Goal: Communication & Community: Answer question/provide support

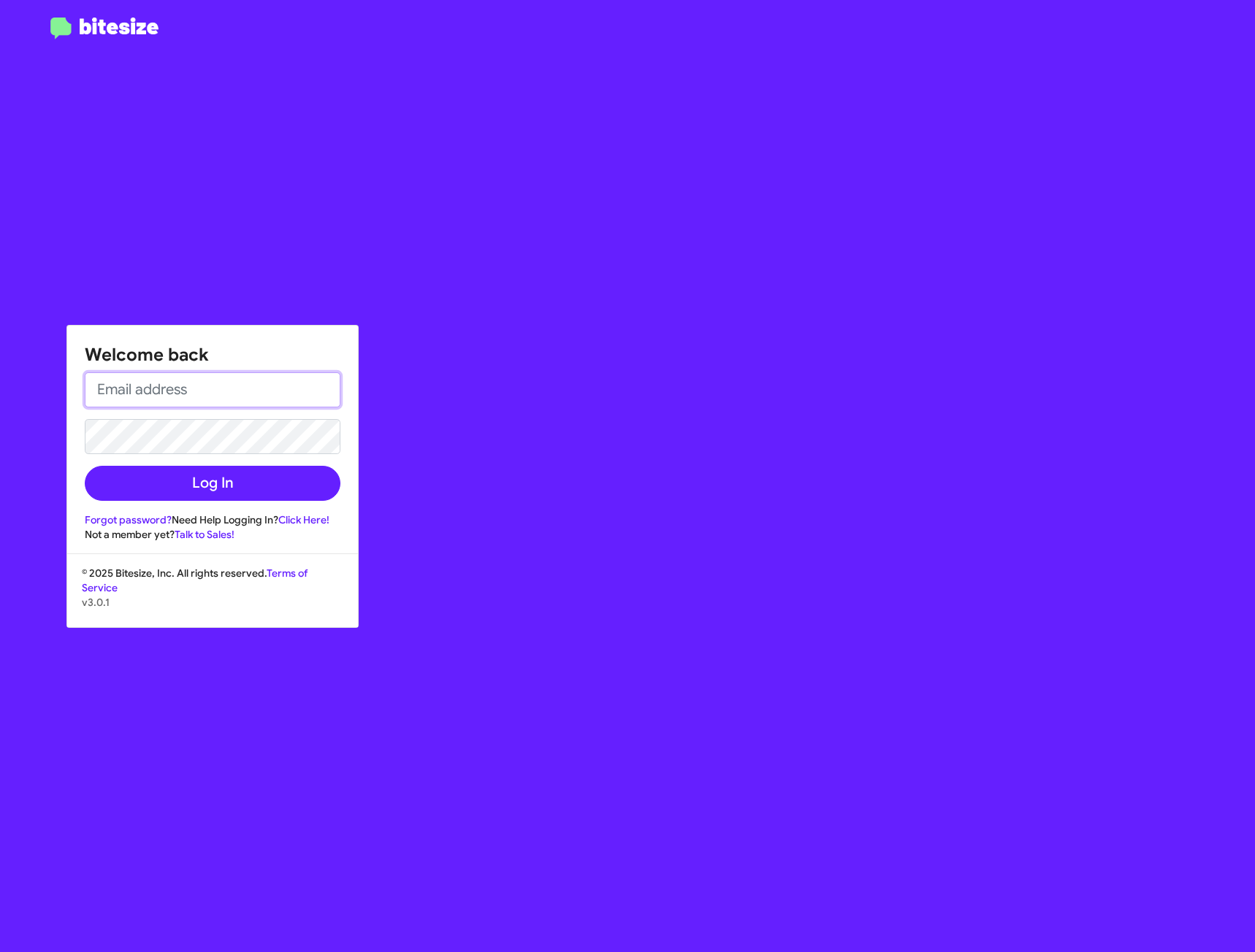
click at [182, 384] on input "email" at bounding box center [213, 390] width 256 height 35
type input "brisa.matias@sanleandrocdjr.com"
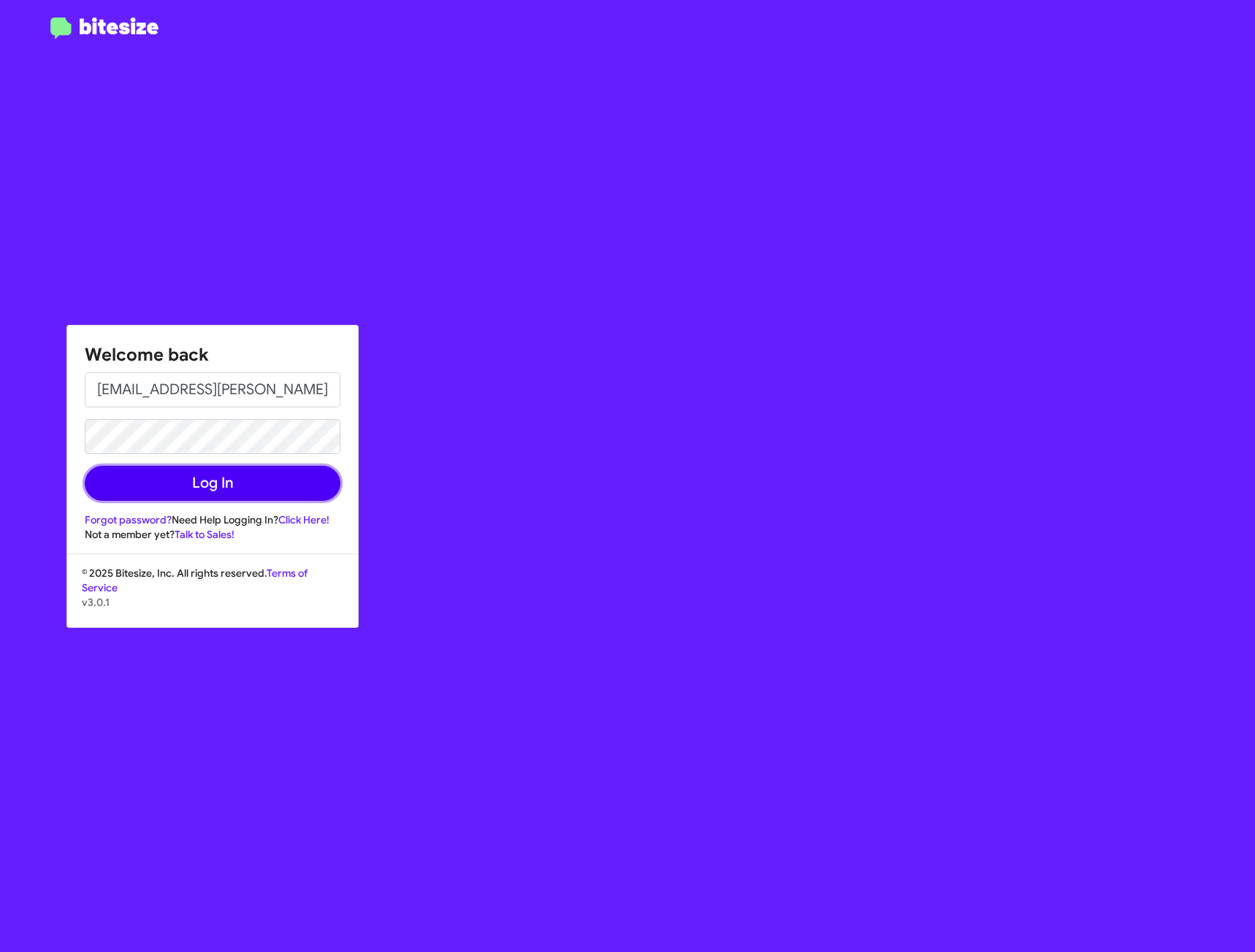
click at [279, 482] on button "Log In" at bounding box center [213, 483] width 256 height 35
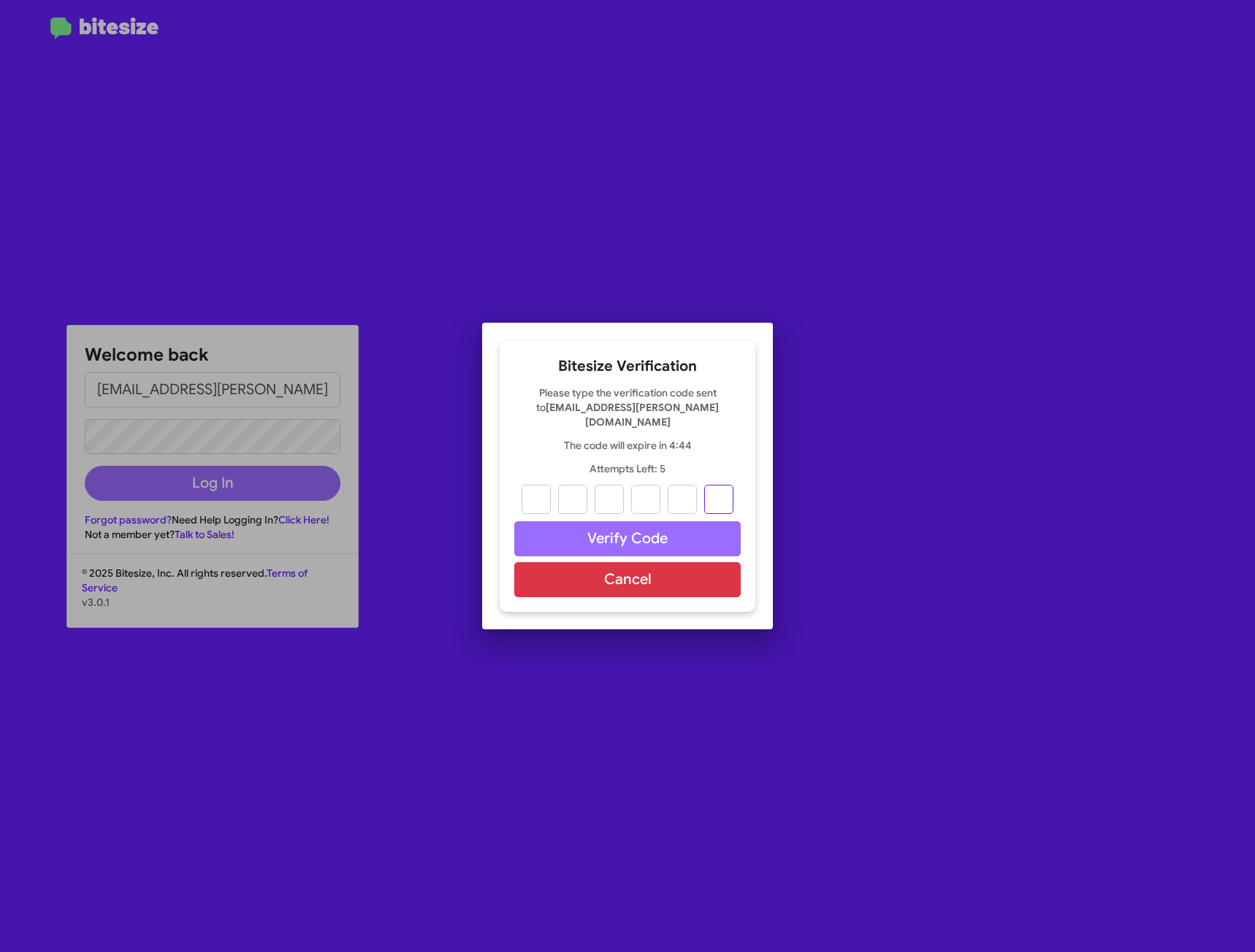
paste input "1"
type input "3"
type input "1"
type input "0"
type input "1"
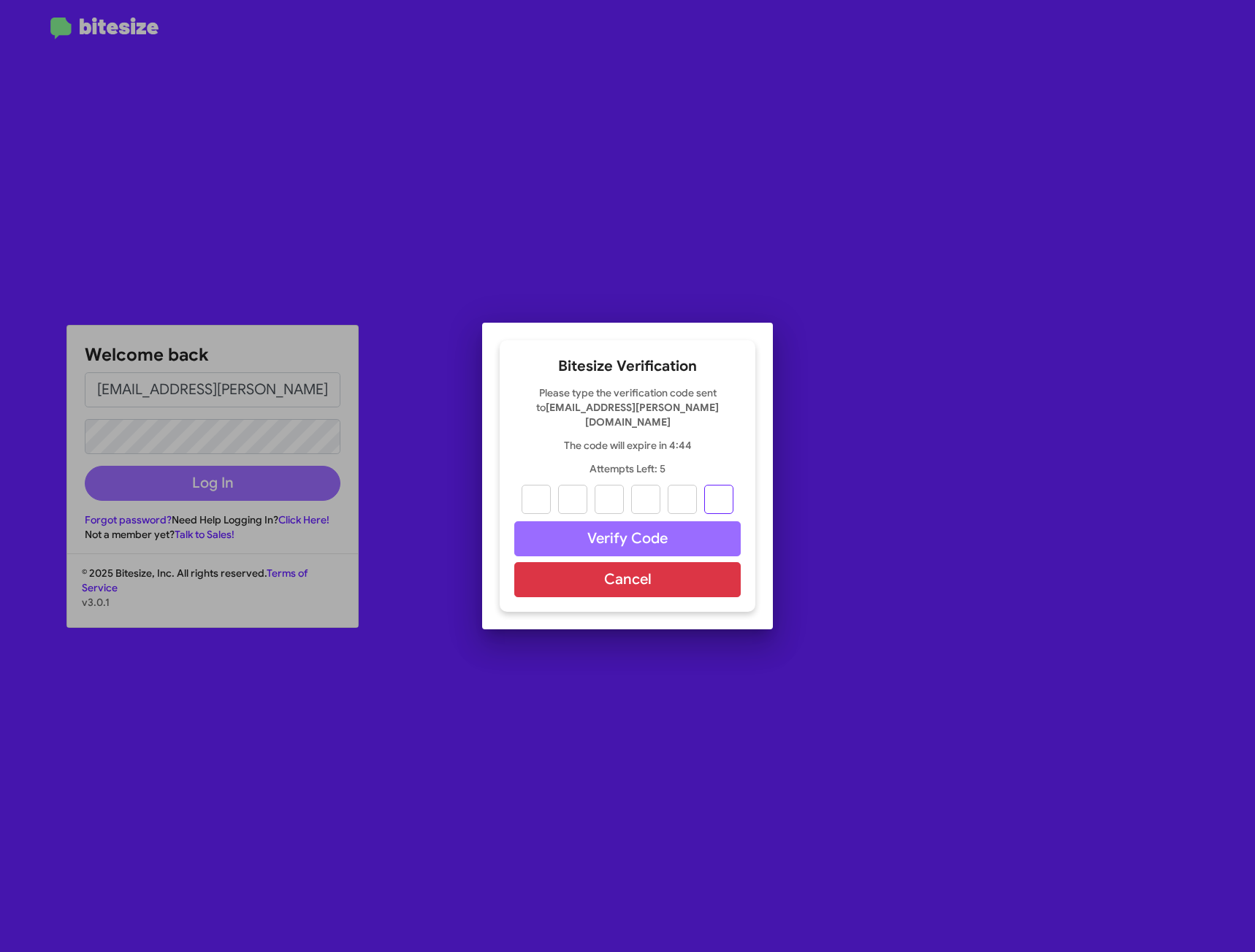
type input "3"
type input "1"
click at [608, 533] on button "Verify Code" at bounding box center [628, 538] width 226 height 35
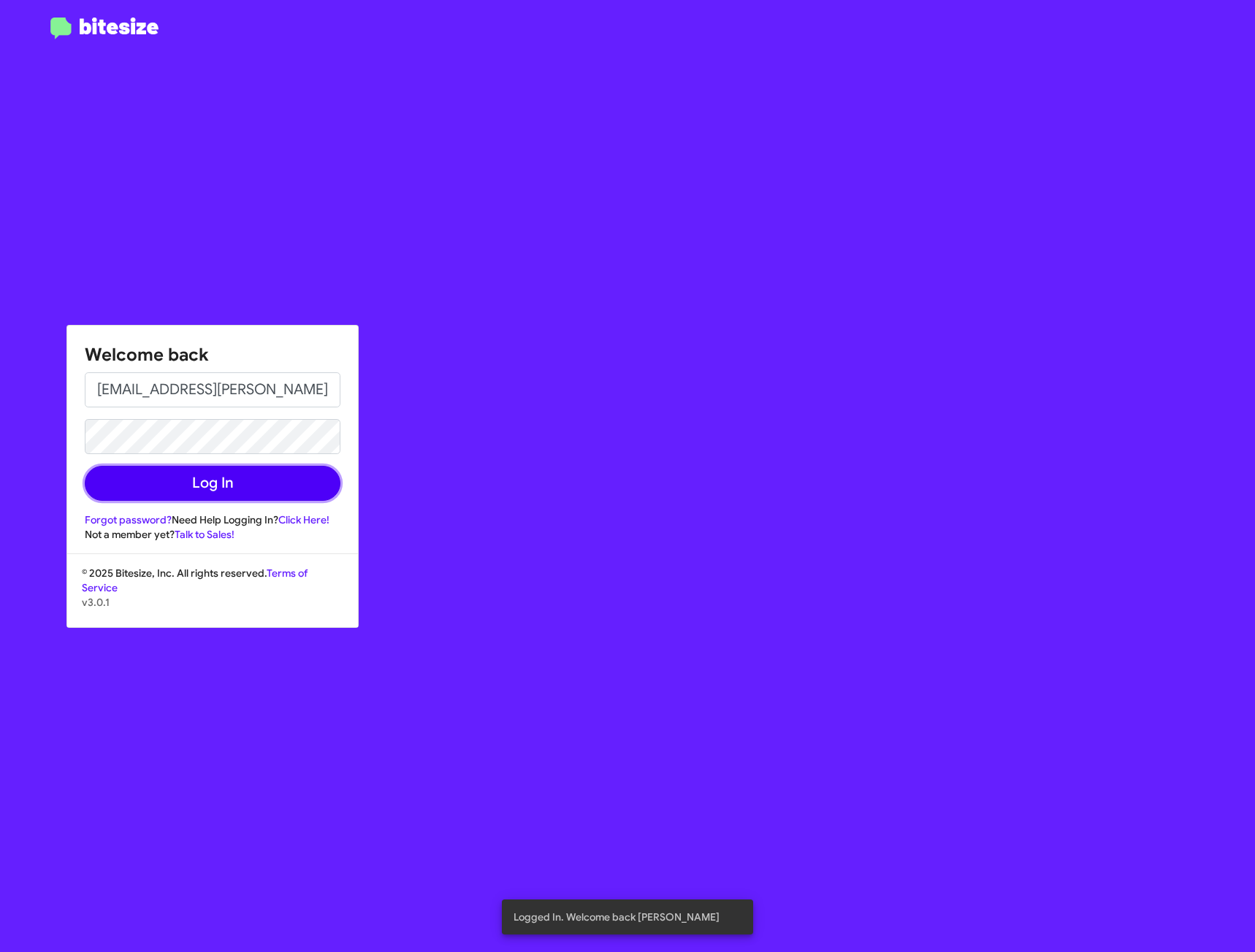
click at [239, 484] on button "Log In" at bounding box center [213, 483] width 256 height 35
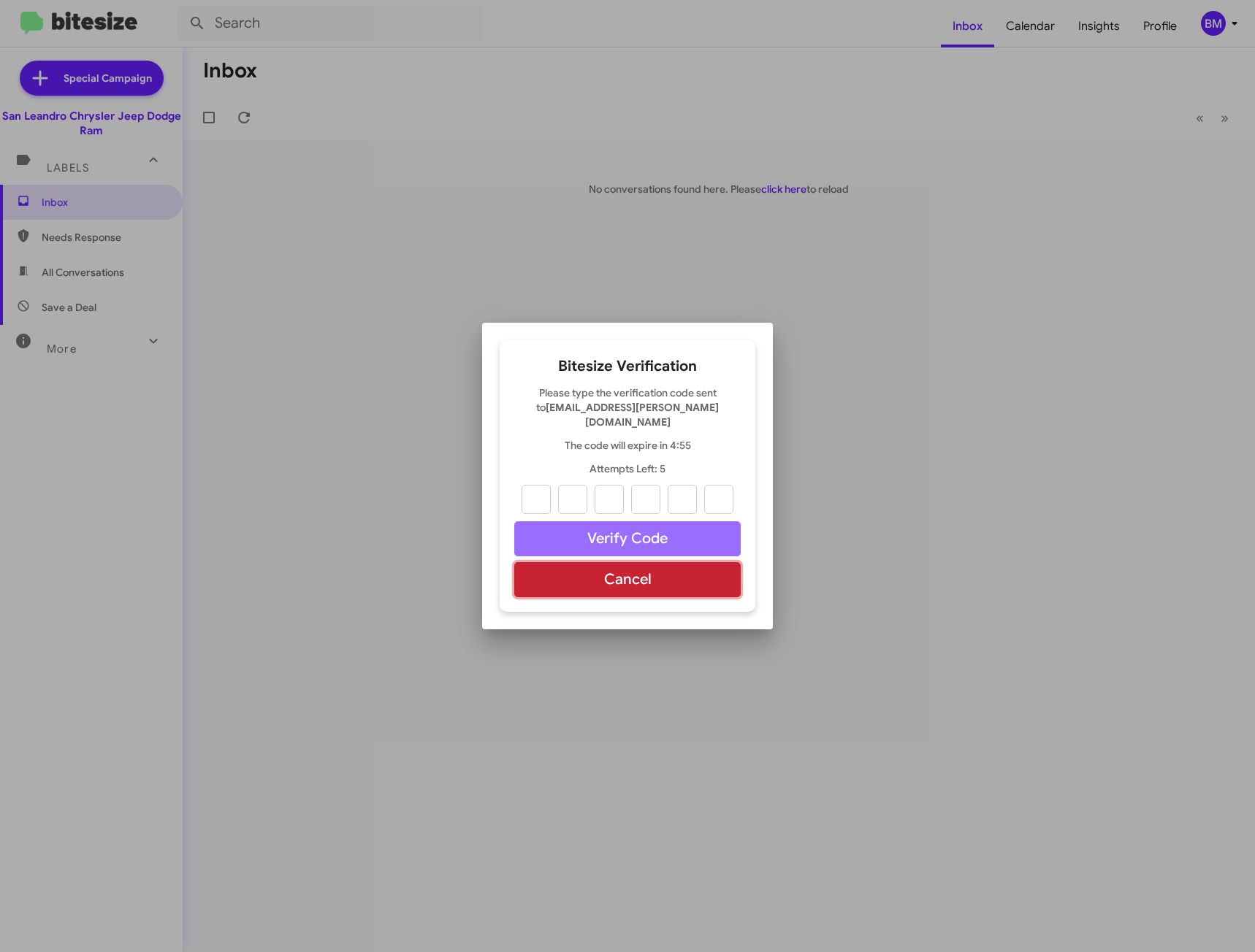
click at [637, 562] on button "Cancel" at bounding box center [628, 579] width 226 height 35
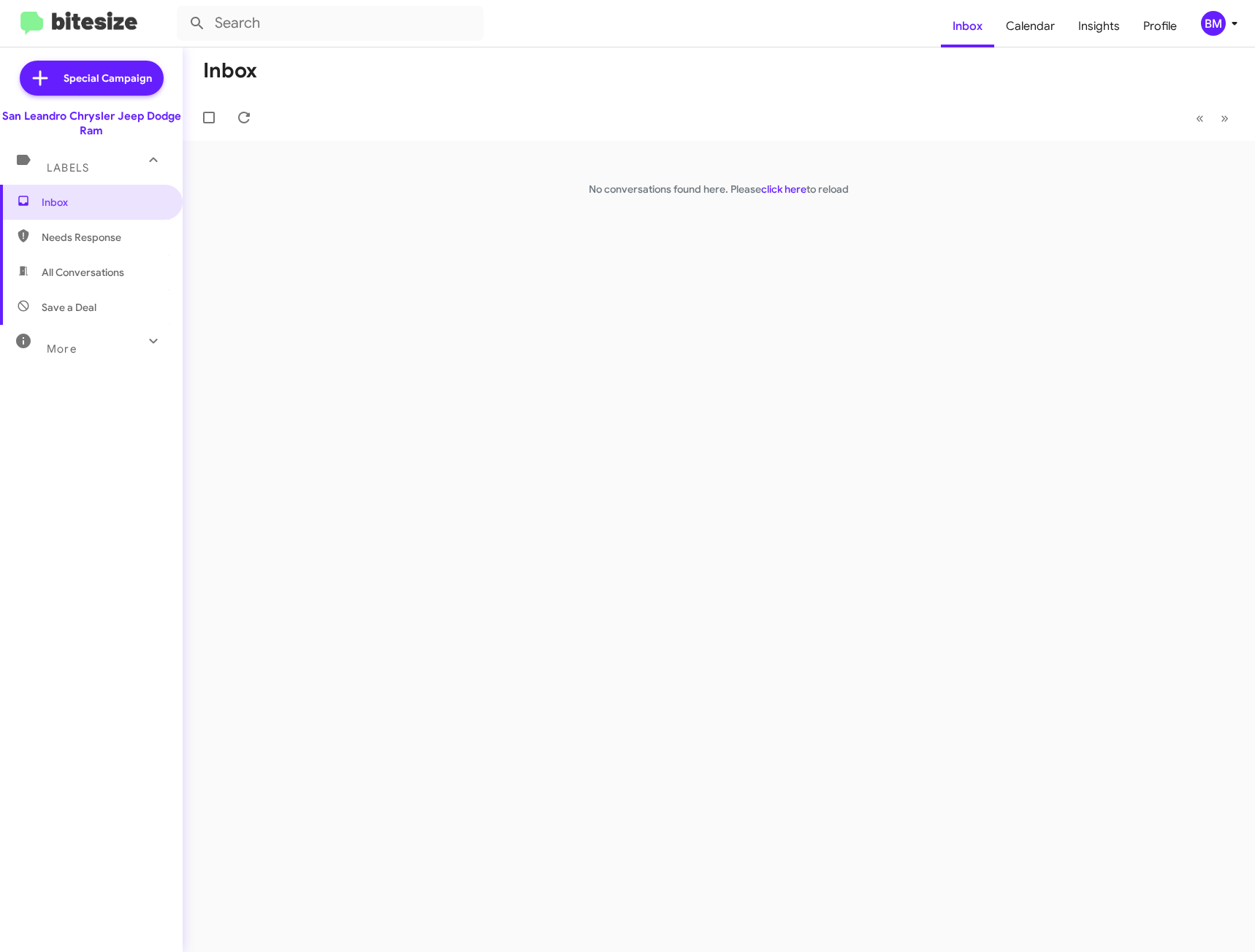
click at [224, 178] on div "Inbox « Previous » Next No conversations found here. Please click here to reload" at bounding box center [718, 499] width 1073 height 904
click at [279, 248] on div "Inbox « Previous » Next No conversations found here. Please click here to reload" at bounding box center [718, 499] width 1073 height 904
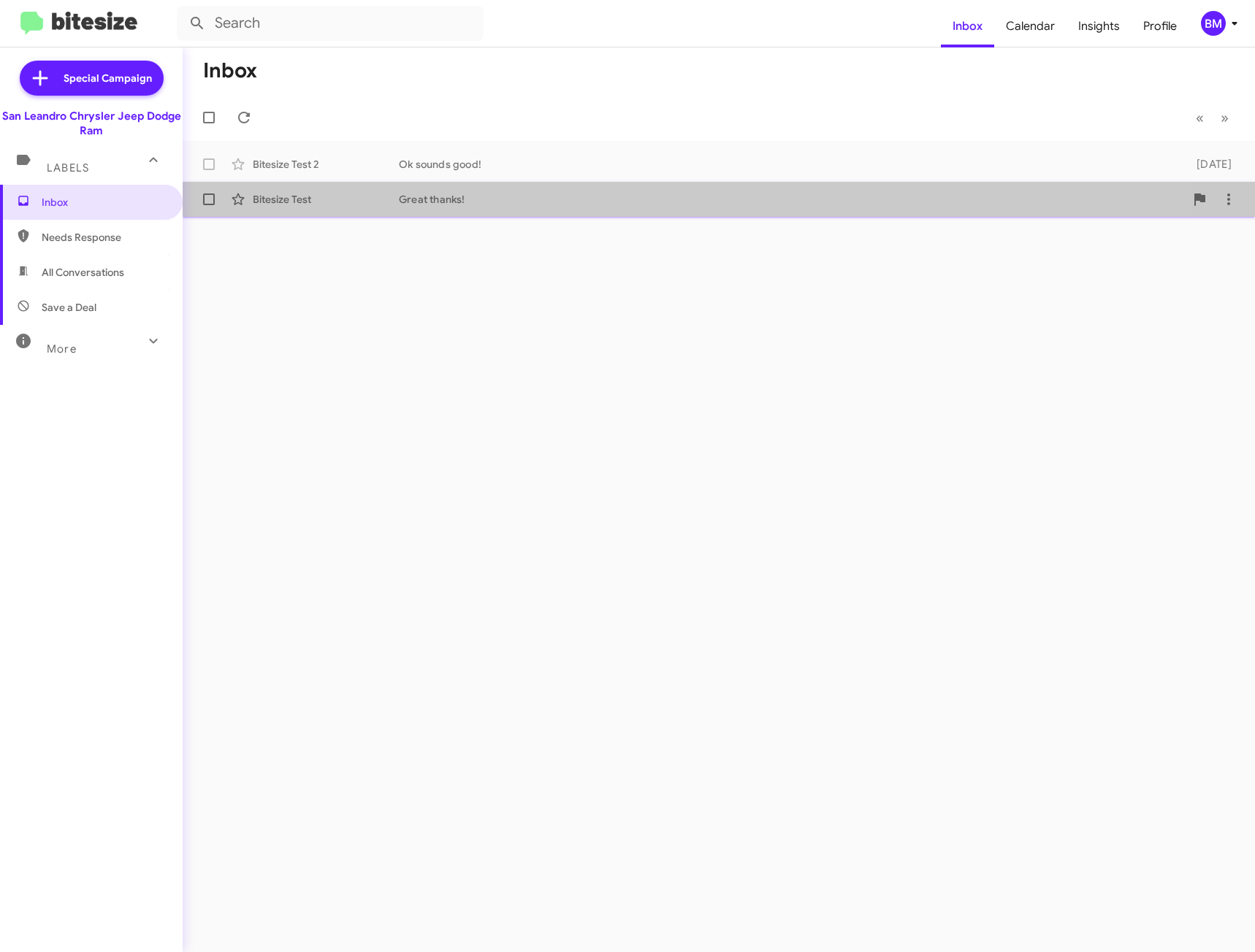
click at [480, 206] on div "Great thanks!" at bounding box center [791, 199] width 786 height 15
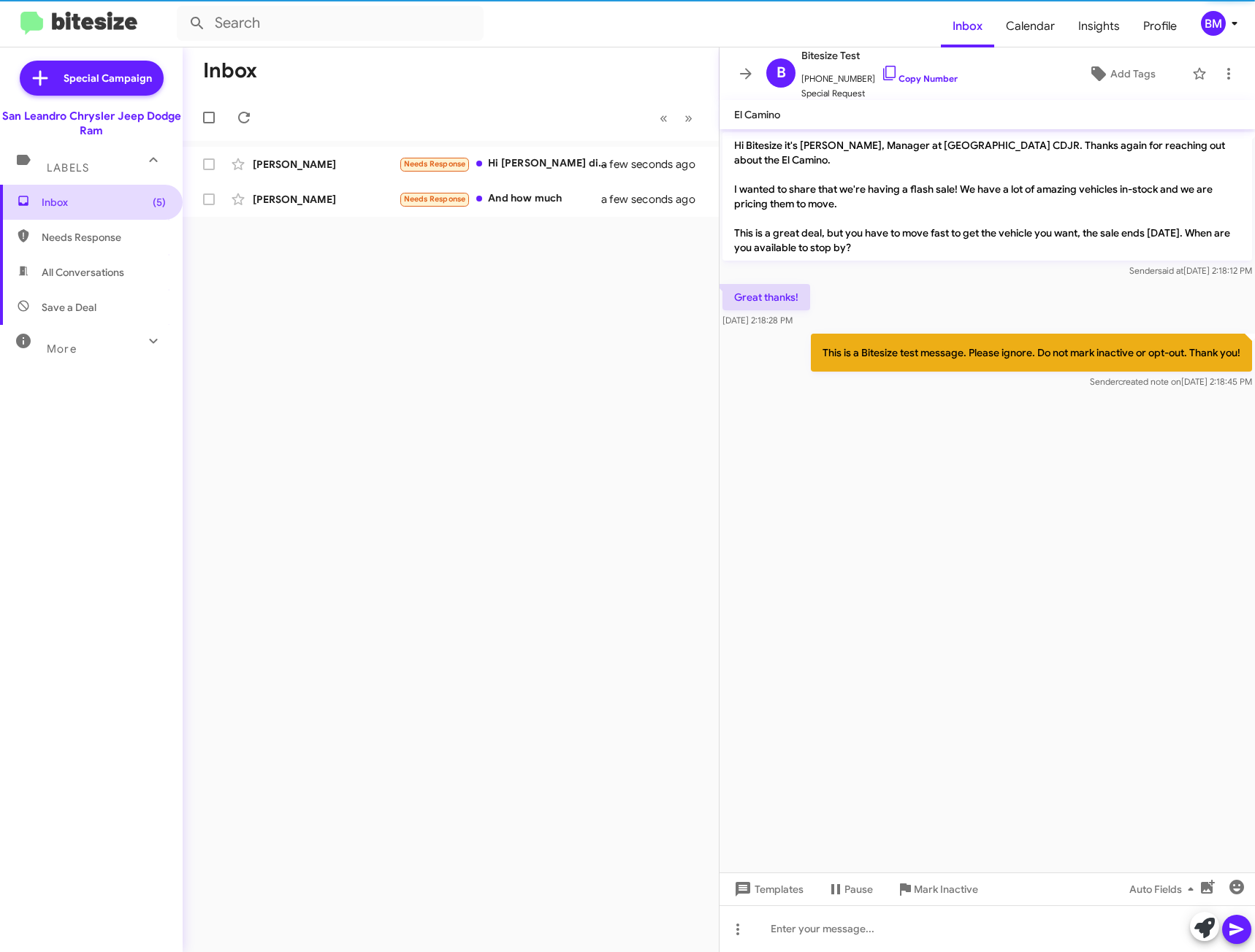
click at [102, 208] on span "Inbox (5)" at bounding box center [103, 202] width 124 height 15
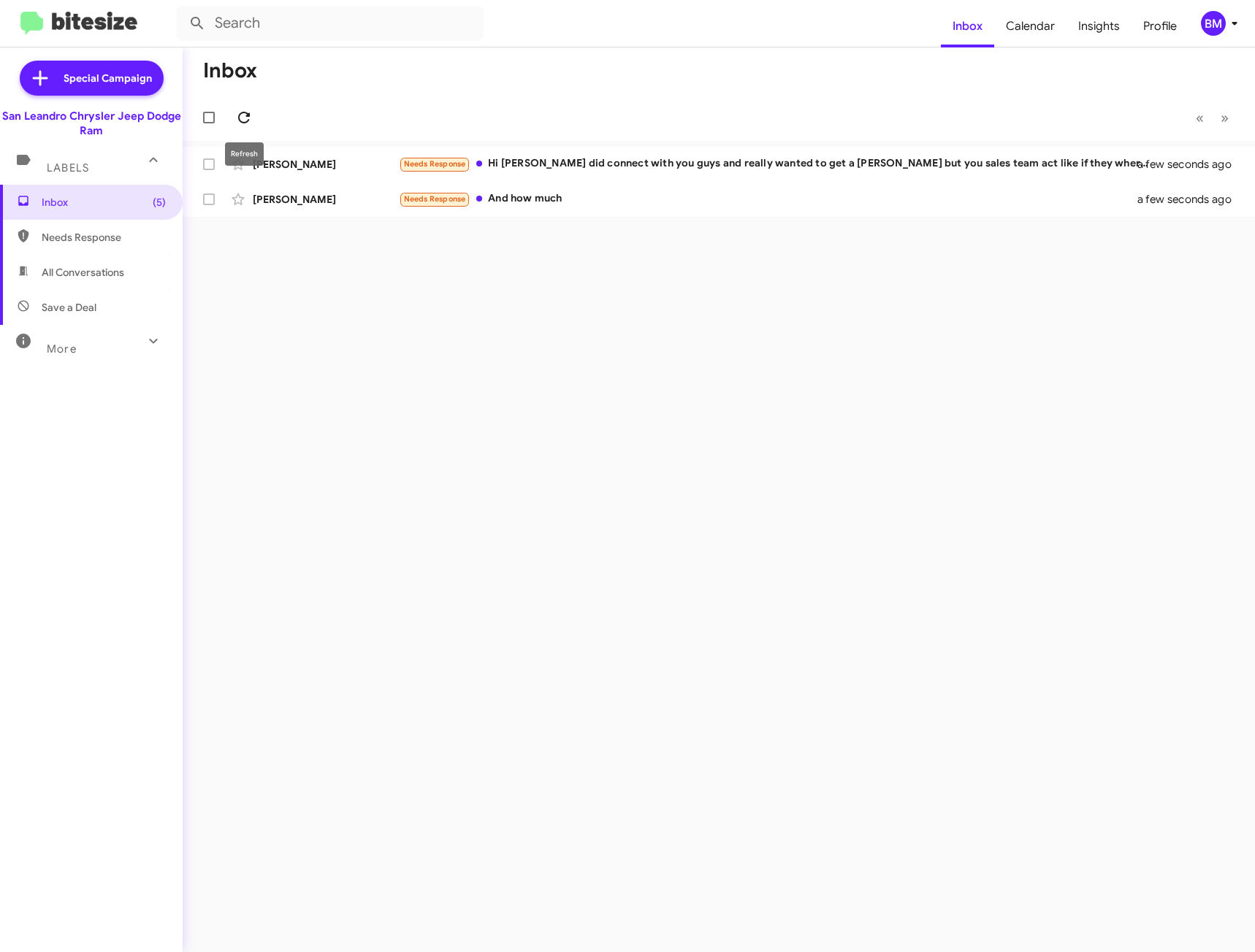
click at [233, 117] on span at bounding box center [244, 118] width 29 height 18
click at [244, 123] on icon at bounding box center [244, 118] width 12 height 12
click at [342, 196] on div "[PERSON_NAME]" at bounding box center [326, 199] width 146 height 15
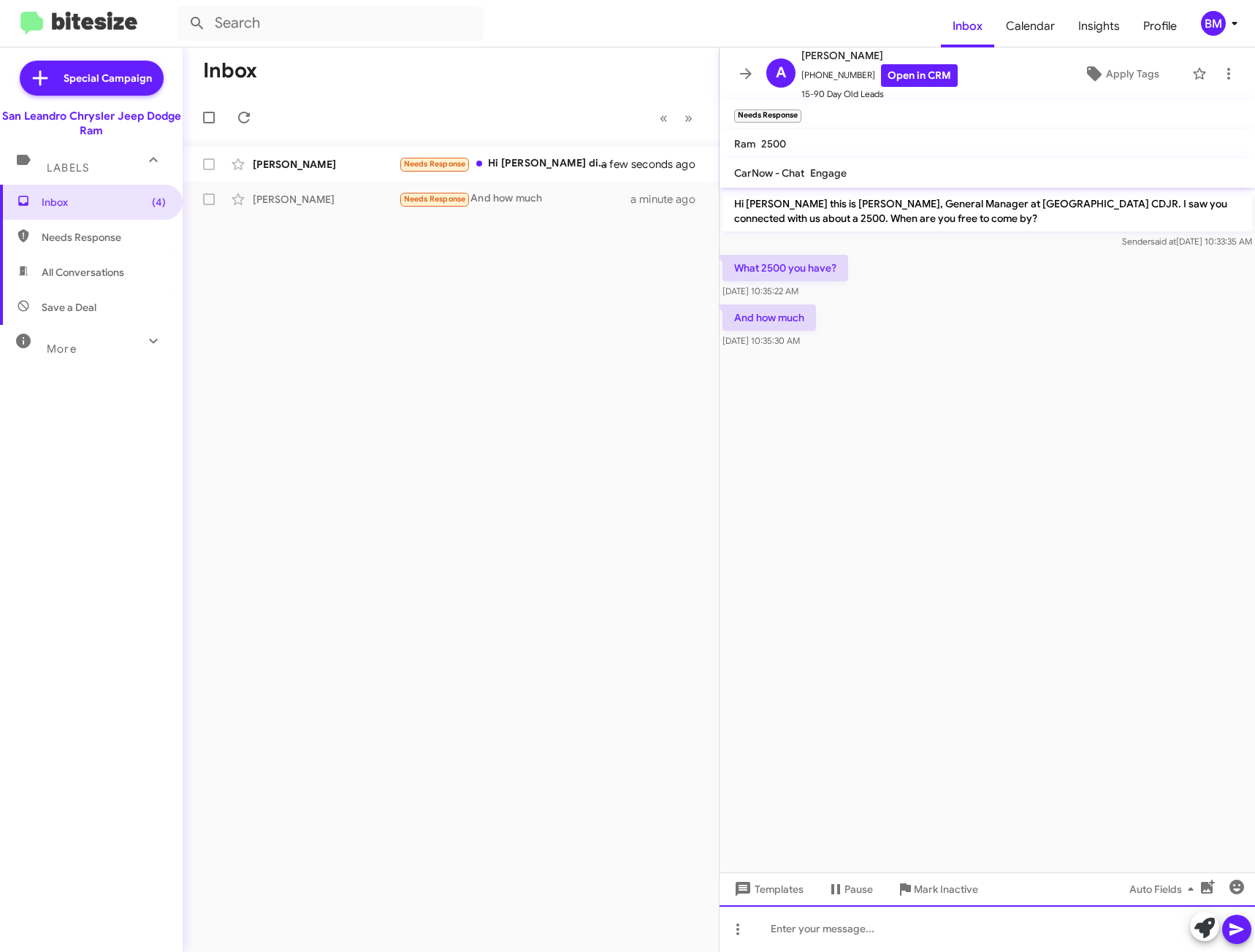
click at [811, 938] on div at bounding box center [987, 929] width 536 height 47
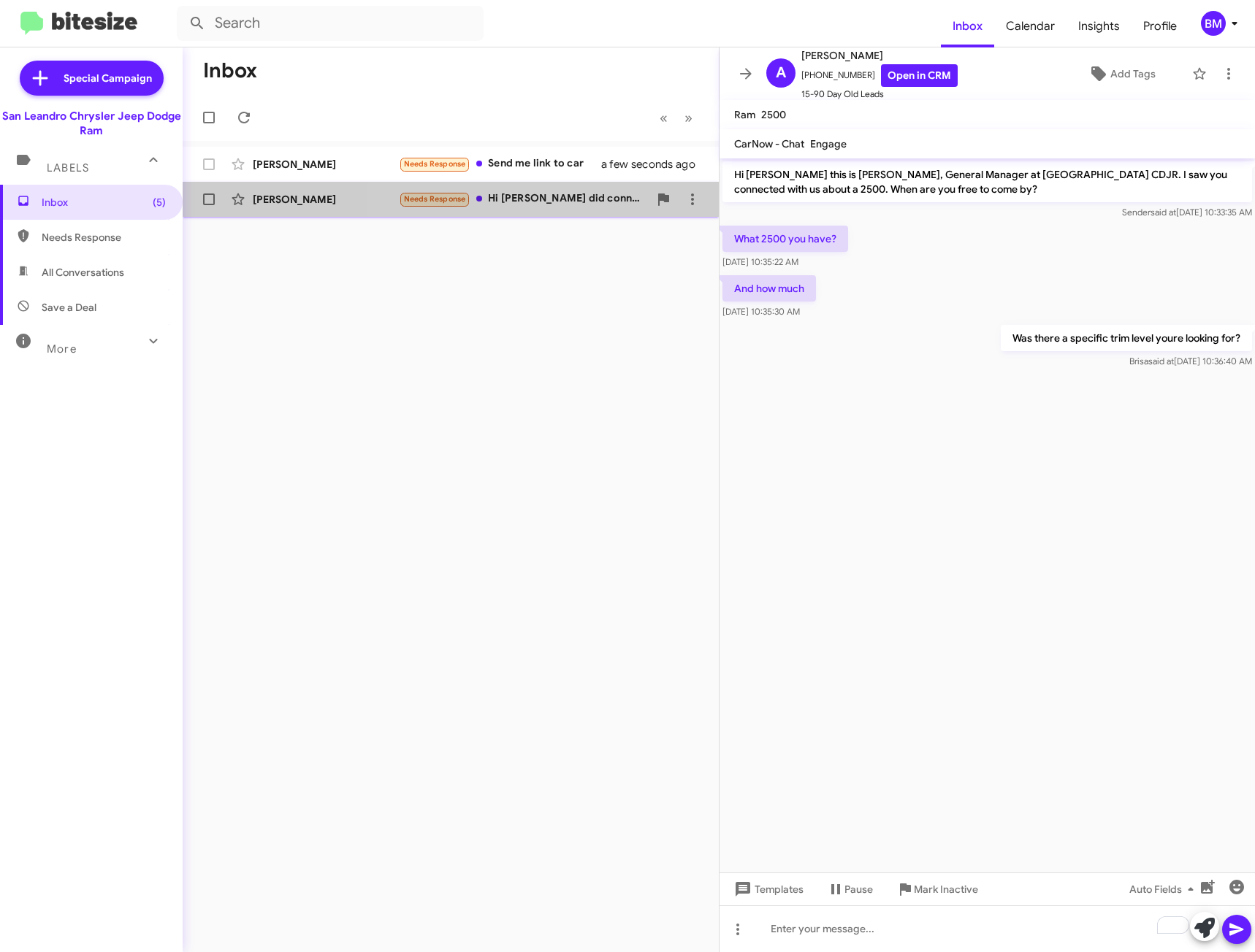
click at [494, 193] on div "Daniel Galvez Needs Response Hi Carlos I did connect with you guys and really w…" at bounding box center [450, 199] width 512 height 29
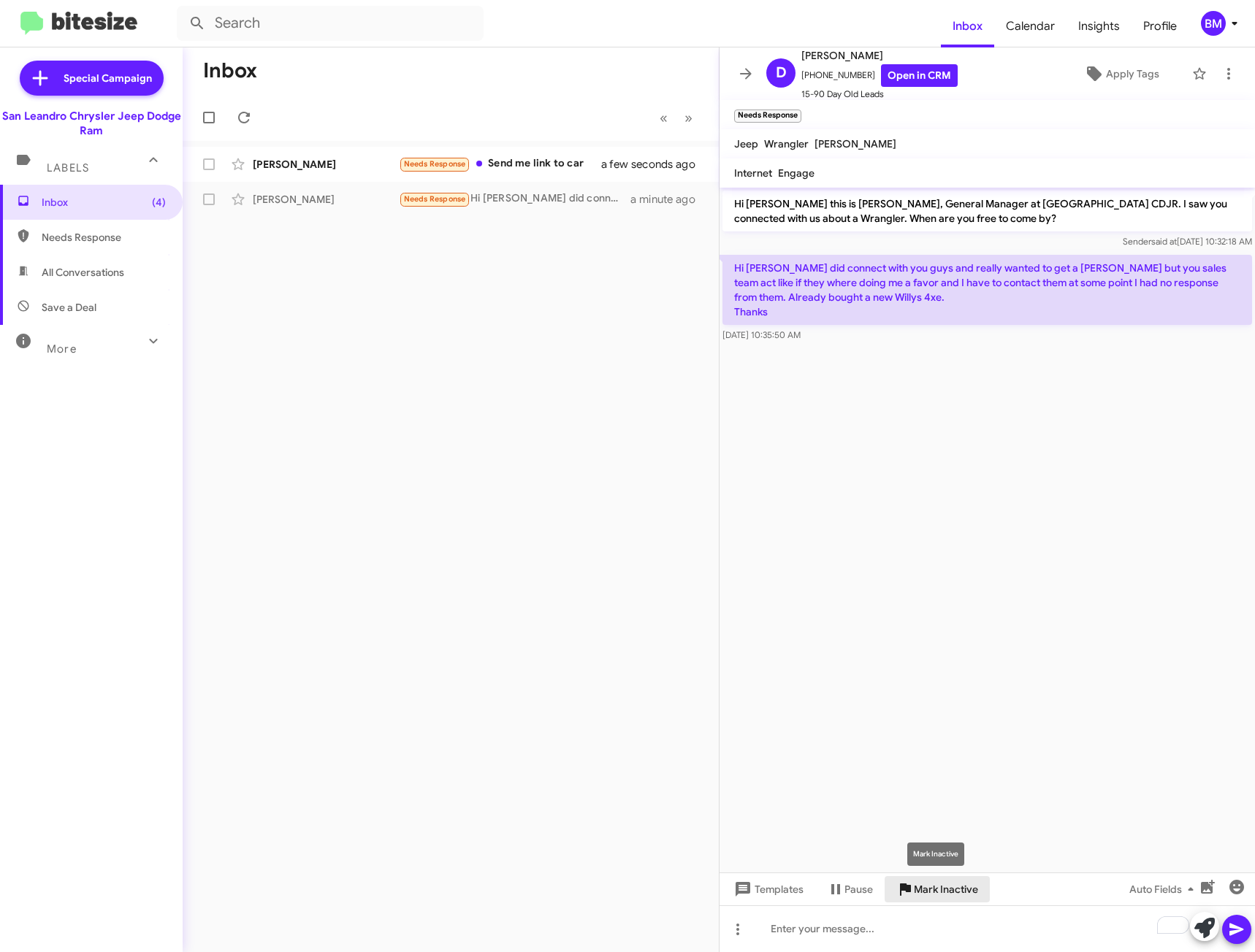
click at [956, 891] on span "Mark Inactive" at bounding box center [946, 889] width 64 height 26
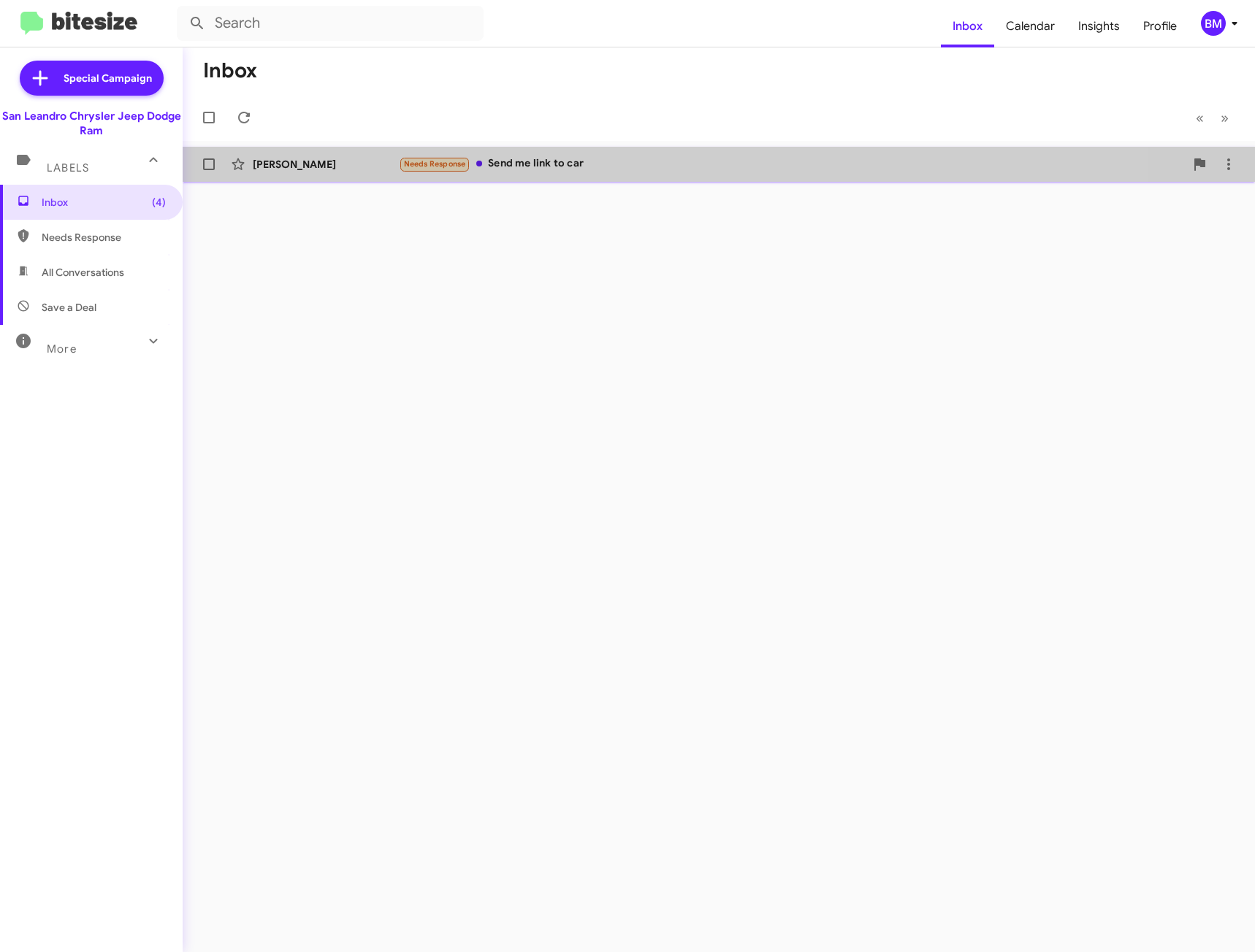
click at [644, 168] on div "Needs Response Send me link to car" at bounding box center [791, 163] width 786 height 17
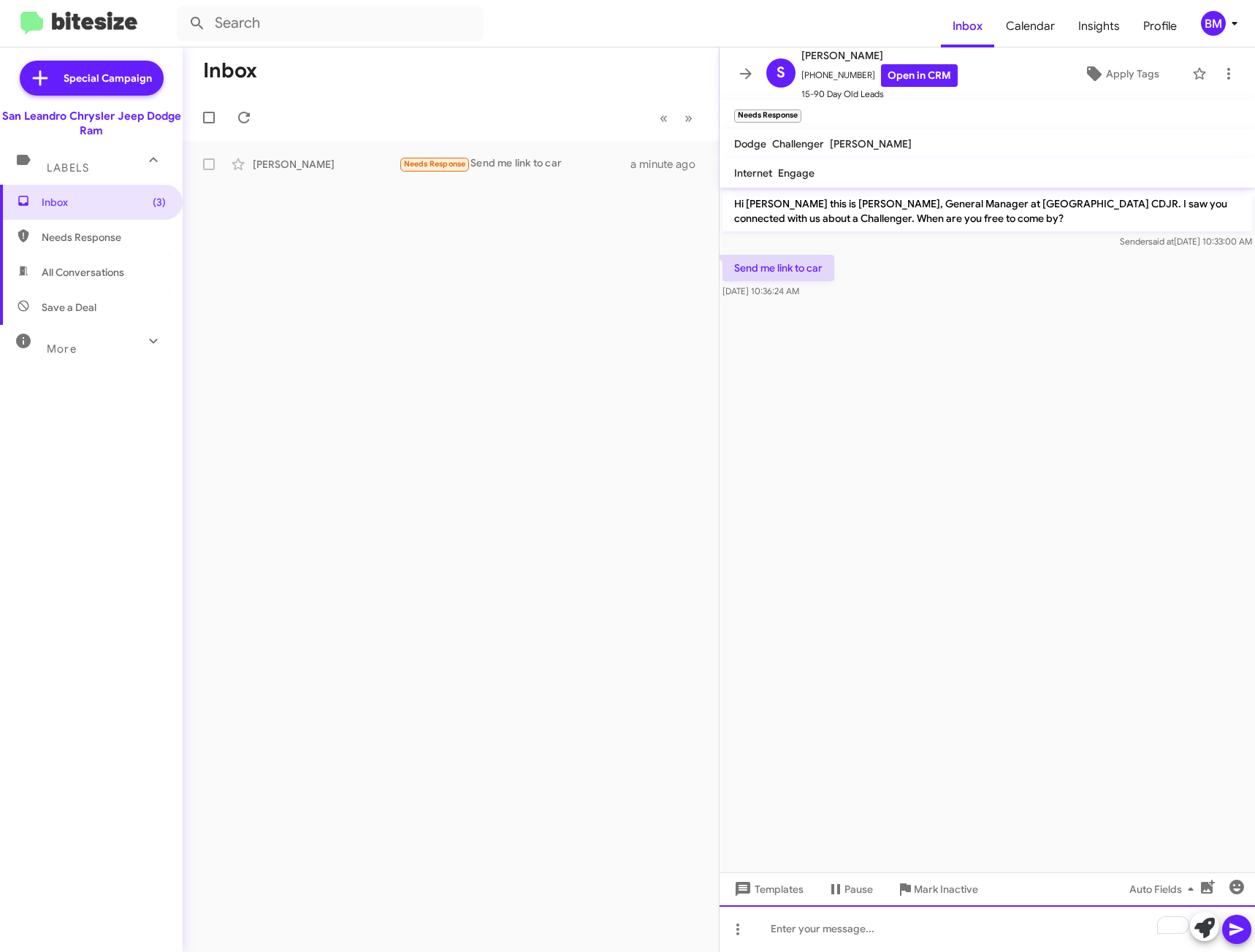
paste div "To enrich screen reader interactions, please activate Accessibility in Grammarl…"
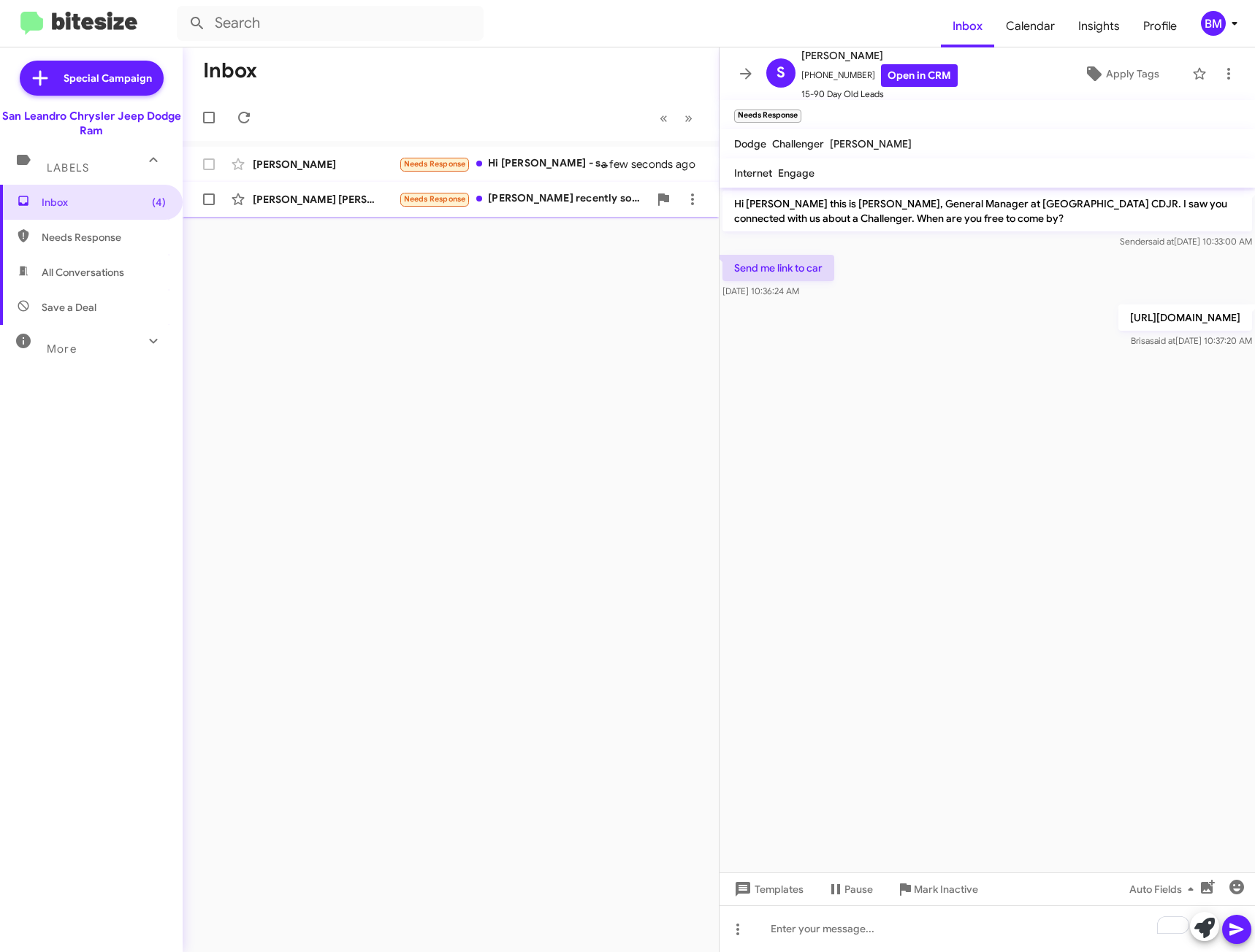
click at [560, 196] on div "Needs Response Marty Steves recently sold me a jeep. Is he around?" at bounding box center [524, 198] width 250 height 17
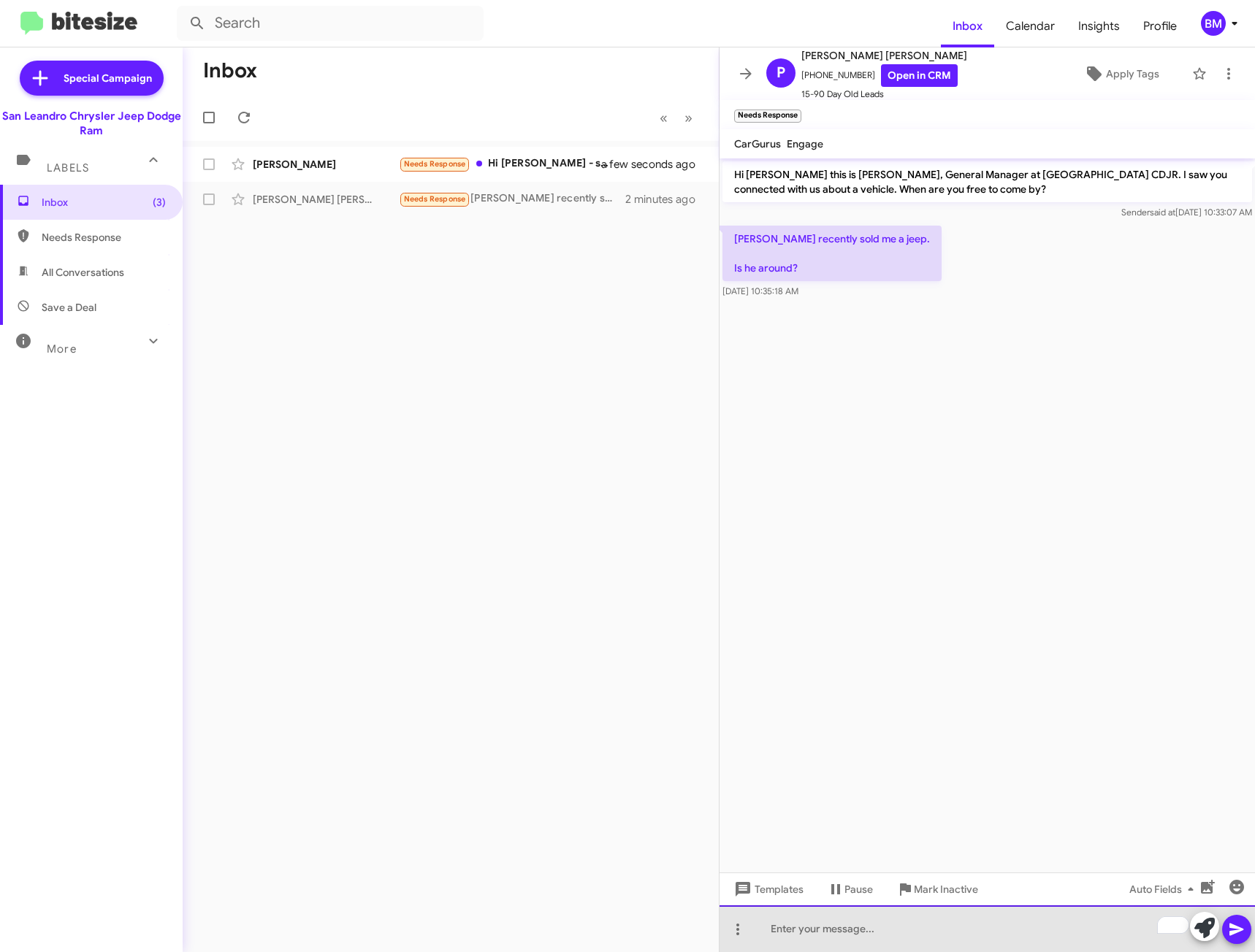
click at [916, 921] on div "To enrich screen reader interactions, please activate Accessibility in Grammarl…" at bounding box center [987, 929] width 536 height 47
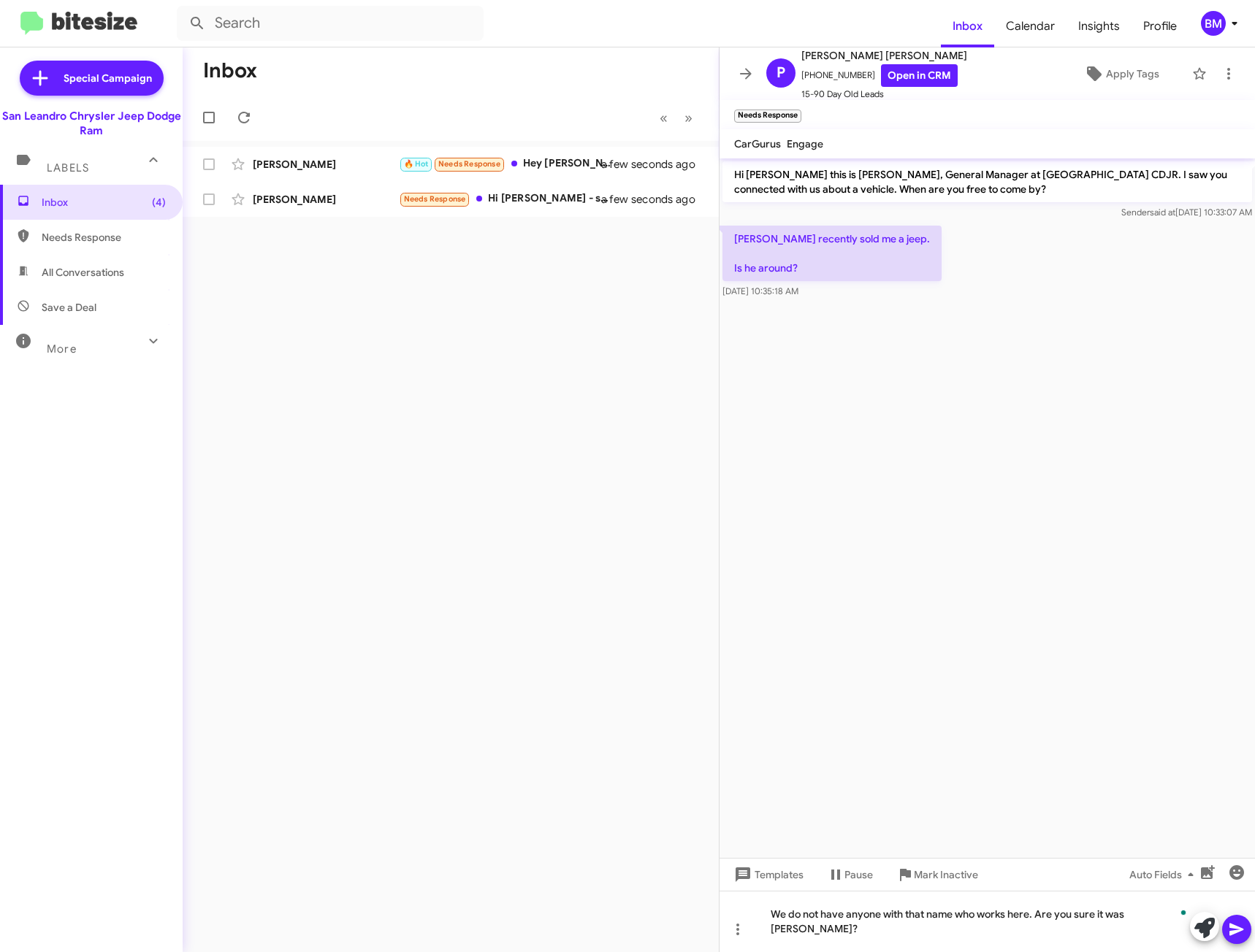
click at [1235, 925] on icon at bounding box center [1236, 930] width 18 height 18
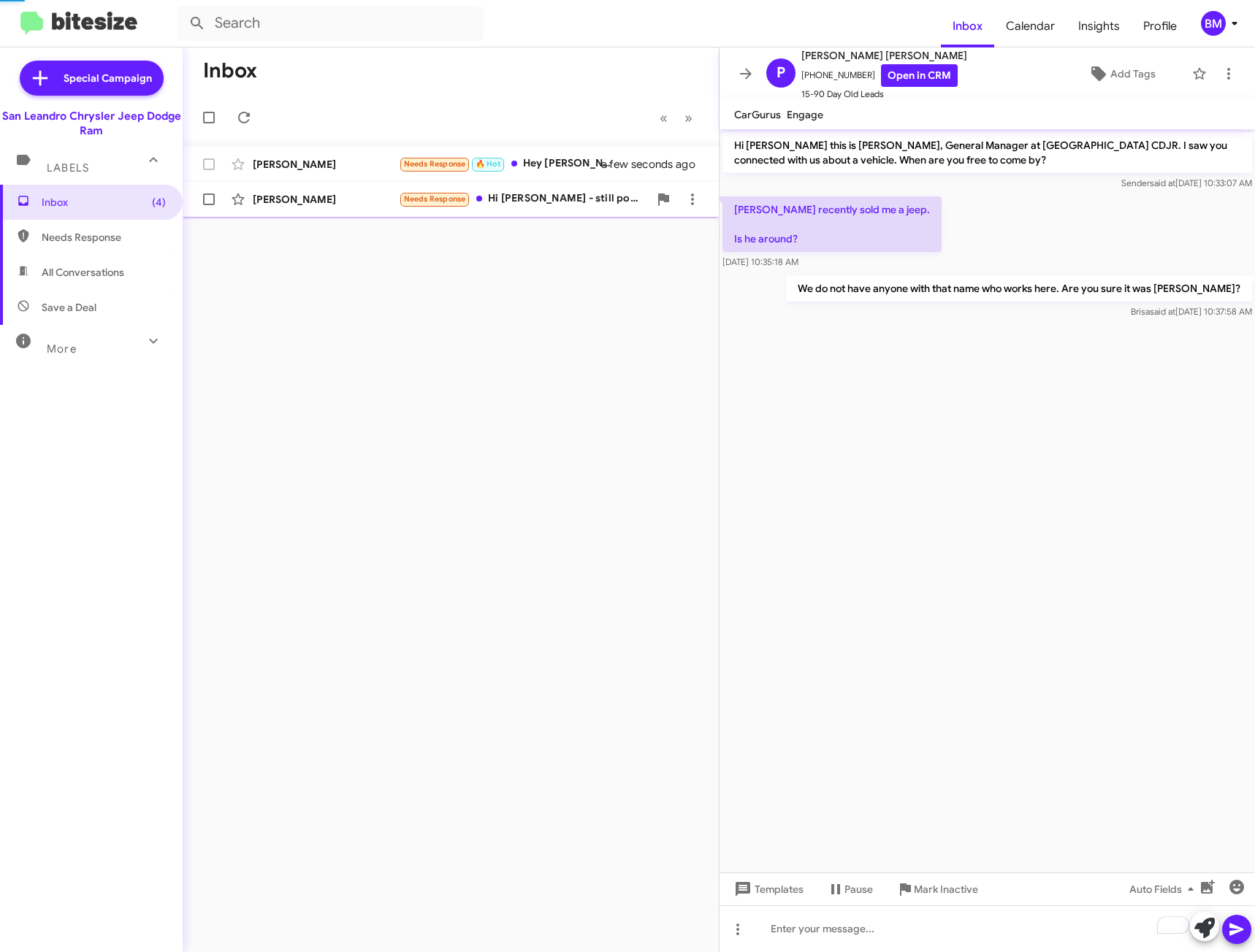
click at [584, 202] on div "Needs Response Hi Carlos - still pondering and waiting for ok from wife. We're …" at bounding box center [524, 198] width 250 height 17
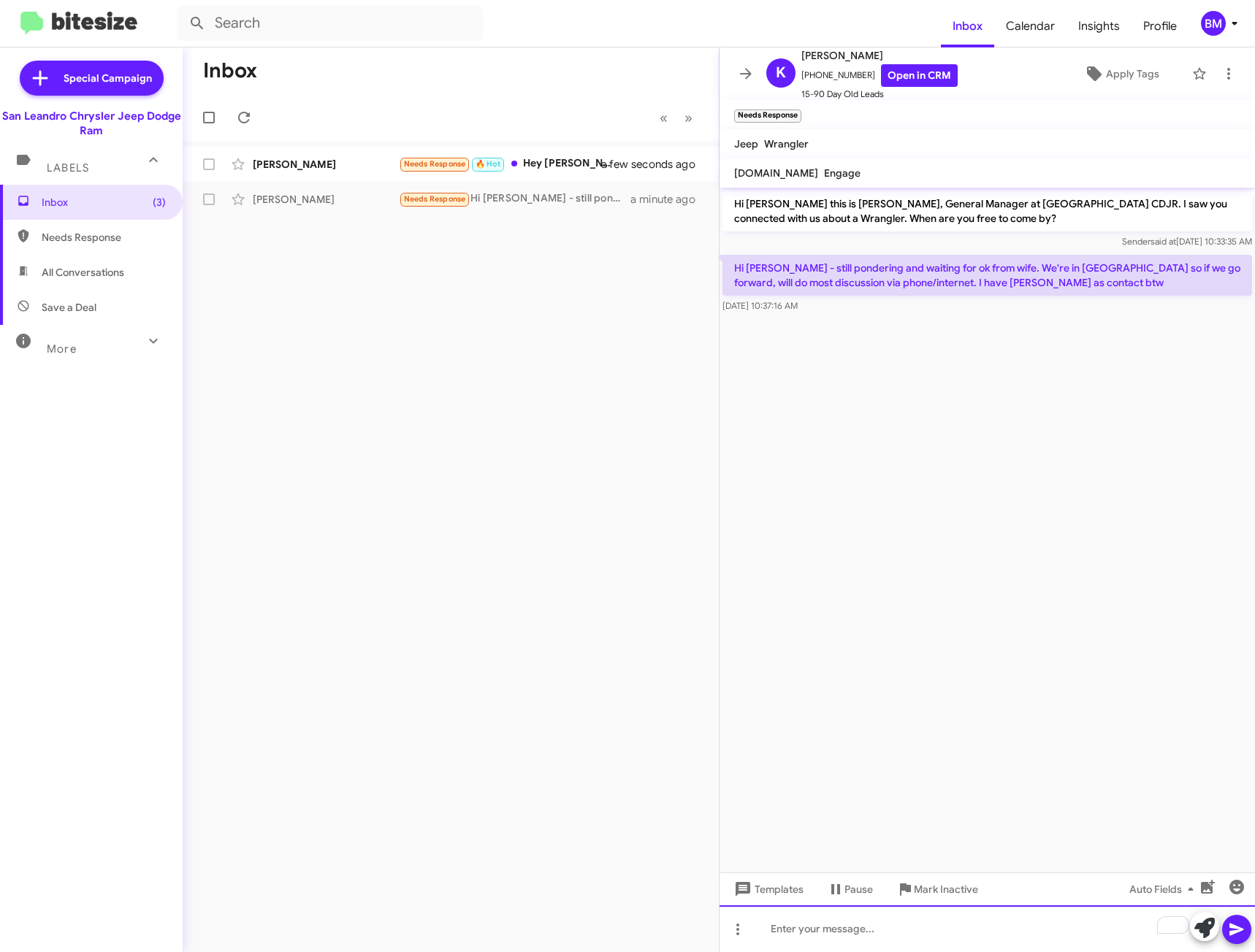
click at [868, 927] on div "To enrich screen reader interactions, please activate Accessibility in Grammarl…" at bounding box center [987, 929] width 536 height 47
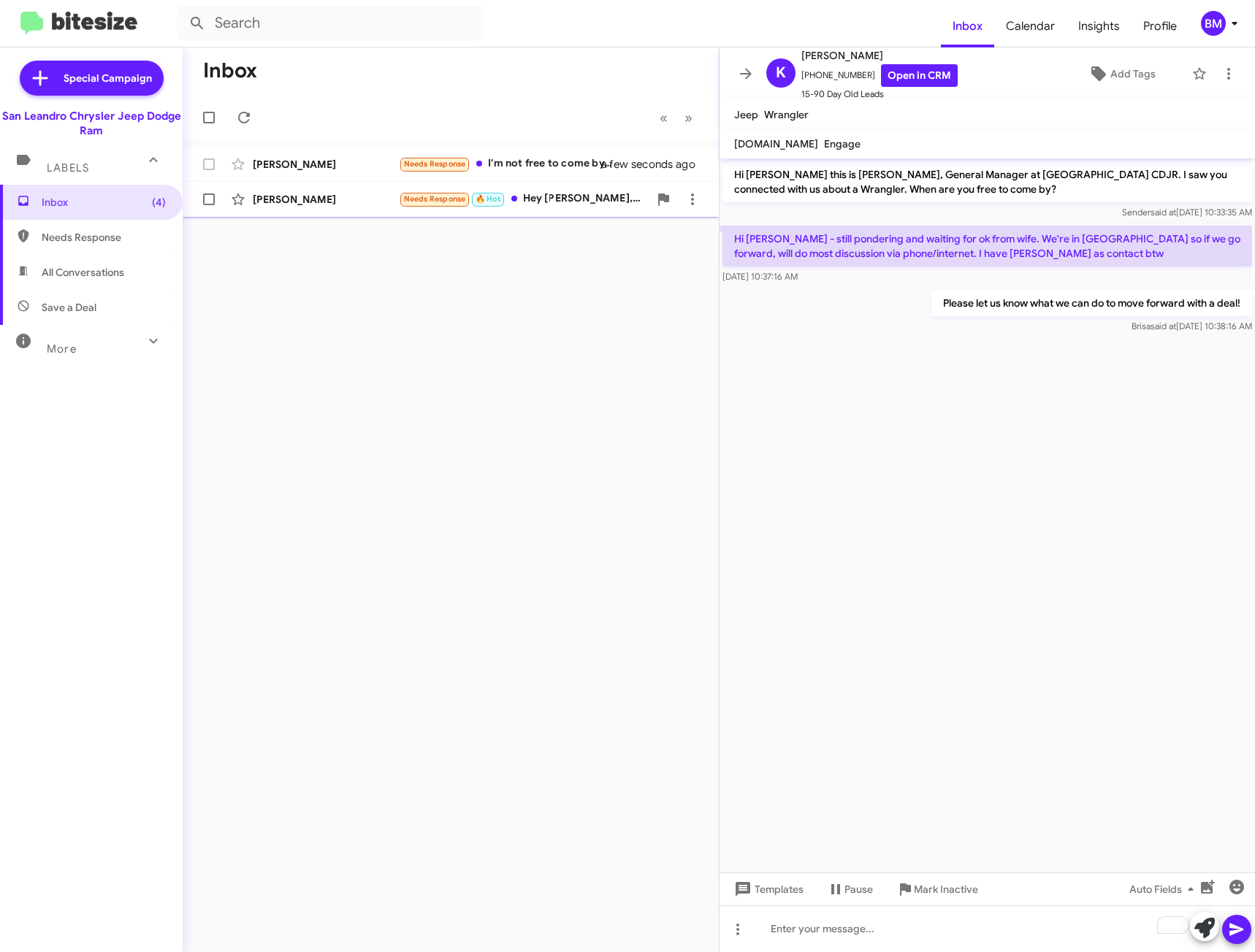
click at [530, 190] on div "Kevin Peister Needs Response 🔥 Hot Hey Carlos, at the moment I stopped shopping…" at bounding box center [450, 199] width 512 height 29
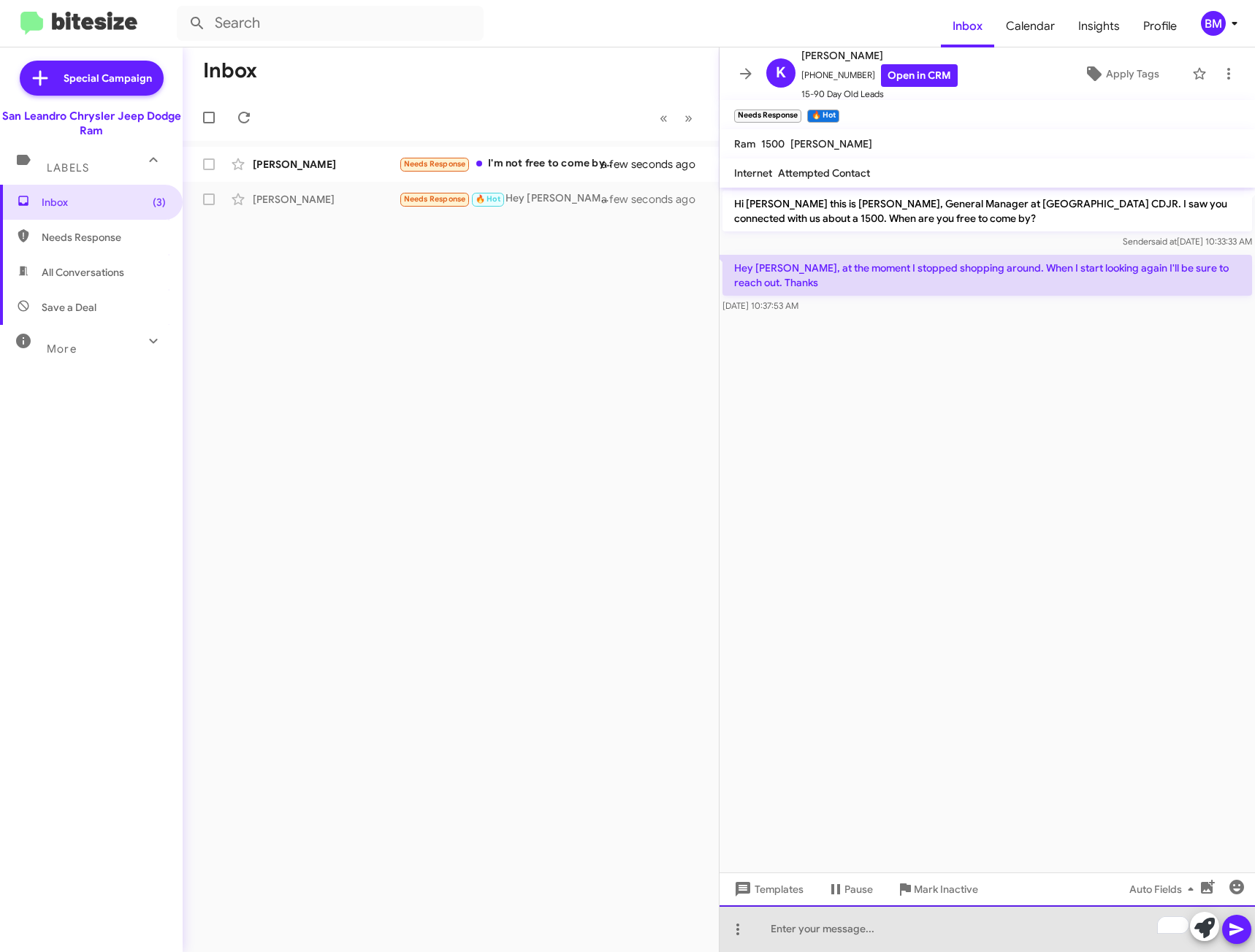
click at [905, 927] on div "To enrich screen reader interactions, please activate Accessibility in Grammarl…" at bounding box center [987, 929] width 536 height 47
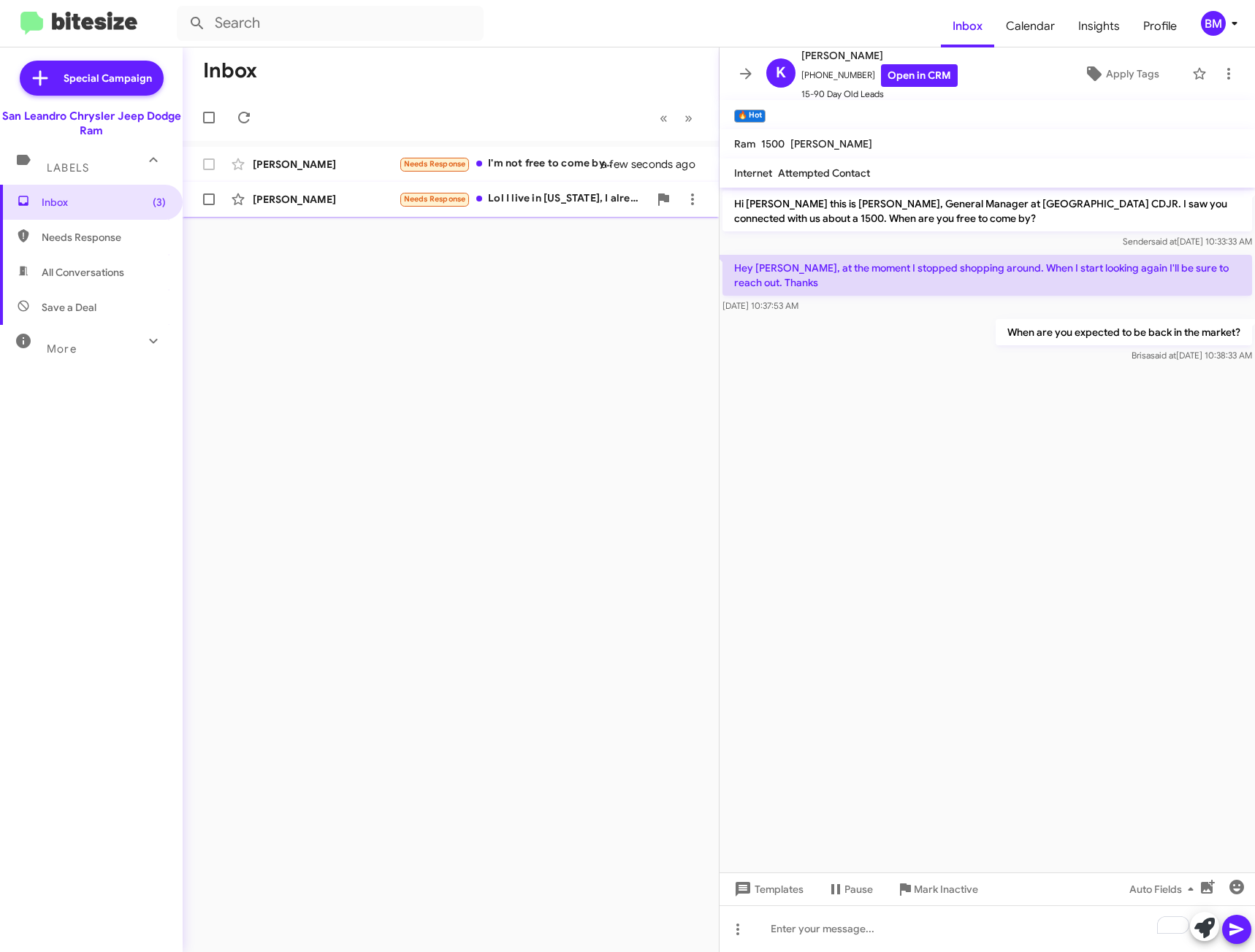
click at [552, 204] on div "Needs Response Lol I live in Hawaii, I already talked to yall and the shipping …" at bounding box center [524, 198] width 250 height 17
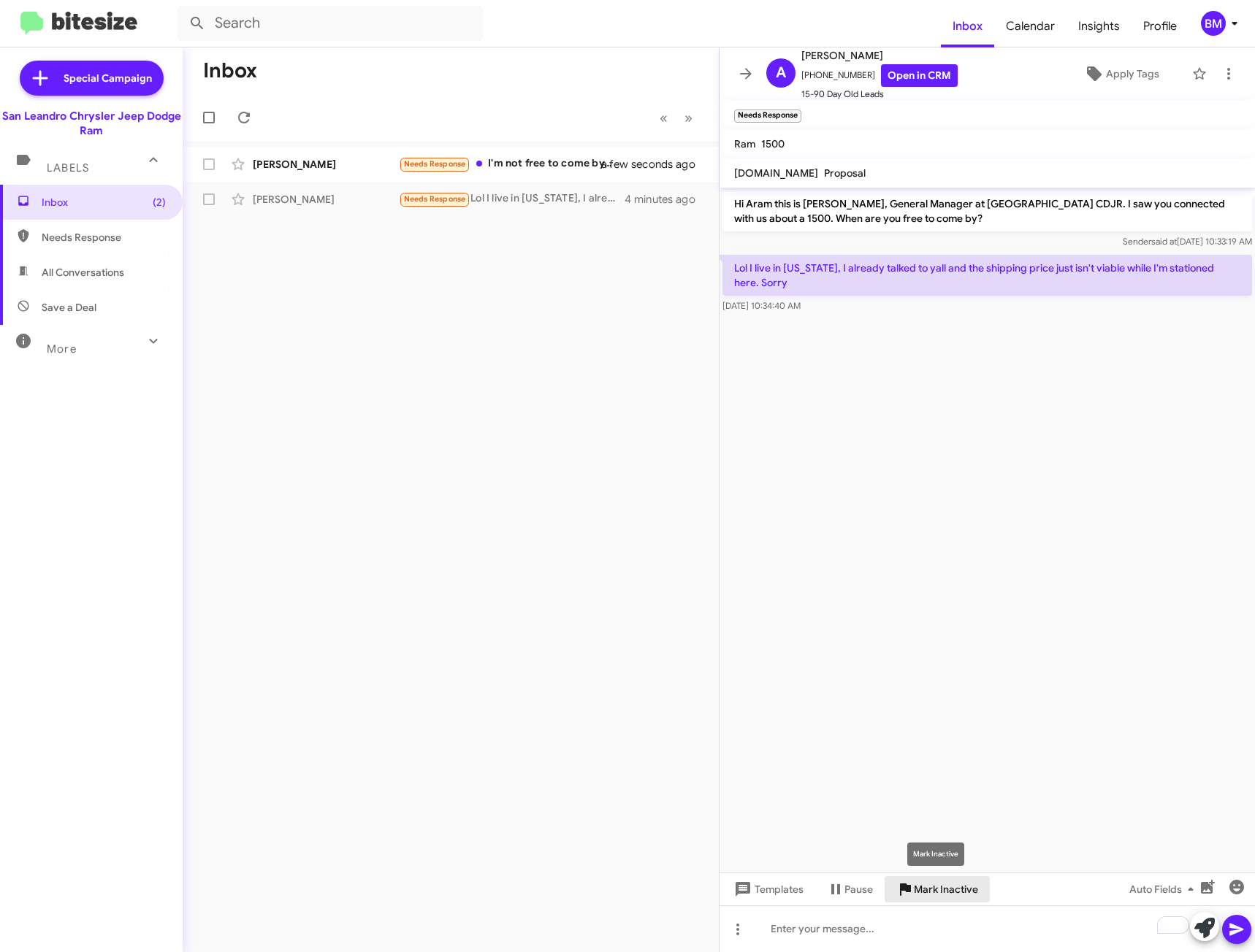
click at [951, 883] on span "Mark Inactive" at bounding box center [946, 889] width 64 height 26
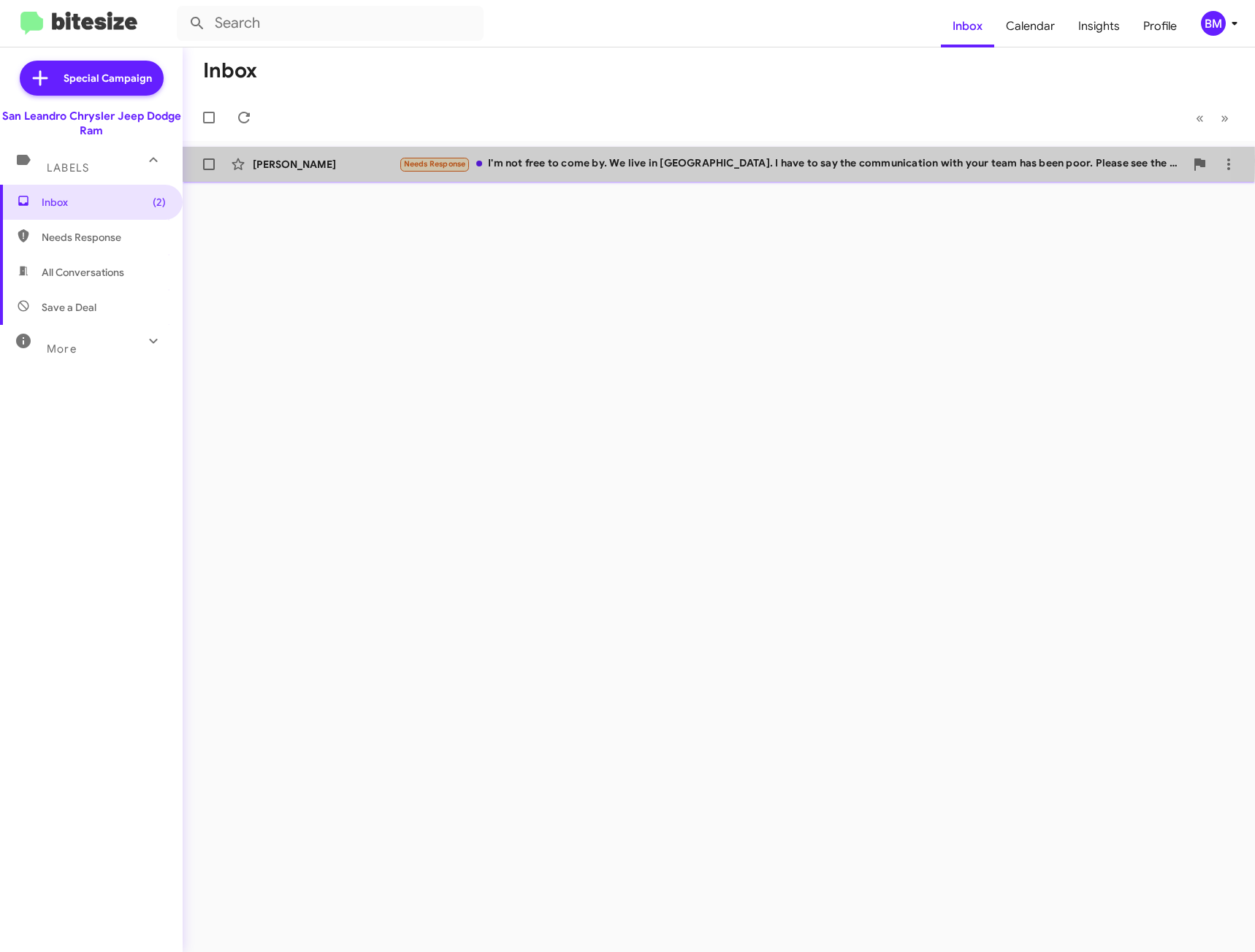
click at [593, 161] on div "Needs Response I'm not free to come by. We live in [GEOGRAPHIC_DATA]. I have to…" at bounding box center [791, 163] width 786 height 17
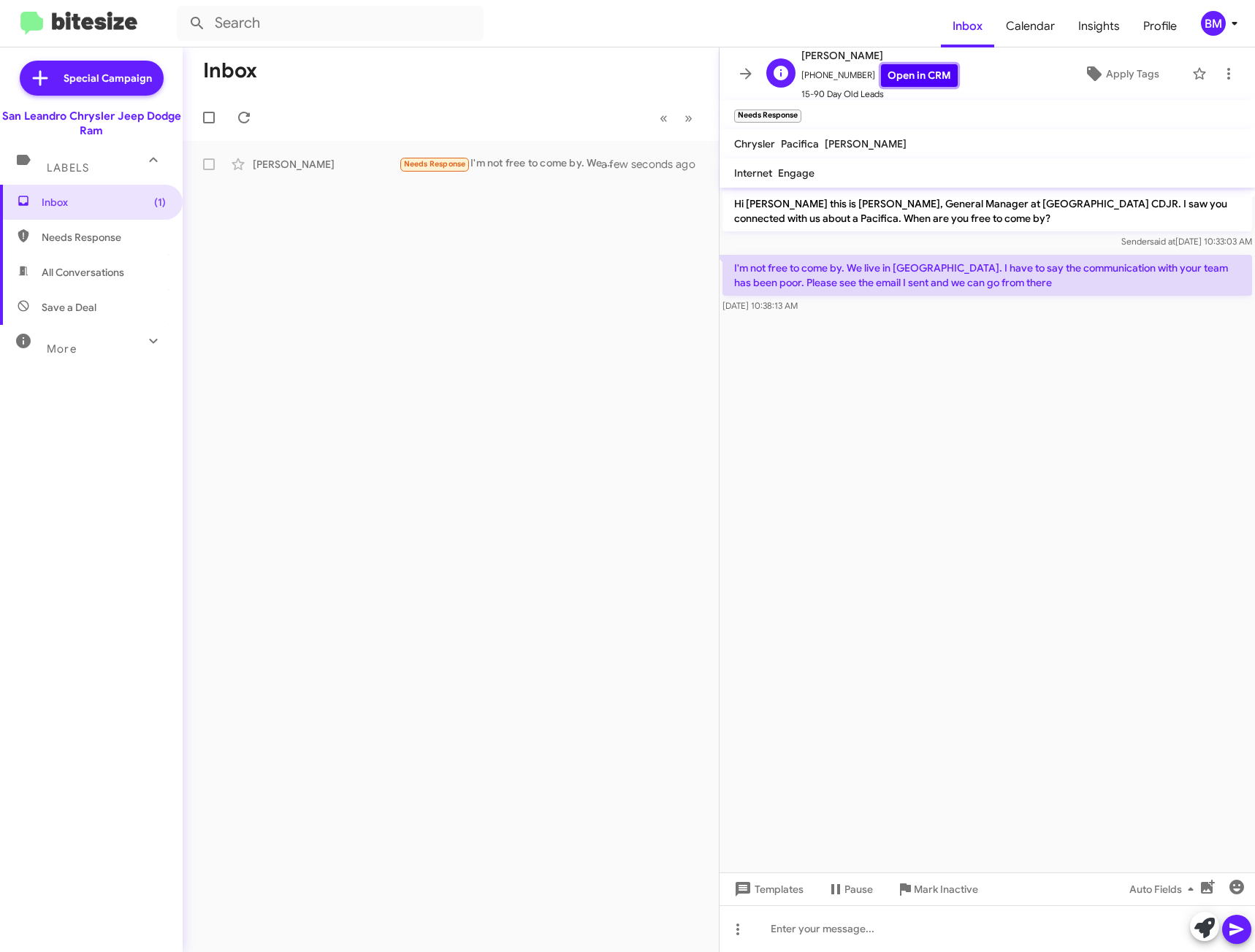
click at [881, 70] on link "Open in CRM" at bounding box center [919, 75] width 77 height 22
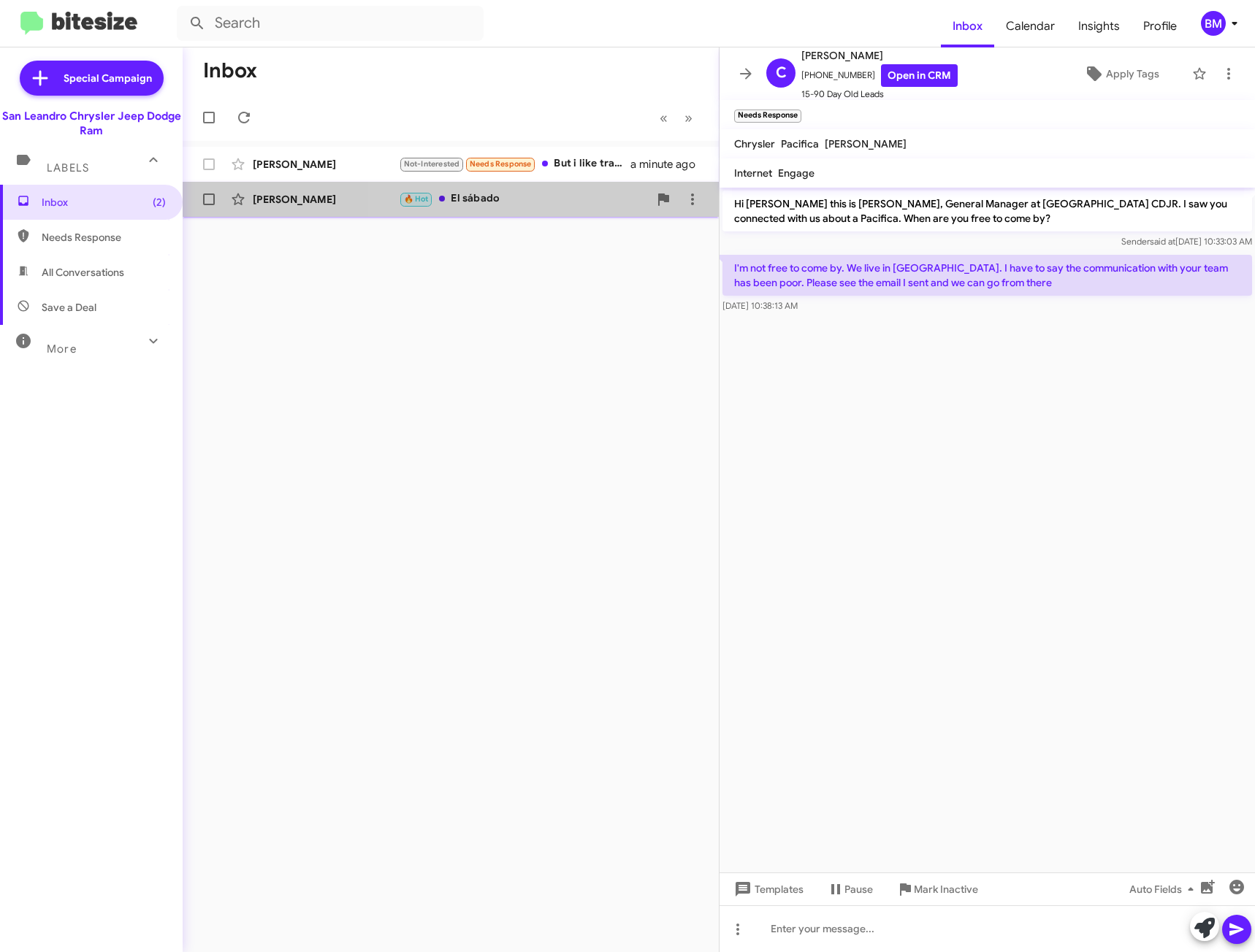
click at [545, 198] on div "🔥 Hot El sábado" at bounding box center [524, 198] width 250 height 17
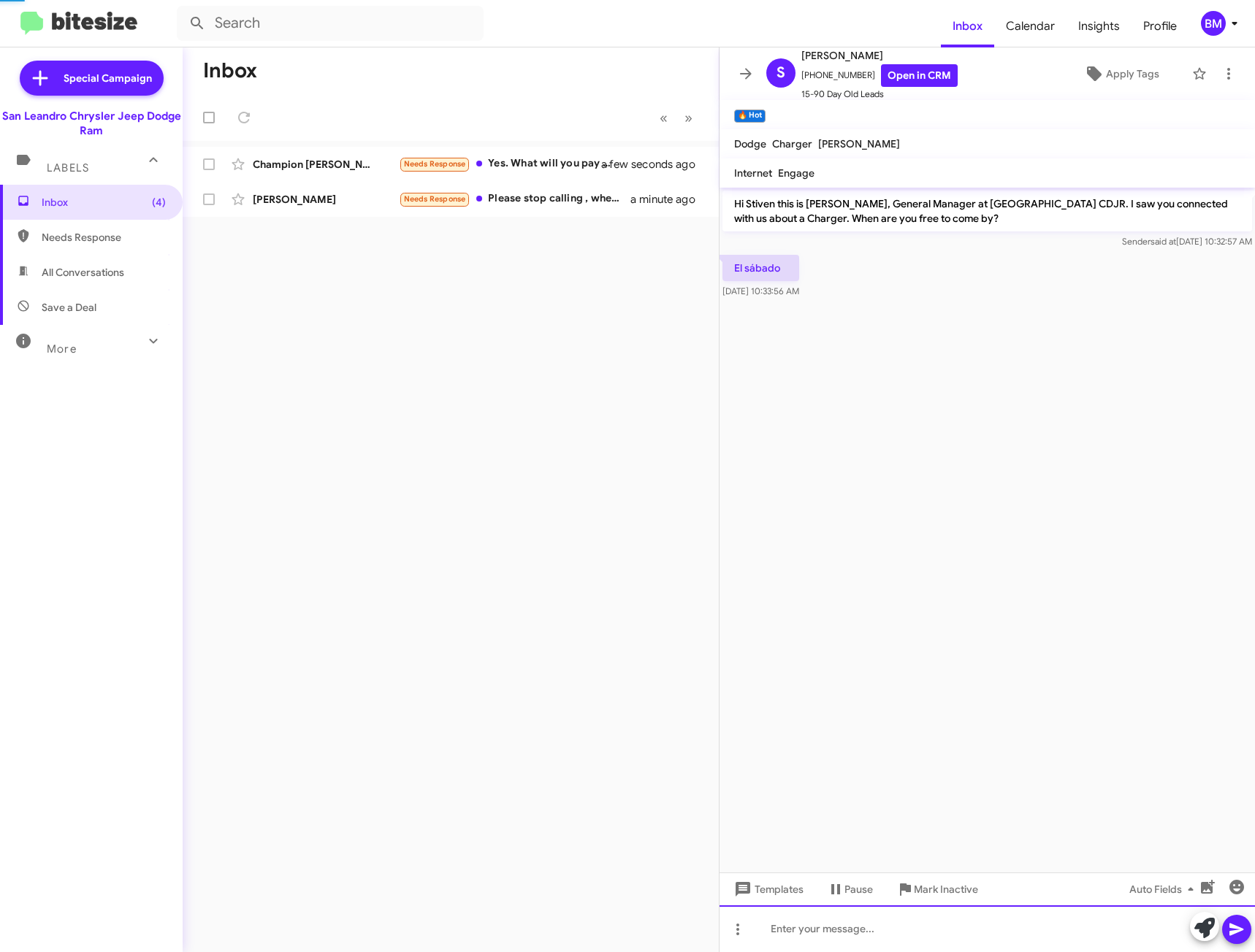
click at [829, 932] on div at bounding box center [987, 929] width 536 height 47
paste div "To enrich screen reader interactions, please activate Accessibility in Grammarl…"
click at [883, 79] on link "Open in CRM" at bounding box center [919, 75] width 77 height 22
click at [547, 205] on div "Needs Response 🔥 Hot https://leasehackr.com/calculator?acq_fee=1295&bmw_demo_25…" at bounding box center [524, 198] width 250 height 17
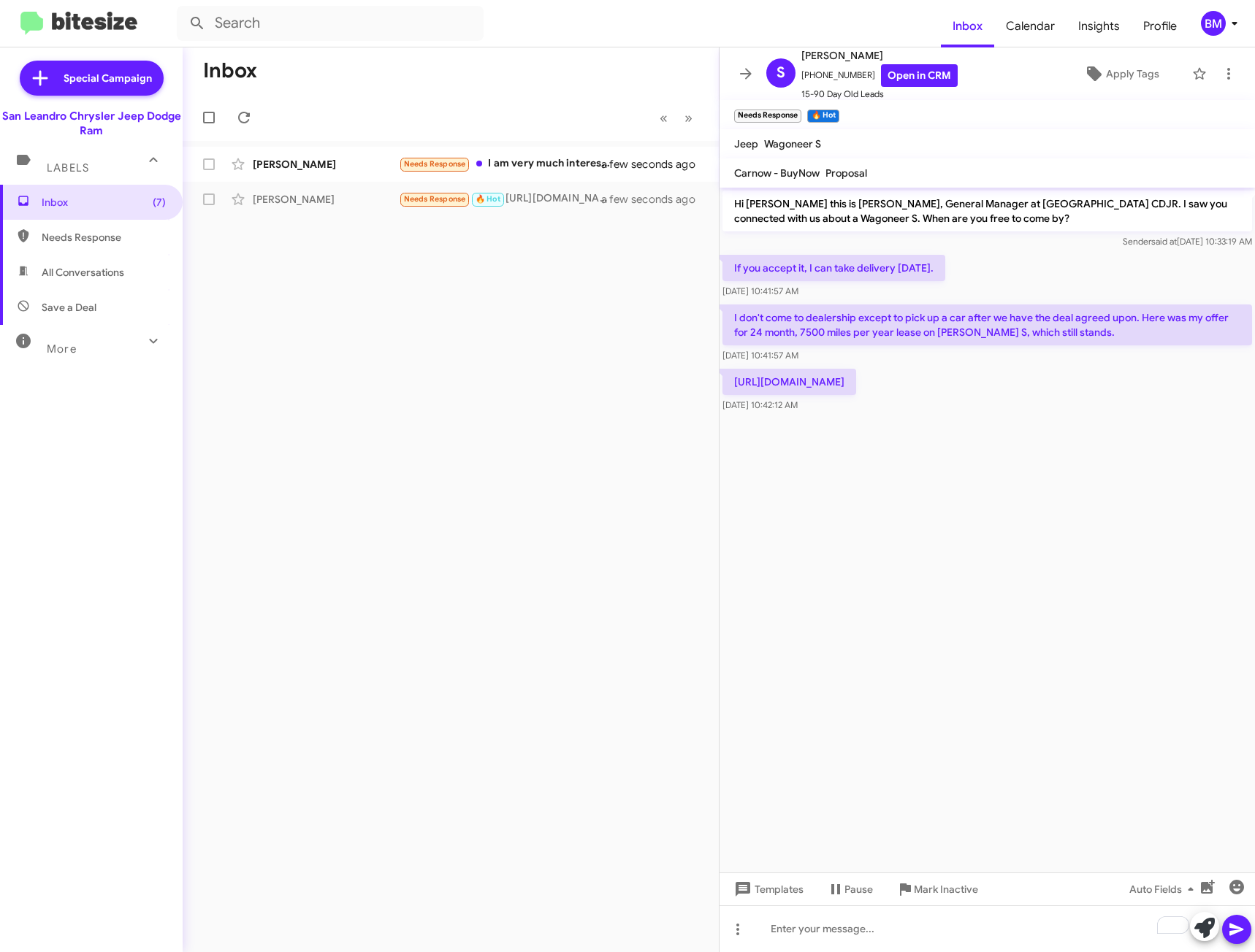
click at [849, 395] on p "https://leasehackr.com/calculator?acq_fee=1295&bmw_demo_25=true&dealer_fee=85&d…" at bounding box center [789, 381] width 134 height 26
click at [736, 380] on p "https://leasehackr.com/calculator?acq_fee=1295&bmw_demo_25=true&dealer_fee=85&d…" at bounding box center [789, 381] width 134 height 26
click at [733, 381] on p "https://leasehackr.com/calculator?acq_fee=1295&bmw_demo_25=true&dealer_fee=85&d…" at bounding box center [789, 381] width 134 height 26
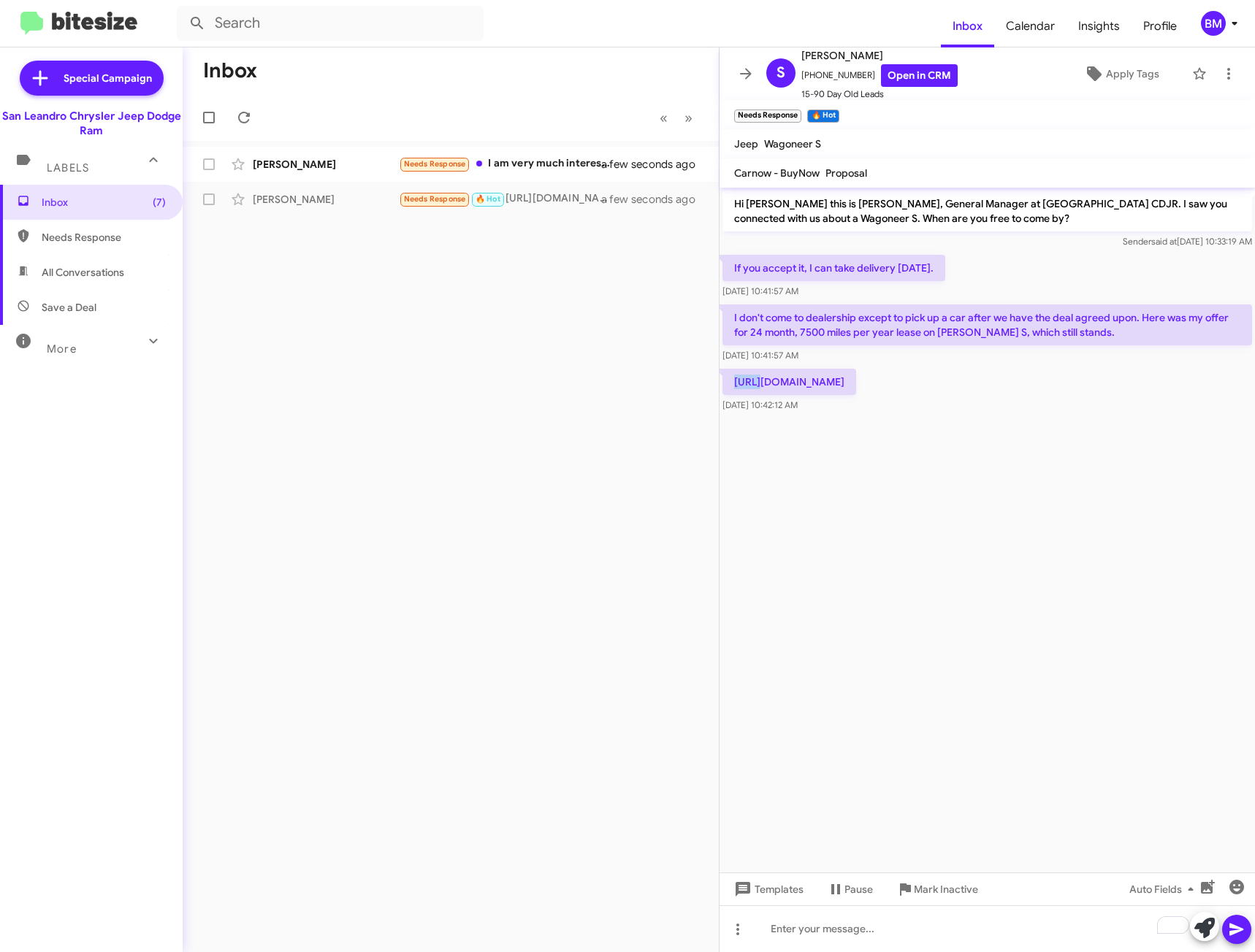
click at [733, 381] on p "https://leasehackr.com/calculator?acq_fee=1295&bmw_demo_25=true&dealer_fee=85&d…" at bounding box center [789, 381] width 134 height 26
click at [840, 941] on div "To enrich screen reader interactions, please activate Accessibility in Grammarl…" at bounding box center [987, 929] width 536 height 47
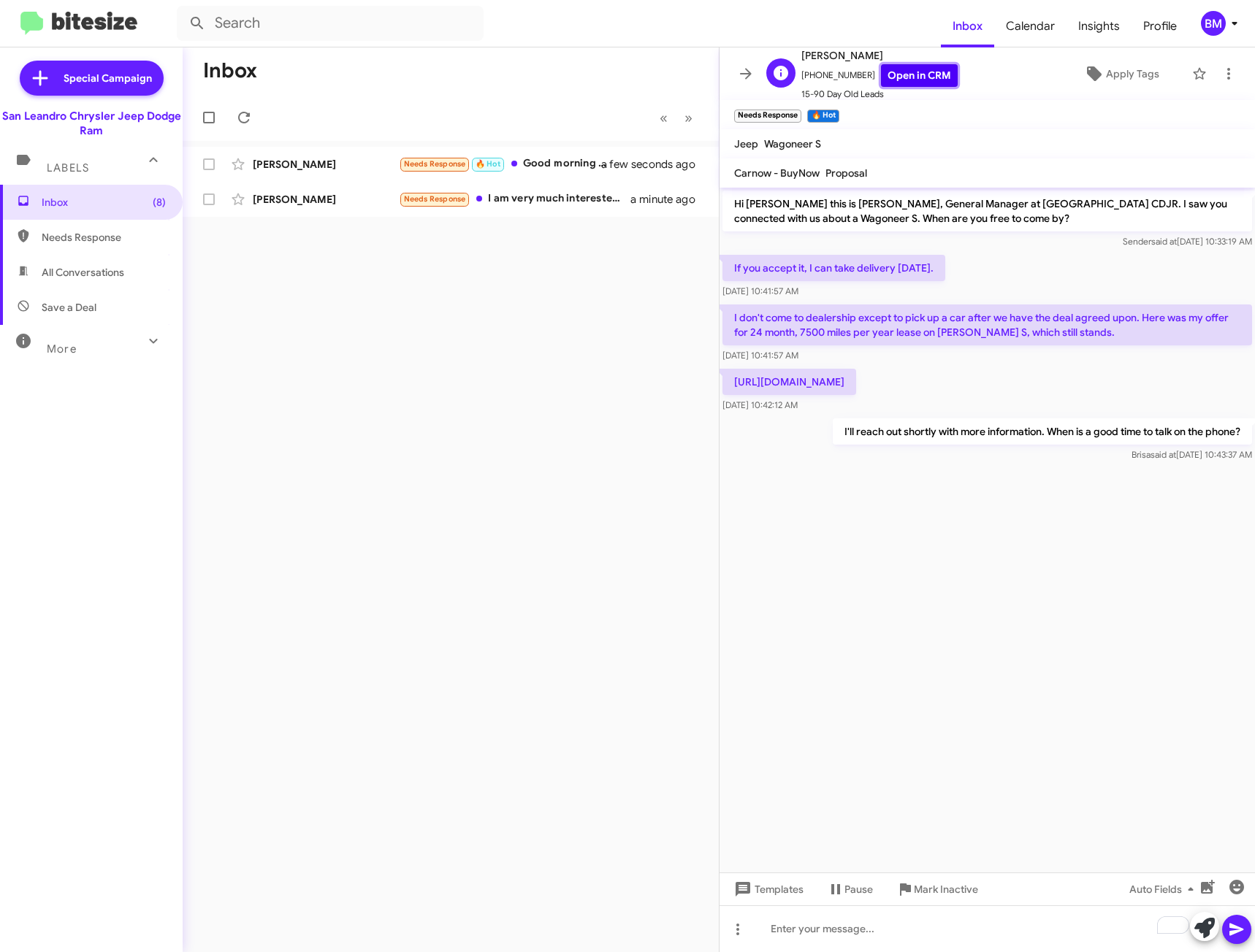
click at [918, 66] on link "Open in CRM" at bounding box center [919, 75] width 77 height 22
click at [542, 193] on div "Needs Response 🔥 Hot Good morning yes" at bounding box center [524, 198] width 250 height 17
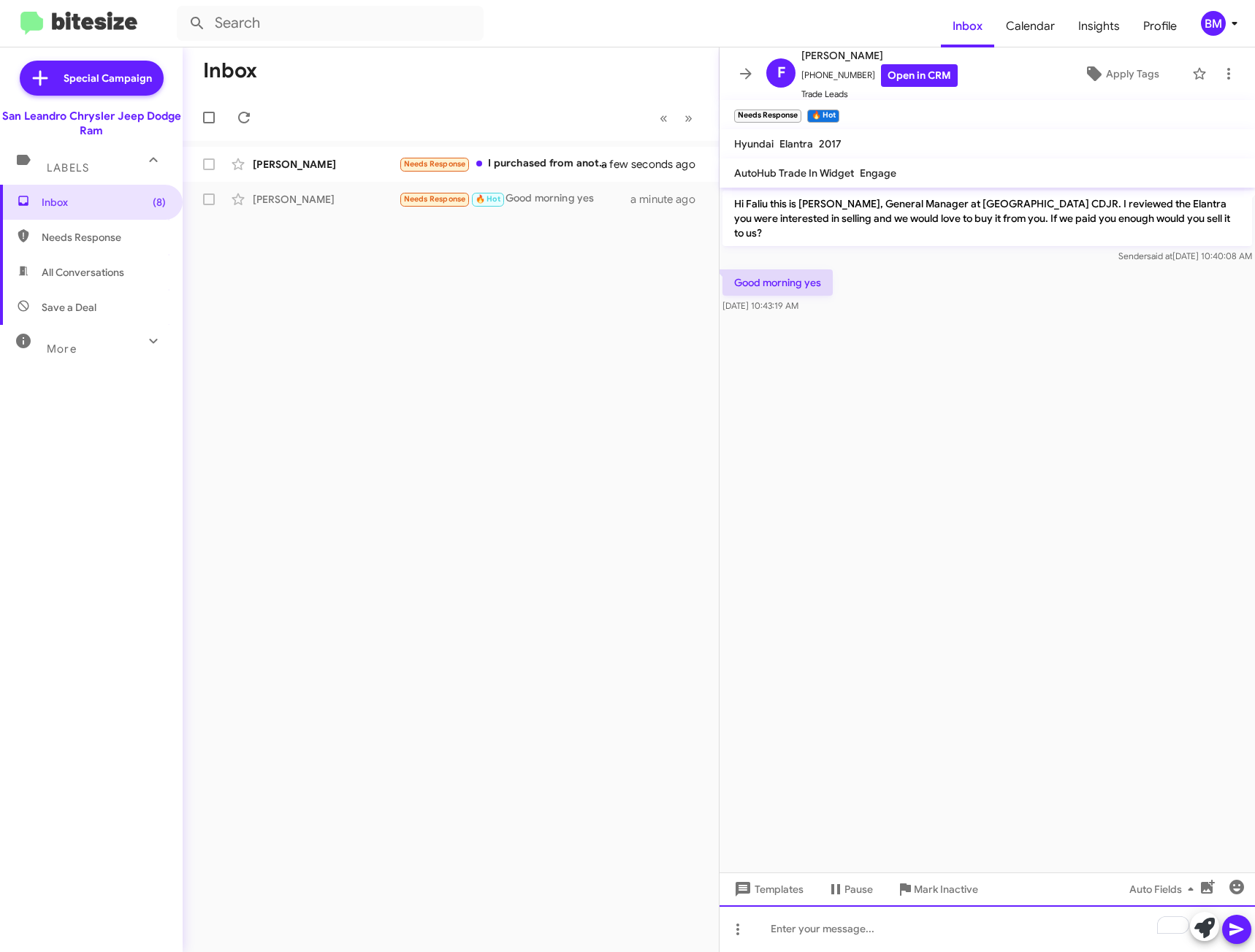
click at [857, 919] on div "To enrich screen reader interactions, please activate Accessibility in Grammarl…" at bounding box center [987, 929] width 536 height 47
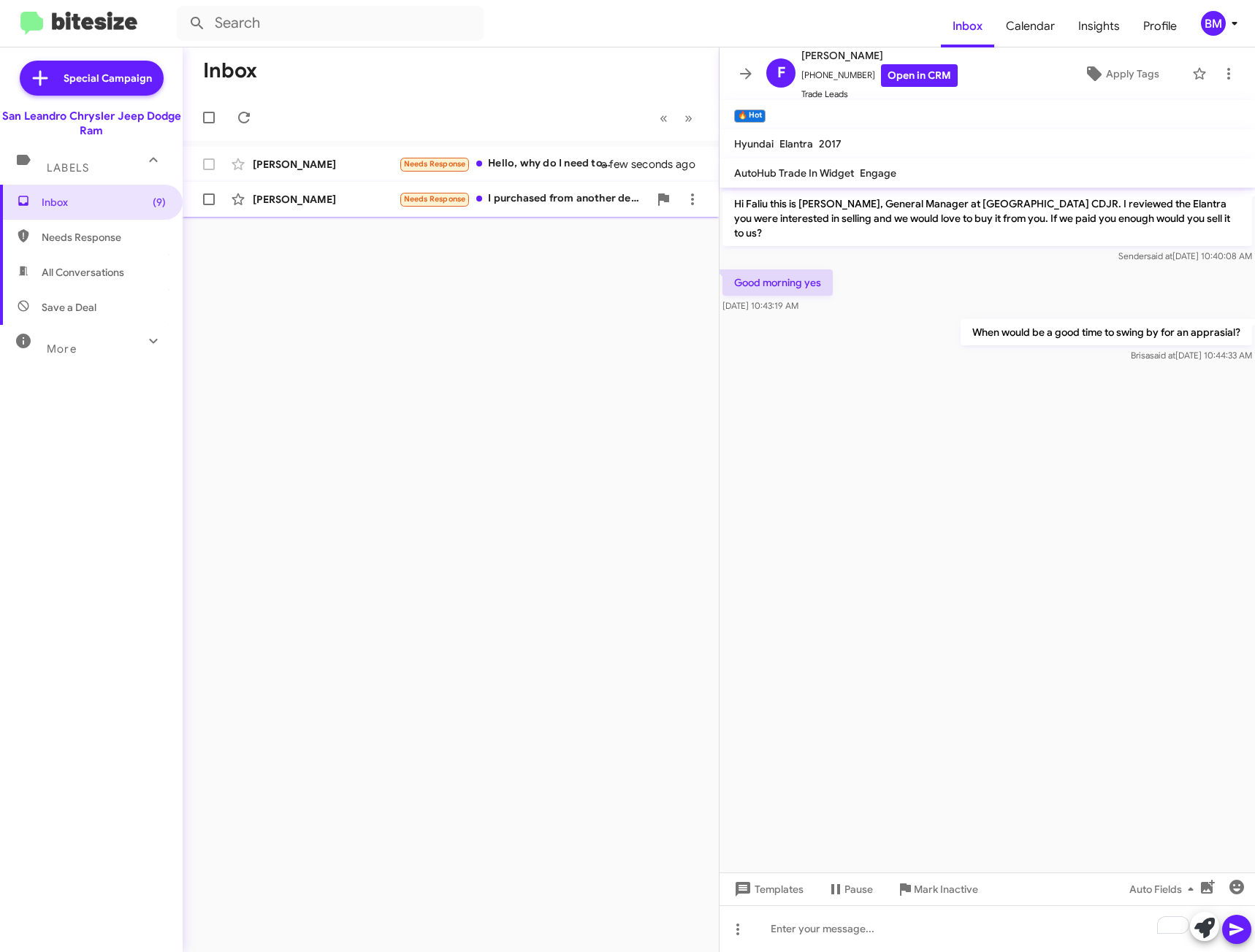
click at [530, 202] on div "Needs Response I purchased from another dealership. Please take me off your lis…" at bounding box center [524, 198] width 250 height 17
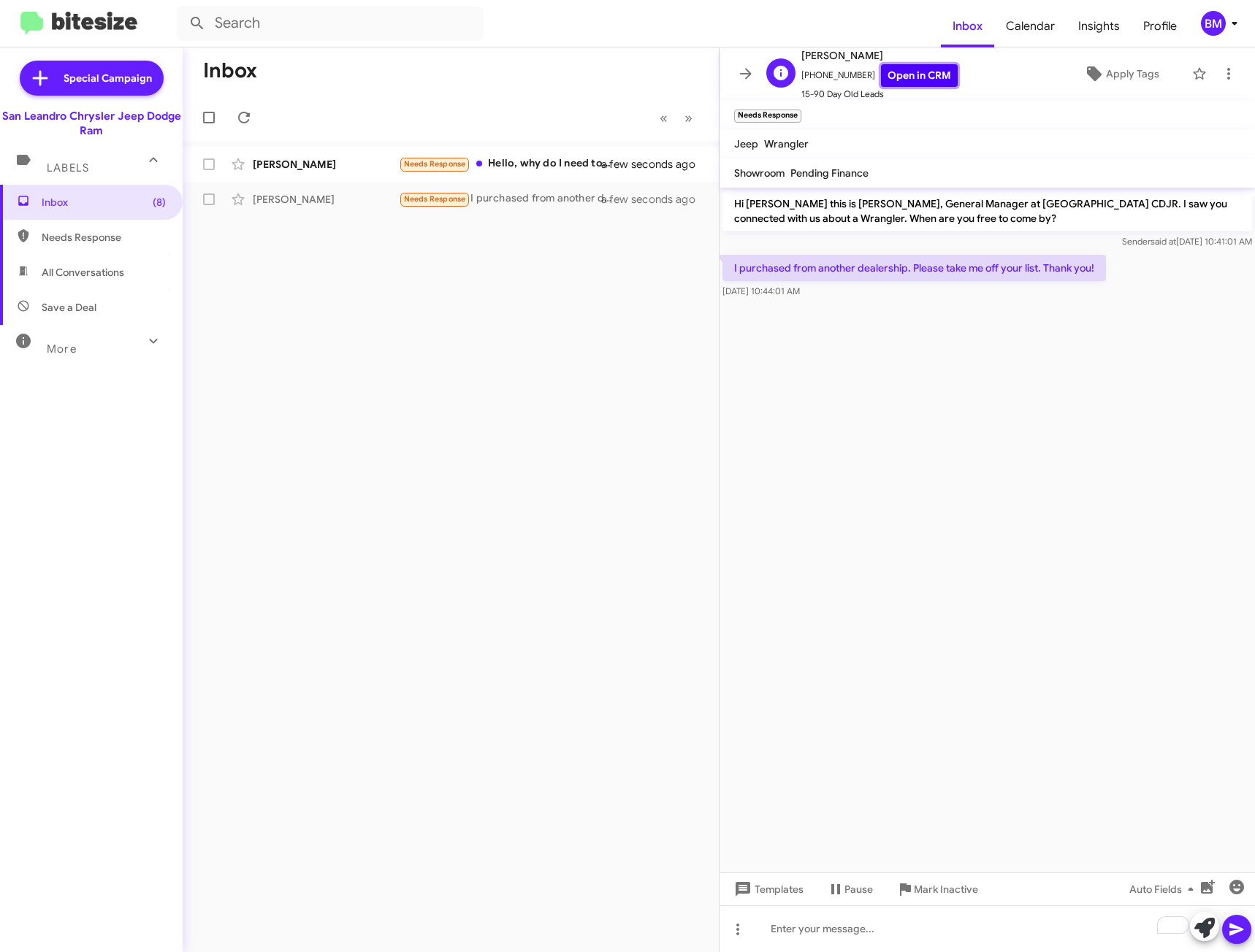
click at [911, 72] on link "Open in CRM" at bounding box center [919, 75] width 77 height 22
click at [945, 891] on span "Mark Inactive" at bounding box center [946, 889] width 64 height 26
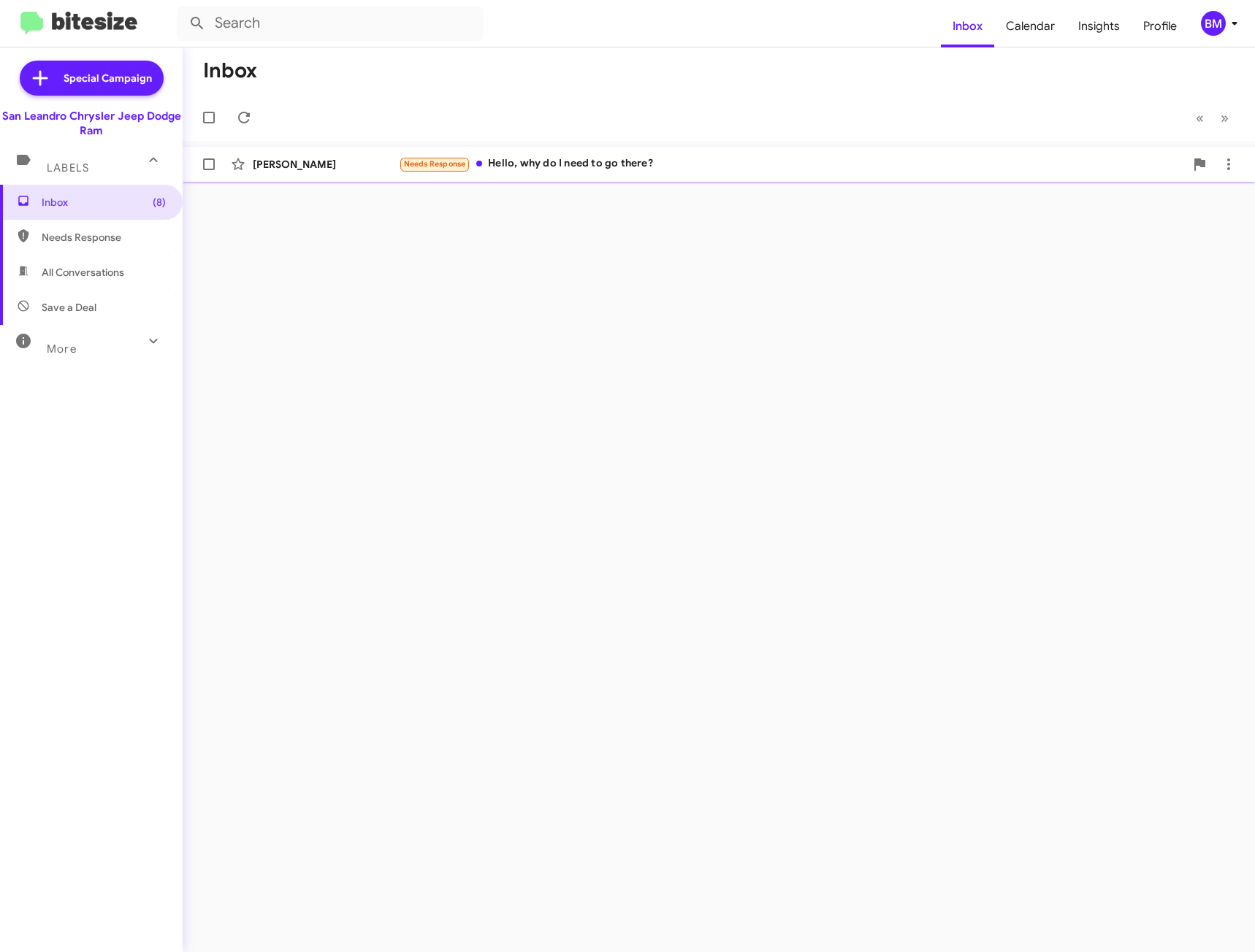
click at [633, 167] on div "Needs Response Hello, why do I need to go there?" at bounding box center [791, 163] width 786 height 17
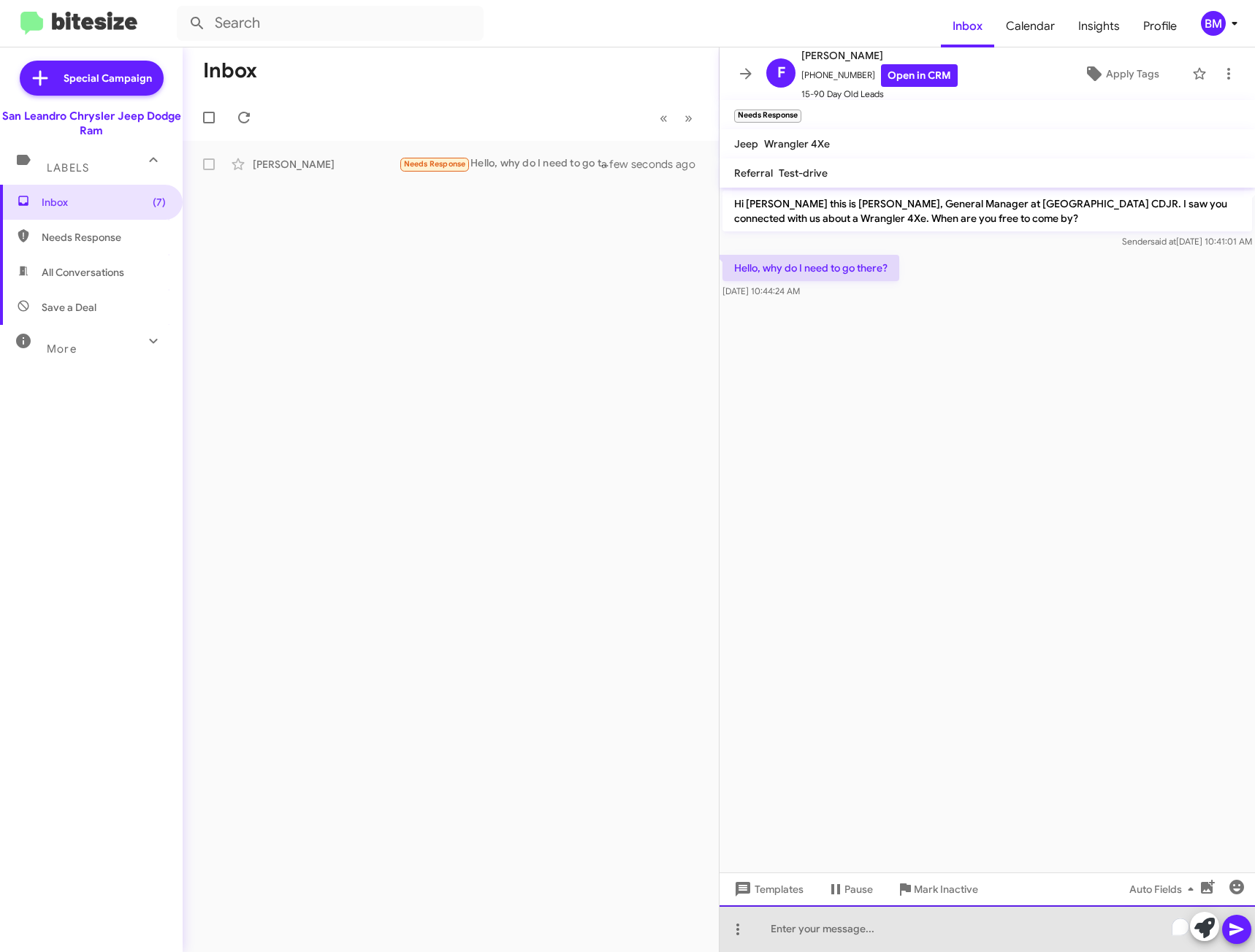
click at [819, 924] on div "To enrich screen reader interactions, please activate Accessibility in Grammarl…" at bounding box center [987, 929] width 536 height 47
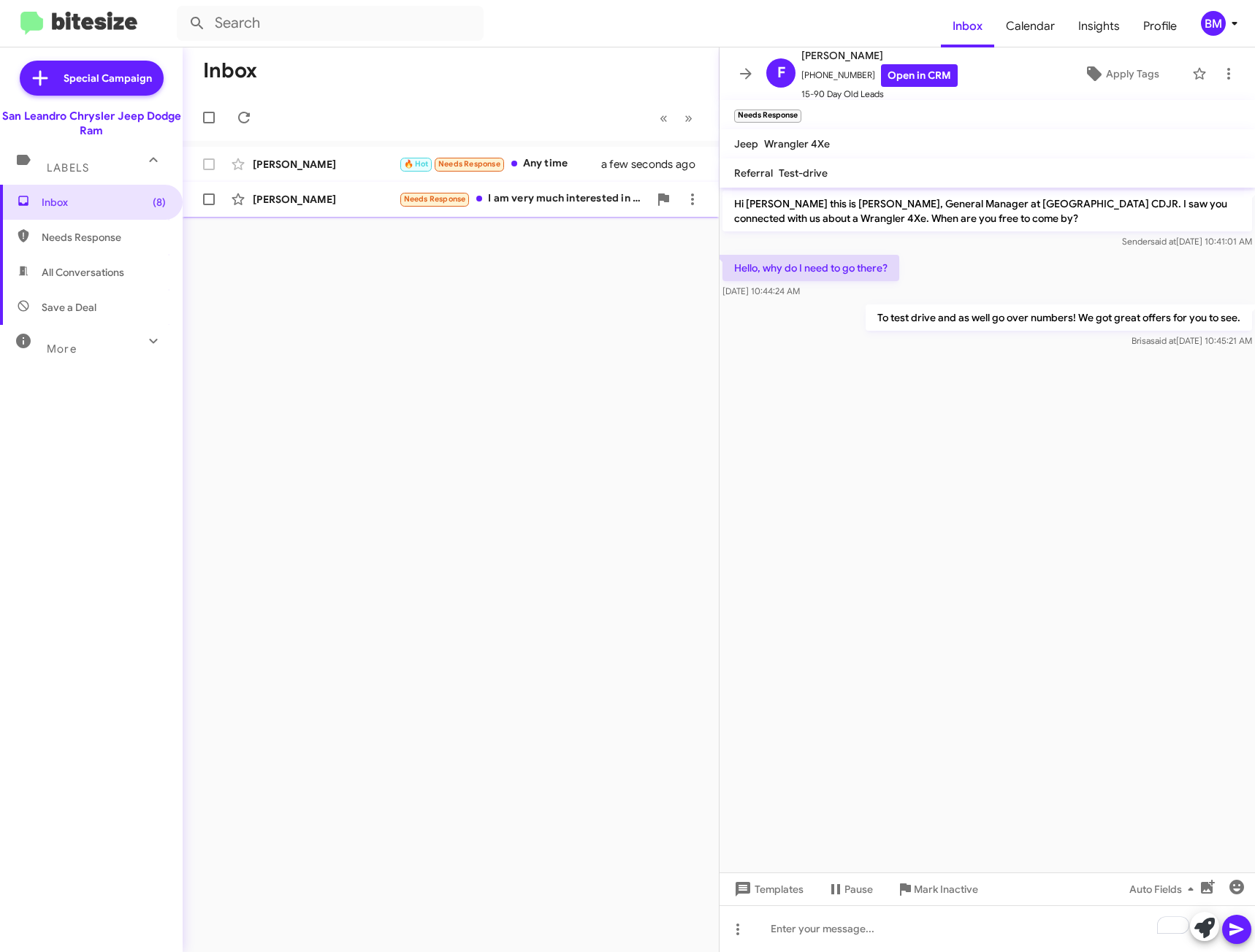
click at [550, 182] on span "Linda None Needs Response I am very much interested in the Wiley. It's just tha…" at bounding box center [450, 199] width 536 height 35
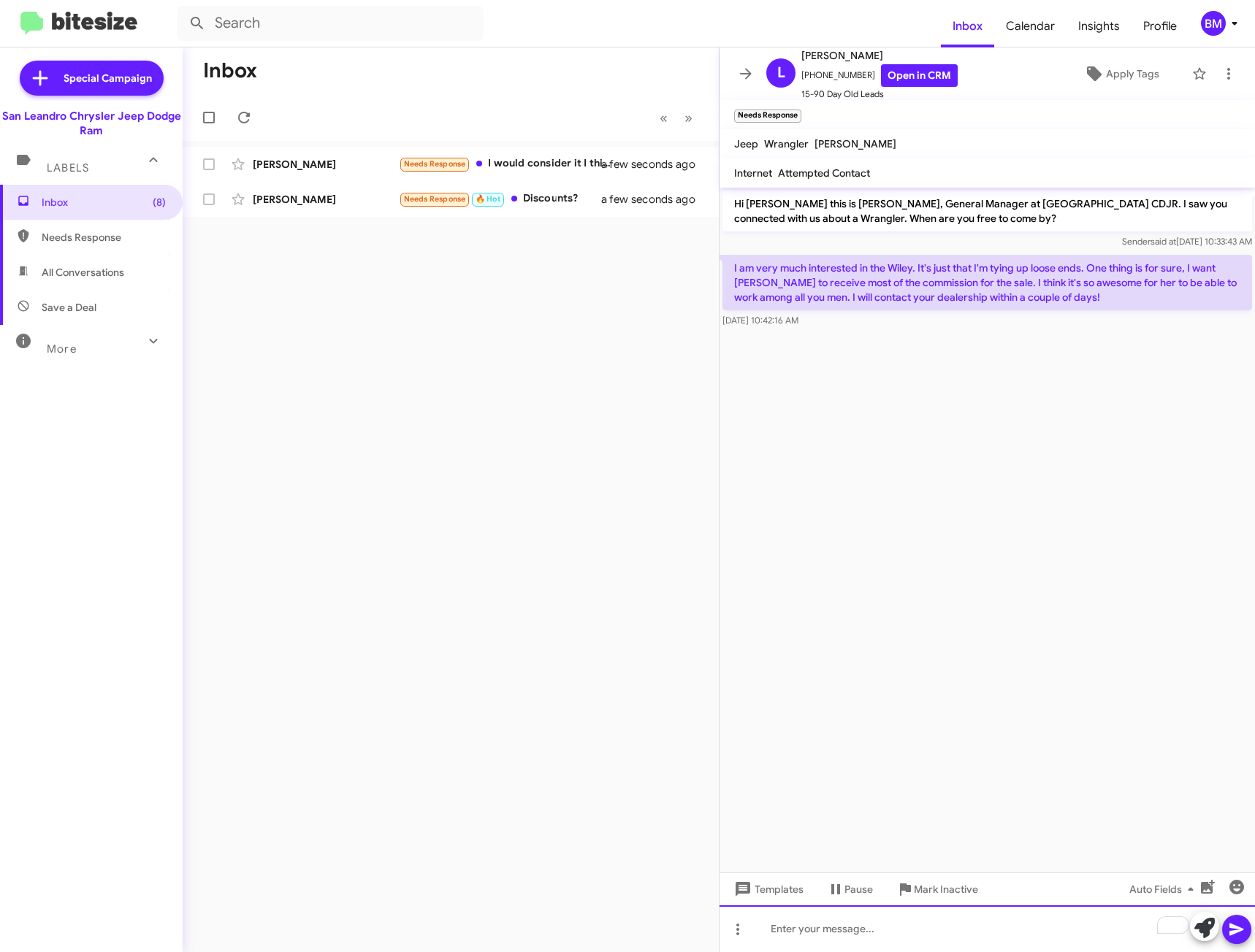
click at [854, 938] on div "To enrich screen reader interactions, please activate Accessibility in Grammarl…" at bounding box center [987, 929] width 536 height 47
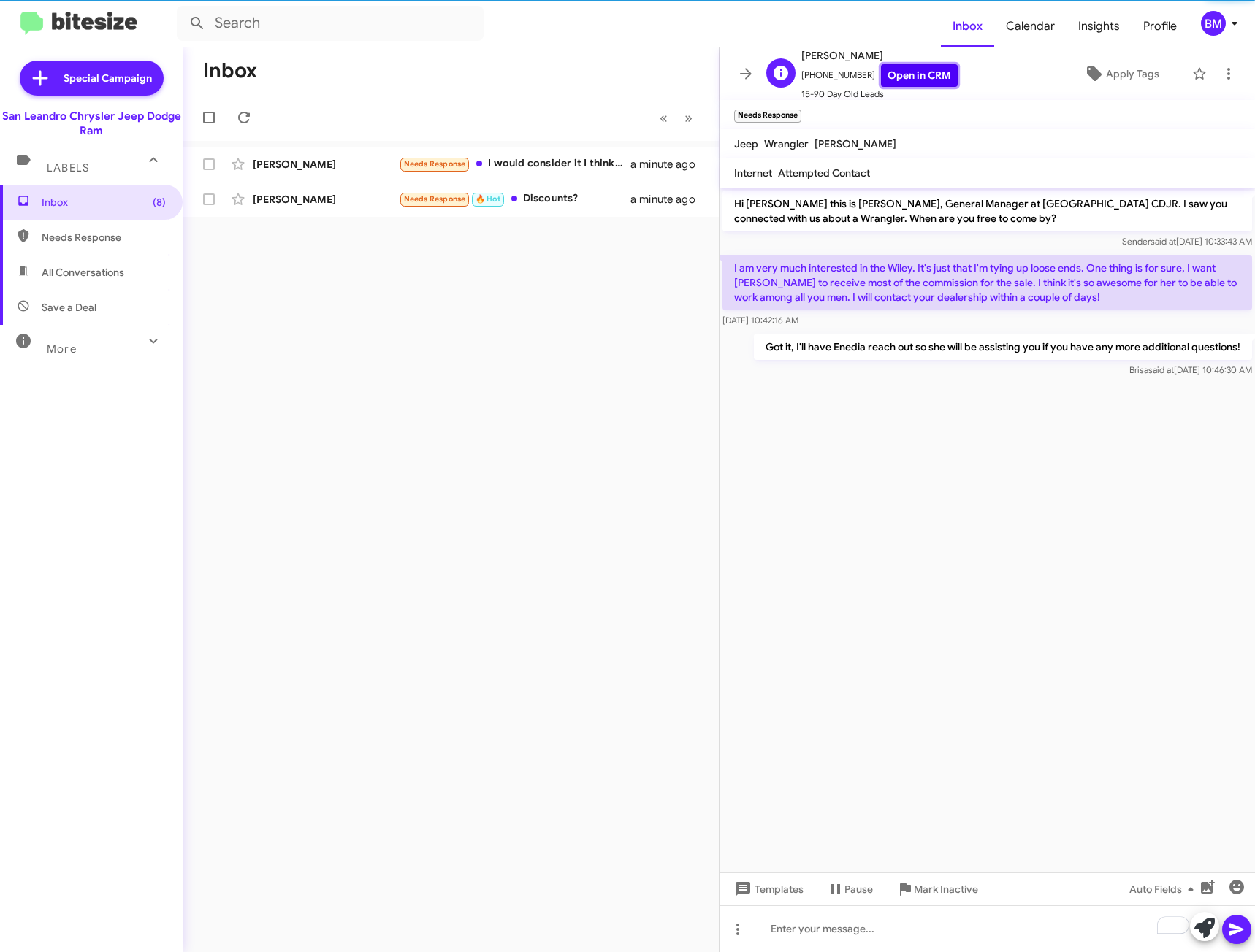
click at [902, 68] on link "Open in CRM" at bounding box center [919, 75] width 77 height 22
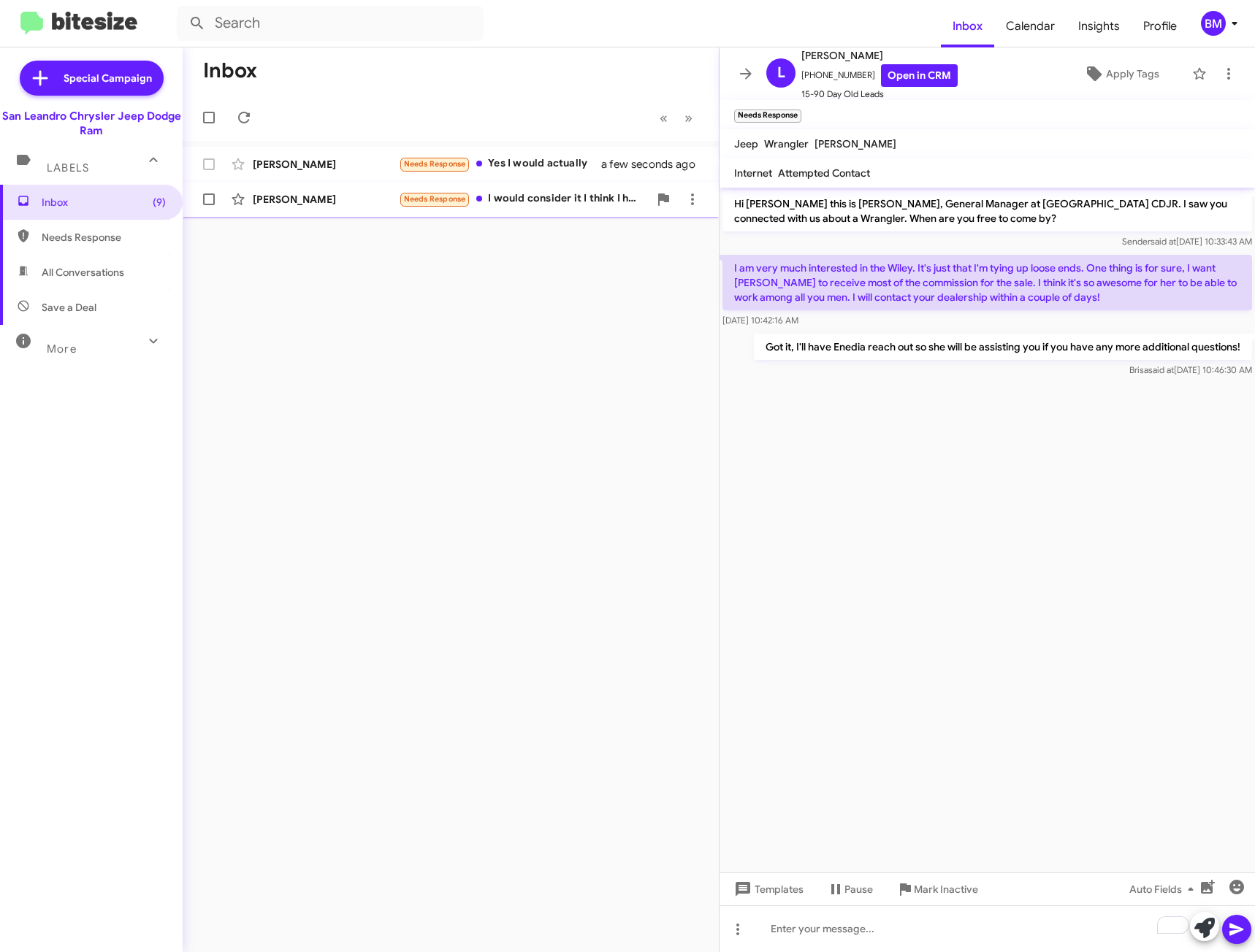
click at [499, 196] on div "Needs Response I would consider it I think I have a little over a year left on …" at bounding box center [524, 198] width 250 height 17
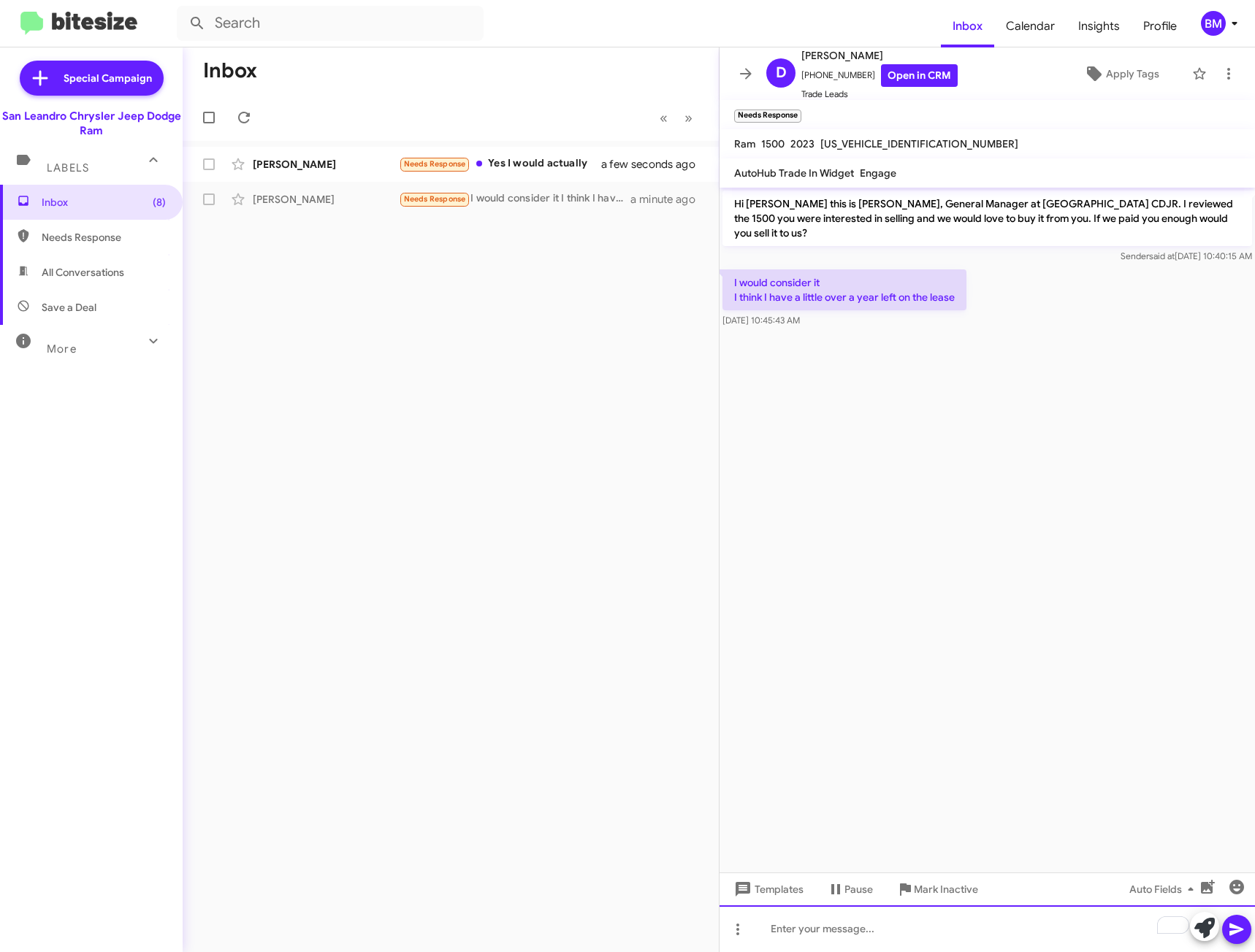
click at [843, 930] on div "To enrich screen reader interactions, please activate Accessibility in Grammarl…" at bounding box center [987, 929] width 536 height 47
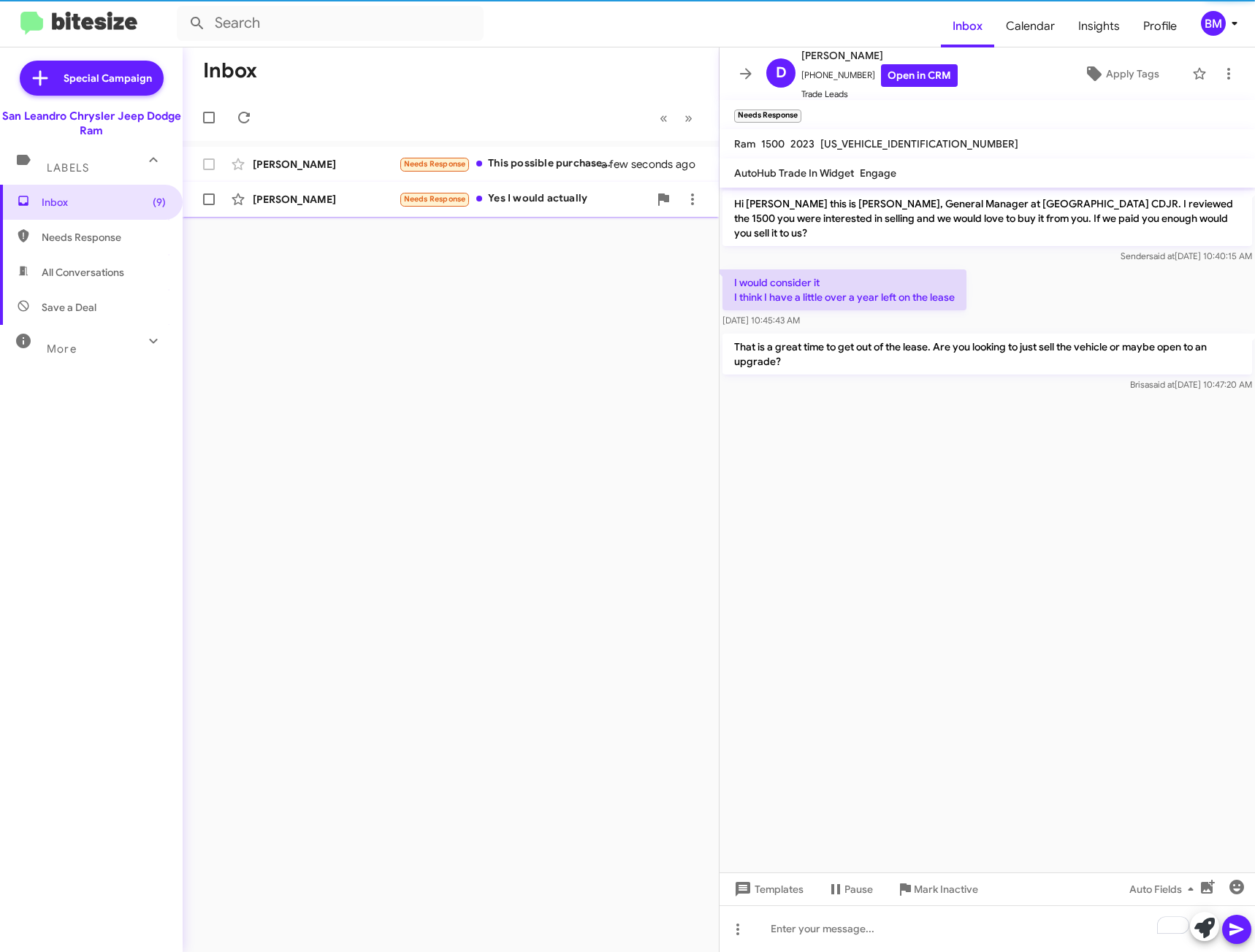
click at [627, 199] on div "Needs Response Yes I would actually" at bounding box center [524, 198] width 250 height 17
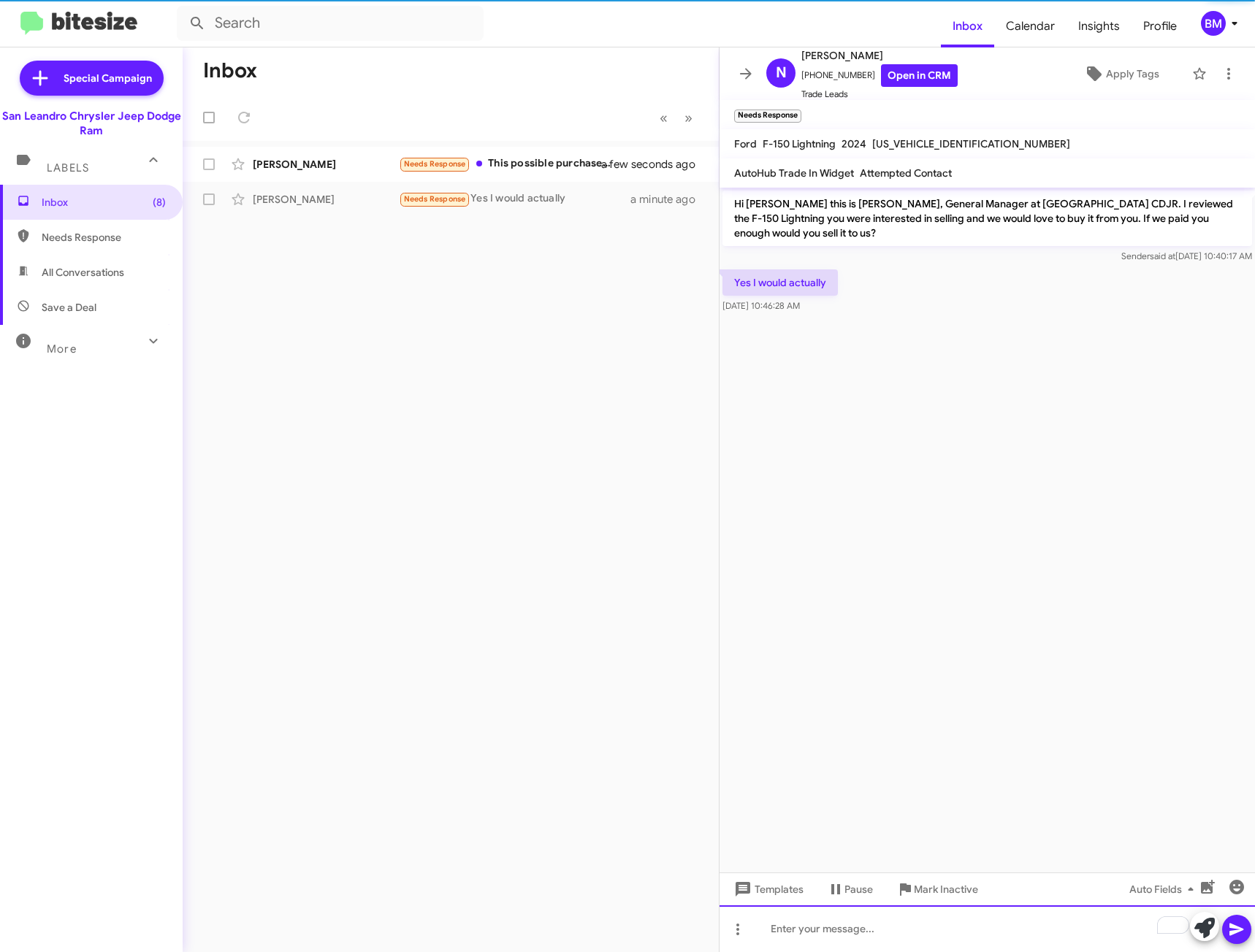
click at [892, 930] on div "To enrich screen reader interactions, please activate Accessibility in Grammarl…" at bounding box center [987, 929] width 536 height 47
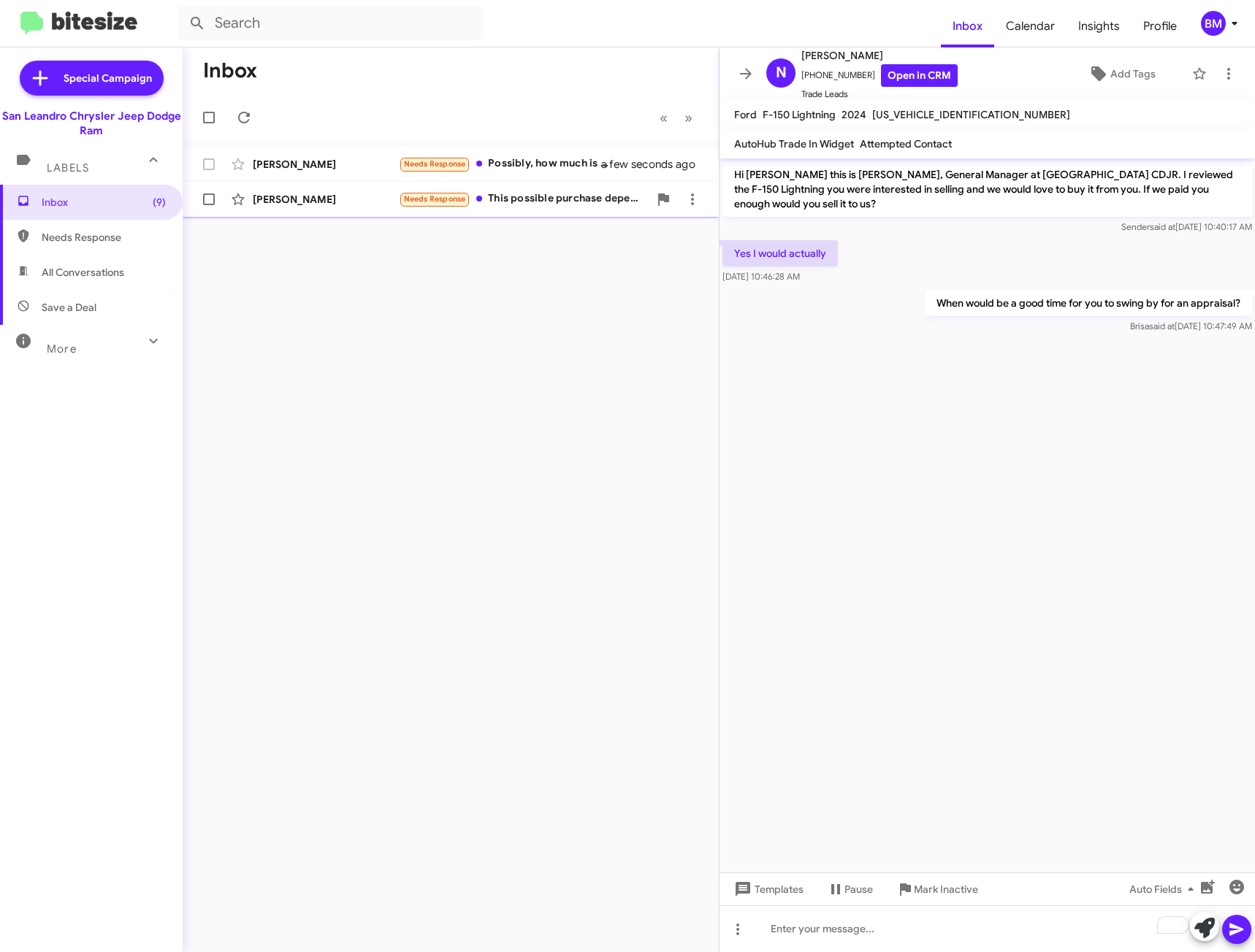
click at [651, 214] on li at bounding box center [664, 199] width 29 height 29
click at [592, 194] on div "Needs Response This possible purchase depends on a grant approval that has not …" at bounding box center [524, 198] width 250 height 17
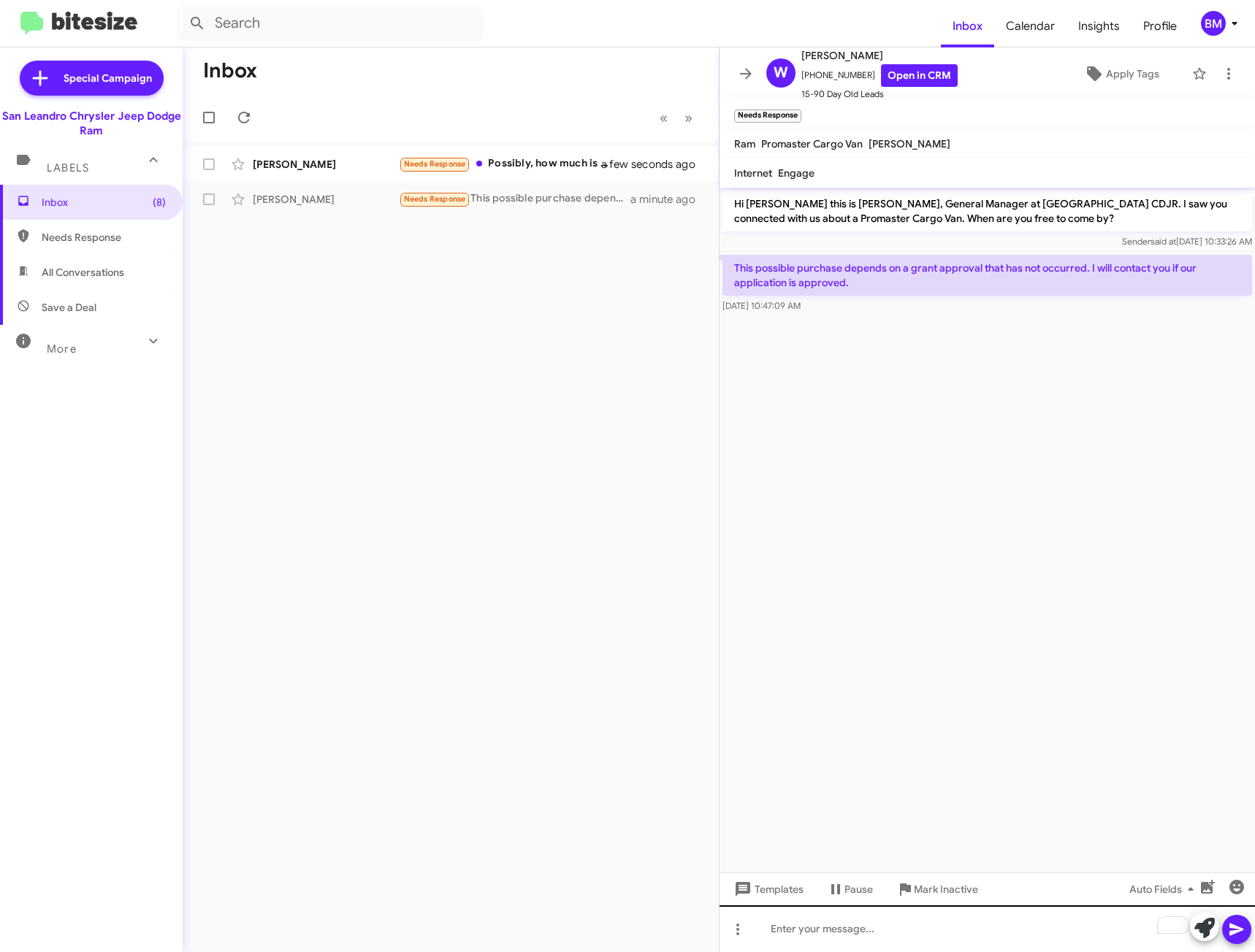
click at [821, 910] on div "Hi William this is Carlos Hidalgo, General Manager at San Leandro CDJR. I saw y…" at bounding box center [987, 570] width 536 height 765
click at [820, 915] on div "To enrich screen reader interactions, please activate Accessibility in Grammarl…" at bounding box center [987, 929] width 536 height 47
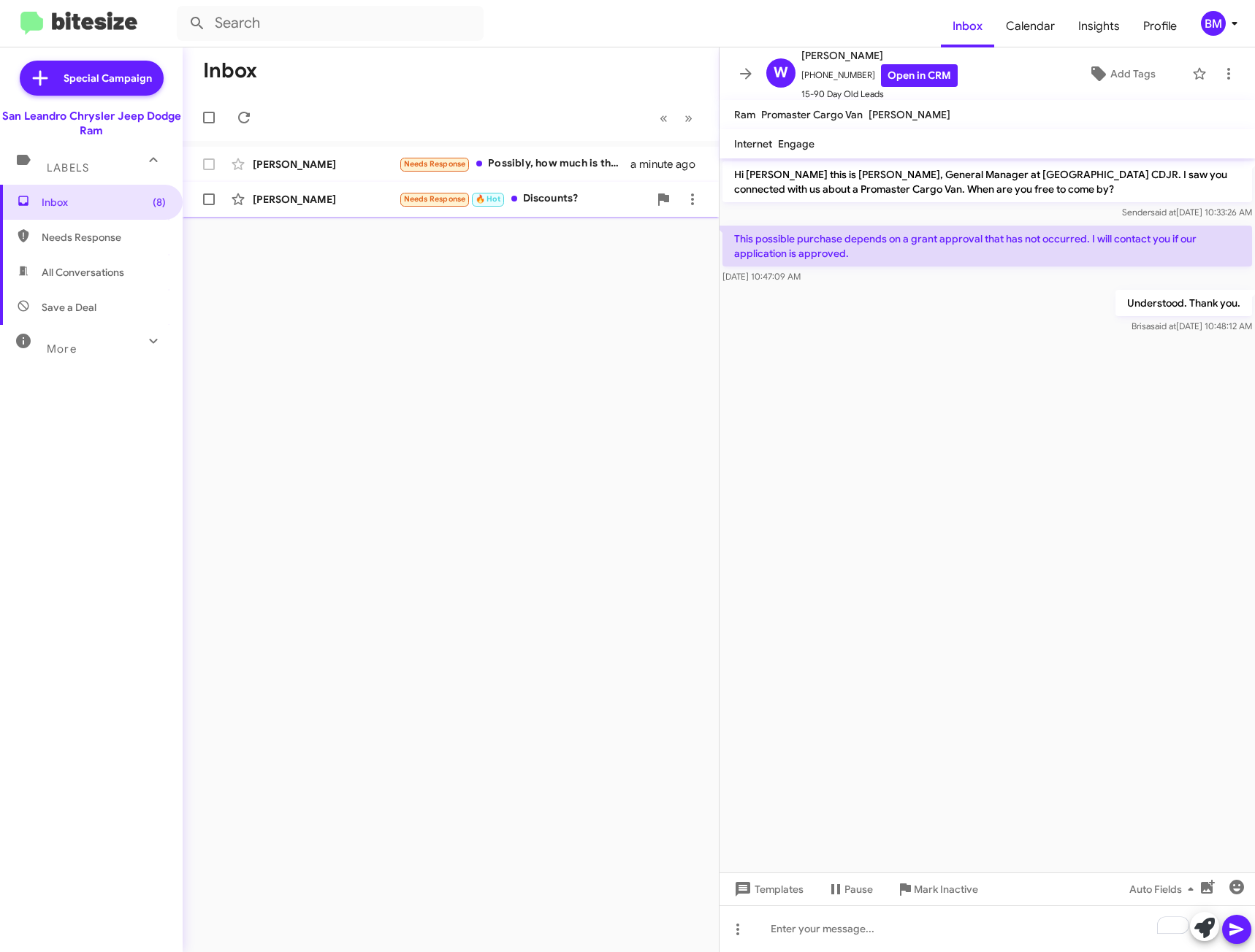
click at [547, 190] on div "Francisco Alvarado Needs Response 🔥 Hot Discounts? 3 minutes ago" at bounding box center [450, 199] width 512 height 29
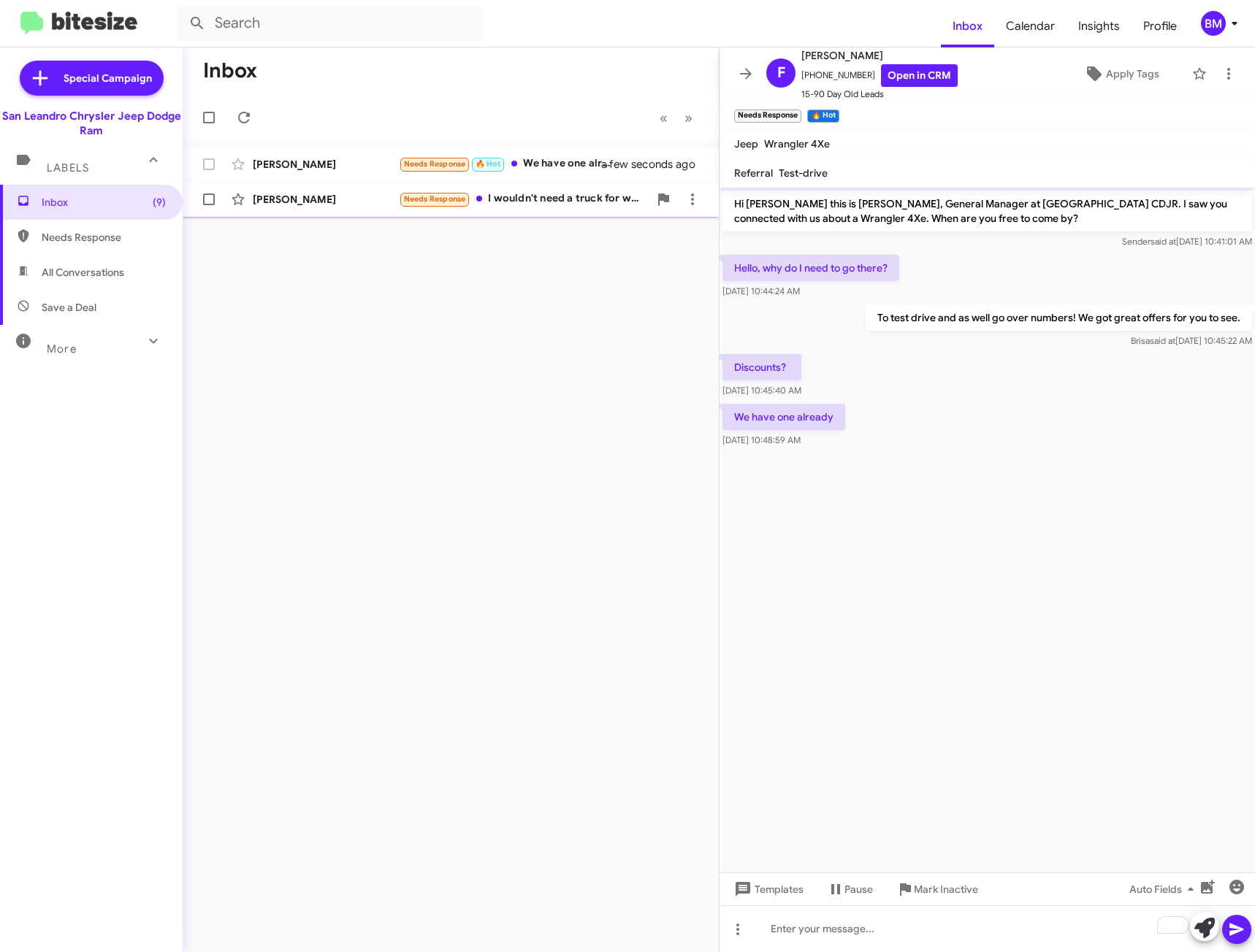
click at [559, 192] on div "Needs Response I wouldn't need a truck for work anymore Thinking an electric ve…" at bounding box center [524, 198] width 250 height 17
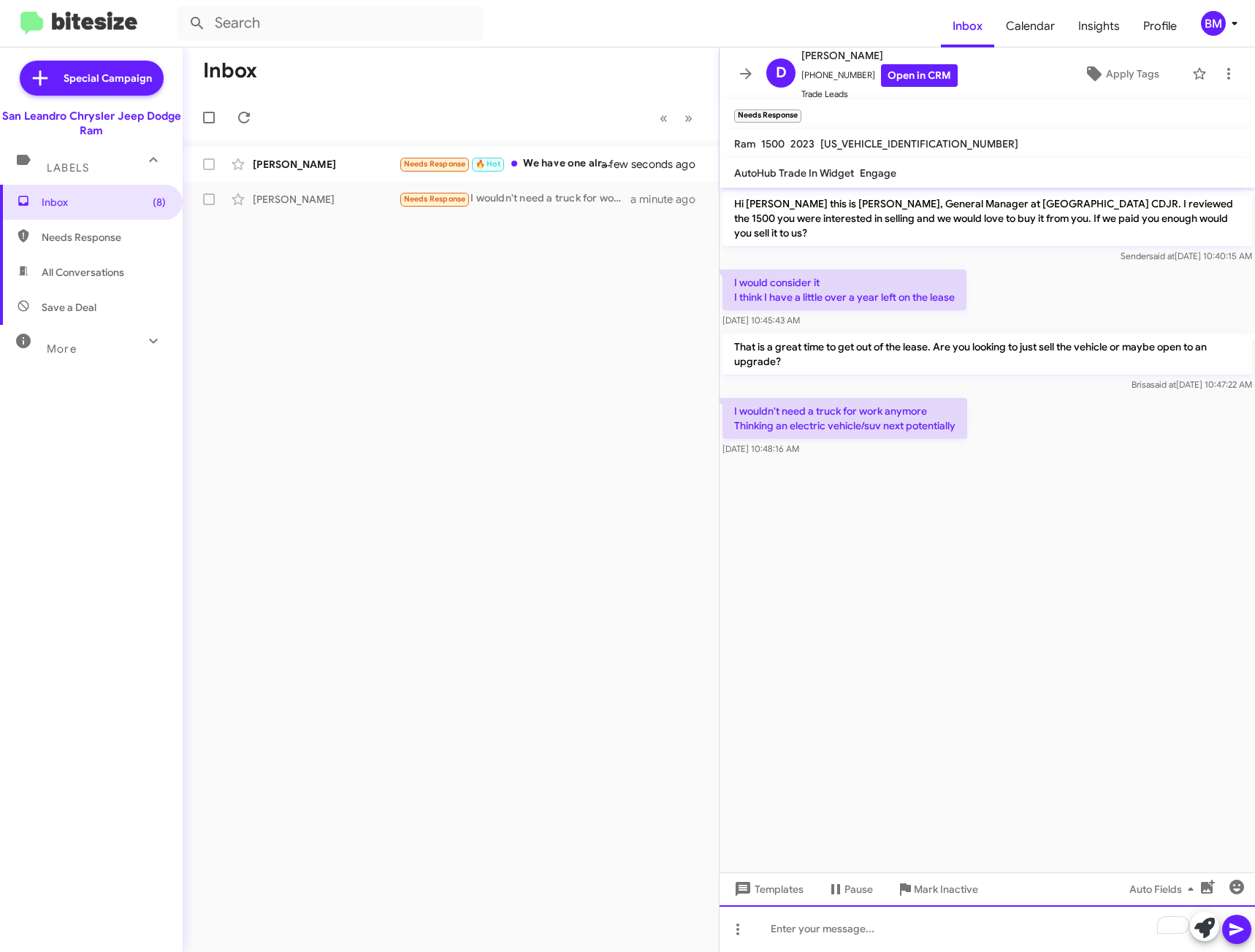
click at [853, 930] on div "To enrich screen reader interactions, please activate Accessibility in Grammarl…" at bounding box center [987, 929] width 536 height 47
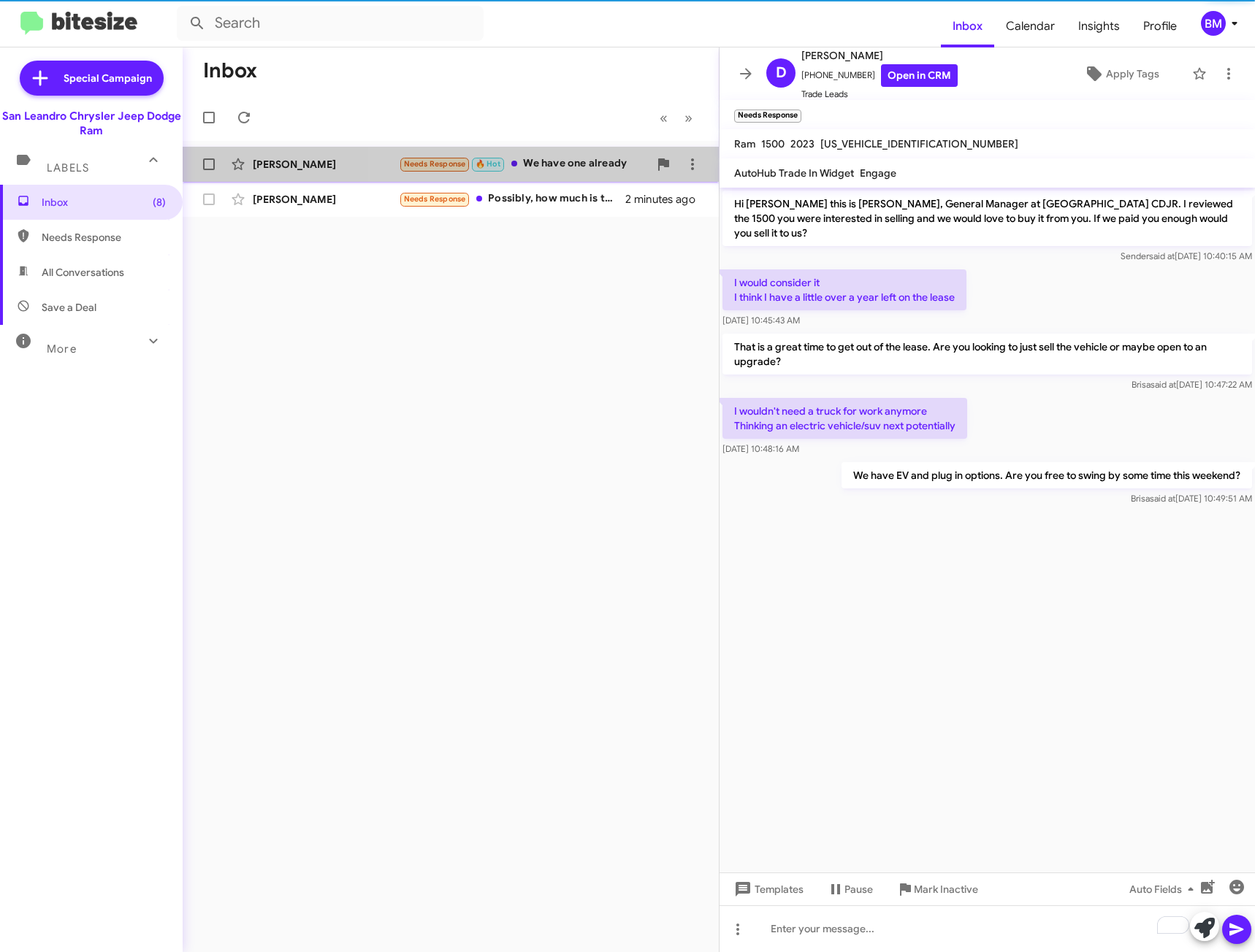
click at [571, 163] on div "Needs Response 🔥 Hot We have one already" at bounding box center [524, 163] width 250 height 17
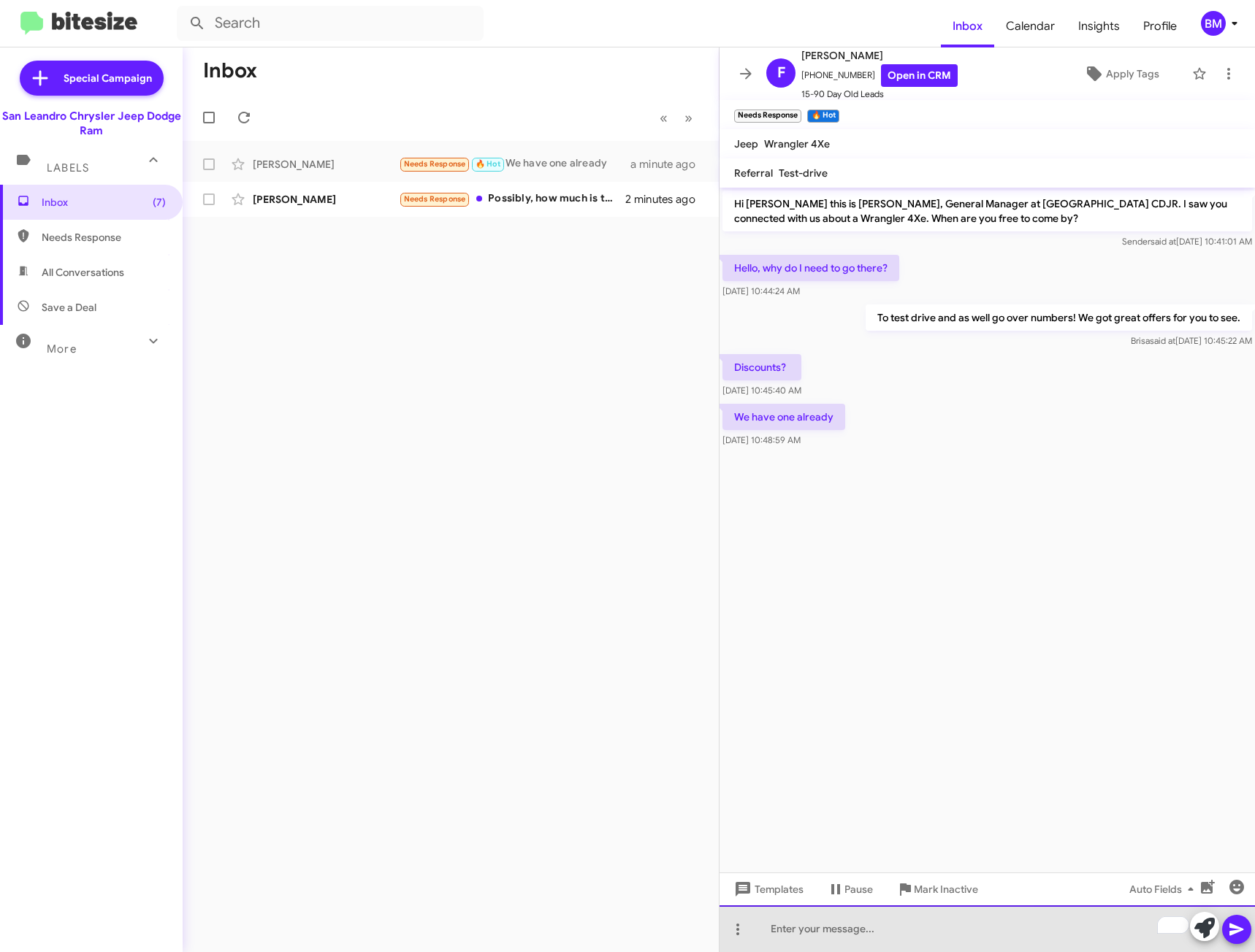
click at [867, 935] on div "To enrich screen reader interactions, please activate Accessibility in Grammarl…" at bounding box center [987, 929] width 536 height 47
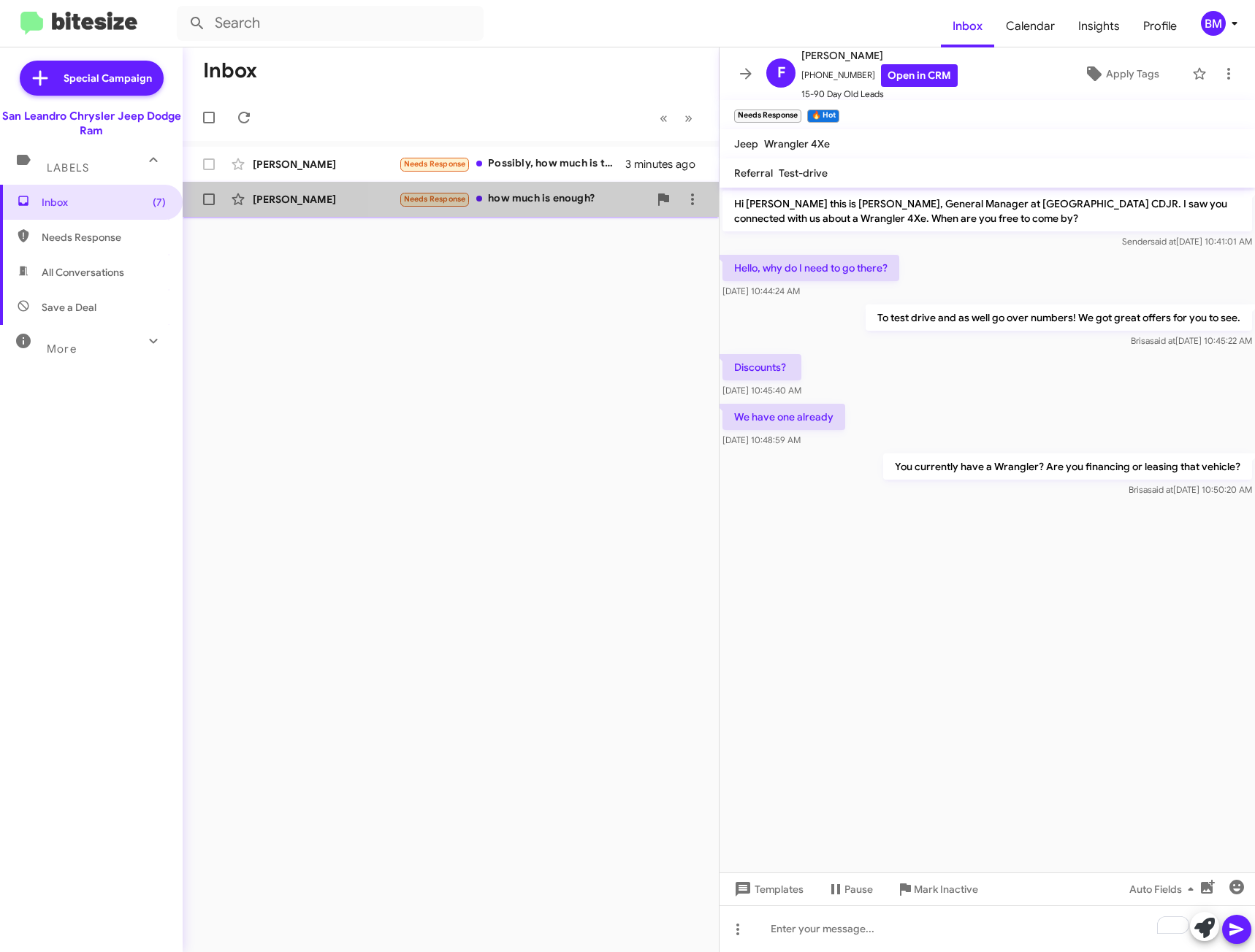
click at [543, 198] on div "Needs Response how much is enough?" at bounding box center [524, 198] width 250 height 17
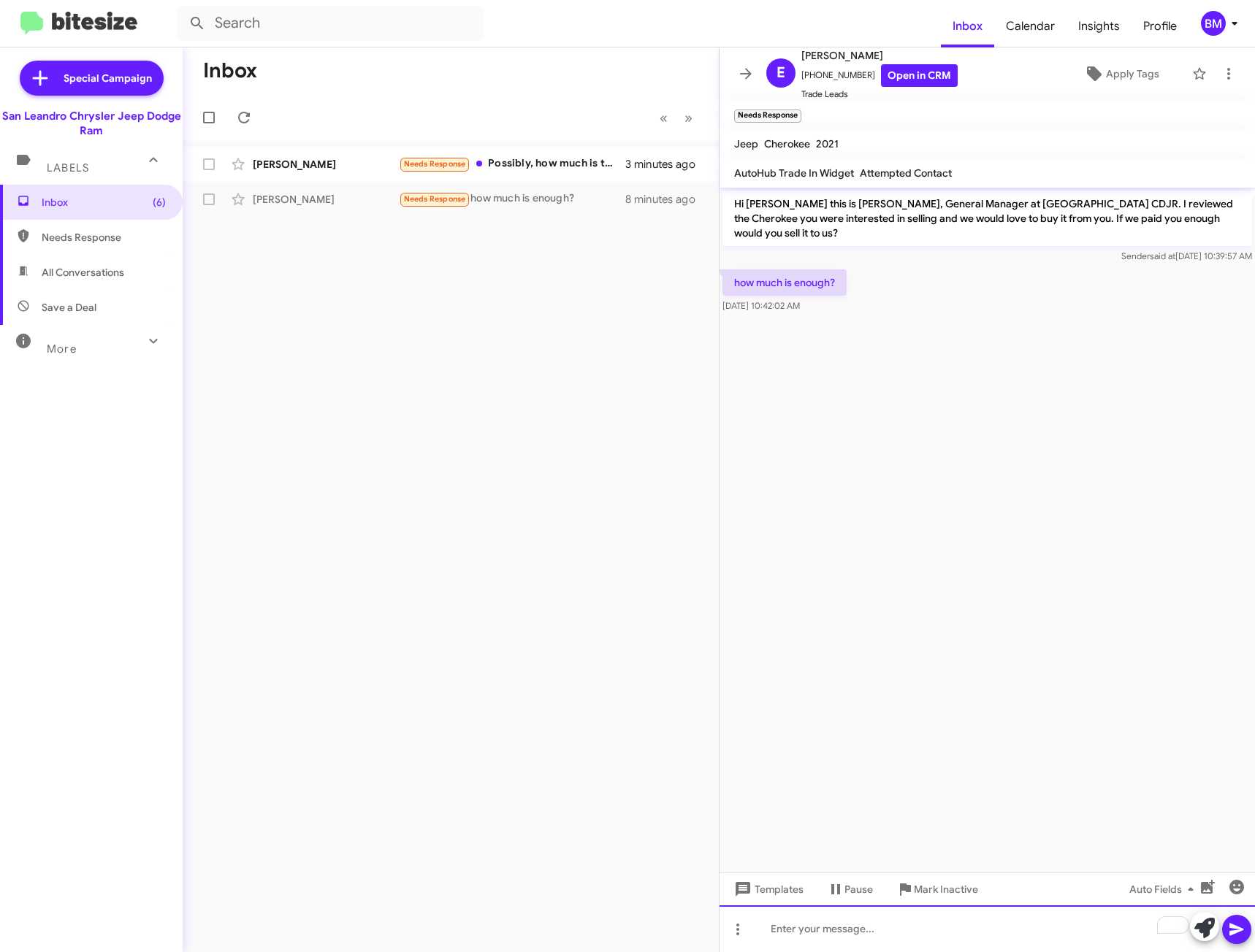
click at [884, 927] on div "To enrich screen reader interactions, please activate Accessibility in Grammarl…" at bounding box center [987, 929] width 536 height 47
click at [1241, 930] on icon at bounding box center [1236, 930] width 14 height 13
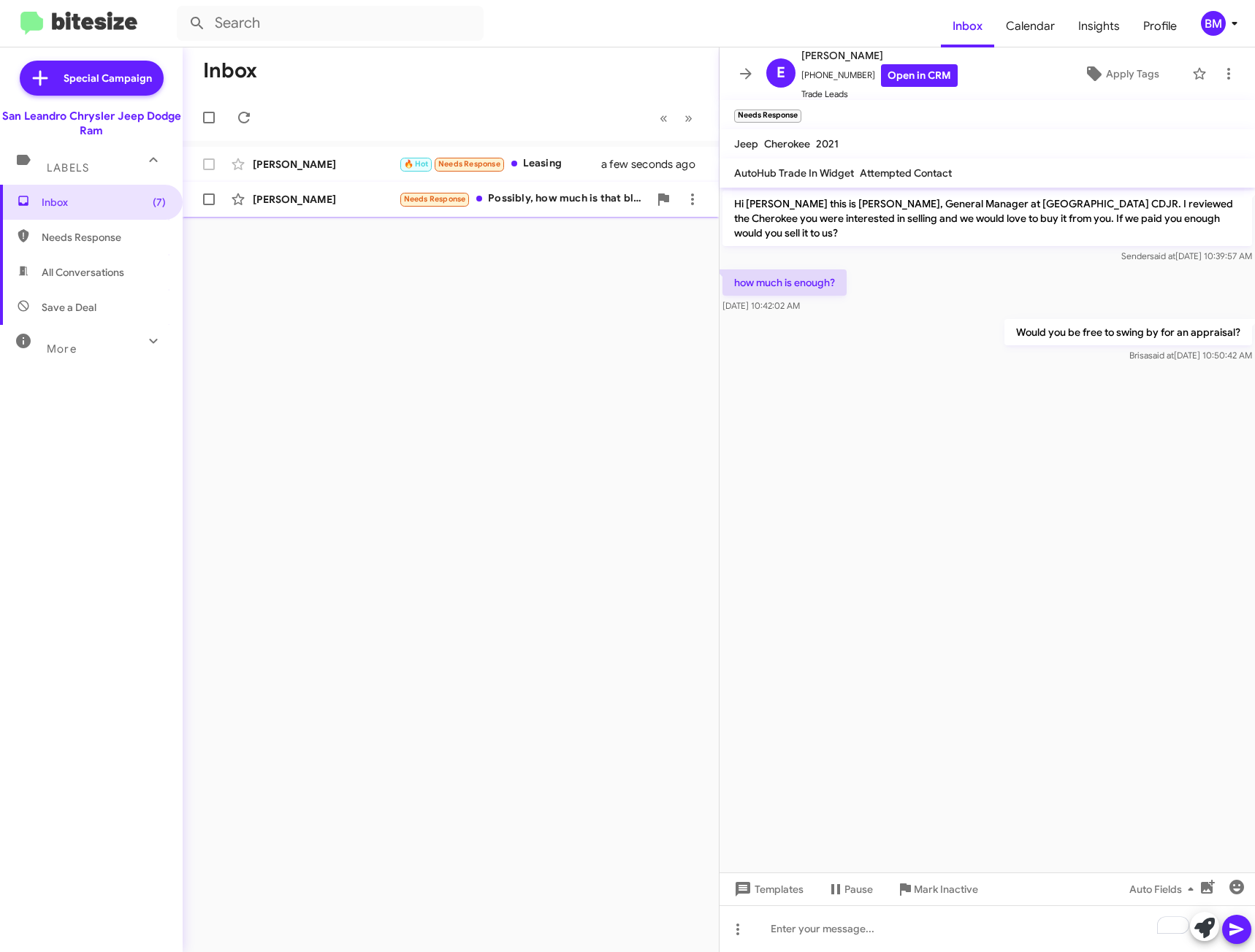
click at [539, 196] on div "Needs Response Possibly, how much is that black widow? Does it have the sane bi…" at bounding box center [524, 198] width 250 height 17
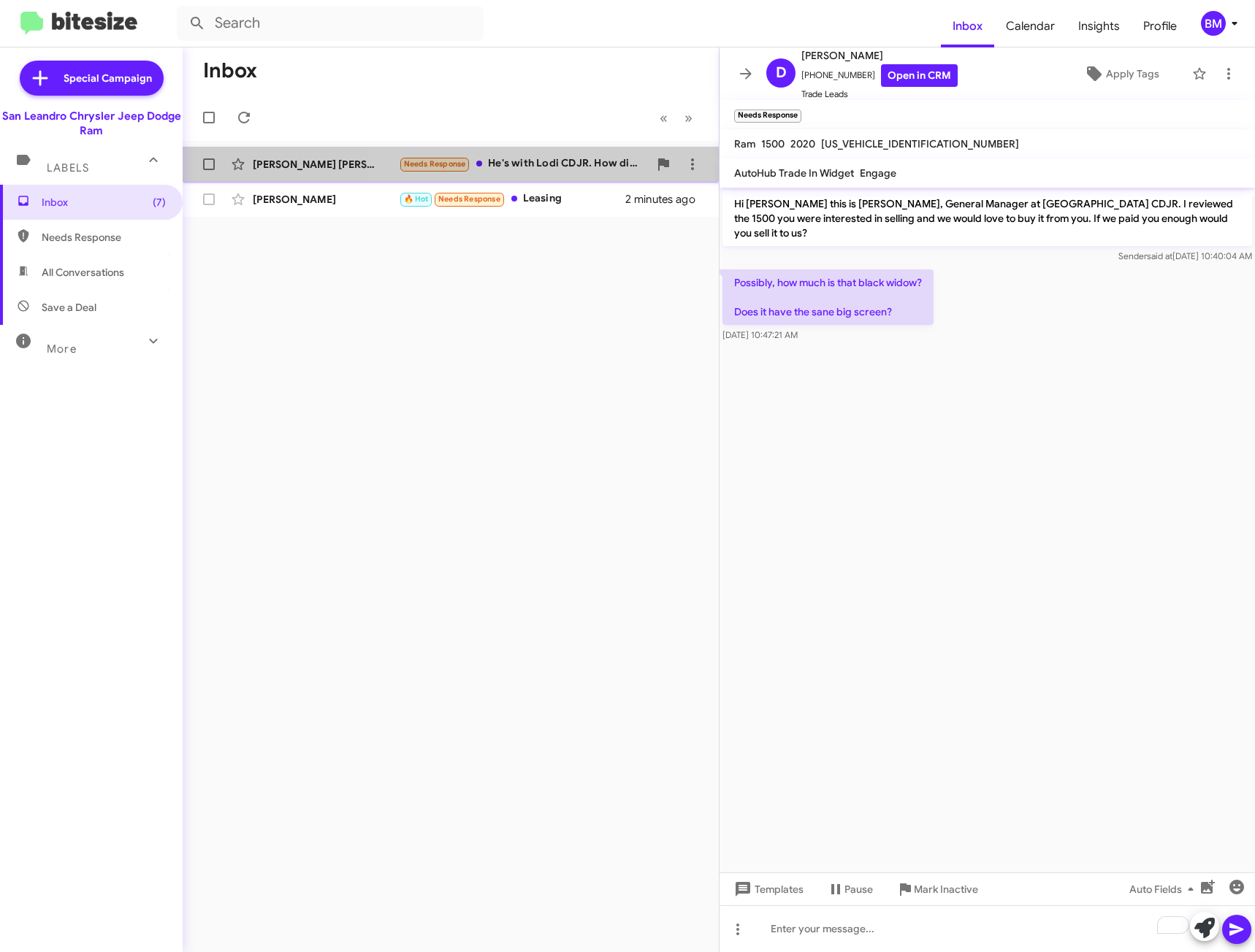
click at [528, 158] on div "Needs Response He's with Lodi CDJR. How did you get my info?" at bounding box center [524, 163] width 250 height 17
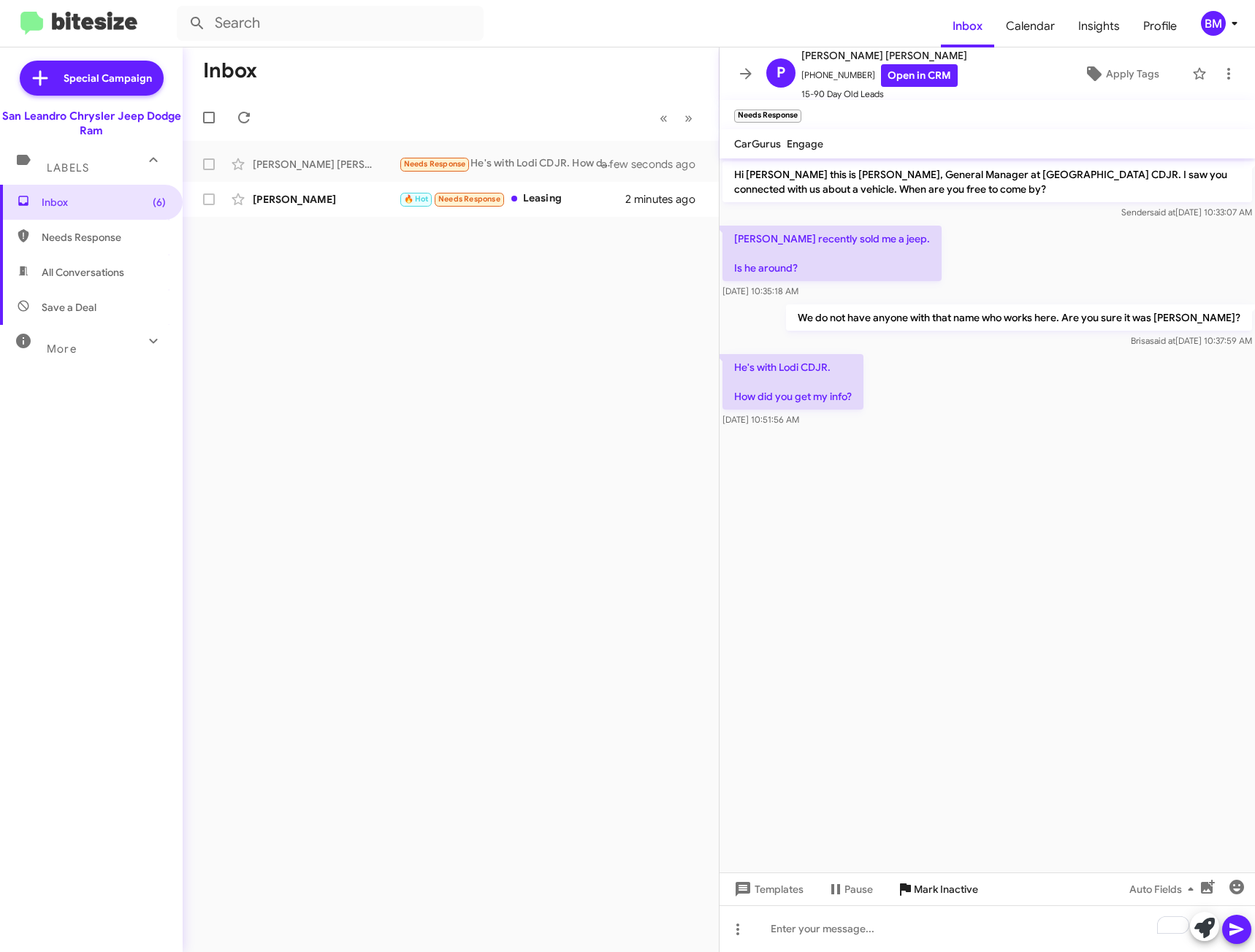
click at [939, 893] on span "Mark Inactive" at bounding box center [946, 889] width 64 height 26
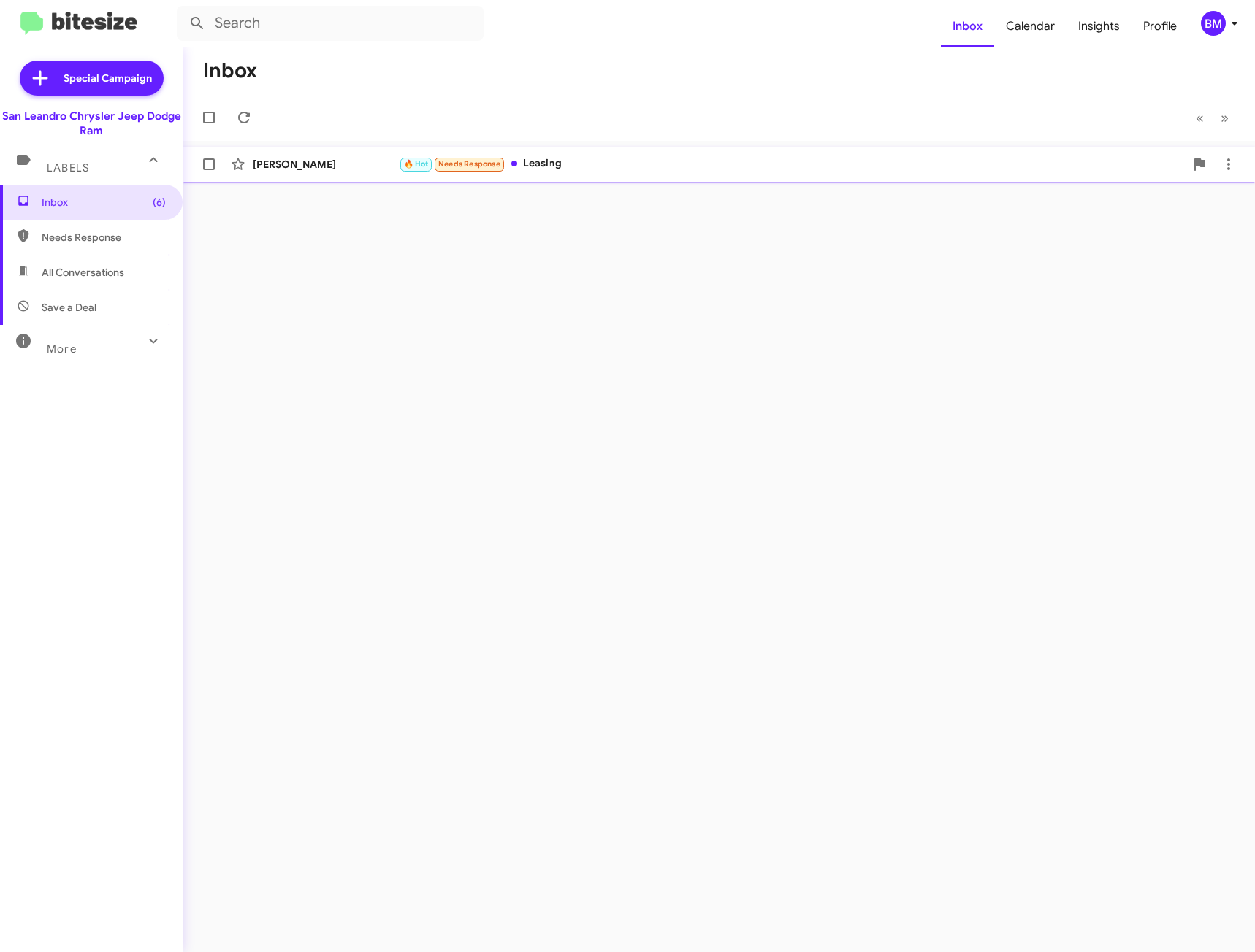
click at [571, 171] on div "🔥 Hot Needs Response Leasing" at bounding box center [791, 163] width 786 height 17
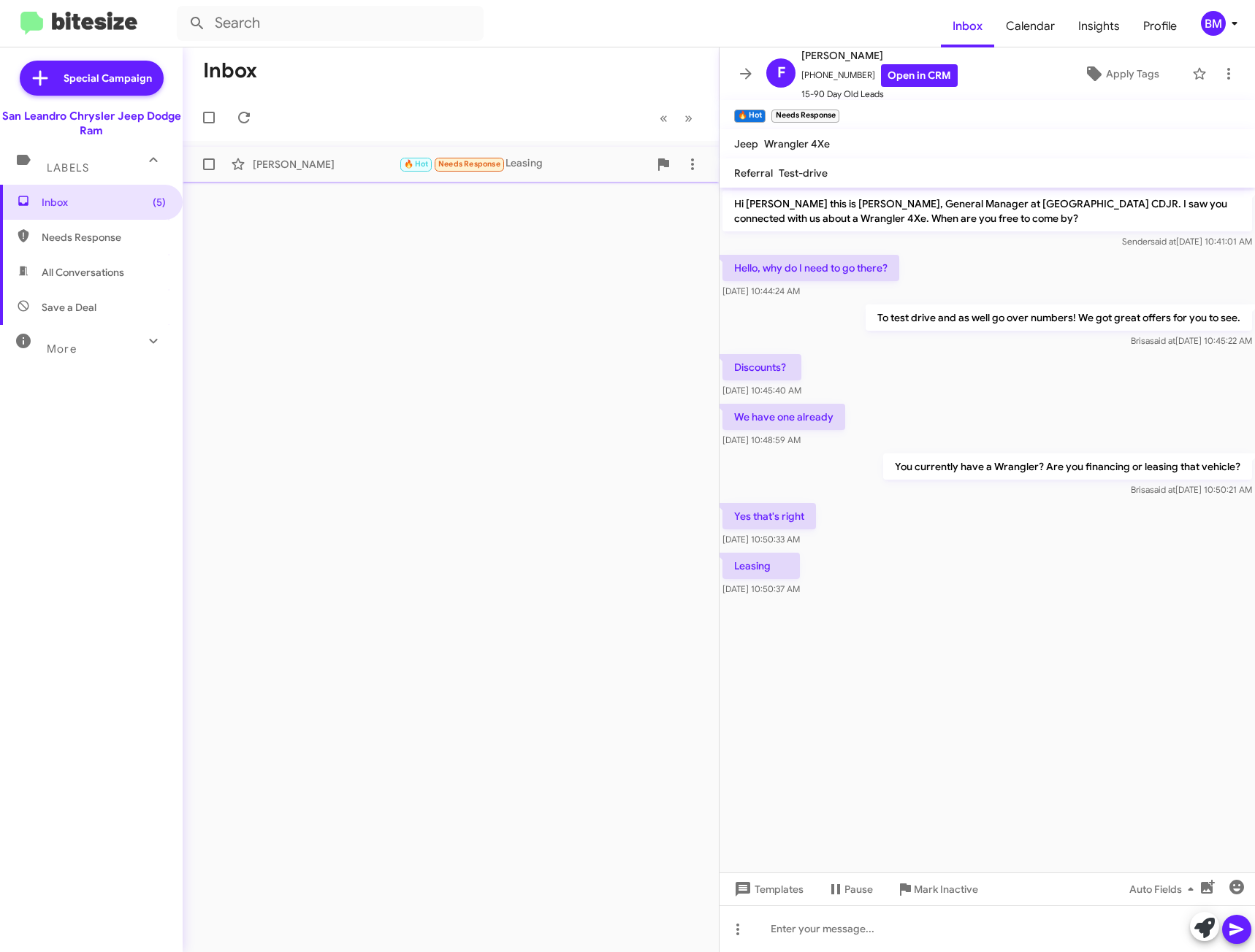
click at [599, 175] on div "Francisco Alvarado 🔥 Hot Needs Response Leasing 2 minutes ago" at bounding box center [450, 164] width 512 height 29
click at [871, 923] on div at bounding box center [987, 929] width 536 height 47
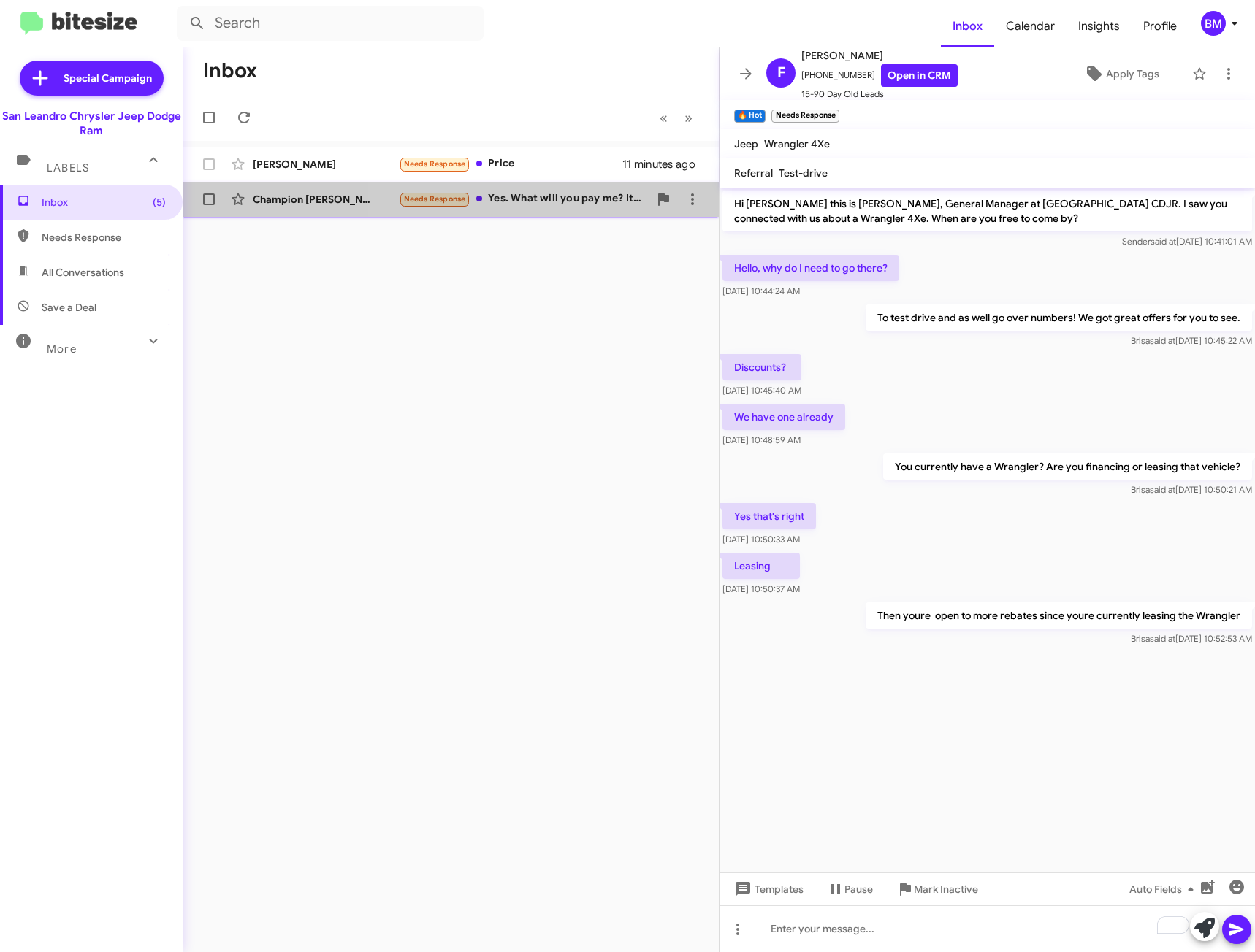
click at [509, 207] on div "Needs Response Yes. What will you pay me? It has 39,000 miles." at bounding box center [524, 198] width 250 height 17
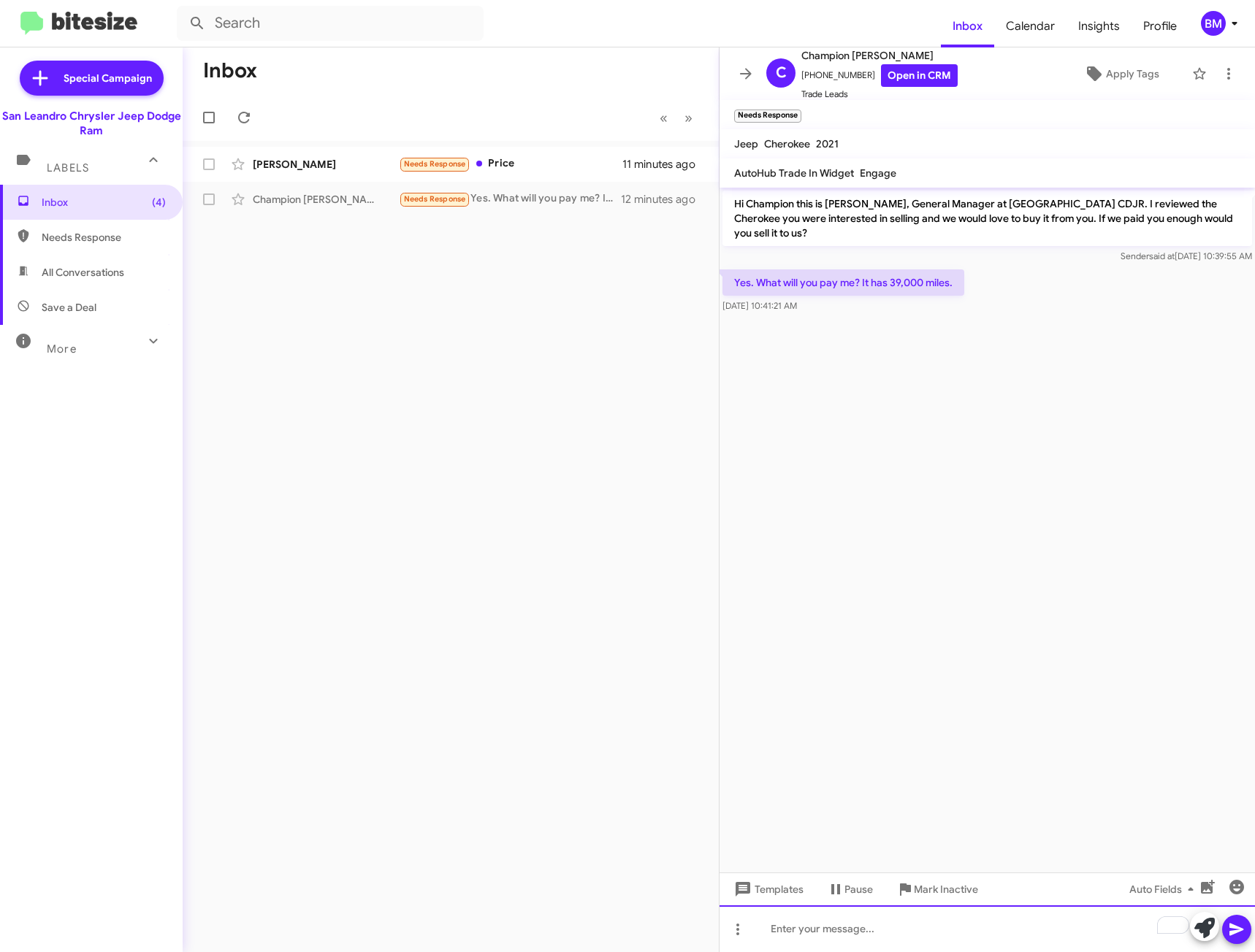
click at [831, 927] on div "To enrich screen reader interactions, please activate Accessibility in Grammarl…" at bounding box center [987, 929] width 536 height 47
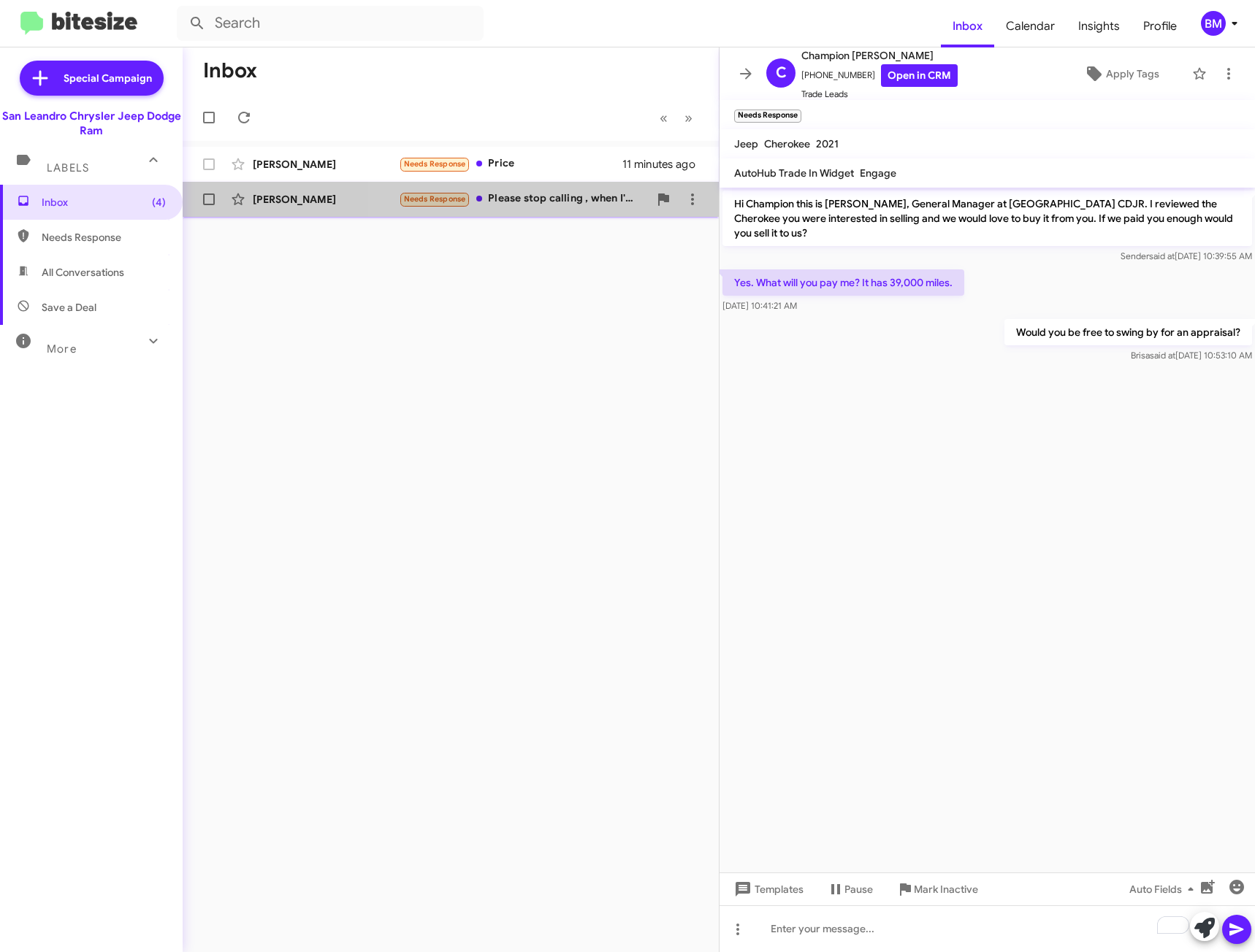
click at [597, 203] on div "Needs Response Please stop calling , when I'm ready I will come over" at bounding box center [524, 198] width 250 height 17
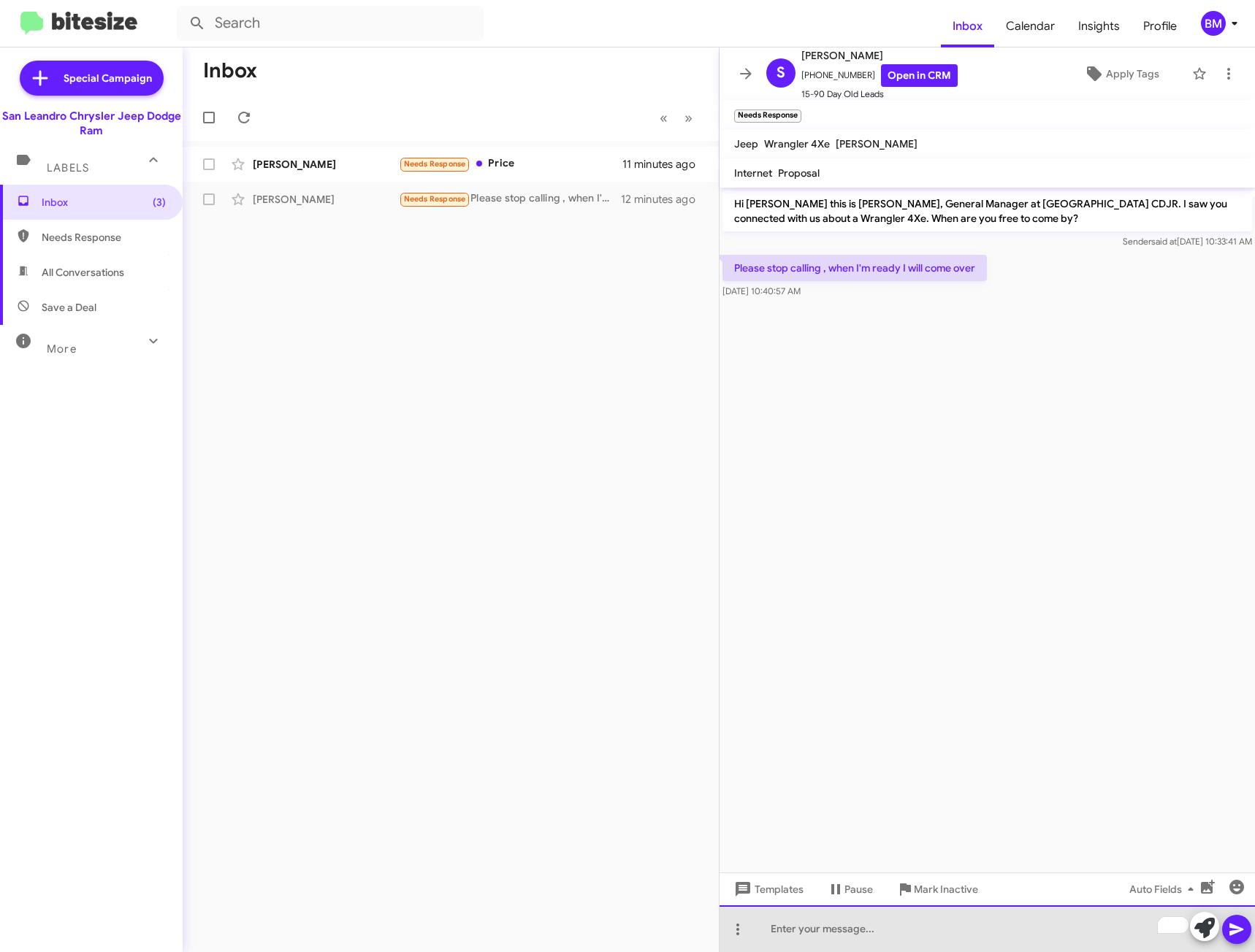
click at [946, 938] on div "To enrich screen reader interactions, please activate Accessibility in Grammarl…" at bounding box center [987, 929] width 536 height 47
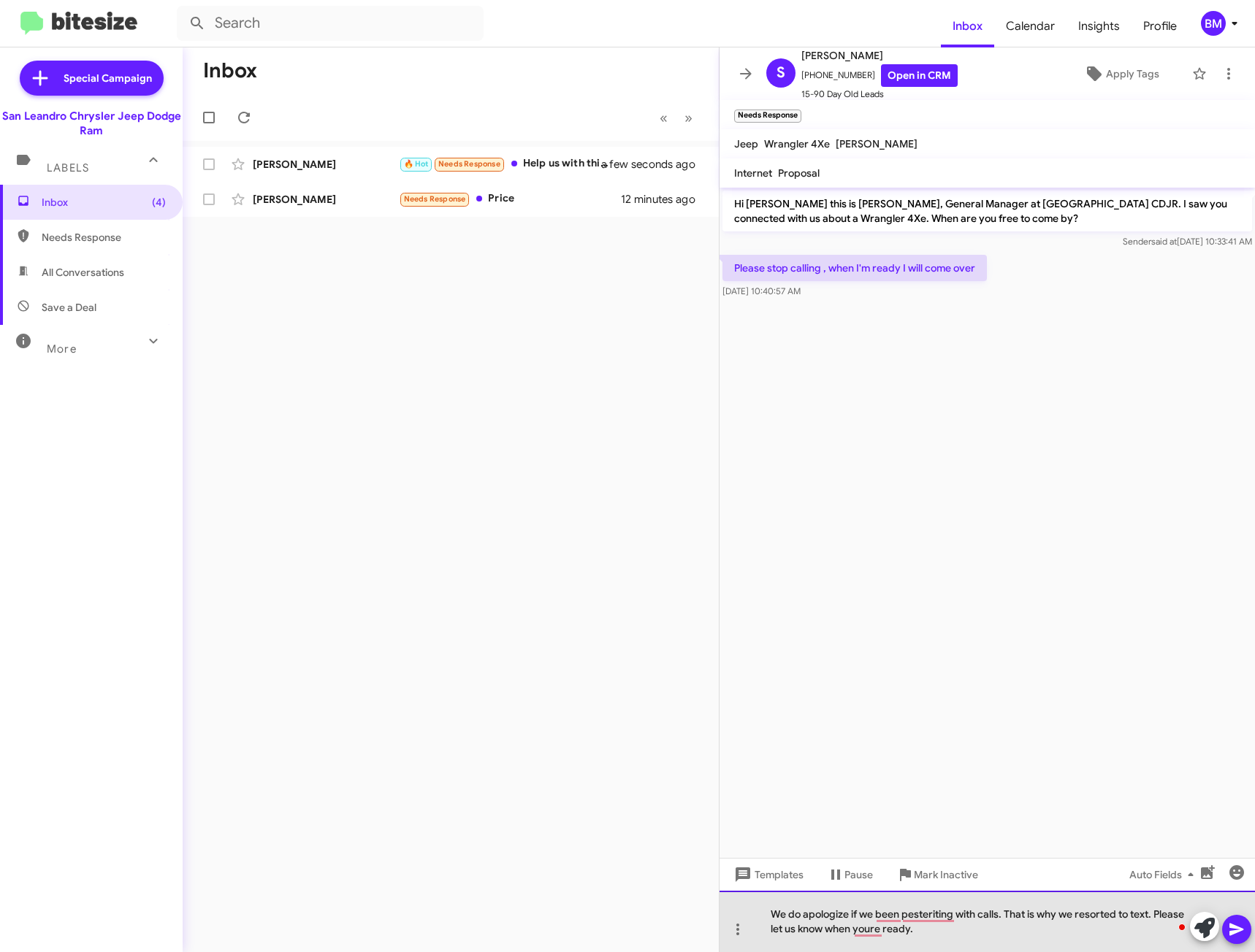
drag, startPoint x: 927, startPoint y: 910, endPoint x: 930, endPoint y: 932, distance: 22.2
drag, startPoint x: 930, startPoint y: 932, endPoint x: 922, endPoint y: 913, distance: 20.6
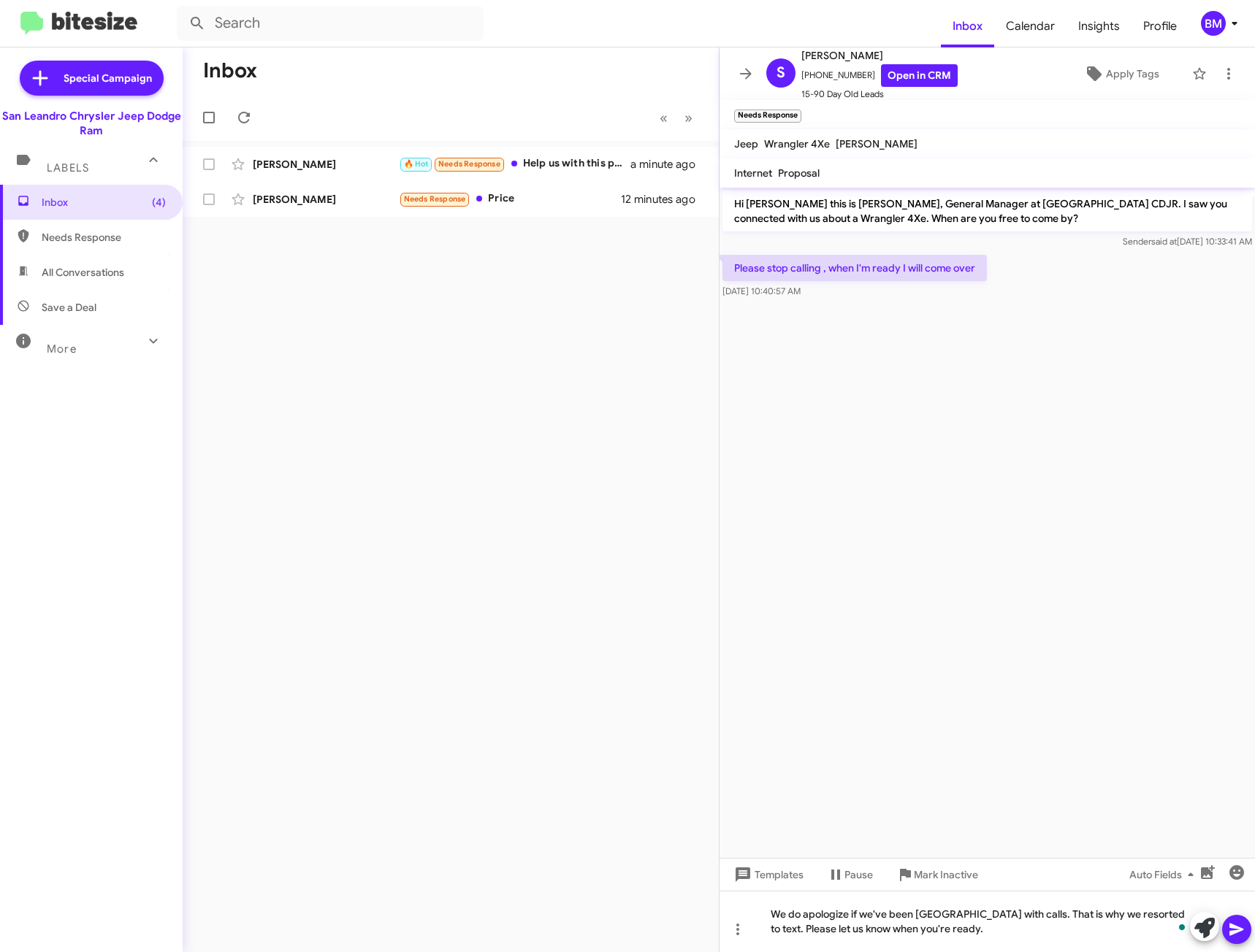
click at [1236, 927] on icon at bounding box center [1236, 930] width 14 height 13
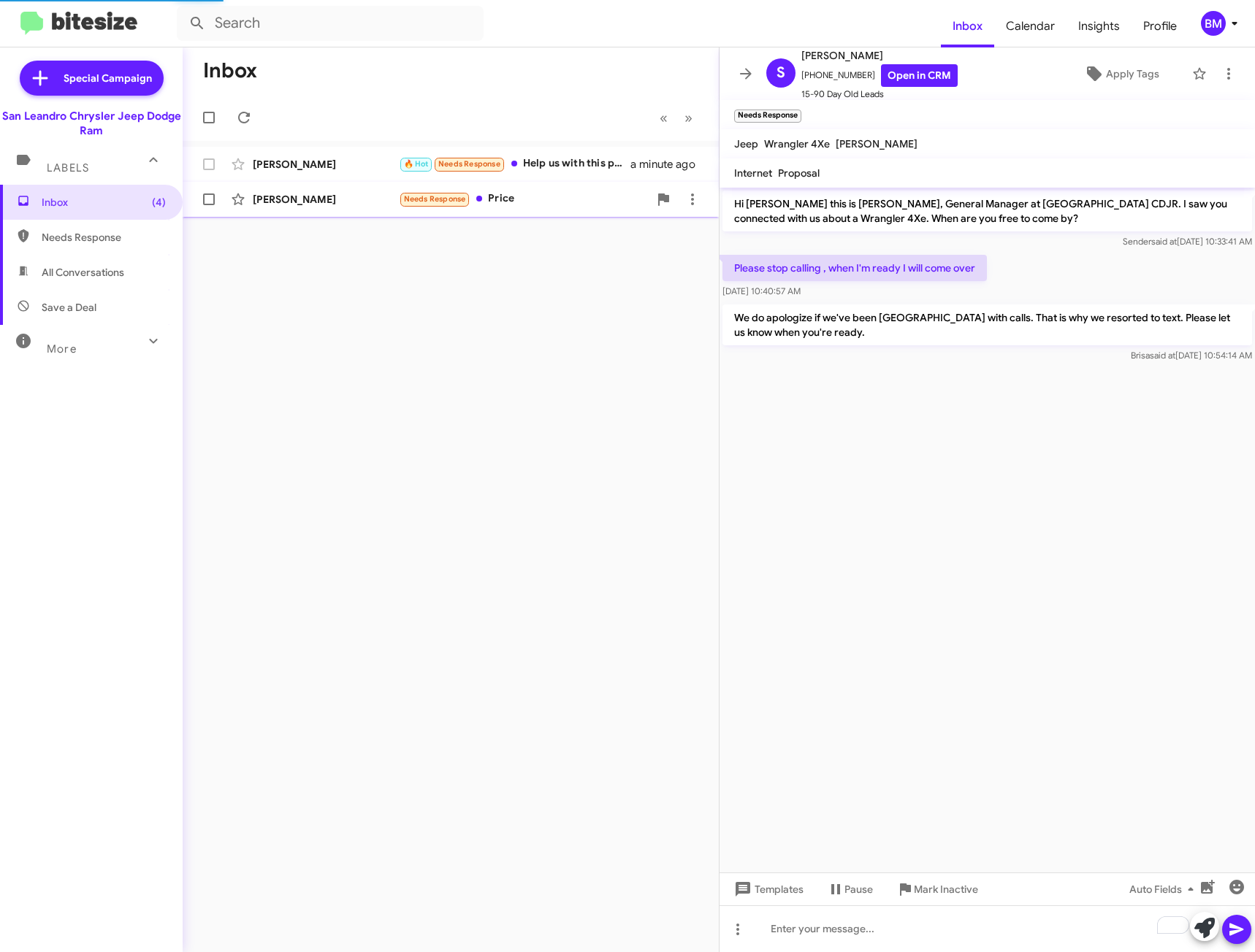
click at [619, 188] on div "Leovardo Ramos Needs Response Price 12 minutes ago" at bounding box center [450, 199] width 512 height 29
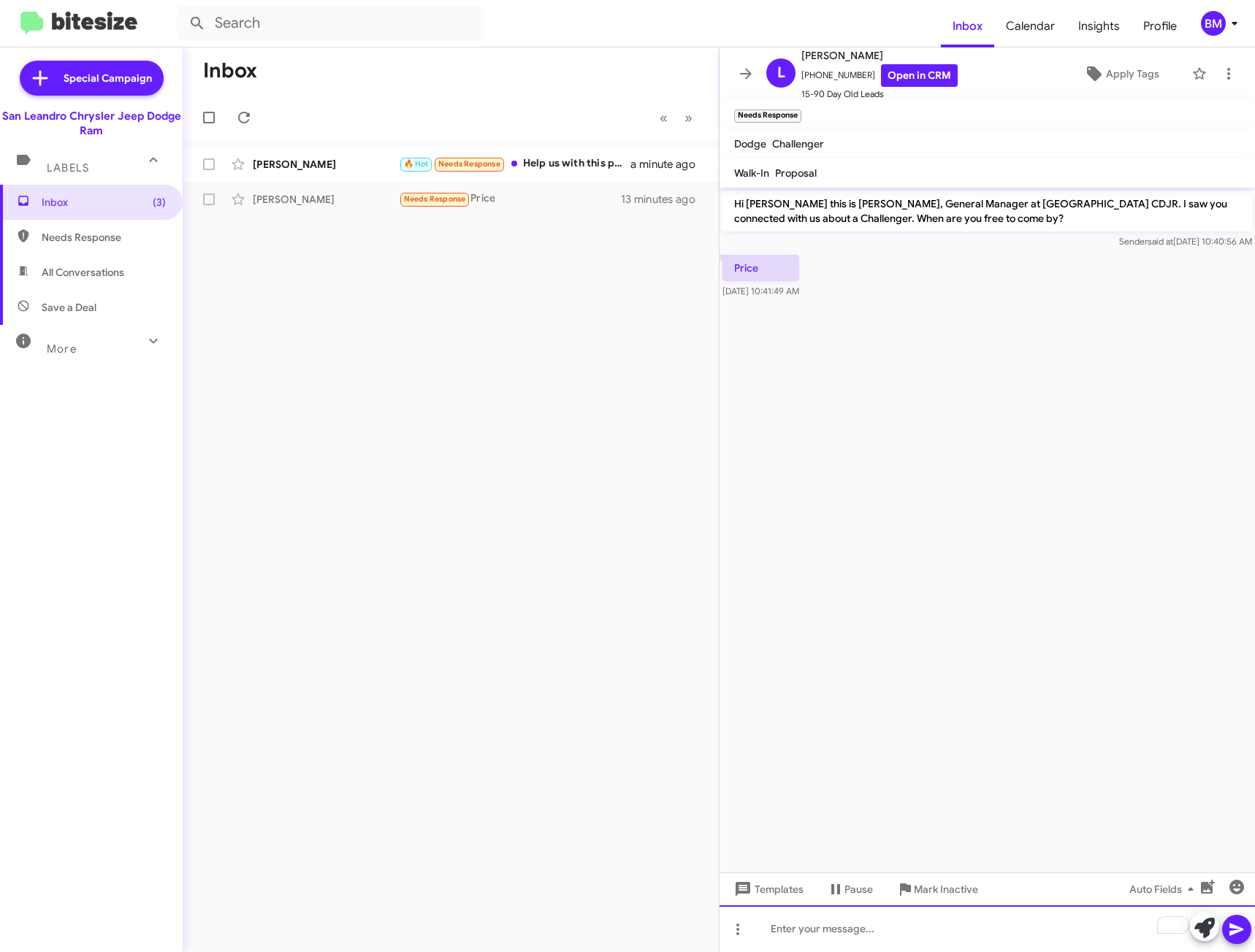
click at [941, 923] on div "To enrich screen reader interactions, please activate Accessibility in Grammarl…" at bounding box center [987, 929] width 536 height 47
click at [520, 202] on div "Needs Response Hi there. I was curious about the cost of a replacement. We woul…" at bounding box center [524, 198] width 250 height 17
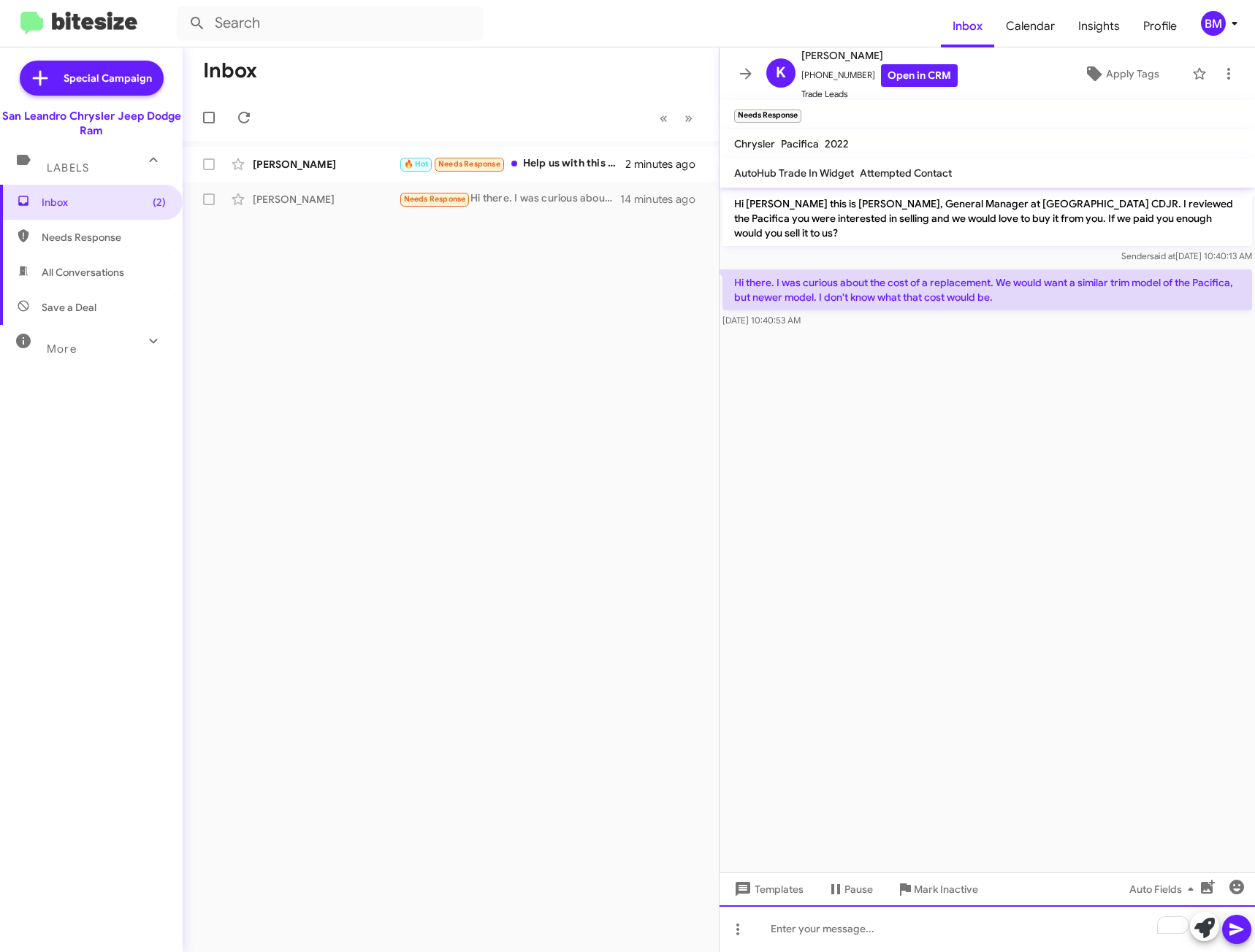
click at [890, 931] on div "To enrich screen reader interactions, please activate Accessibility in Grammarl…" at bounding box center [987, 929] width 536 height 47
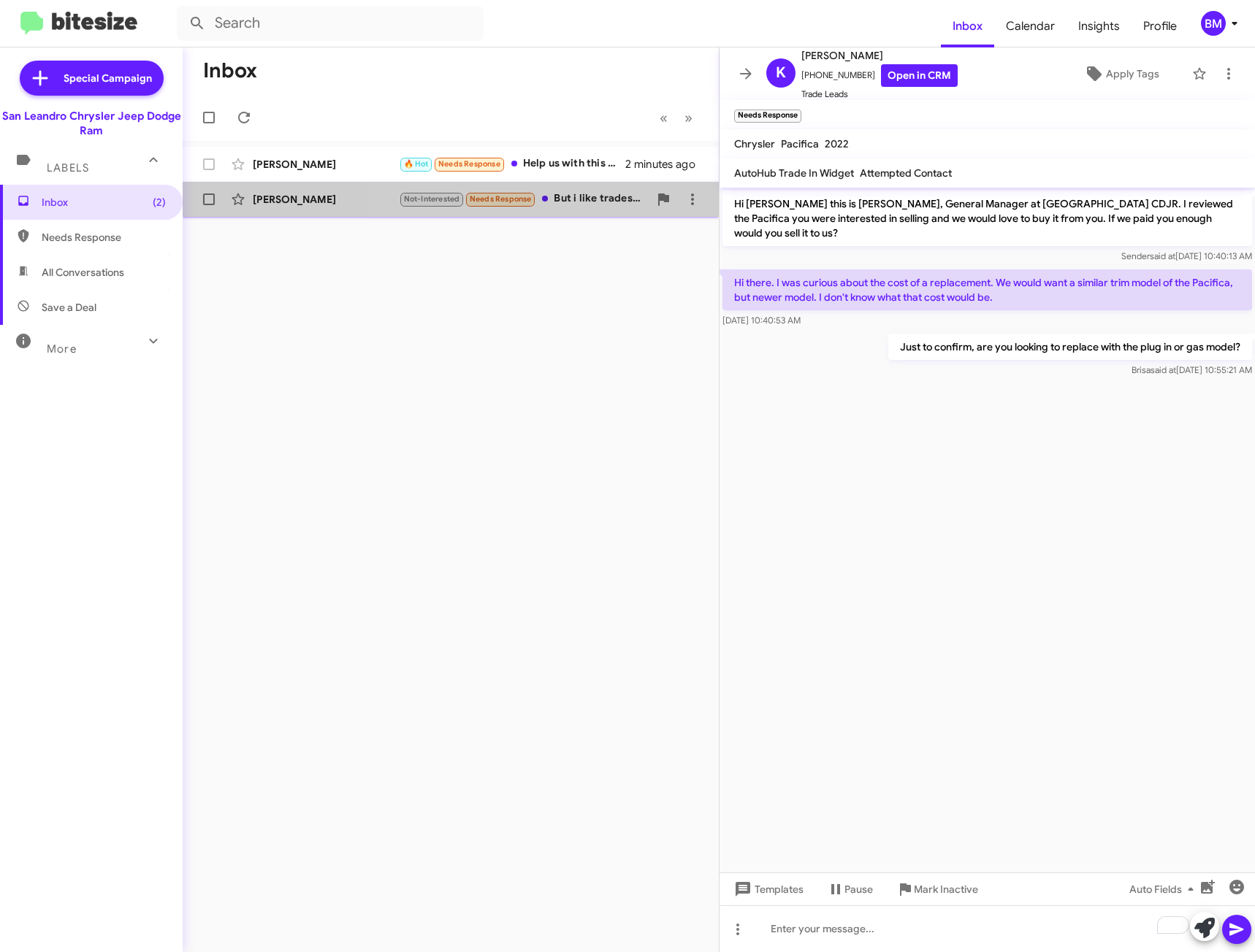
click at [588, 214] on div "[PERSON_NAME] Not-Interested Needs Response But i like tradesman truck 16 minut…" at bounding box center [450, 199] width 512 height 29
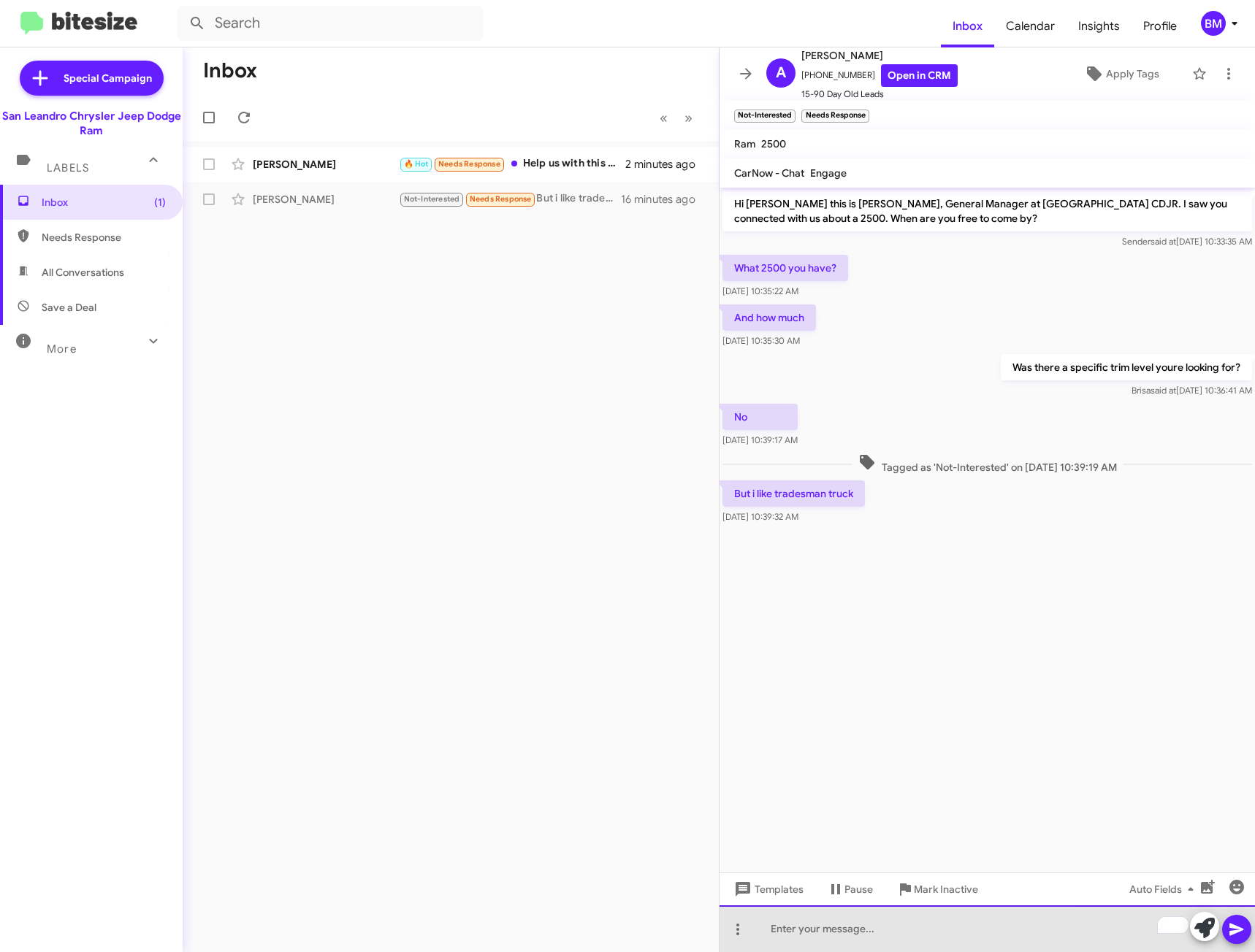
click at [886, 932] on div "To enrich screen reader interactions, please activate Accessibility in Grammarl…" at bounding box center [987, 929] width 536 height 47
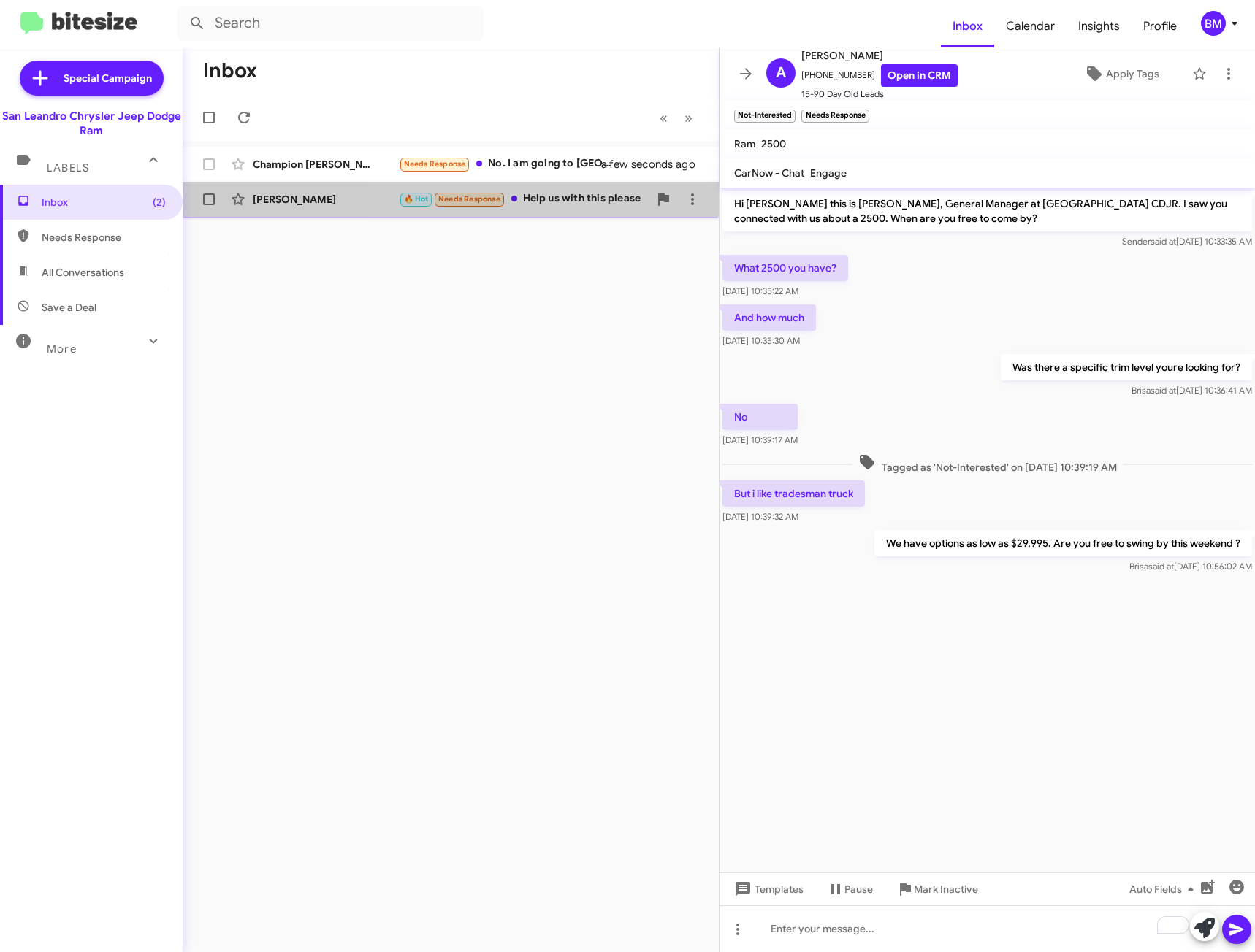
click at [569, 195] on div "🔥 Hot Needs Response Help us with this please" at bounding box center [524, 198] width 250 height 17
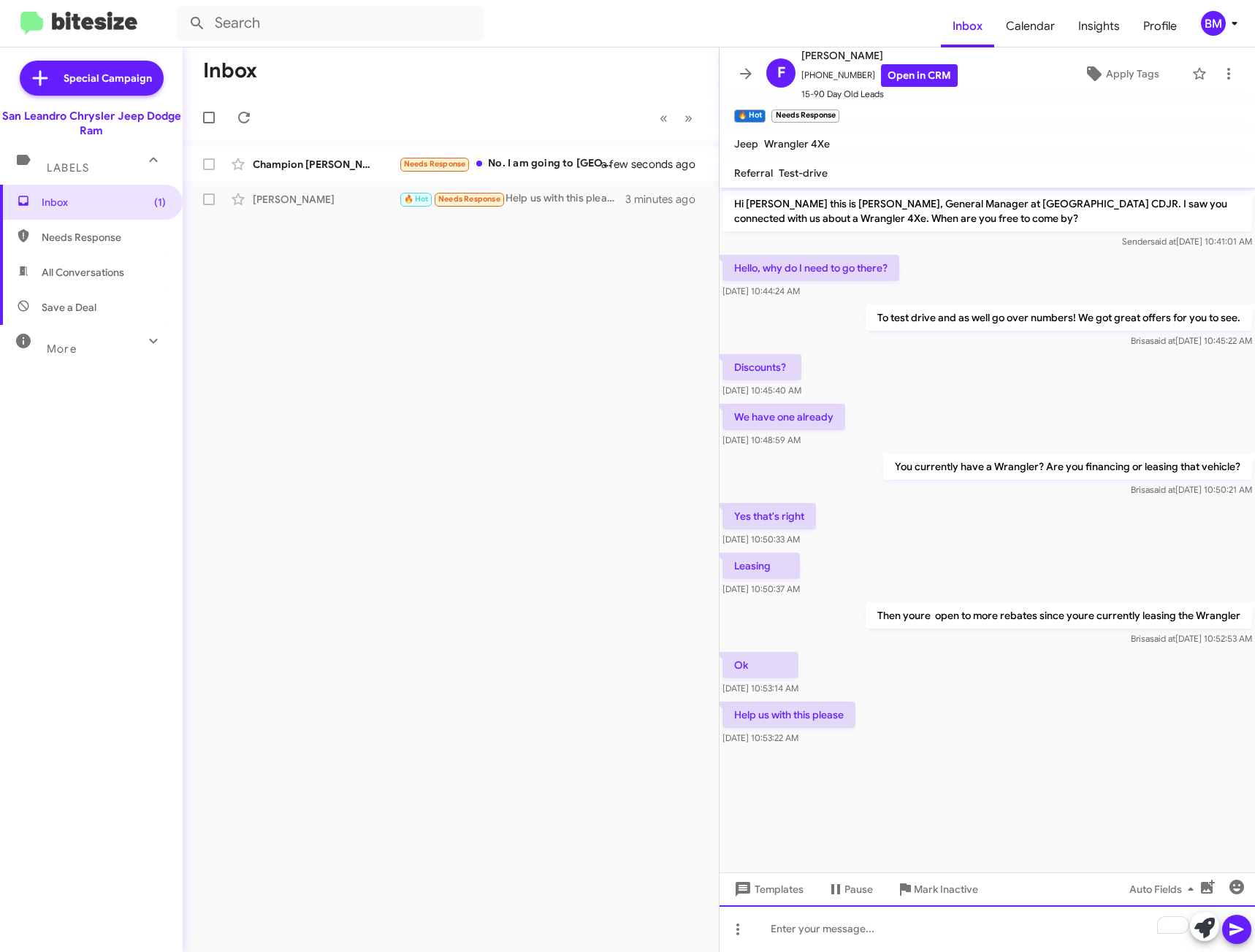
click at [852, 933] on div "To enrich screen reader interactions, please activate Accessibility in Grammarl…" at bounding box center [987, 929] width 536 height 47
click at [522, 148] on span "Champion [PERSON_NAME] Needs Response No. I am going to [GEOGRAPHIC_DATA] for t…" at bounding box center [450, 164] width 536 height 35
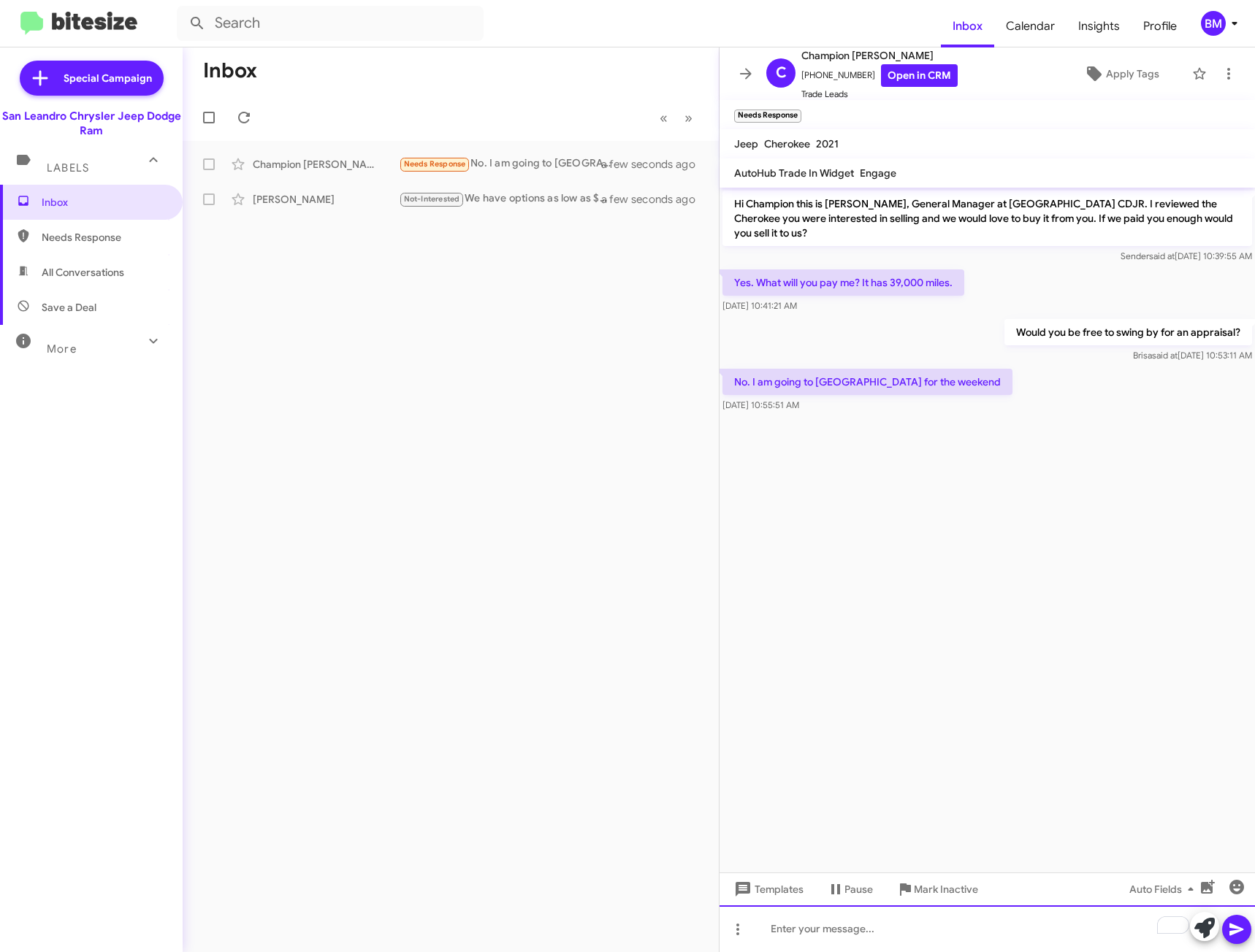
click at [843, 932] on div "To enrich screen reader interactions, please activate Accessibility in Grammarl…" at bounding box center [987, 929] width 536 height 47
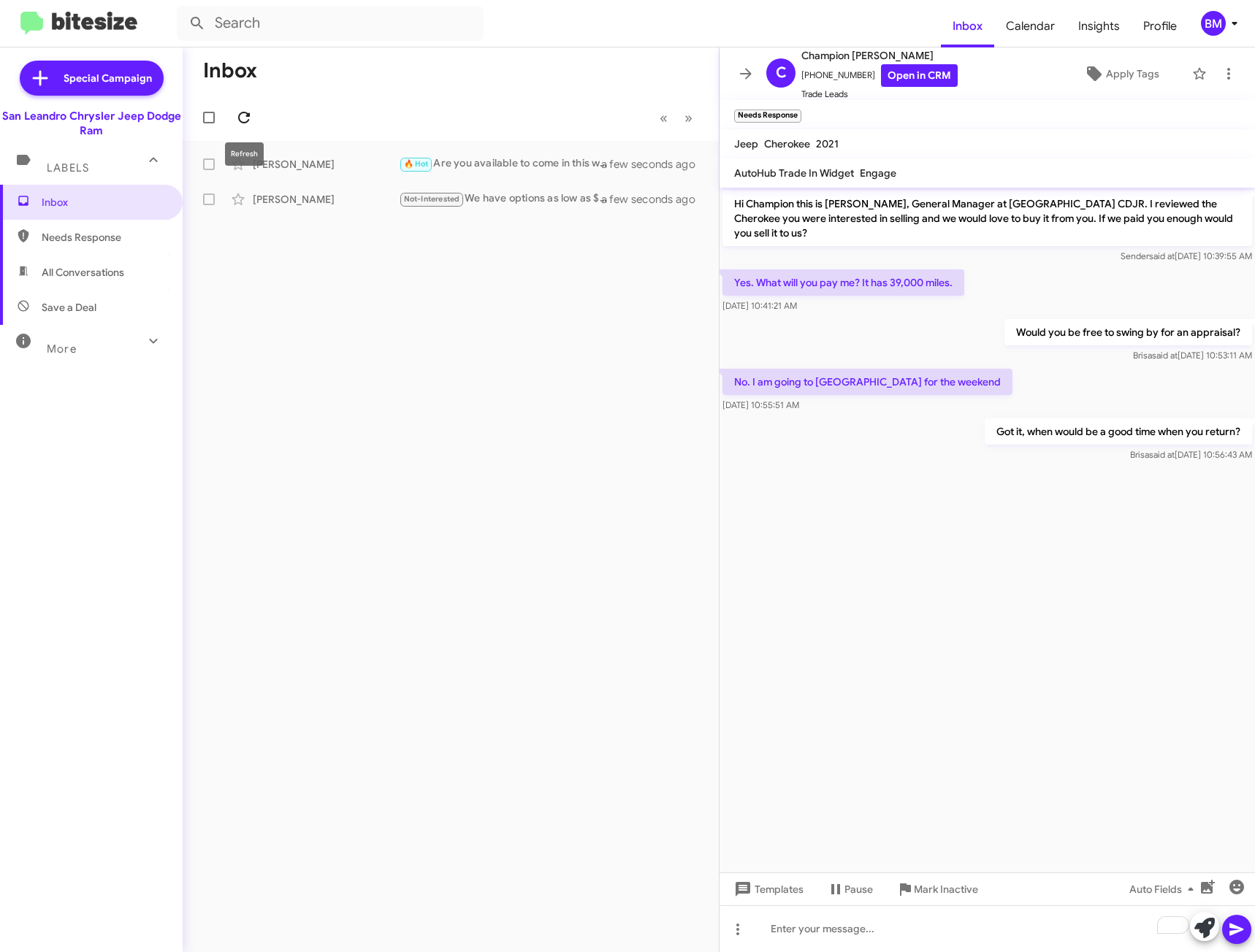
click at [241, 106] on button at bounding box center [244, 118] width 29 height 29
click at [80, 242] on span "Needs Response" at bounding box center [103, 237] width 124 height 15
type input "in:needs-response"
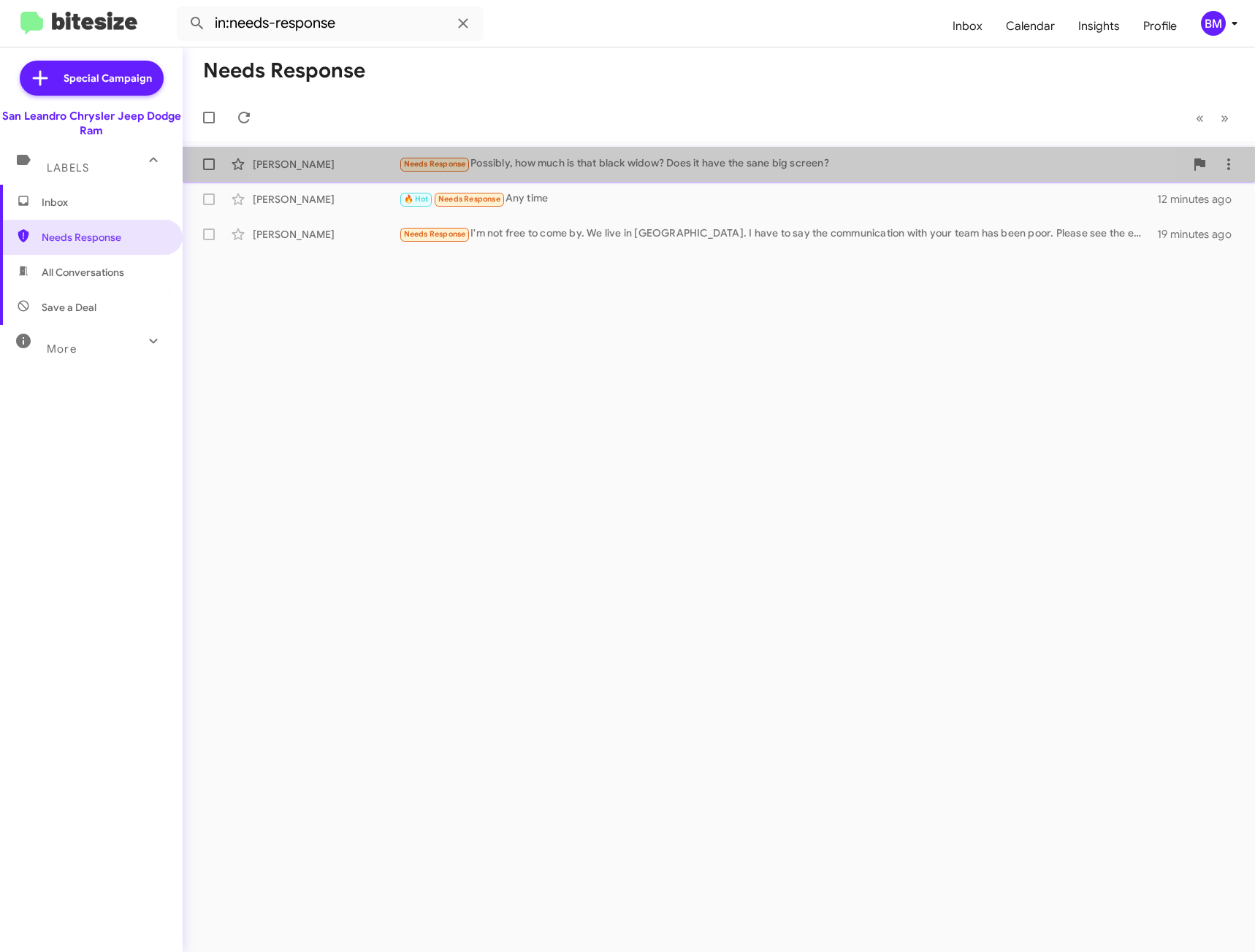
click at [659, 170] on div "Needs Response Possibly, how much is that black widow? Does it have the sane bi…" at bounding box center [791, 163] width 786 height 17
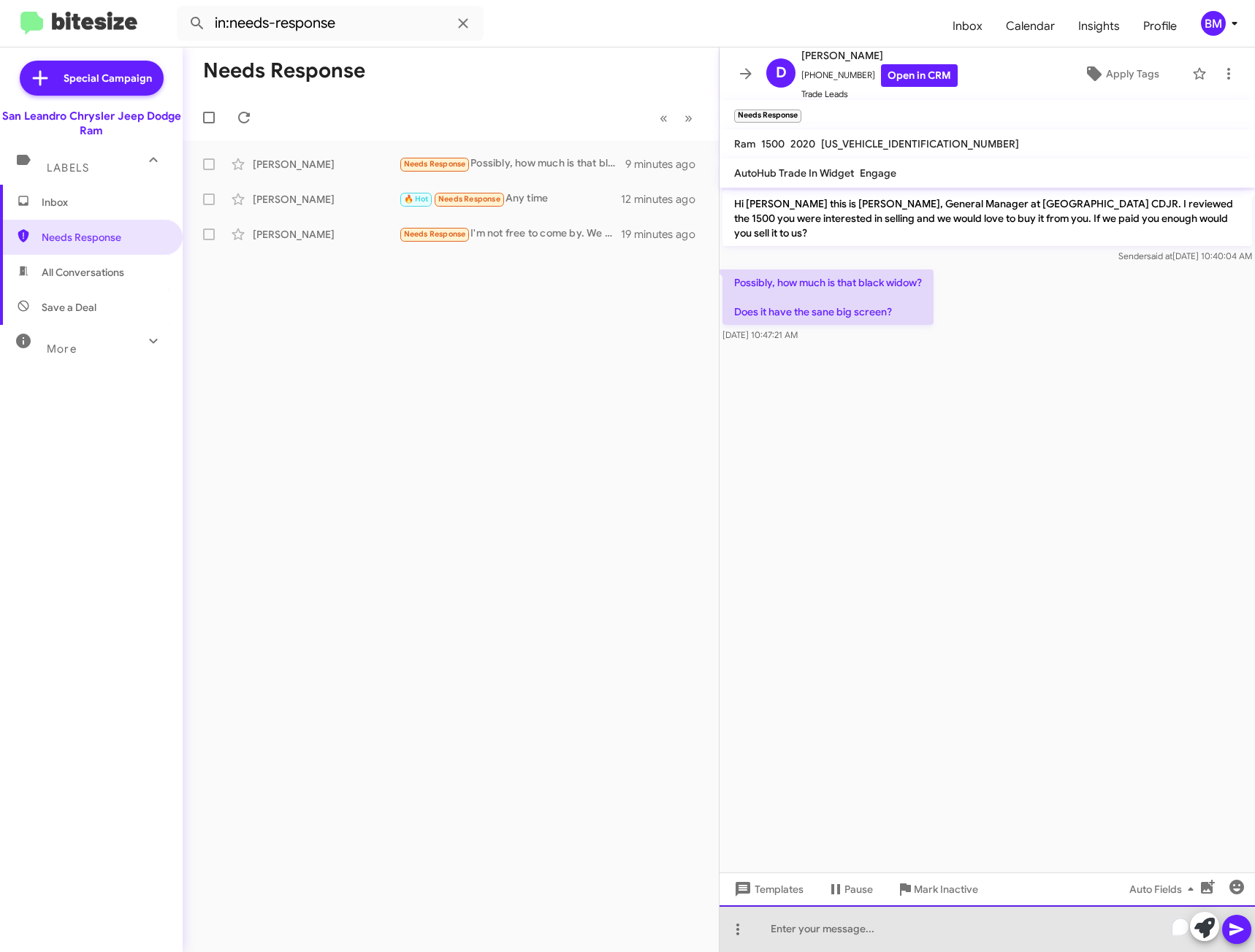
click at [831, 934] on div "To enrich screen reader interactions, please activate Accessibility in Grammarl…" at bounding box center [987, 929] width 536 height 47
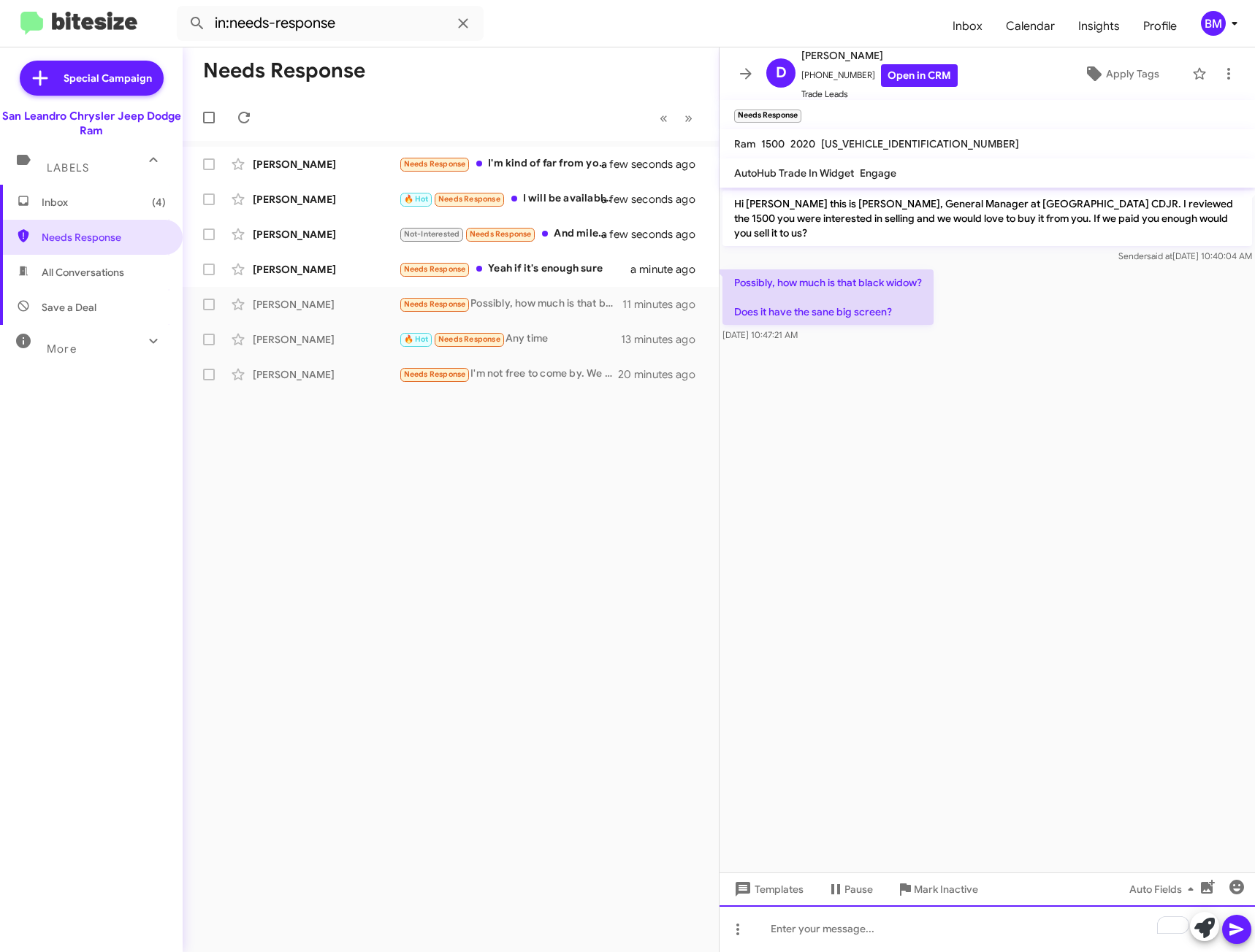
click at [809, 935] on div "To enrich screen reader interactions, please activate Accessibility in Grammarl…" at bounding box center [987, 929] width 536 height 47
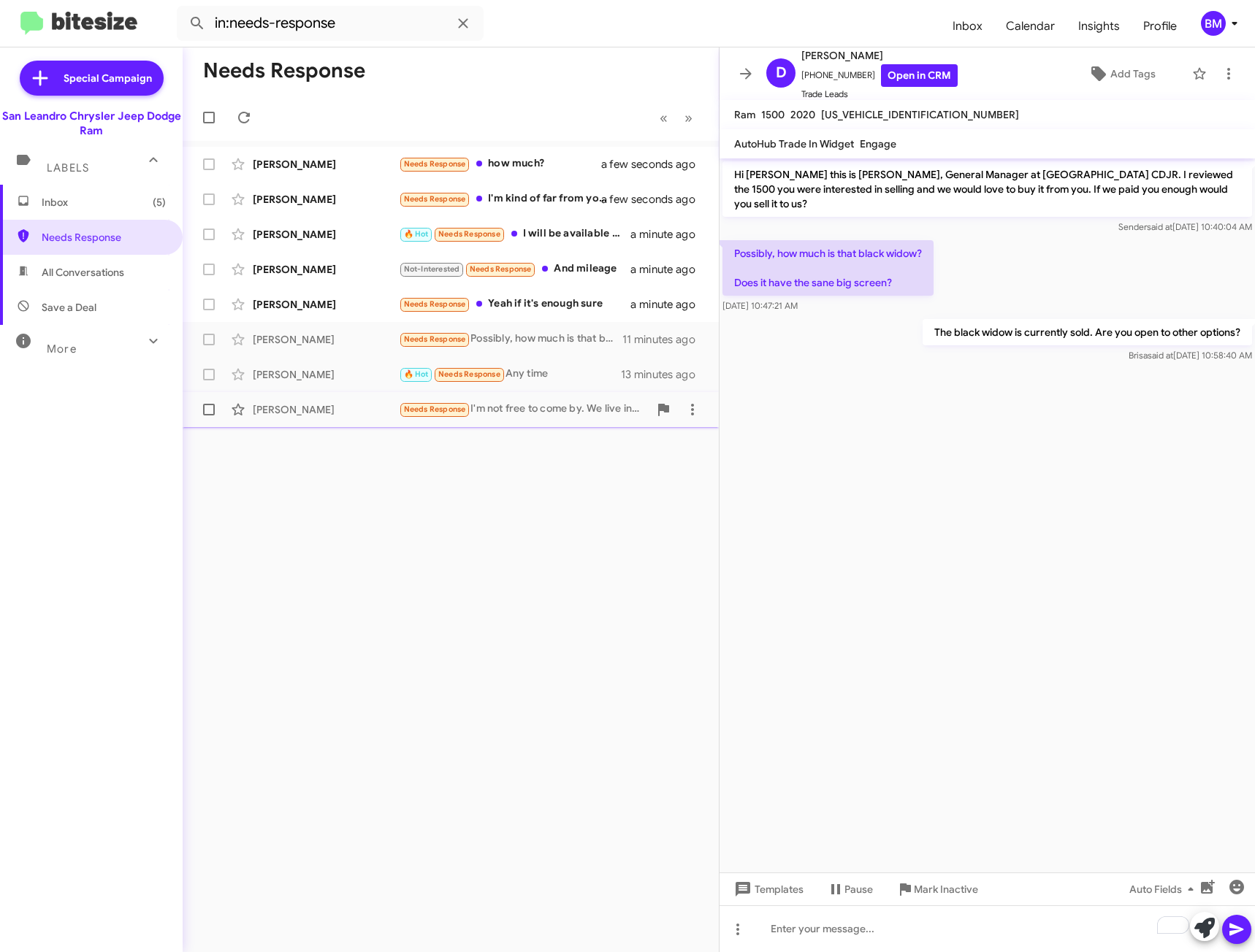
click at [305, 414] on div "[PERSON_NAME]" at bounding box center [326, 409] width 146 height 15
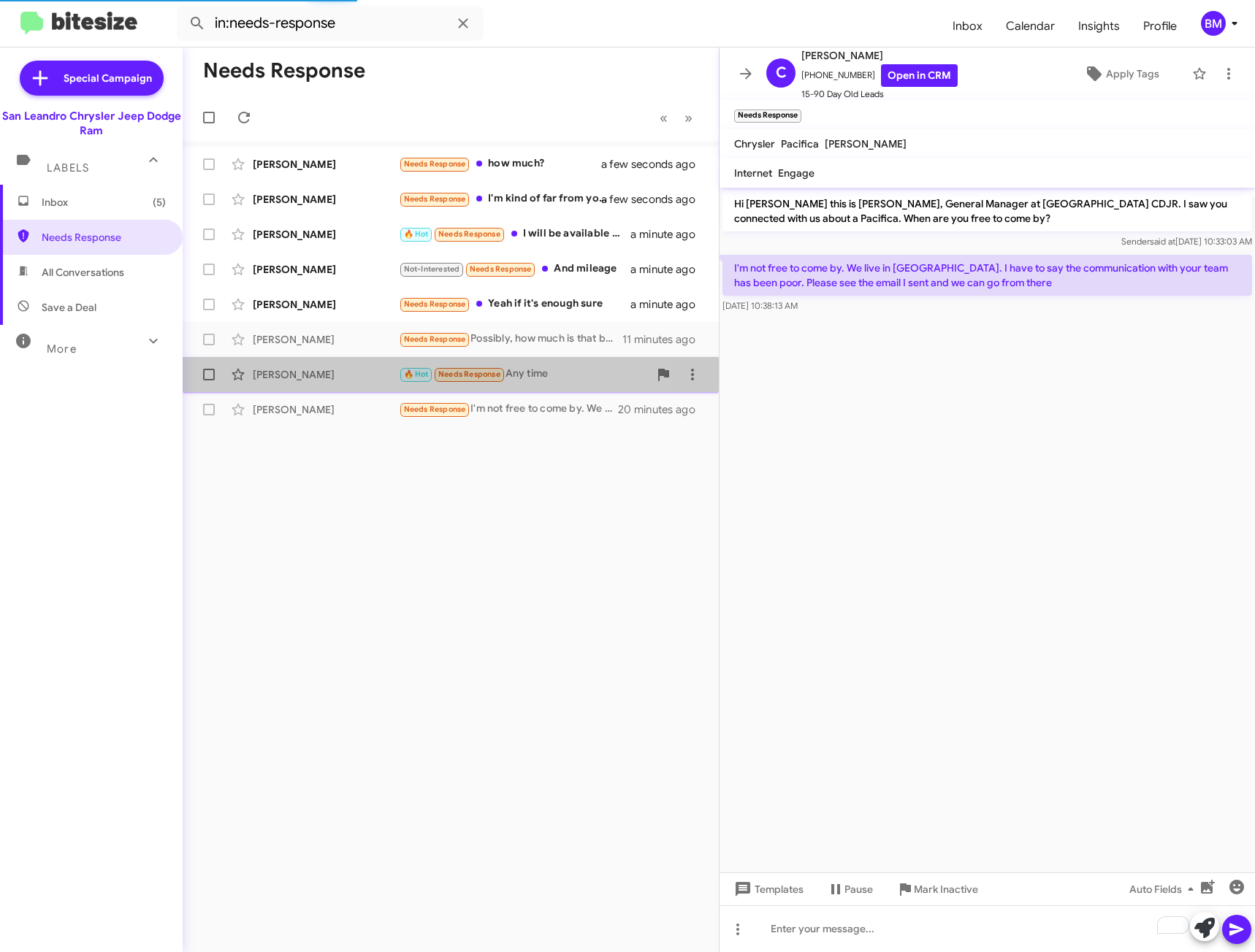
click at [324, 383] on div "[PERSON_NAME] 🔥 Hot Needs Response Any time 13 minutes ago" at bounding box center [450, 375] width 512 height 29
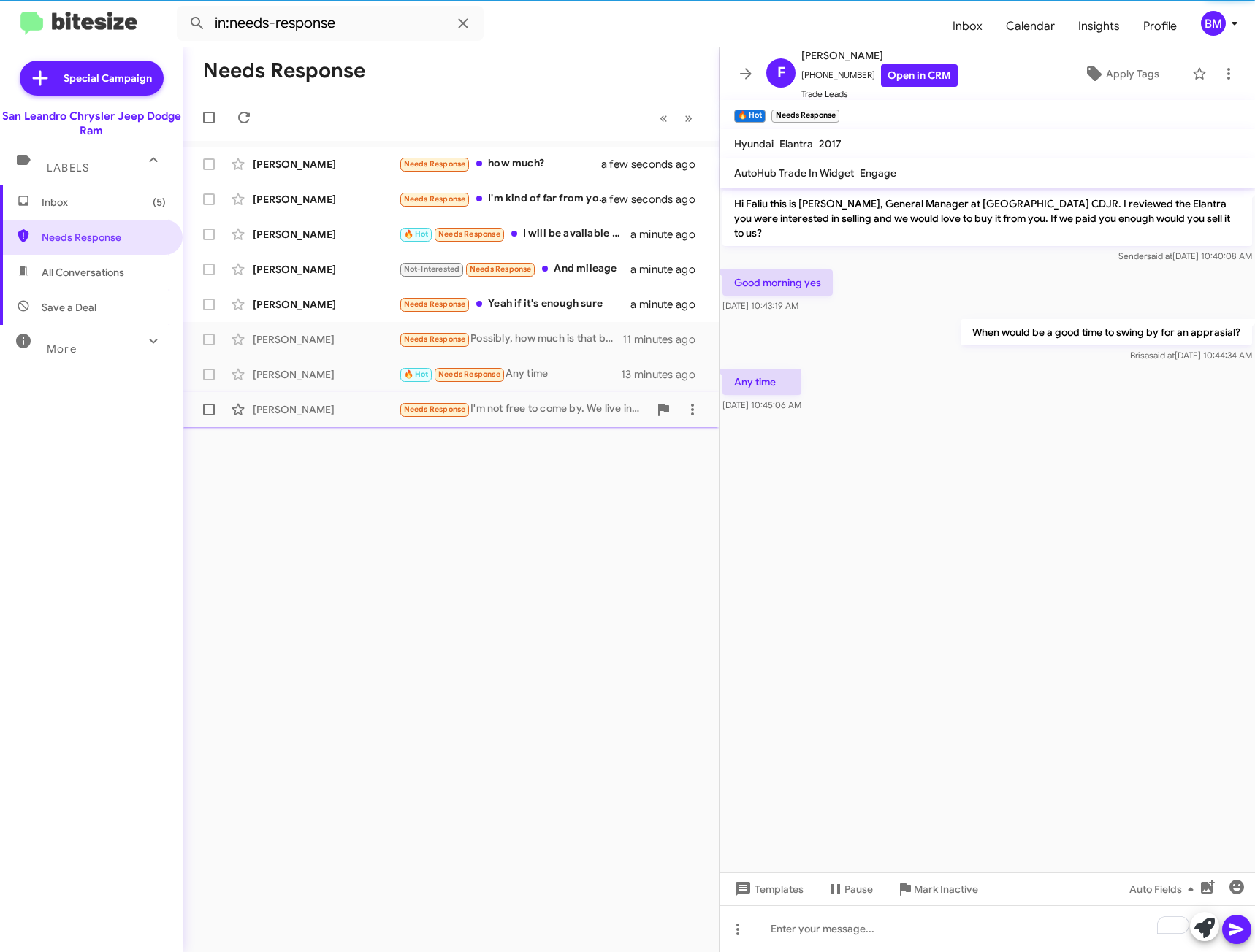
click at [315, 417] on div "[PERSON_NAME] Needs Response I'm not free to come by. We live in [GEOGRAPHIC_DA…" at bounding box center [450, 410] width 512 height 29
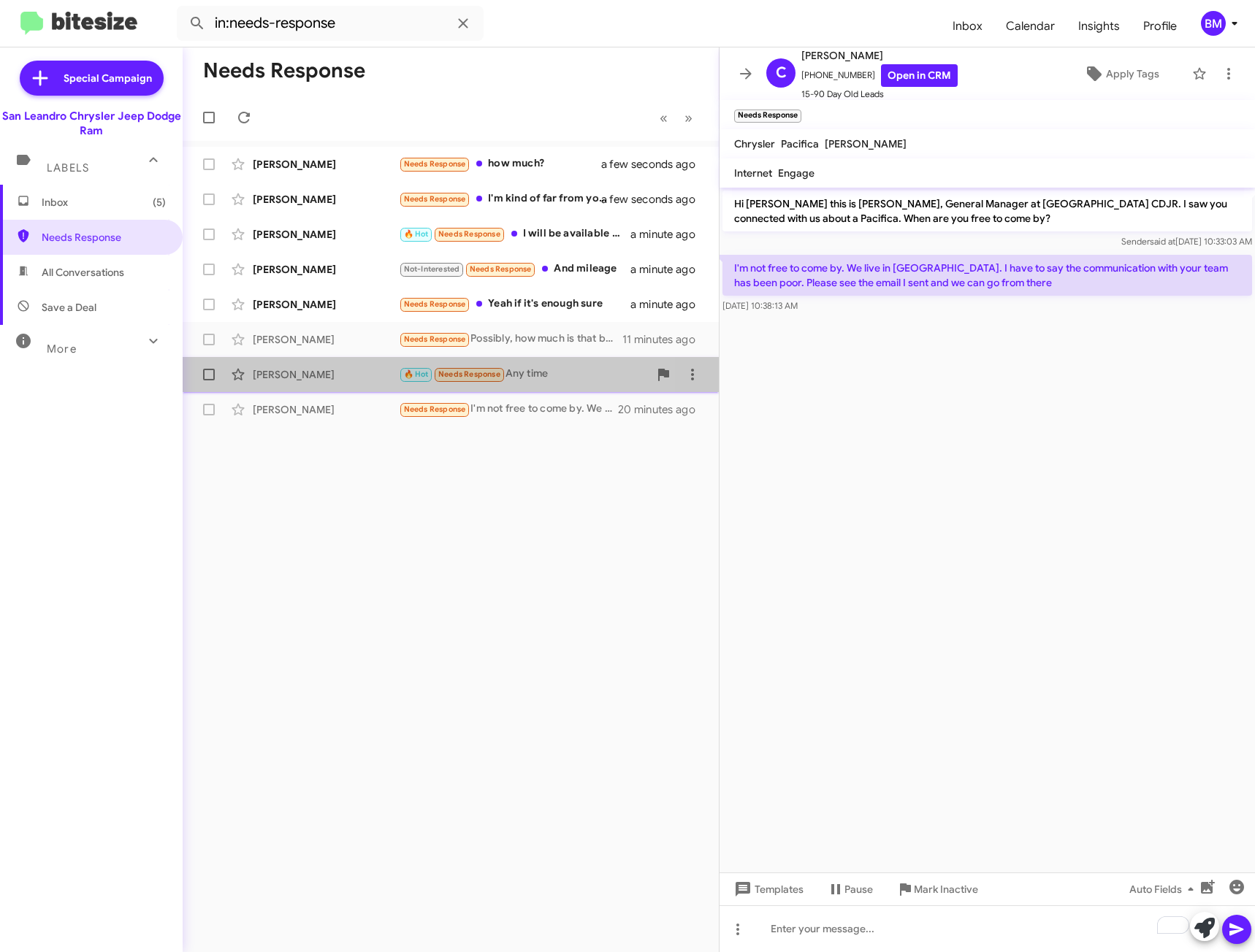
click at [326, 378] on div "[PERSON_NAME]" at bounding box center [326, 374] width 146 height 15
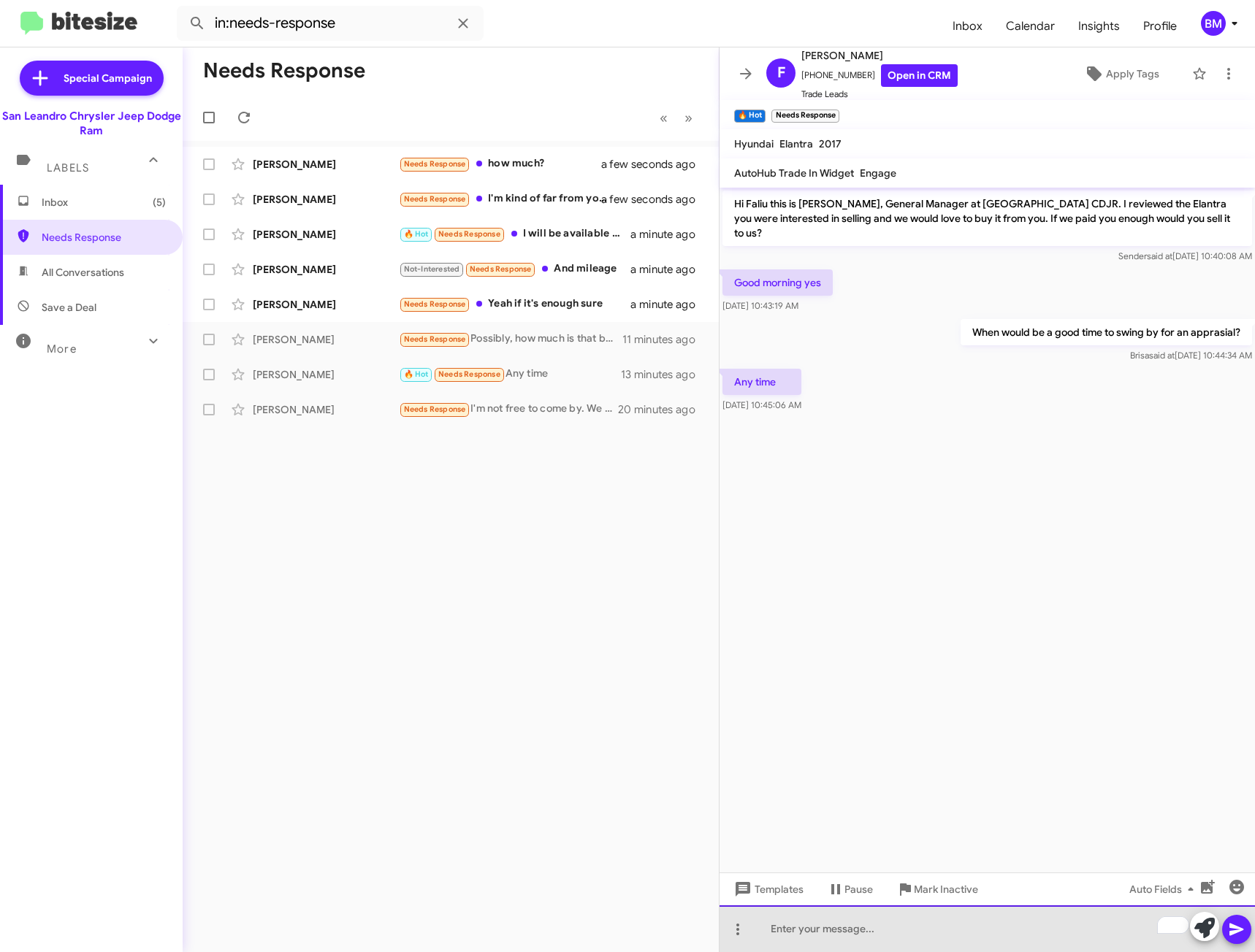
click at [810, 931] on div "To enrich screen reader interactions, please activate Accessibility in Grammarl…" at bounding box center [987, 929] width 536 height 47
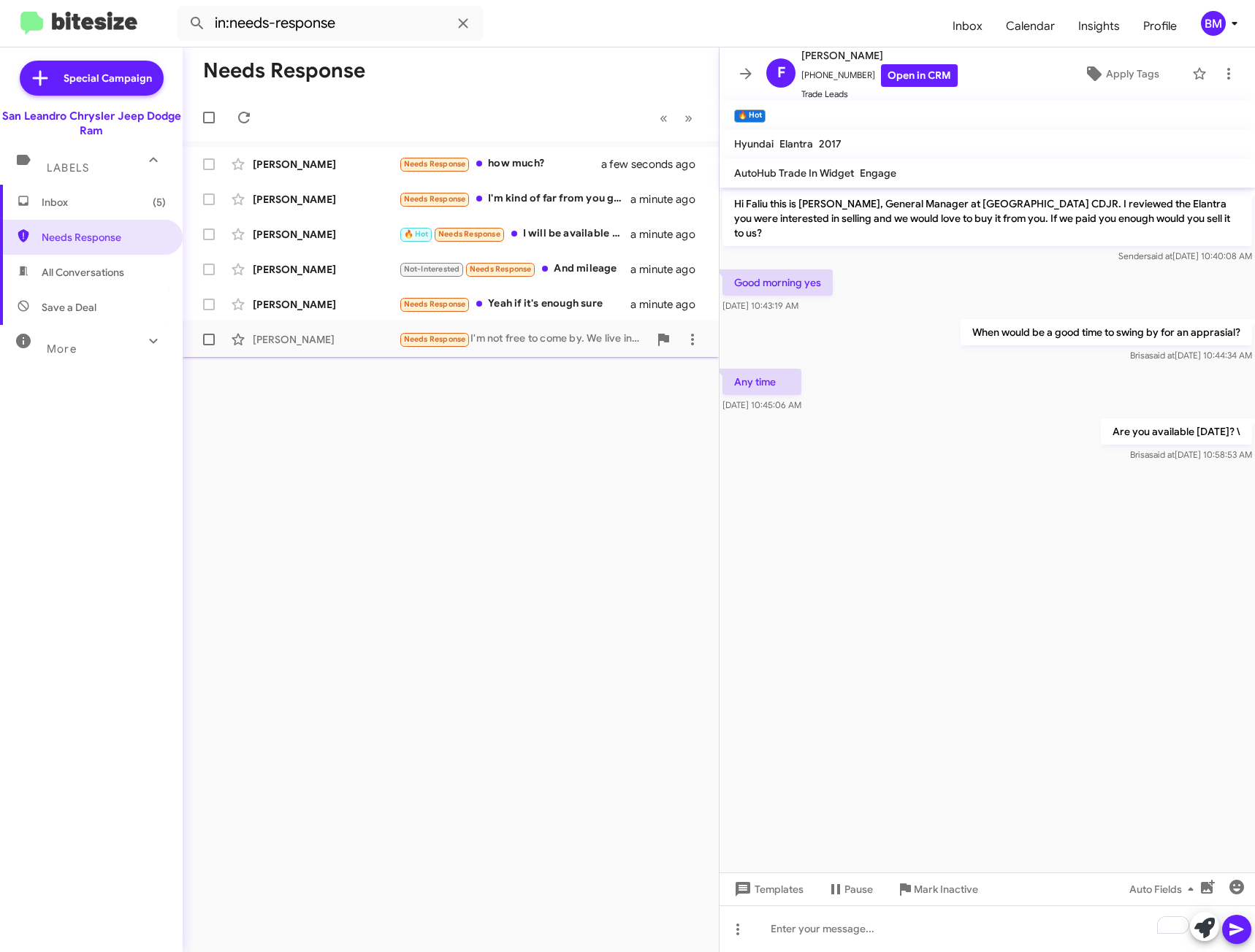
click at [545, 336] on div "Needs Response I'm not free to come by. We live in [GEOGRAPHIC_DATA]. I have to…" at bounding box center [524, 338] width 250 height 17
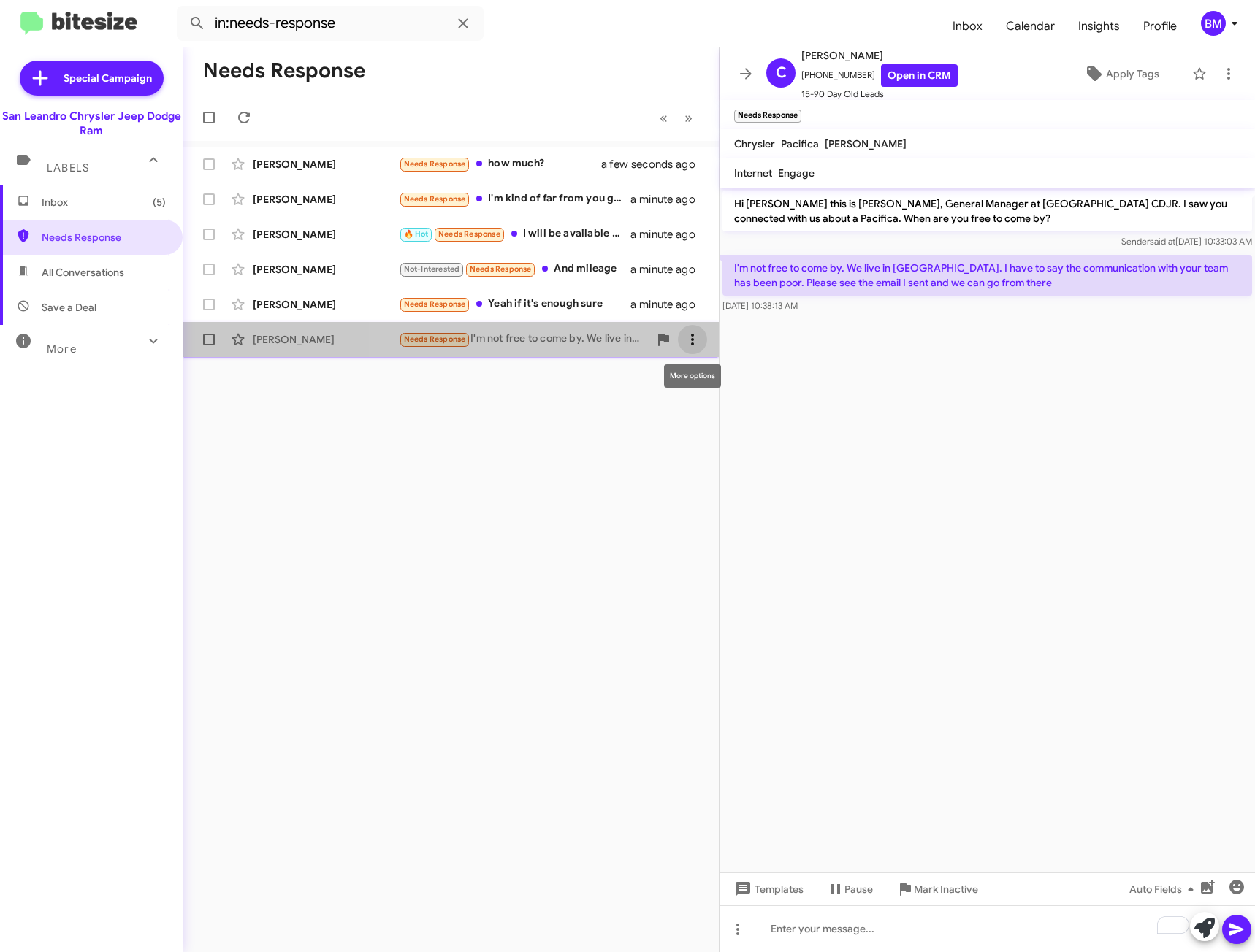
click at [694, 339] on icon at bounding box center [692, 339] width 3 height 12
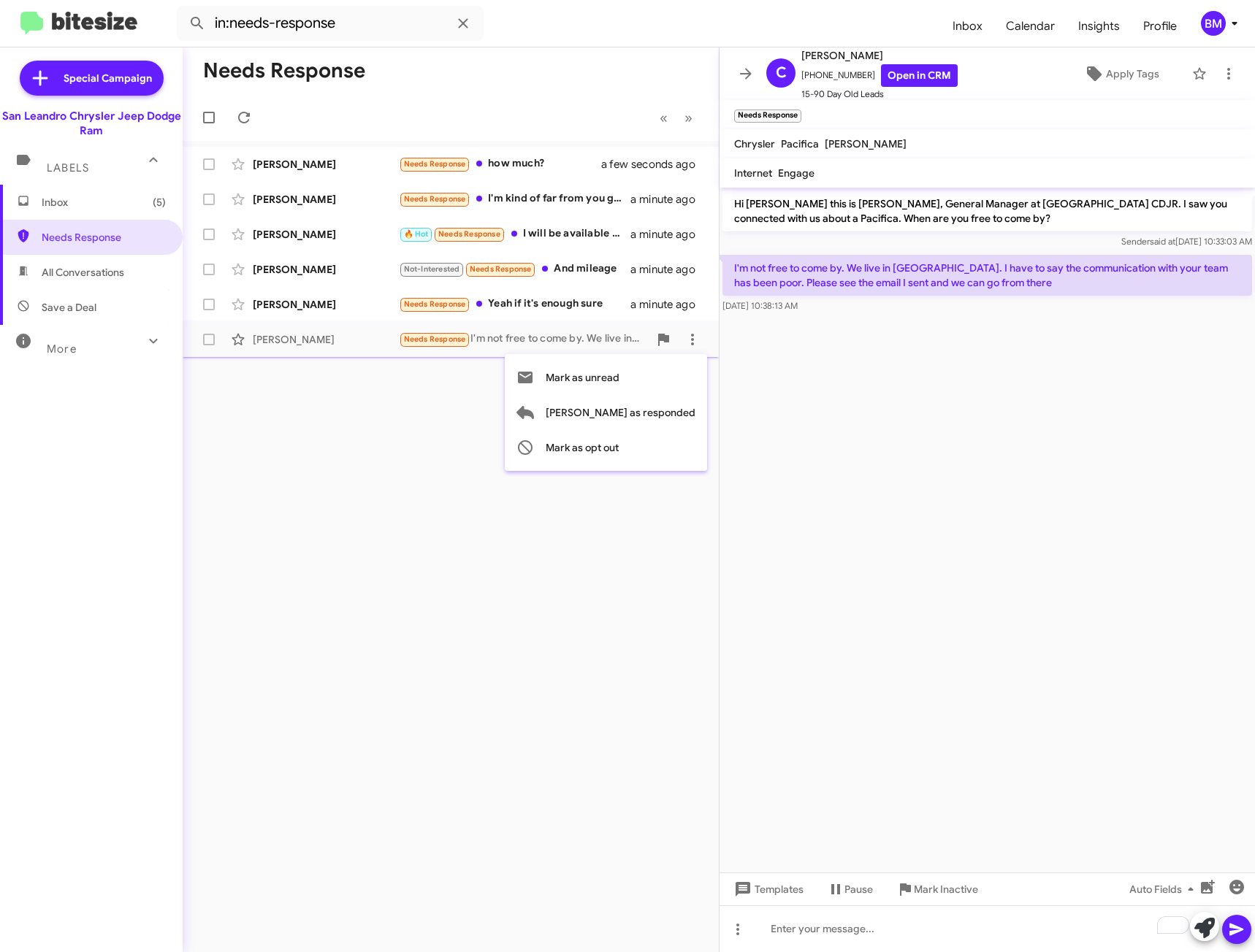
click at [481, 468] on div at bounding box center [628, 476] width 1255 height 952
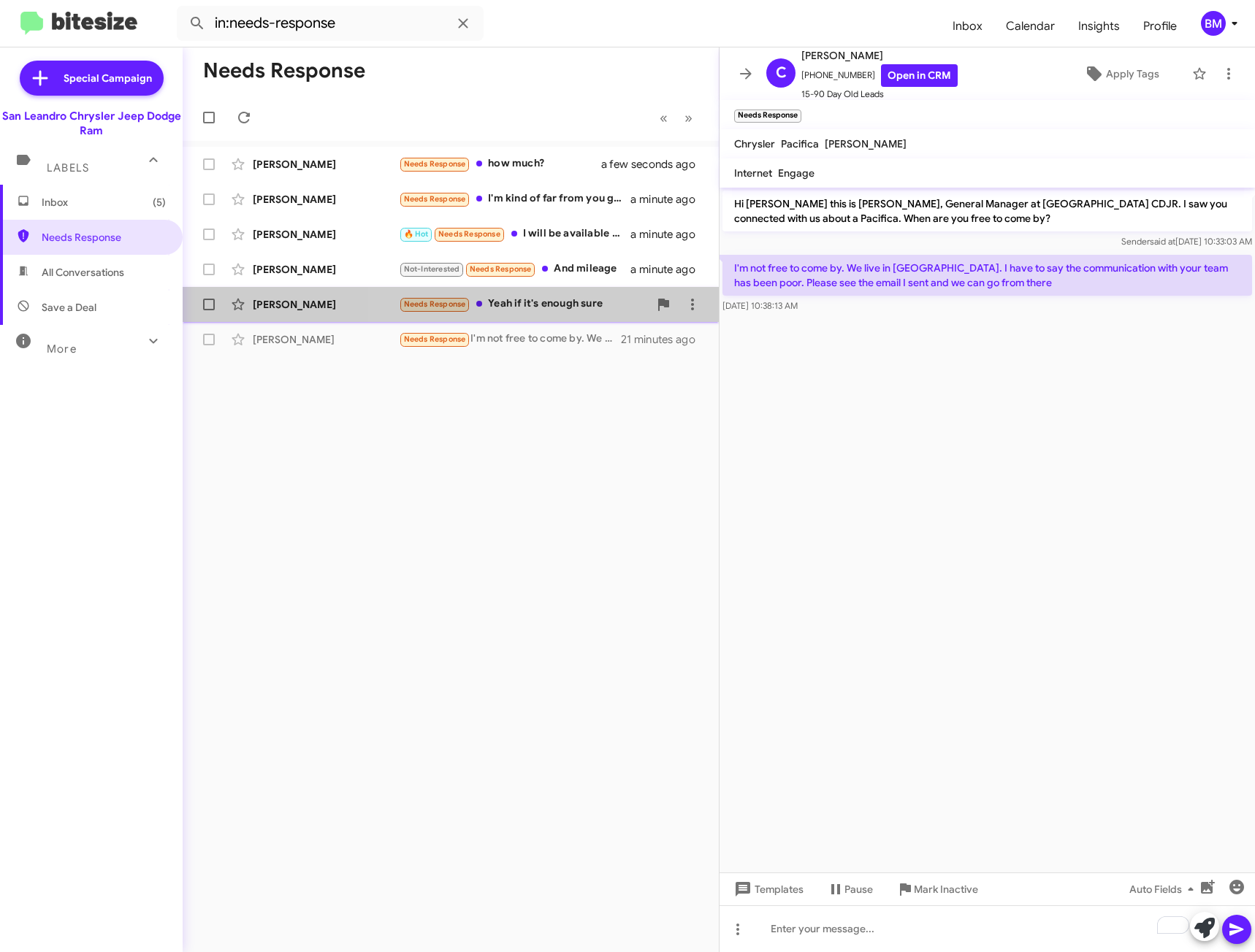
click at [534, 303] on div "Needs Response Yeah if it's enough sure" at bounding box center [524, 303] width 250 height 17
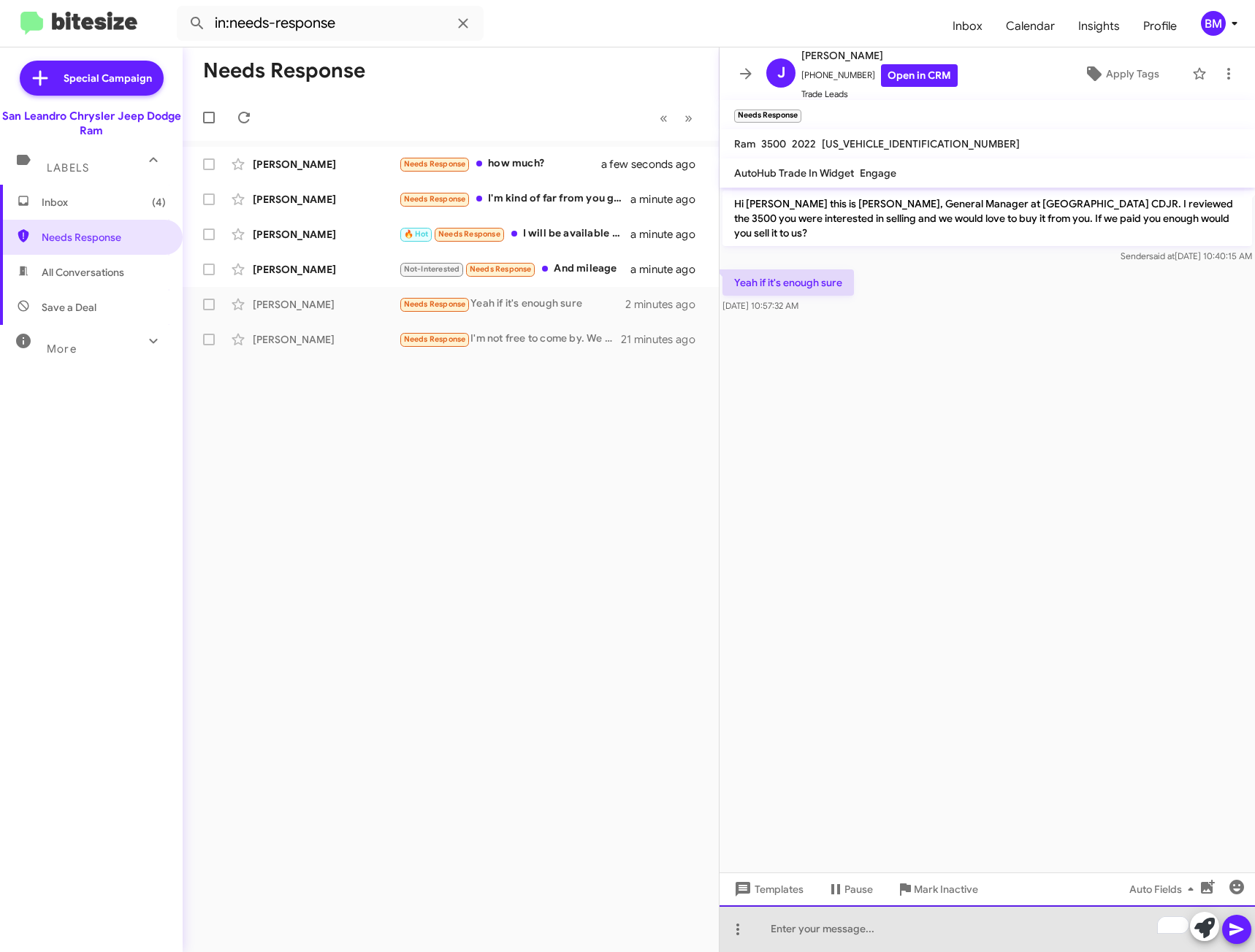
click at [869, 931] on div "To enrich screen reader interactions, please activate Accessibility in Grammarl…" at bounding box center [987, 929] width 536 height 47
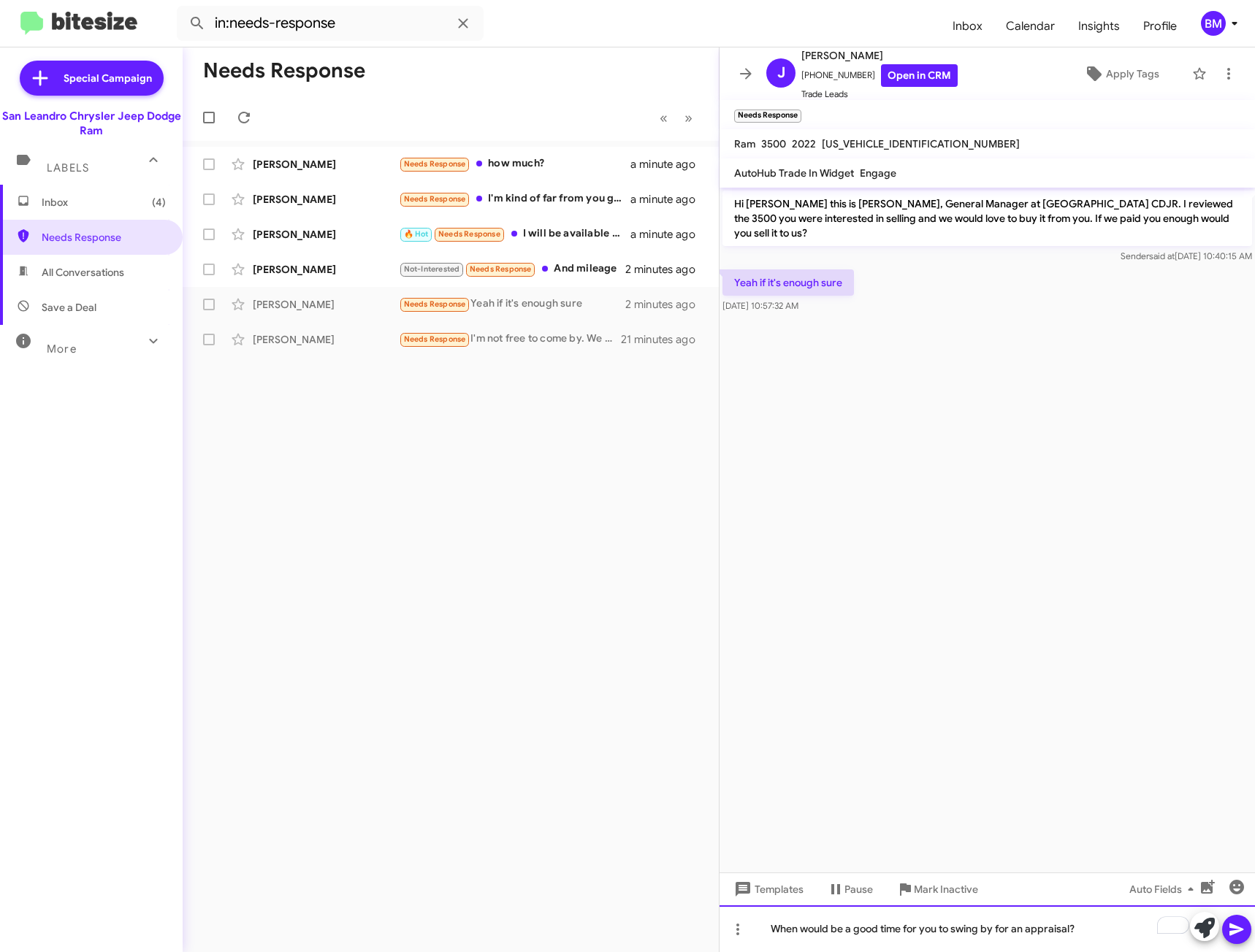
click at [1018, 922] on div "When would be a good time for you to swing by for an appraisal?" at bounding box center [987, 929] width 536 height 47
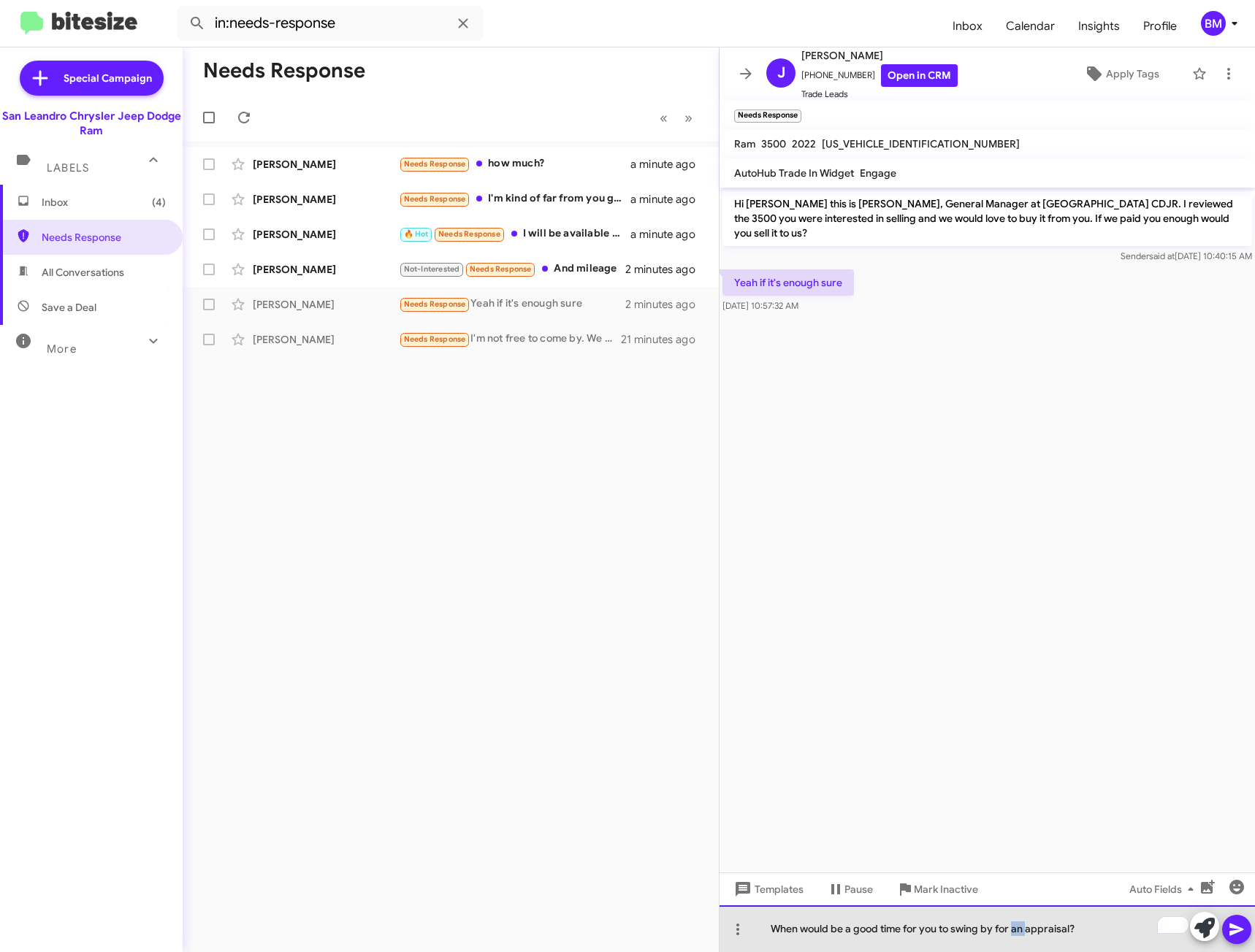
click at [1018, 922] on div "When would be a good time for you to swing by for an appraisal?" at bounding box center [987, 929] width 536 height 47
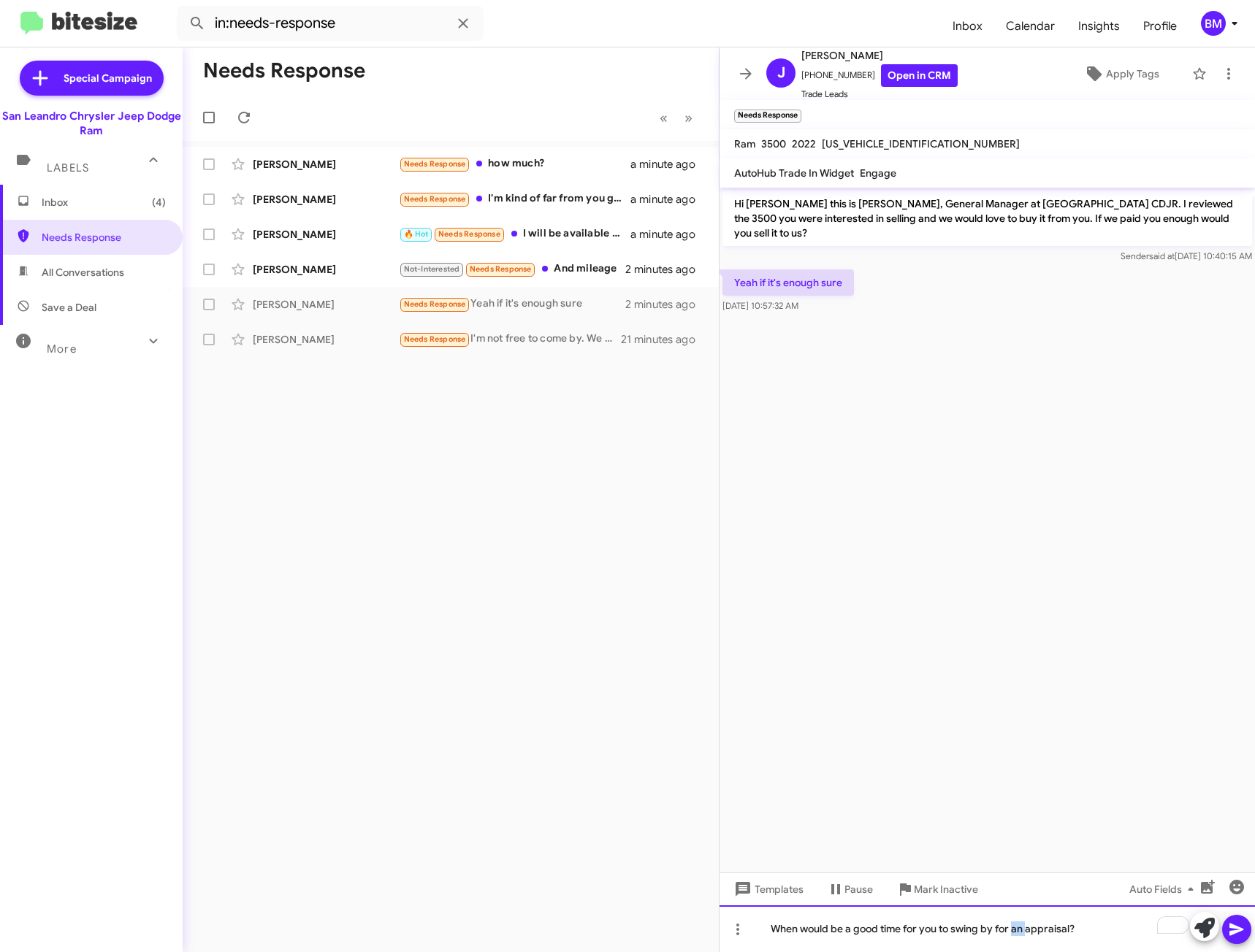
copy div "When would be a good time for you to swing by for an appraisal?"
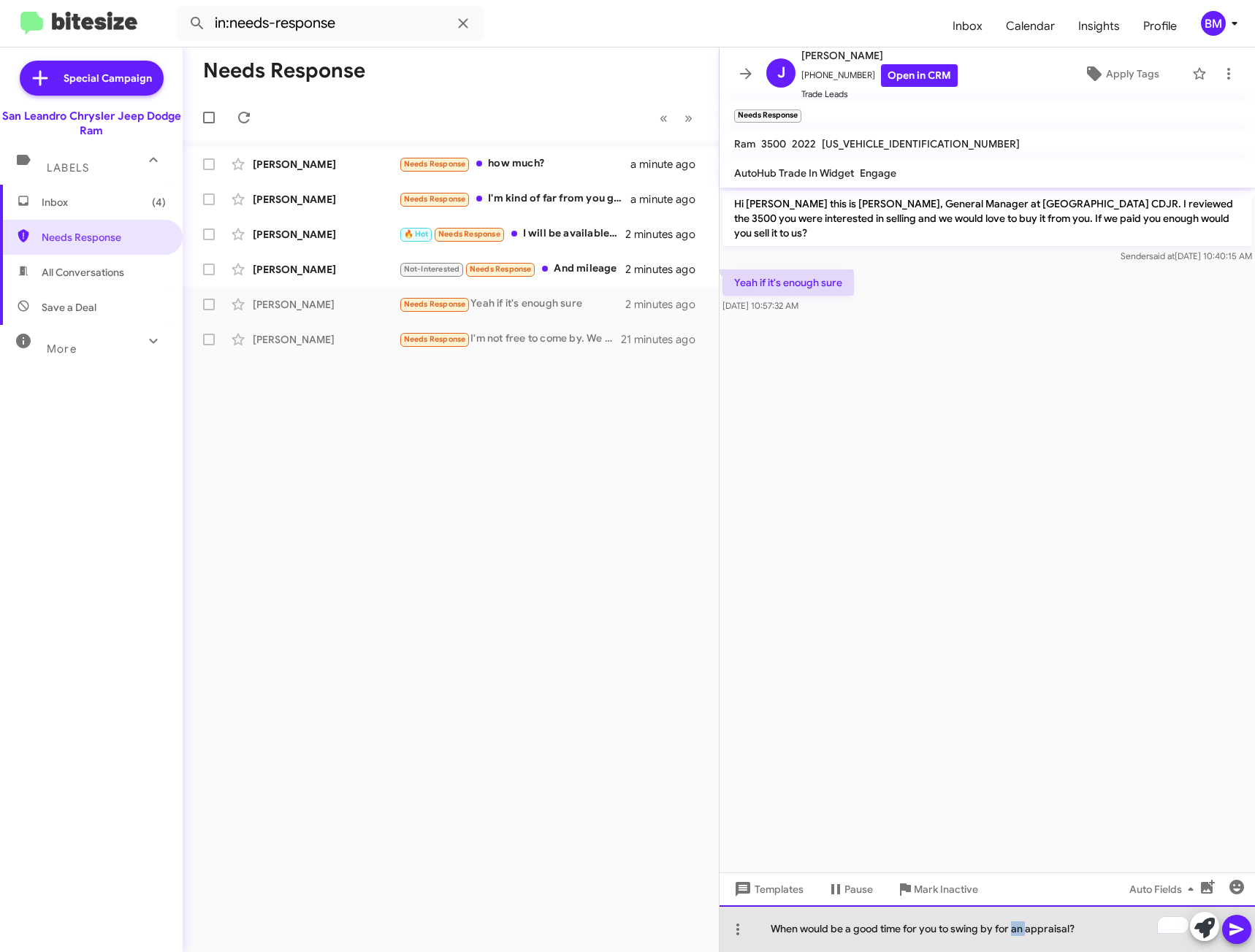
click at [1055, 935] on div "When would be a good time for you to swing by for an appraisal?" at bounding box center [987, 929] width 536 height 47
drag, startPoint x: 1076, startPoint y: 932, endPoint x: 772, endPoint y: 929, distance: 304.0
click at [772, 929] on div "When would be a good time for you to swing by for an appraisal?" at bounding box center [987, 929] width 536 height 47
click at [798, 927] on div "cWhen would be a good time for you to swing by for an appraisal?" at bounding box center [987, 929] width 536 height 47
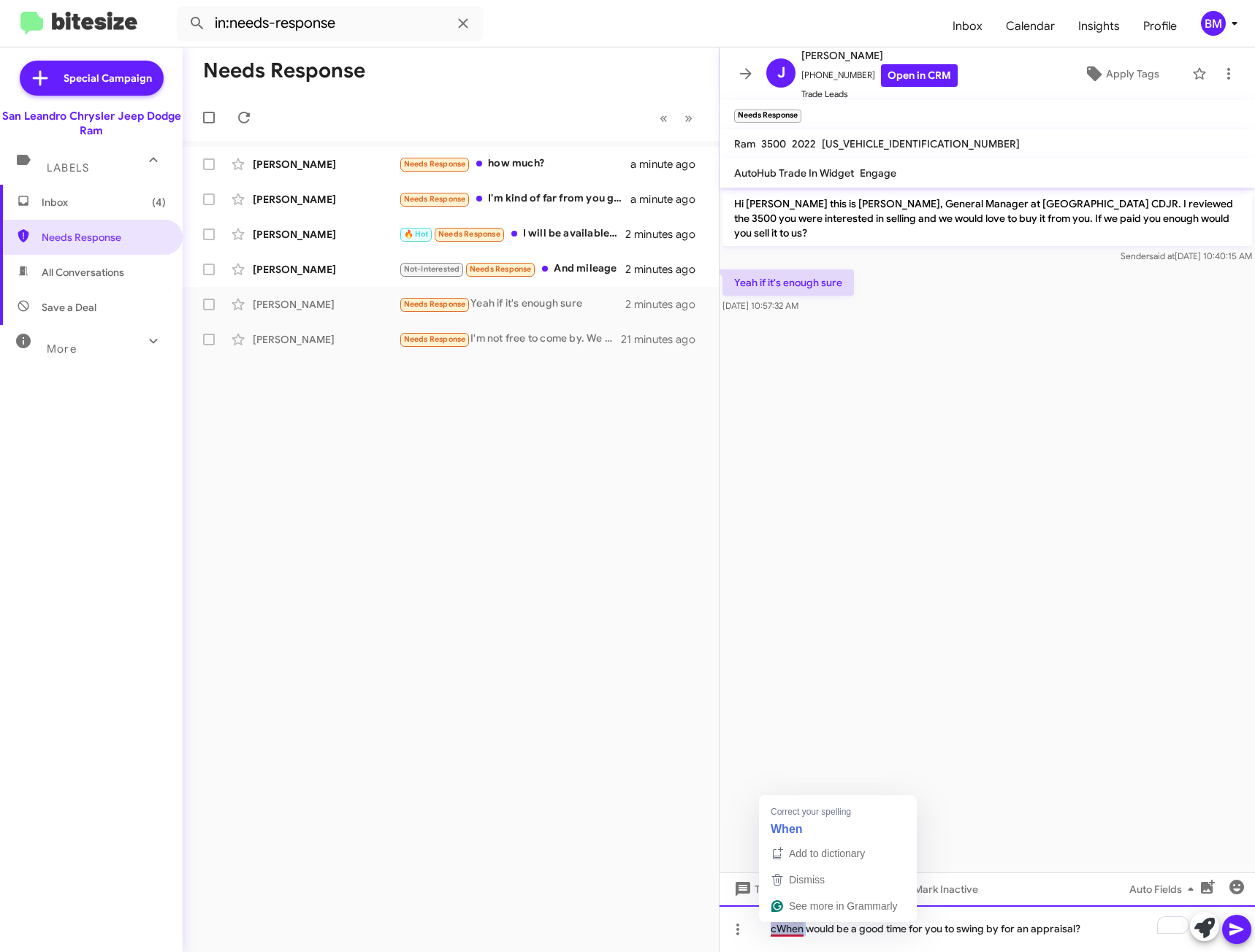
click at [798, 927] on div "cWhen would be a good time for you to swing by for an appraisal?" at bounding box center [987, 929] width 536 height 47
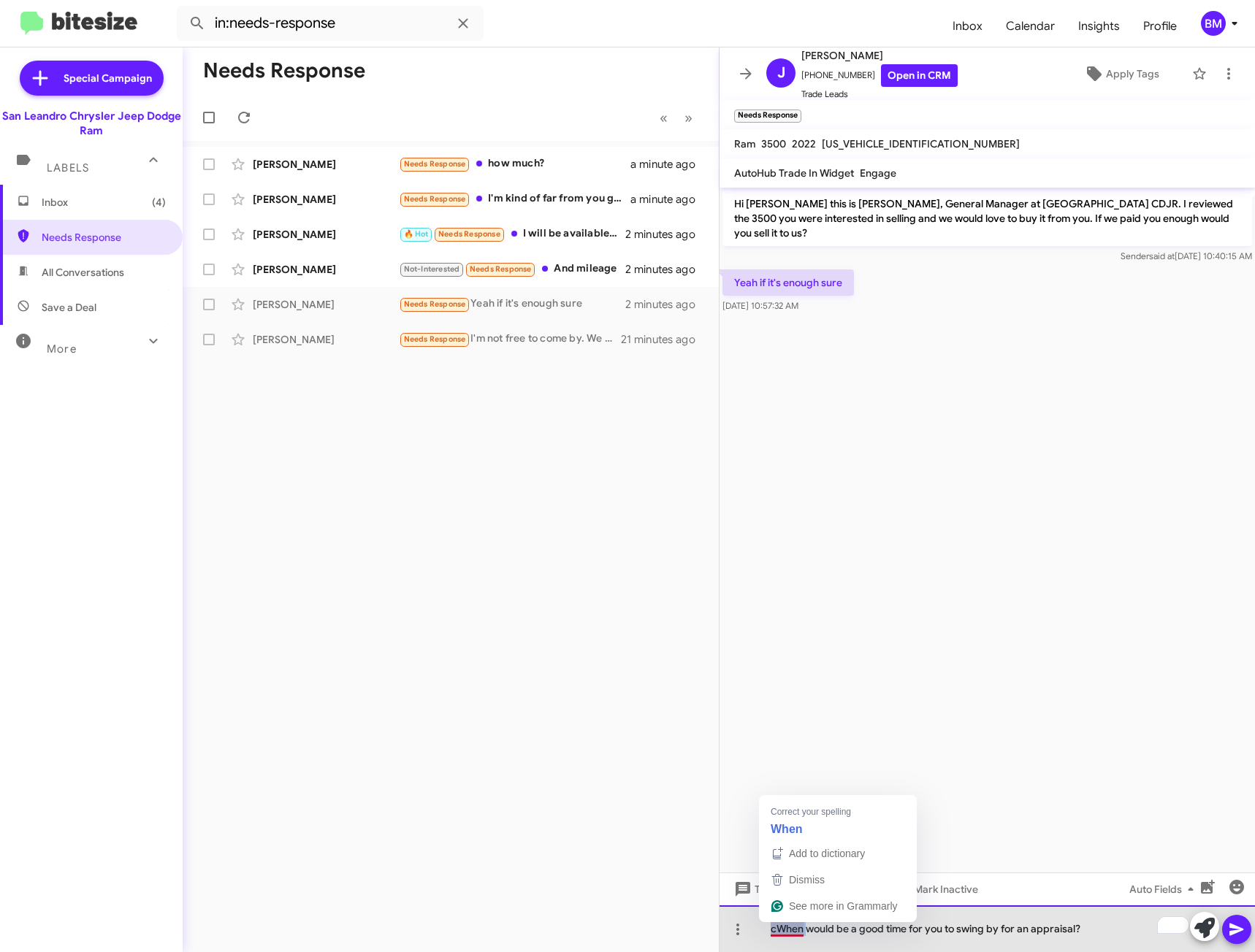
click at [798, 927] on div "cWhen would be a good time for you to swing by for an appraisal?" at bounding box center [987, 929] width 536 height 47
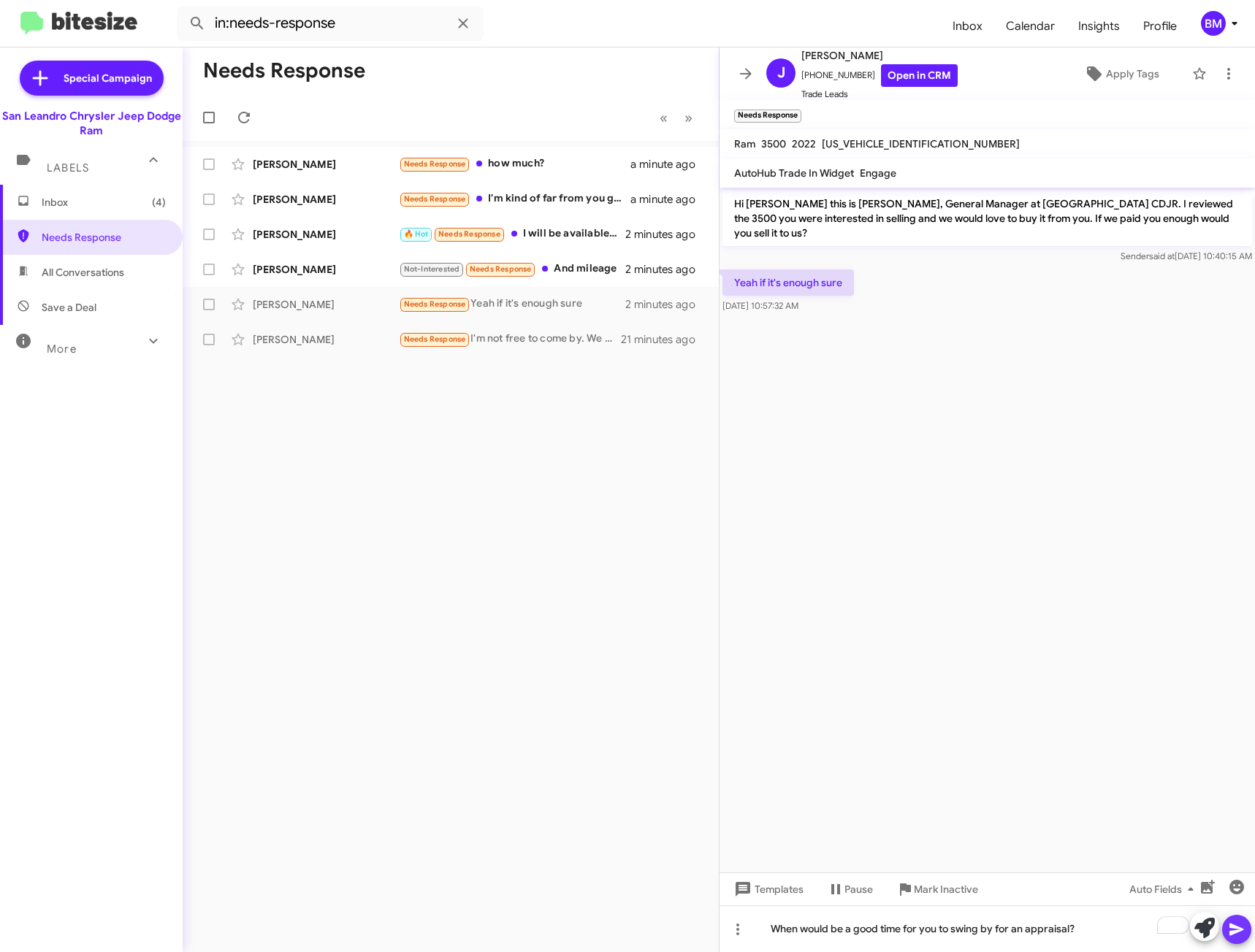
click at [1235, 935] on icon at bounding box center [1236, 930] width 18 height 18
click at [565, 268] on div "Not-Interested Needs Response And mileage" at bounding box center [524, 268] width 250 height 17
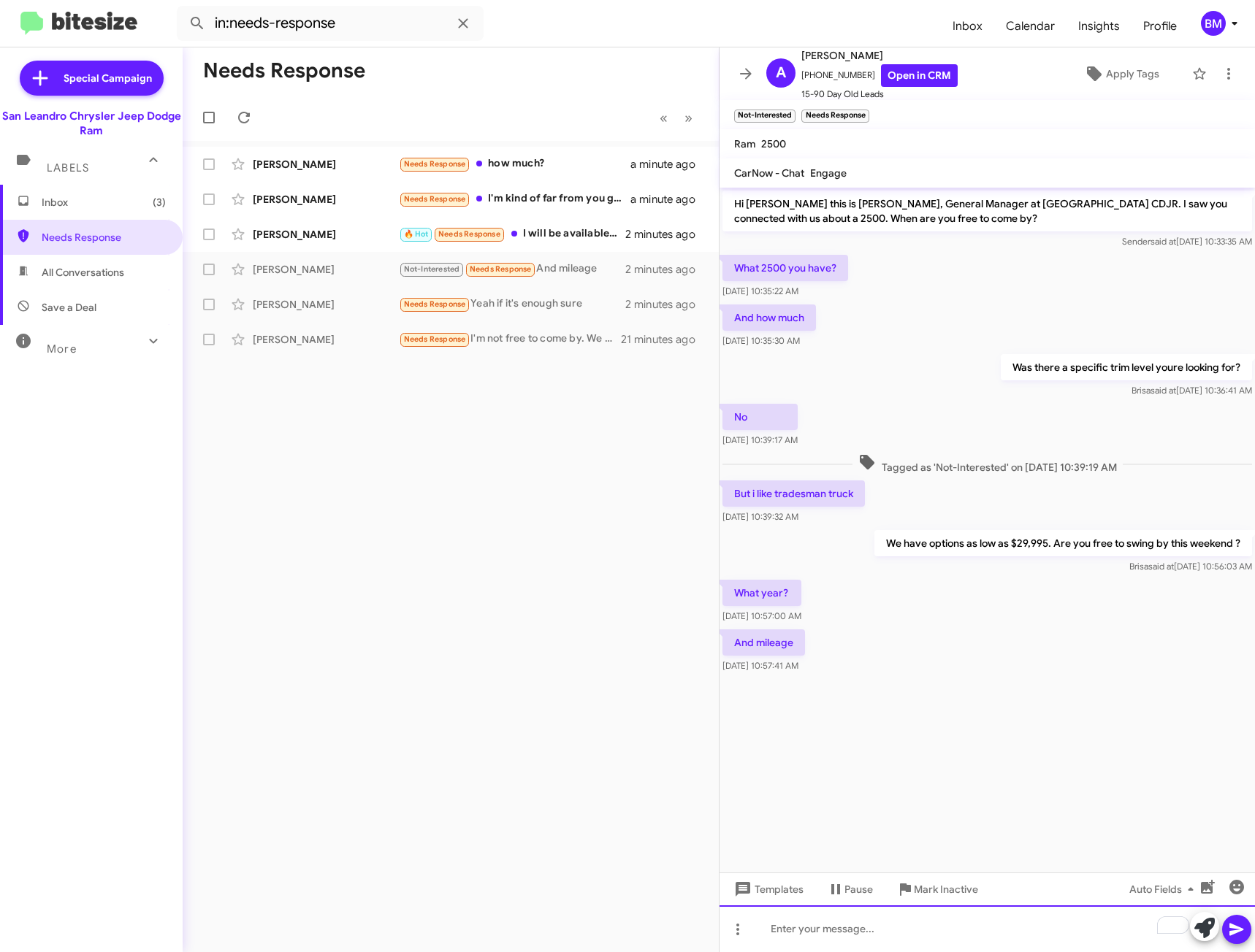
click at [915, 940] on div "To enrich screen reader interactions, please activate Accessibility in Grammarl…" at bounding box center [987, 929] width 536 height 47
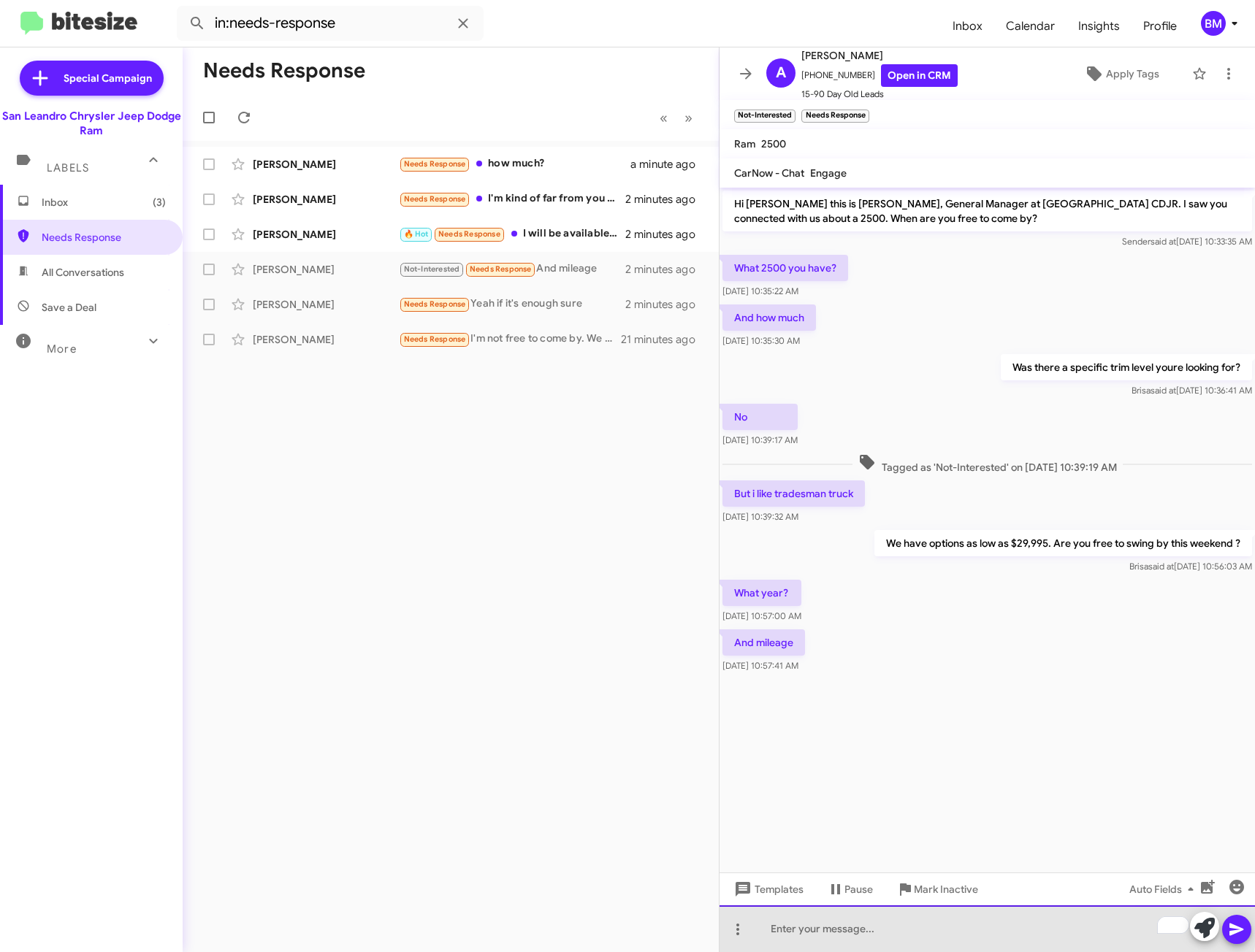
click at [824, 922] on div "To enrich screen reader interactions, please activate Accessibility in Grammarl…" at bounding box center [987, 929] width 536 height 47
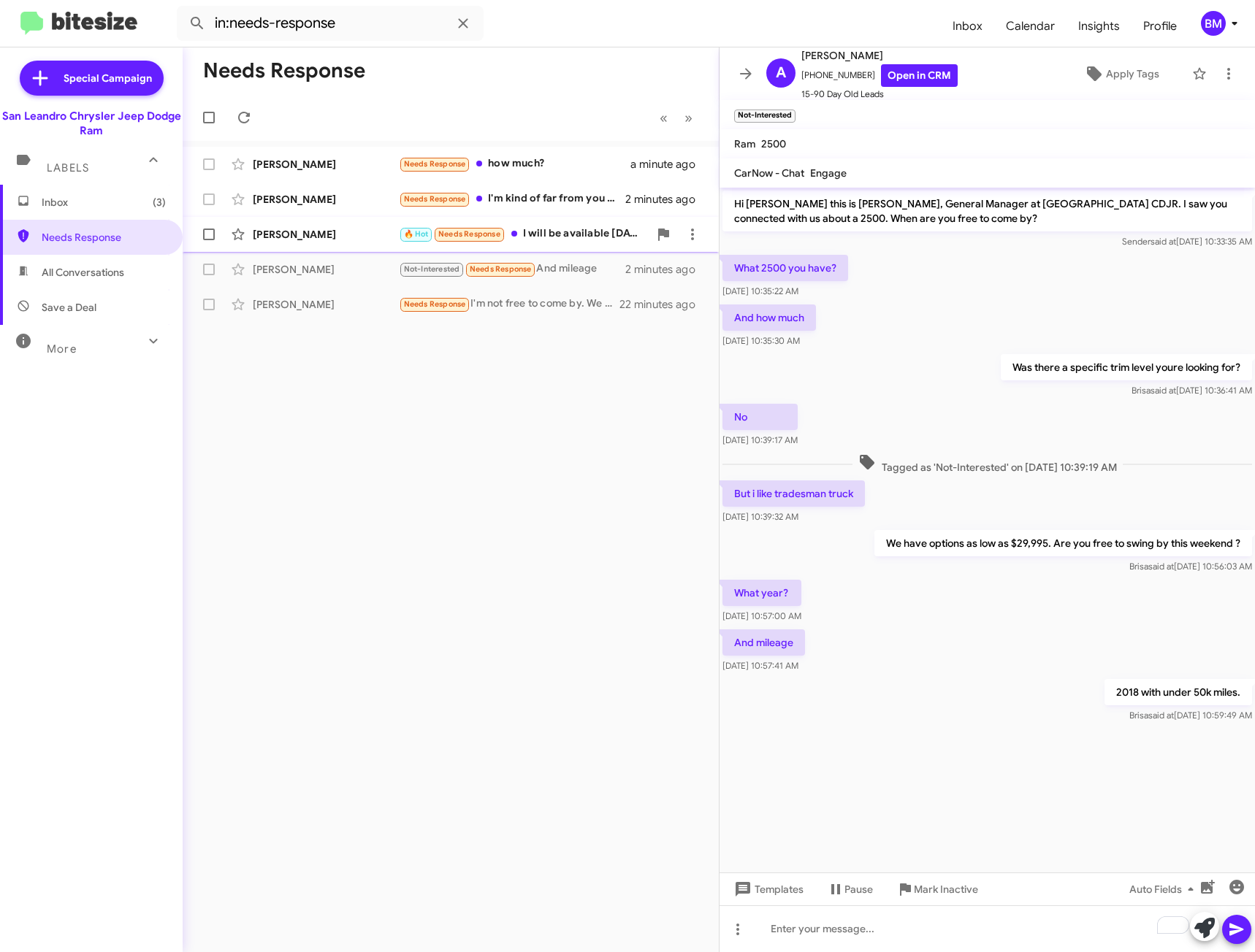
click at [568, 237] on div "🔥 Hot Needs Response I will be available [DATE][DATE]" at bounding box center [524, 233] width 250 height 17
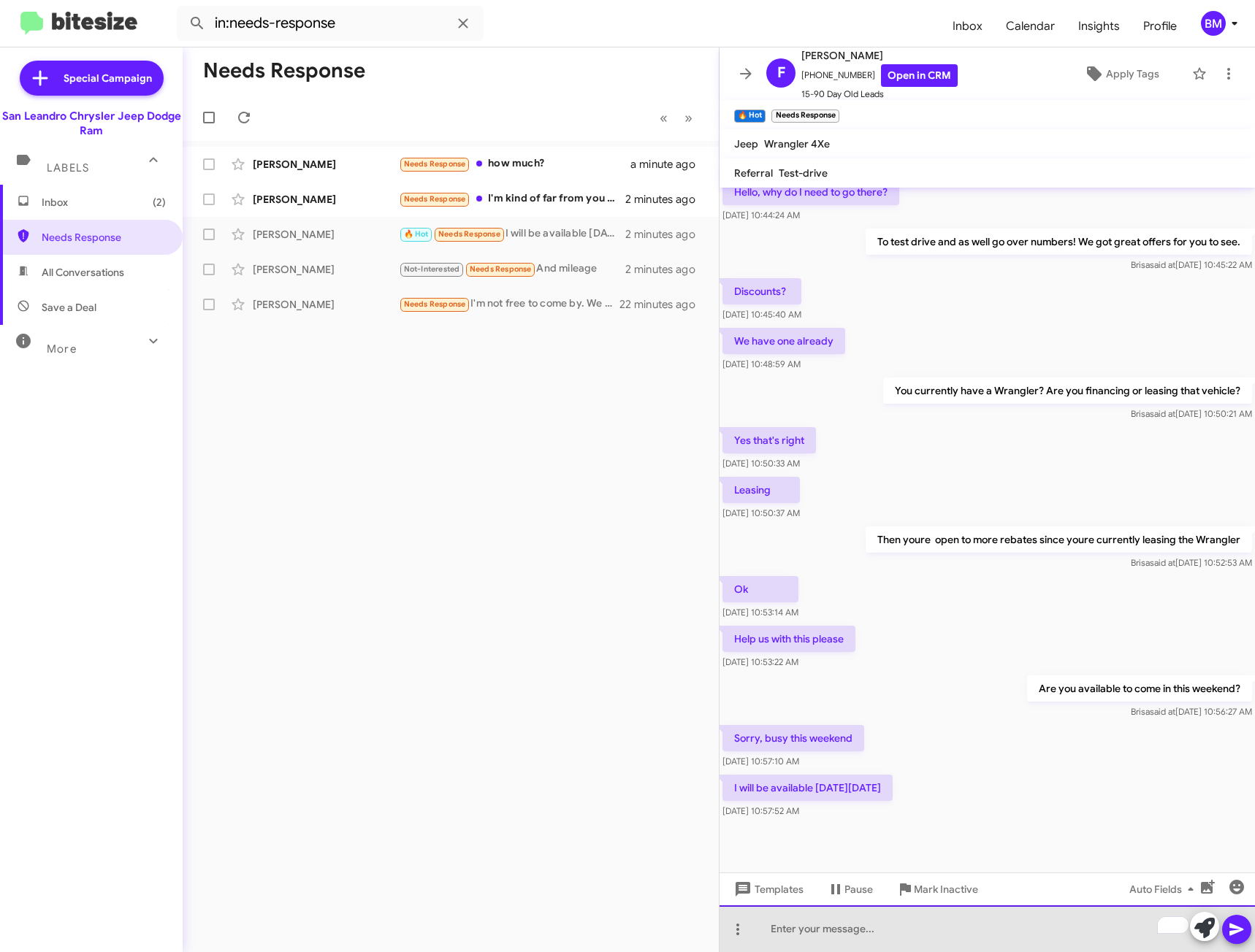
click at [838, 941] on div "To enrich screen reader interactions, please activate Accessibility in Grammarl…" at bounding box center [987, 929] width 536 height 47
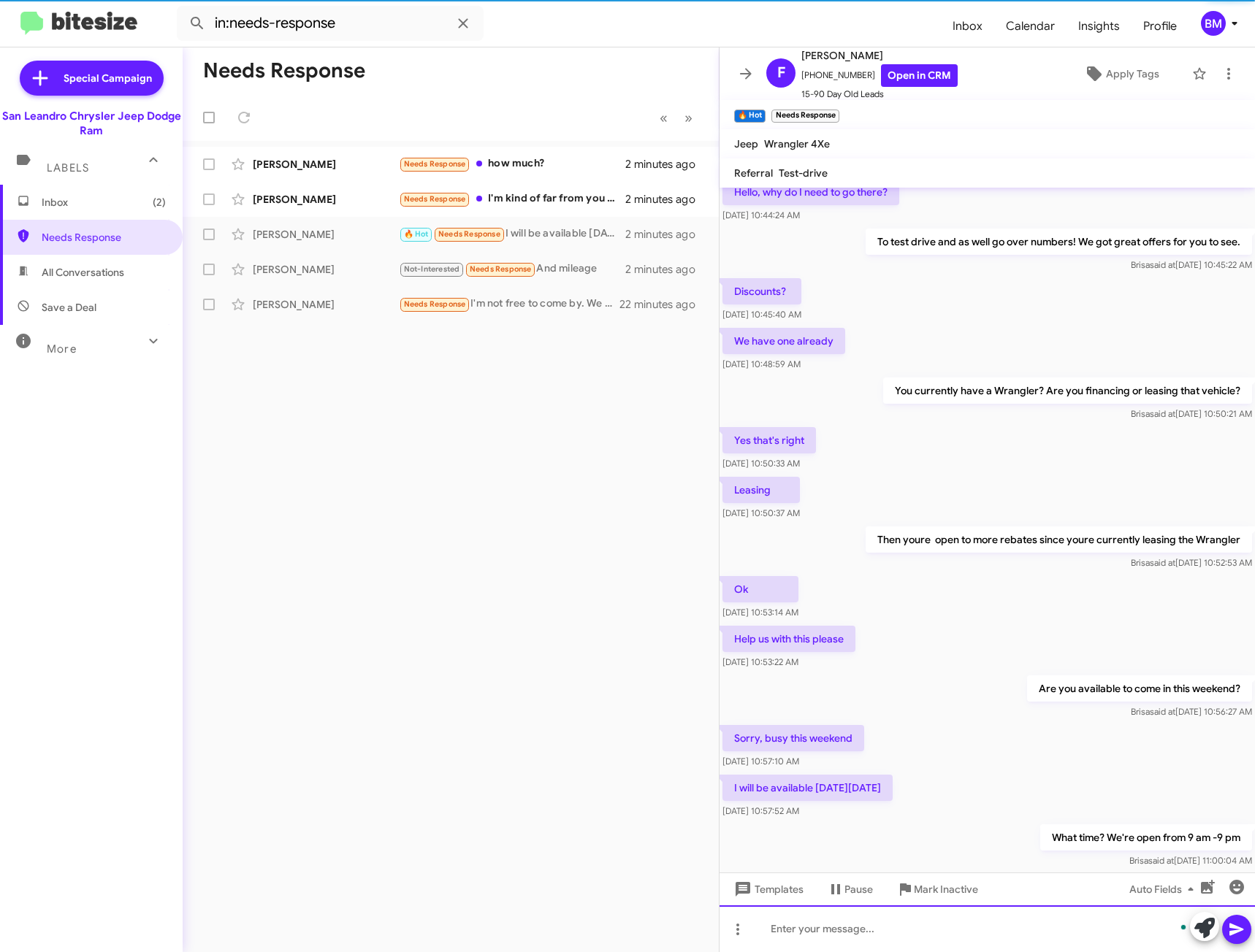
scroll to position [129, 0]
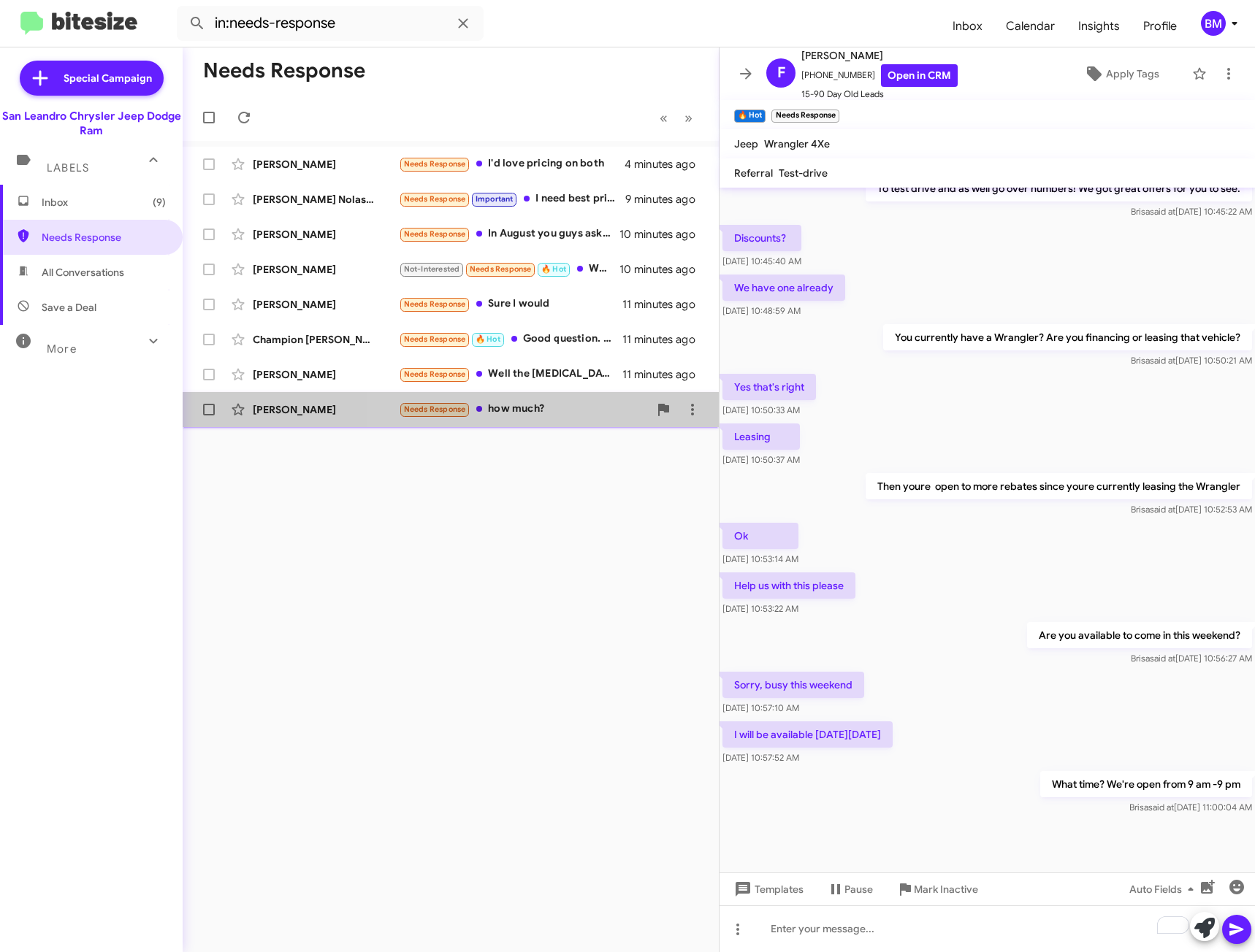
click at [562, 396] on div "[PERSON_NAME] Needs Response how much? 13 minutes ago" at bounding box center [450, 410] width 512 height 29
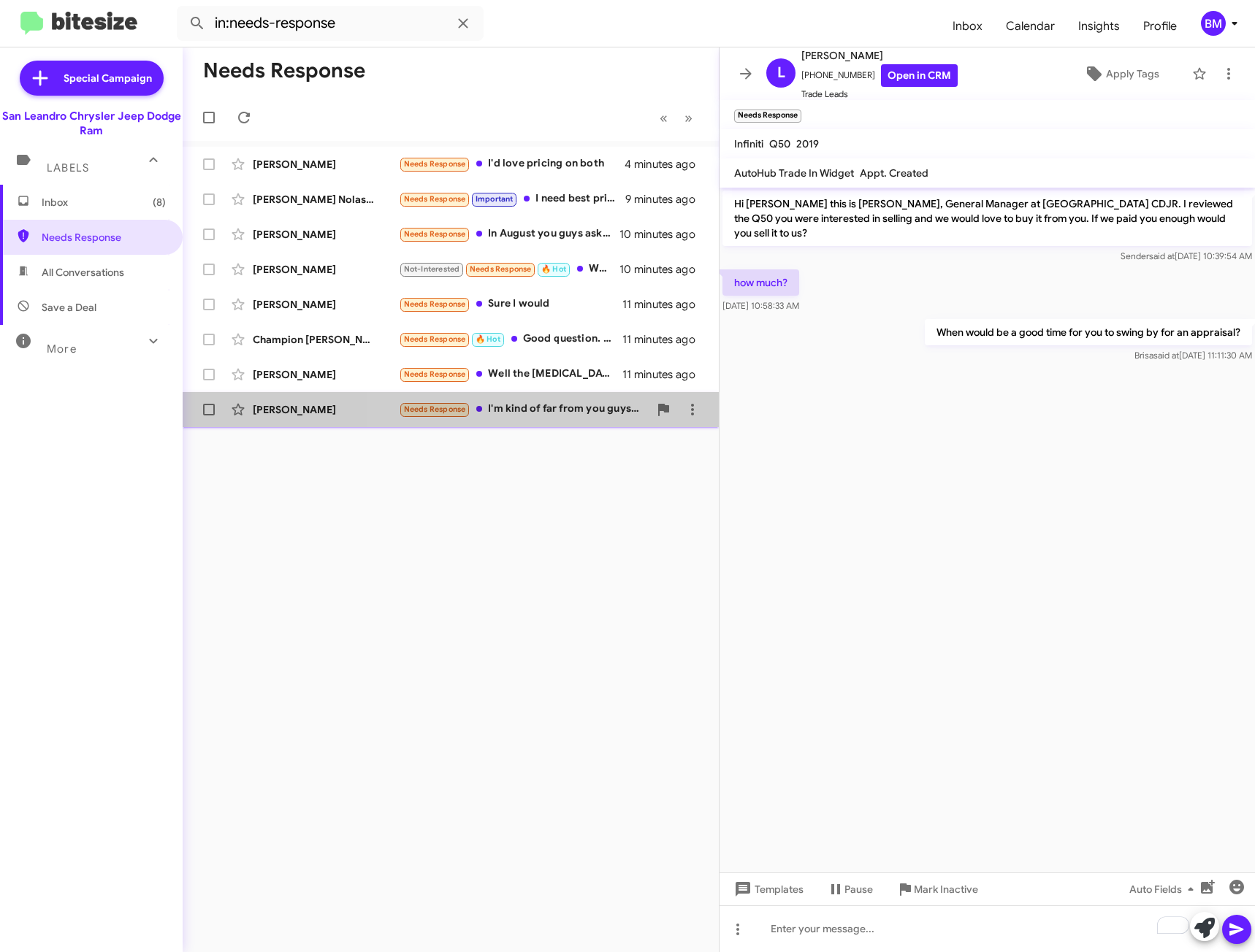
click at [610, 422] on div "[PERSON_NAME] Needs Response I'm kind of far from you guys willing to drive if …" at bounding box center [450, 410] width 512 height 29
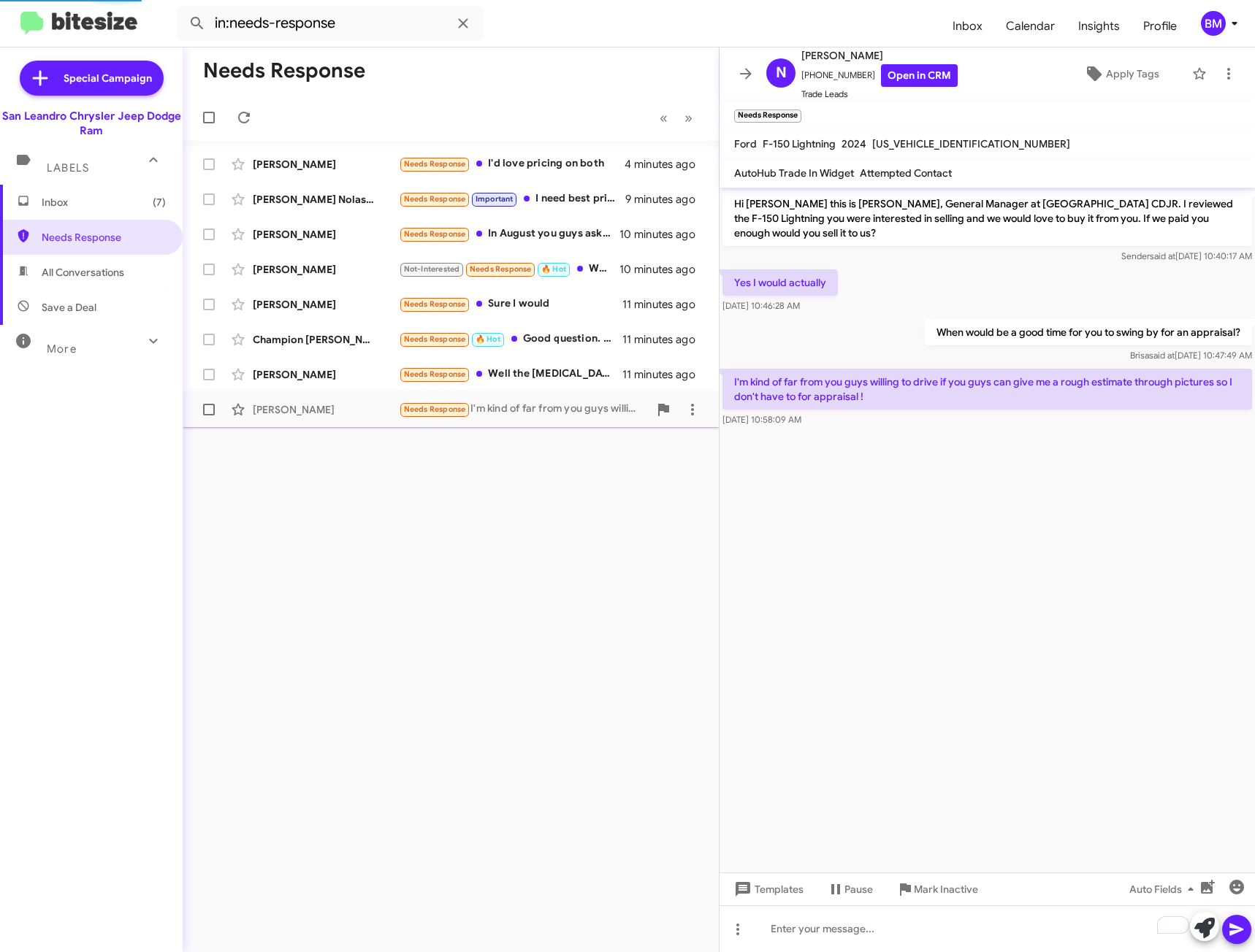
click at [603, 407] on div "Needs Response I'm kind of far from you guys willing to drive if you guys can g…" at bounding box center [524, 409] width 250 height 17
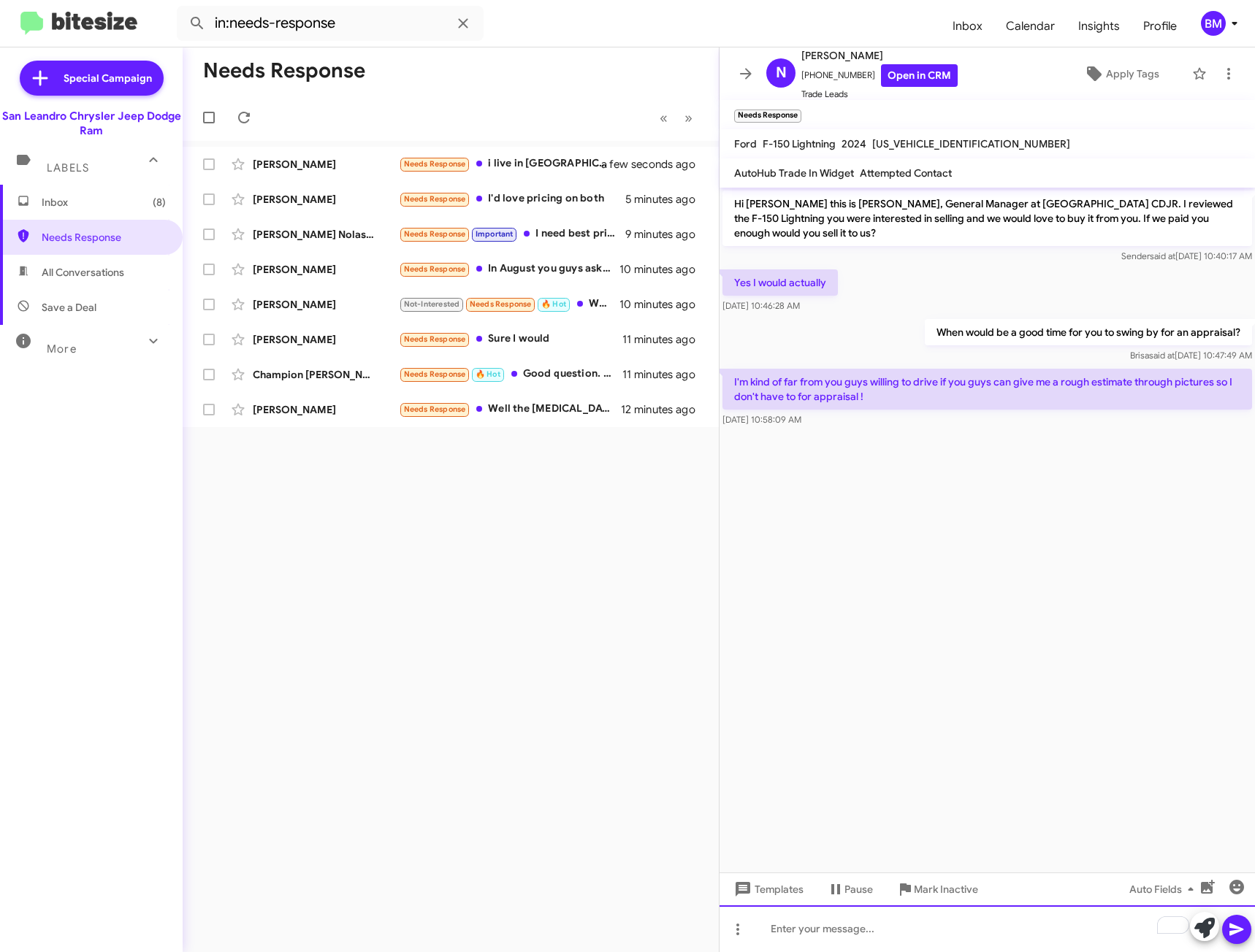
click at [885, 930] on div "To enrich screen reader interactions, please activate Accessibility in Grammarl…" at bounding box center [987, 929] width 536 height 47
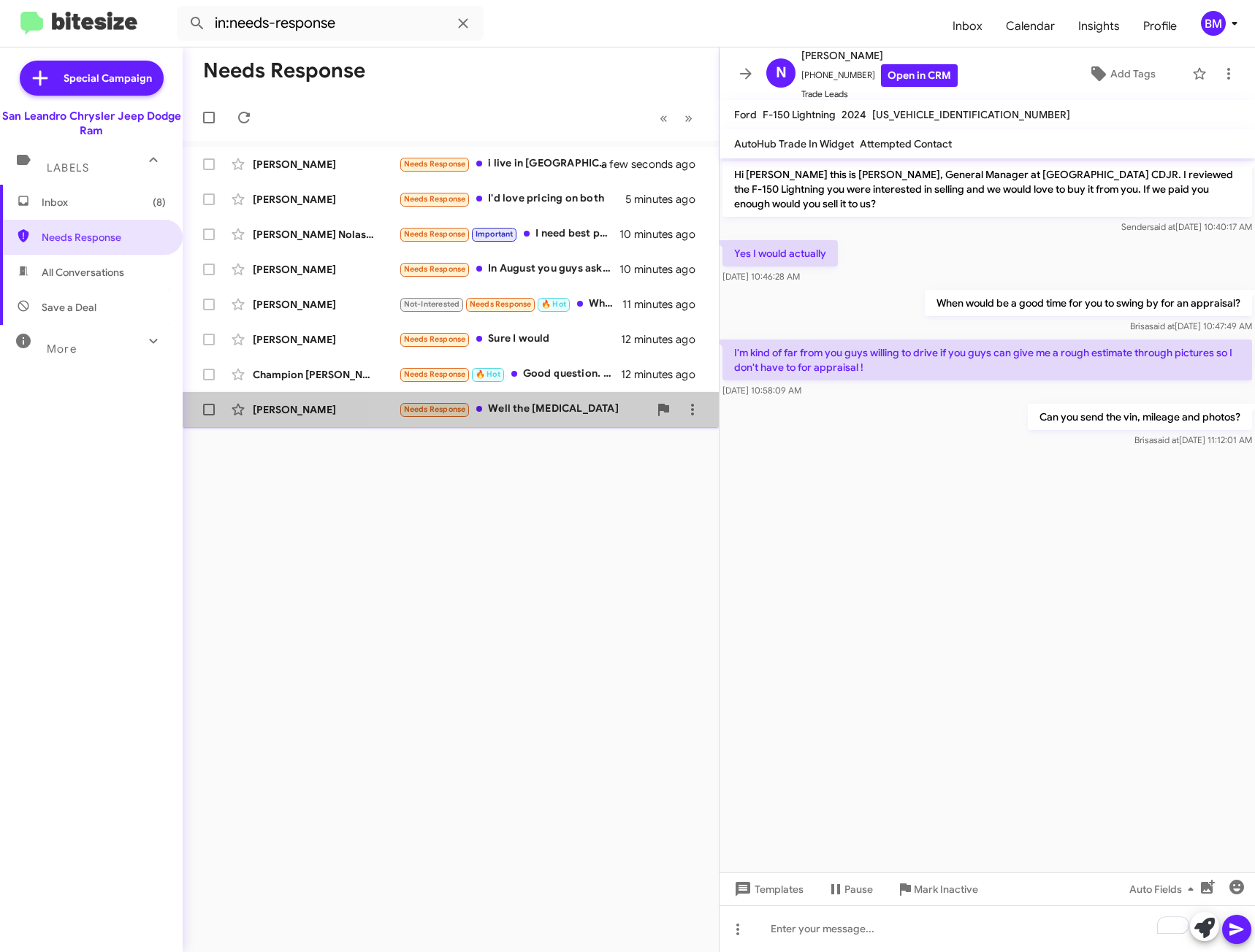
click at [537, 414] on div "Needs Response Well the [MEDICAL_DATA]" at bounding box center [524, 409] width 250 height 17
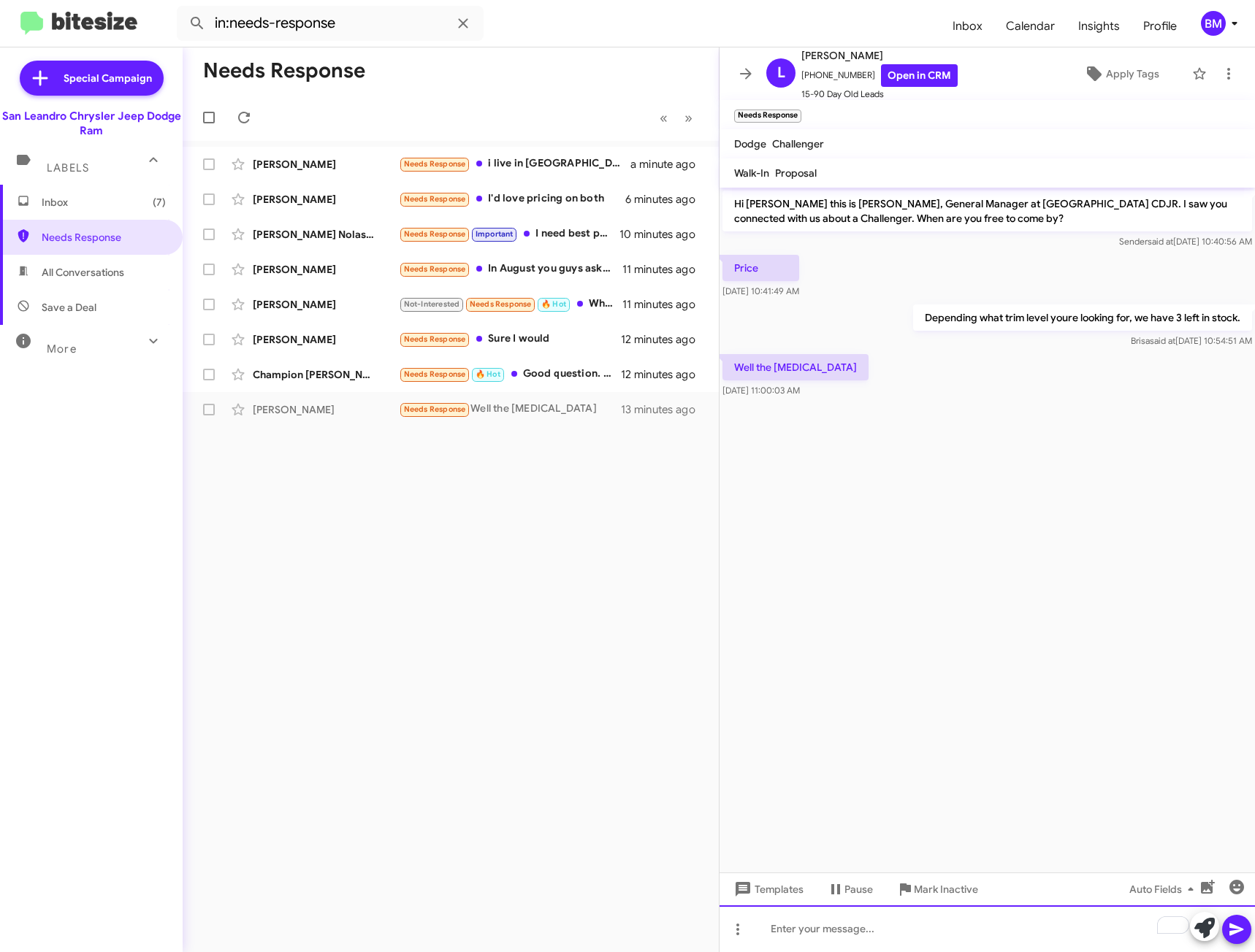
click at [936, 923] on div "To enrich screen reader interactions, please activate Accessibility in Grammarl…" at bounding box center [987, 929] width 536 height 47
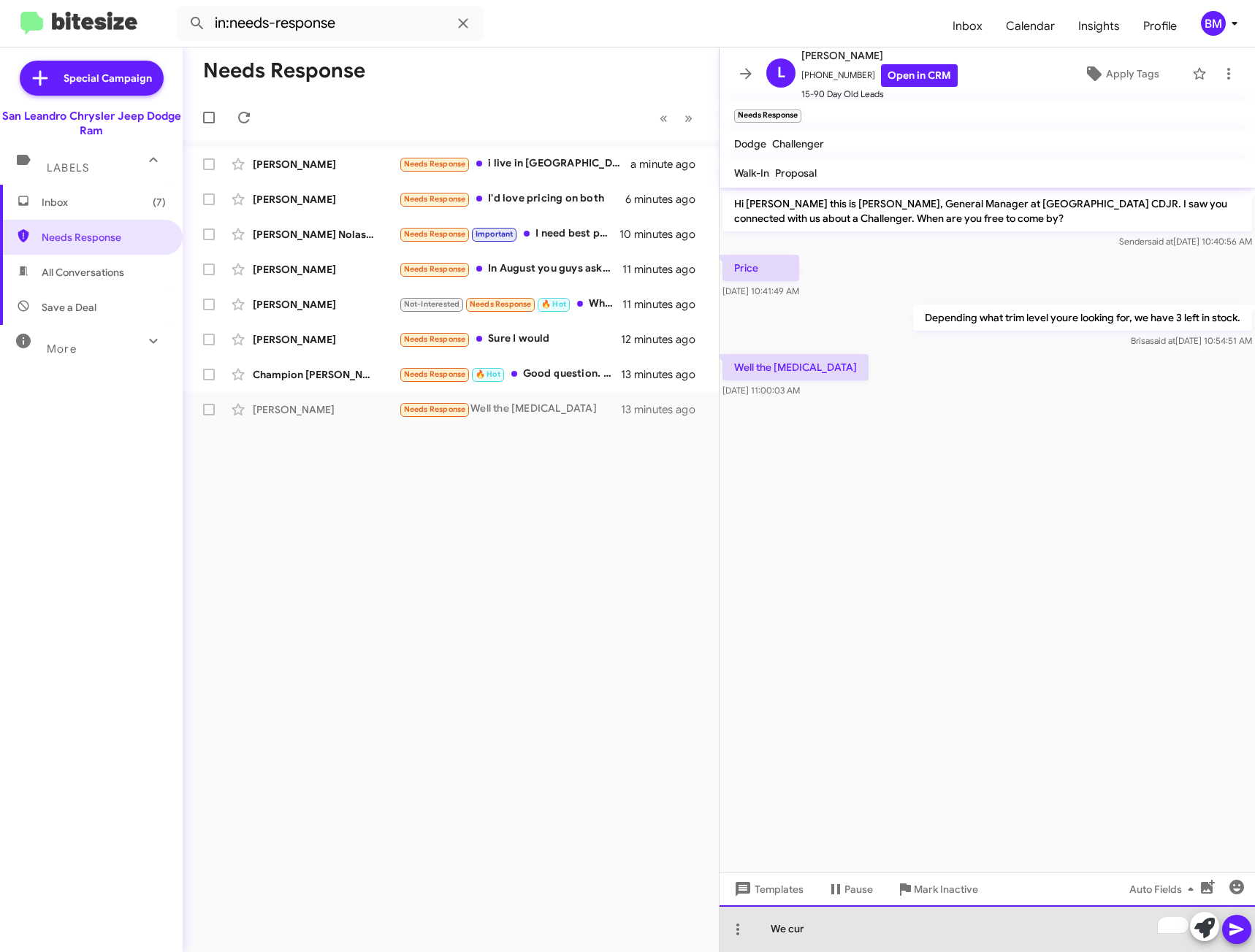
click at [939, 934] on div "We cur" at bounding box center [987, 929] width 536 height 47
click at [946, 931] on div "We cur" at bounding box center [987, 929] width 536 height 47
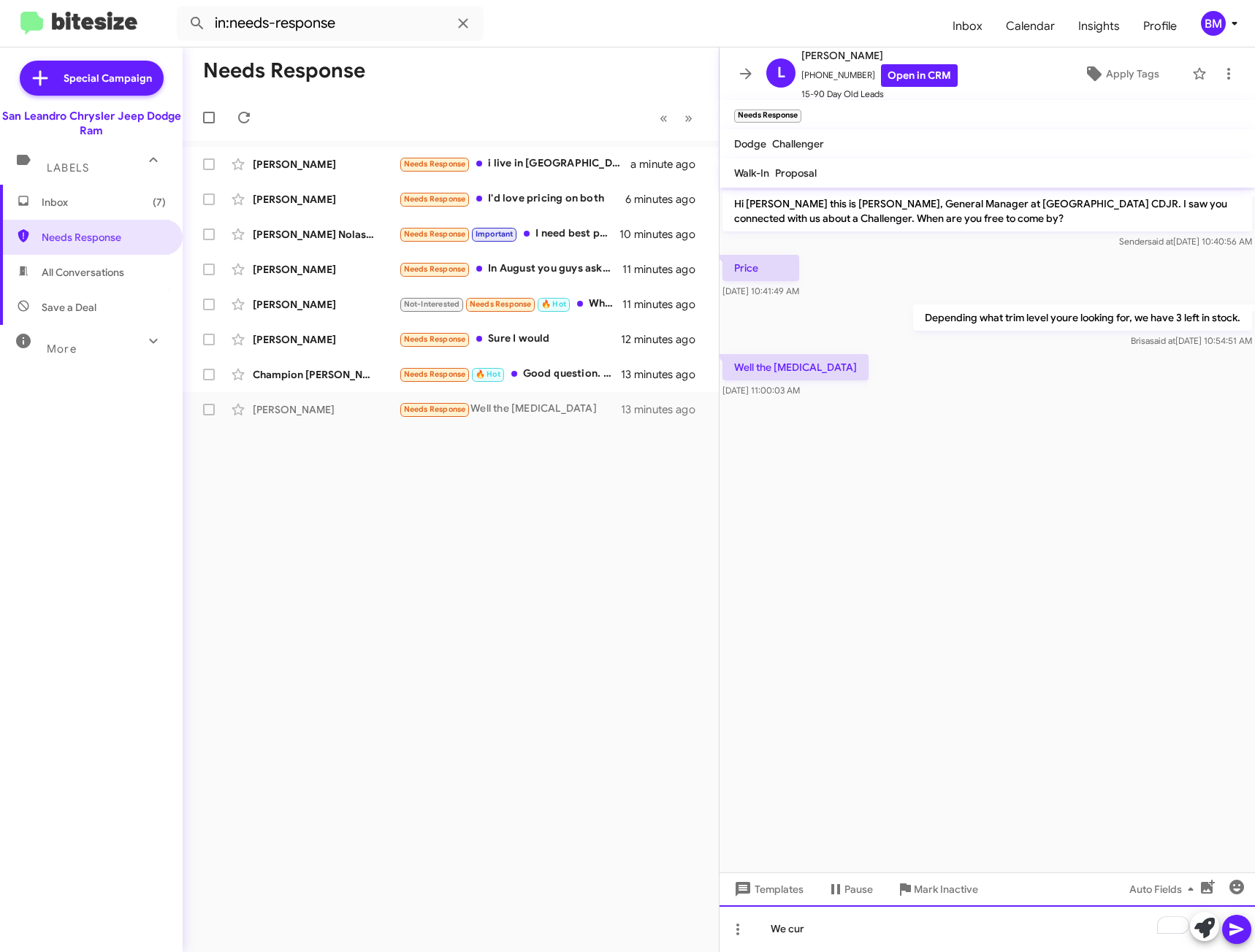
click at [909, 930] on div "We cur" at bounding box center [987, 929] width 536 height 47
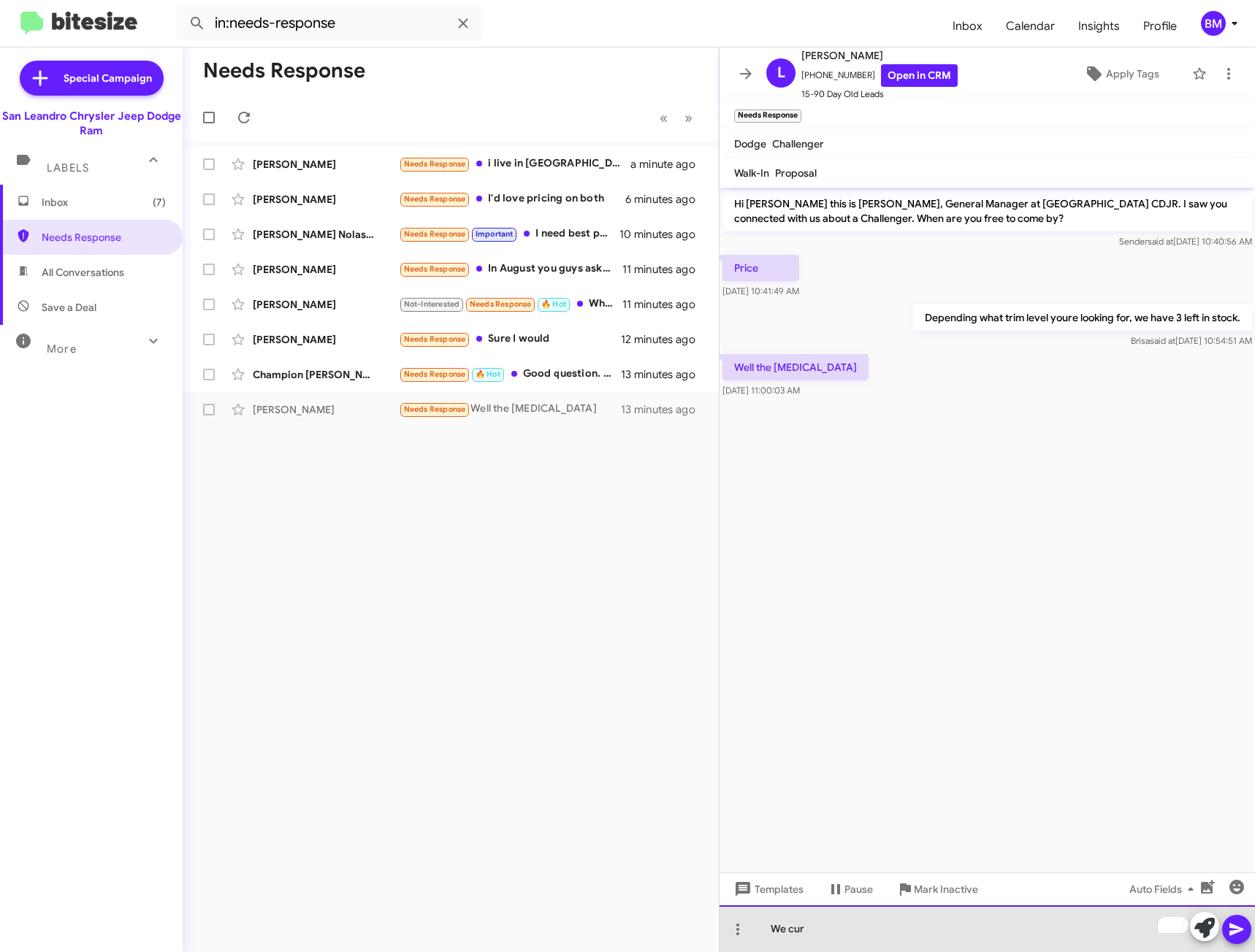
click at [908, 930] on div "We cur" at bounding box center [987, 929] width 536 height 47
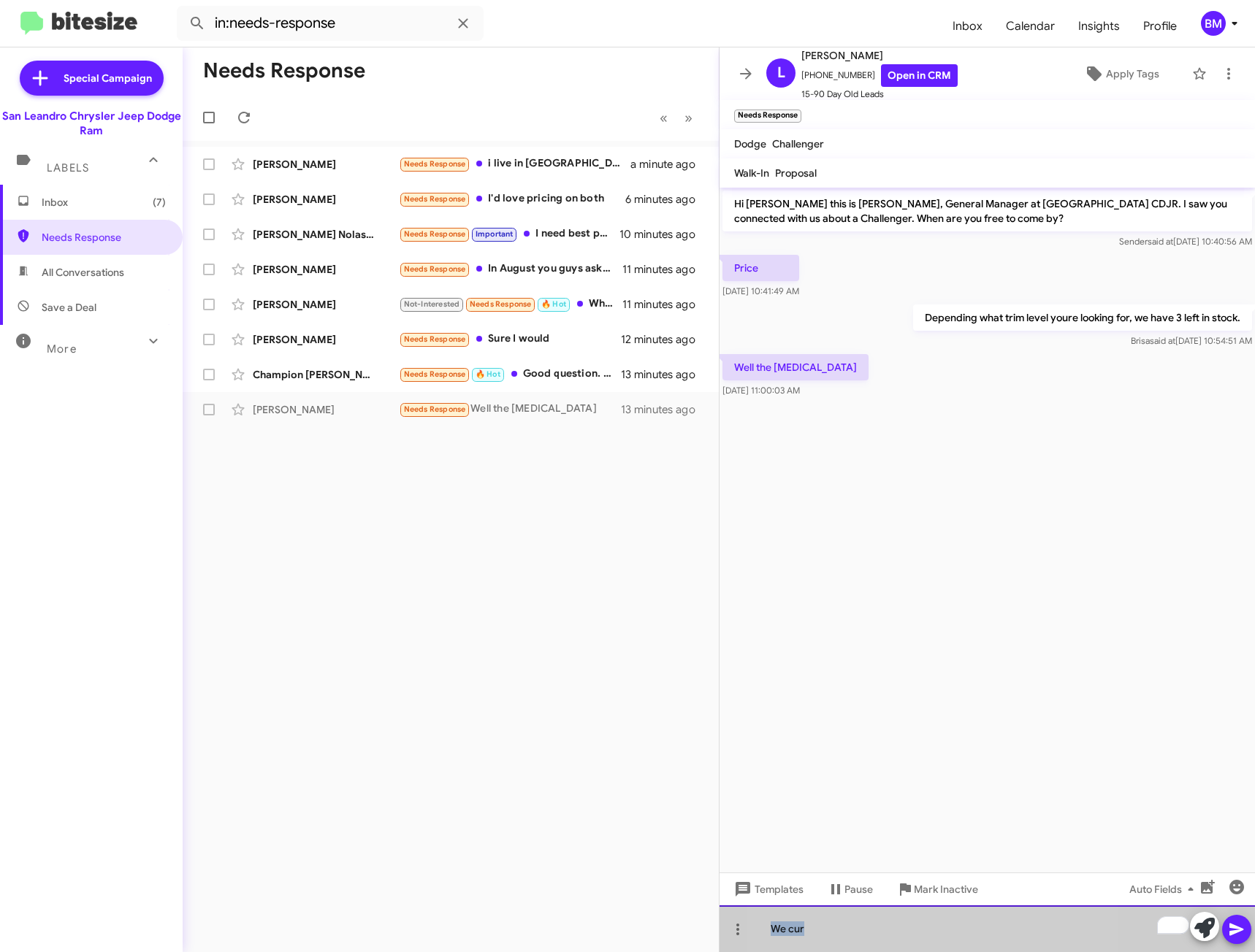
click at [908, 930] on div "We cur" at bounding box center [987, 929] width 536 height 47
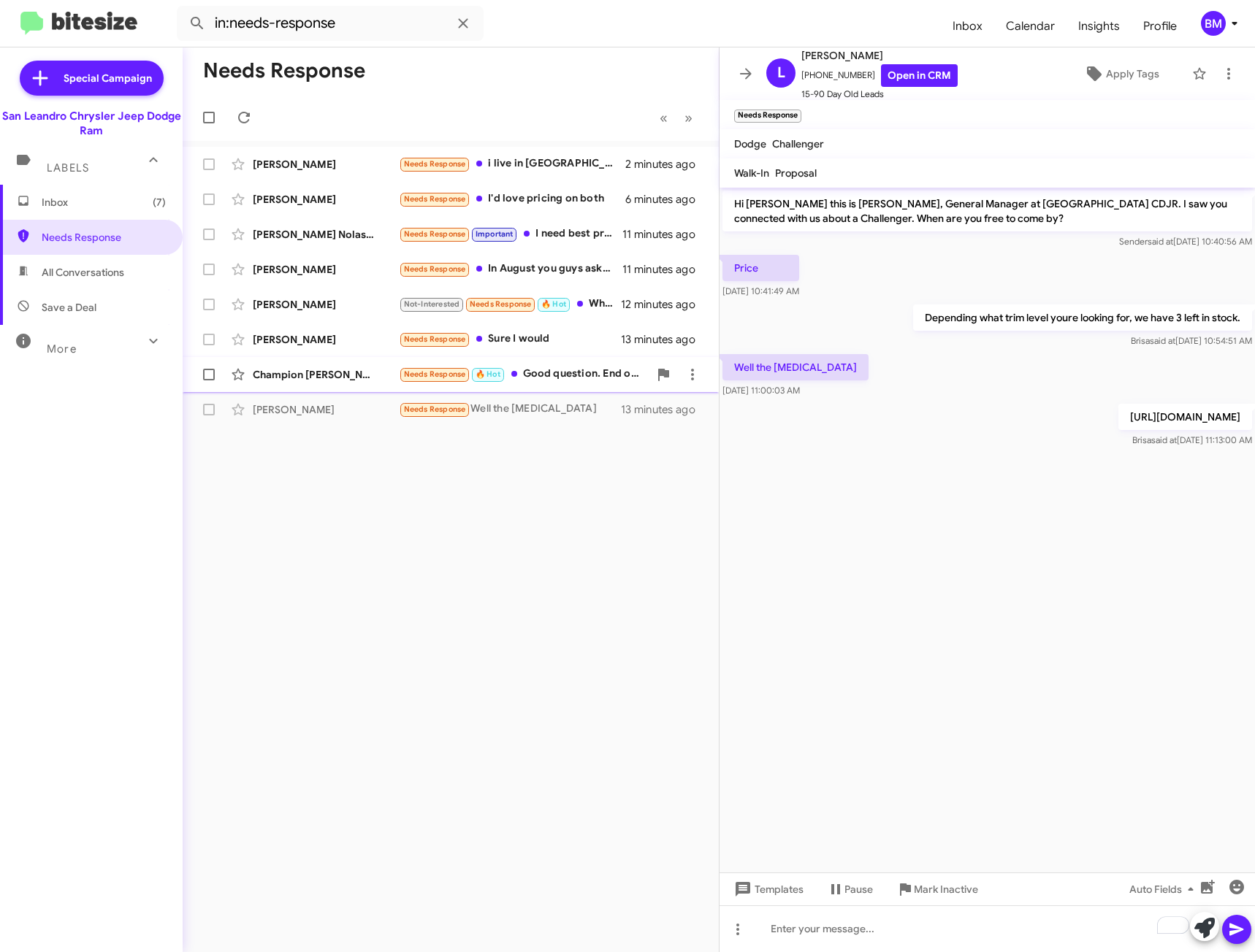
click at [538, 375] on div "Needs Response 🔥 Hot Good question. End of September" at bounding box center [524, 374] width 250 height 17
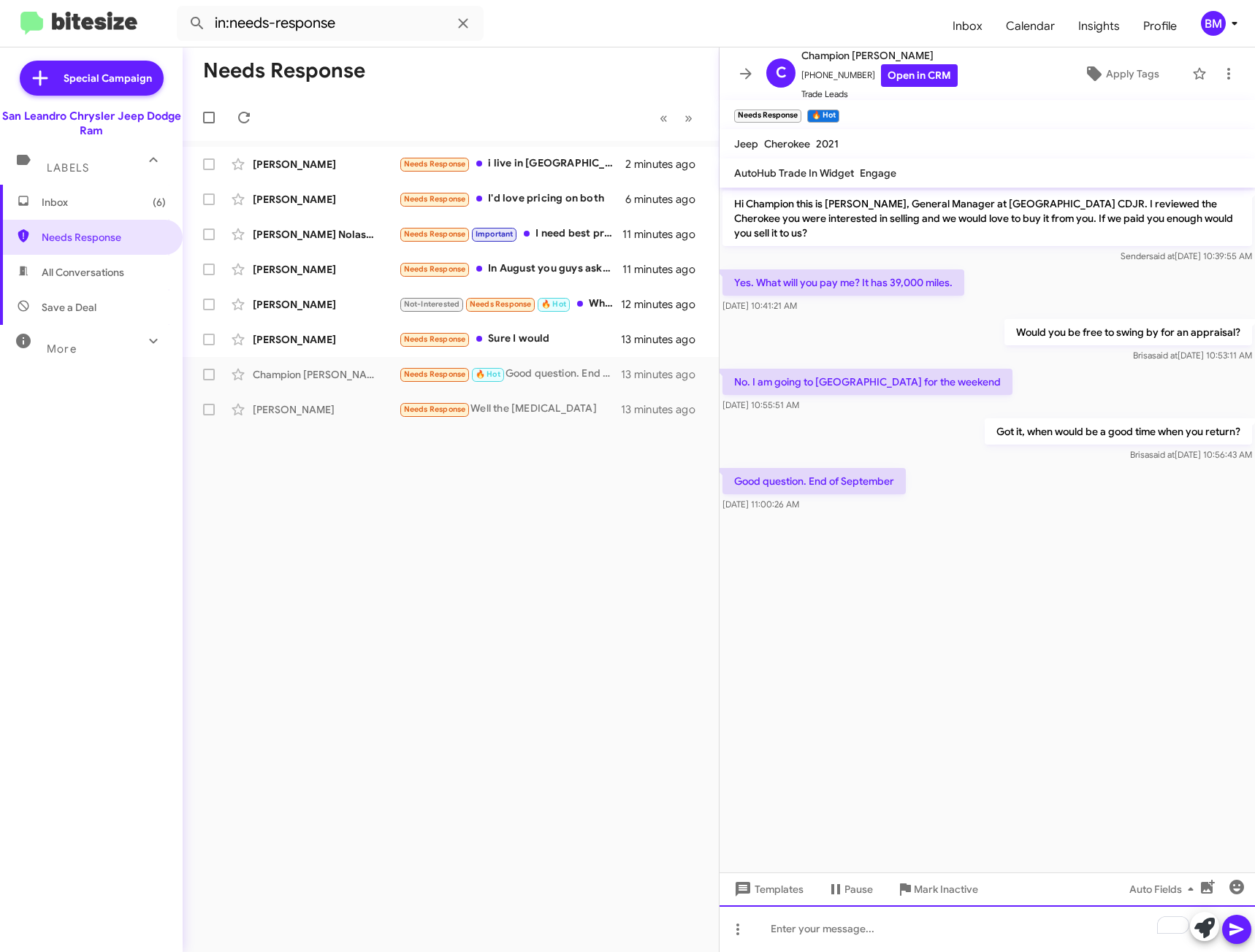
click at [833, 919] on div "To enrich screen reader interactions, please activate Accessibility in Grammarl…" at bounding box center [987, 929] width 536 height 47
click at [858, 887] on span "Pause" at bounding box center [858, 889] width 28 height 26
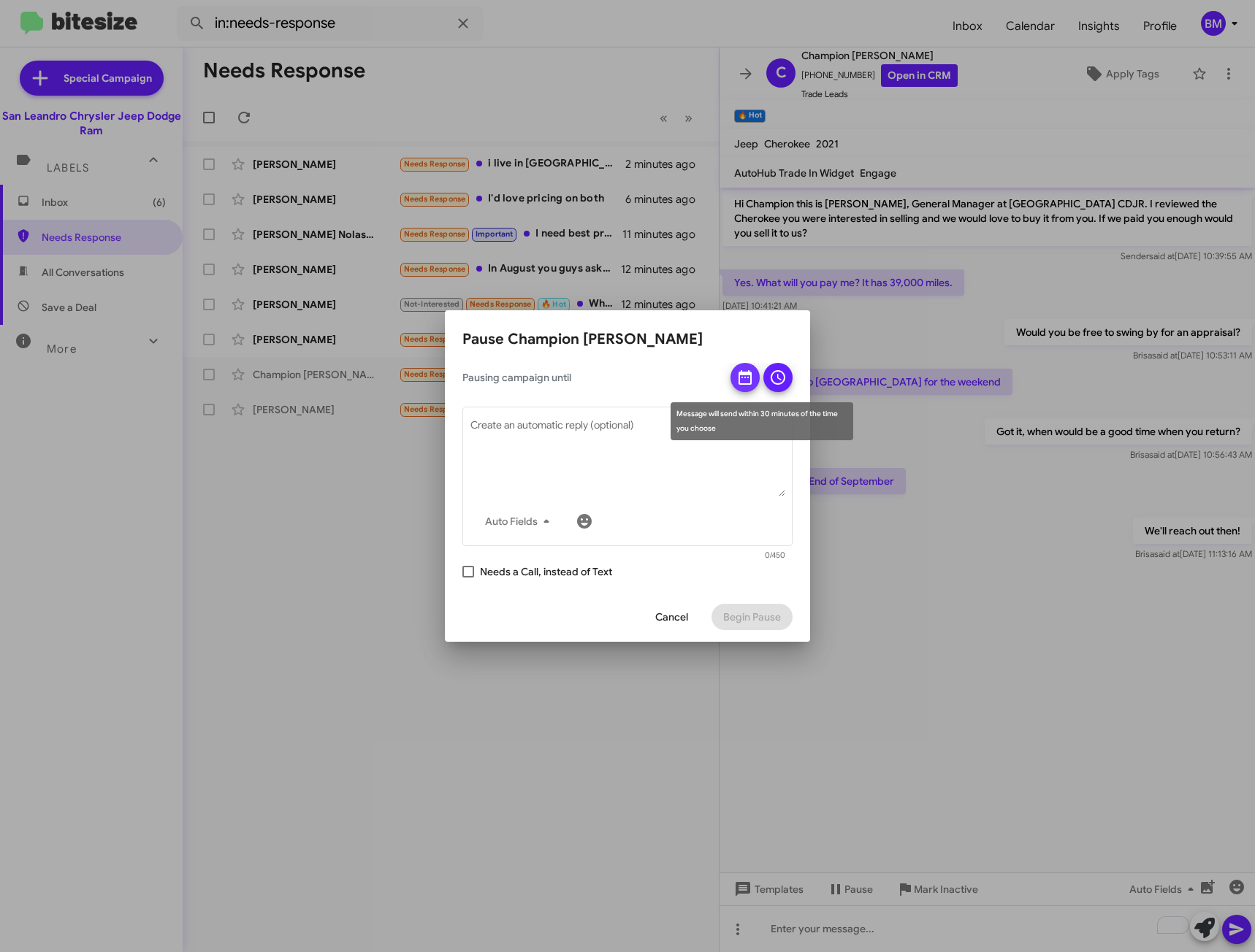
click at [745, 377] on icon at bounding box center [745, 377] width 13 height 15
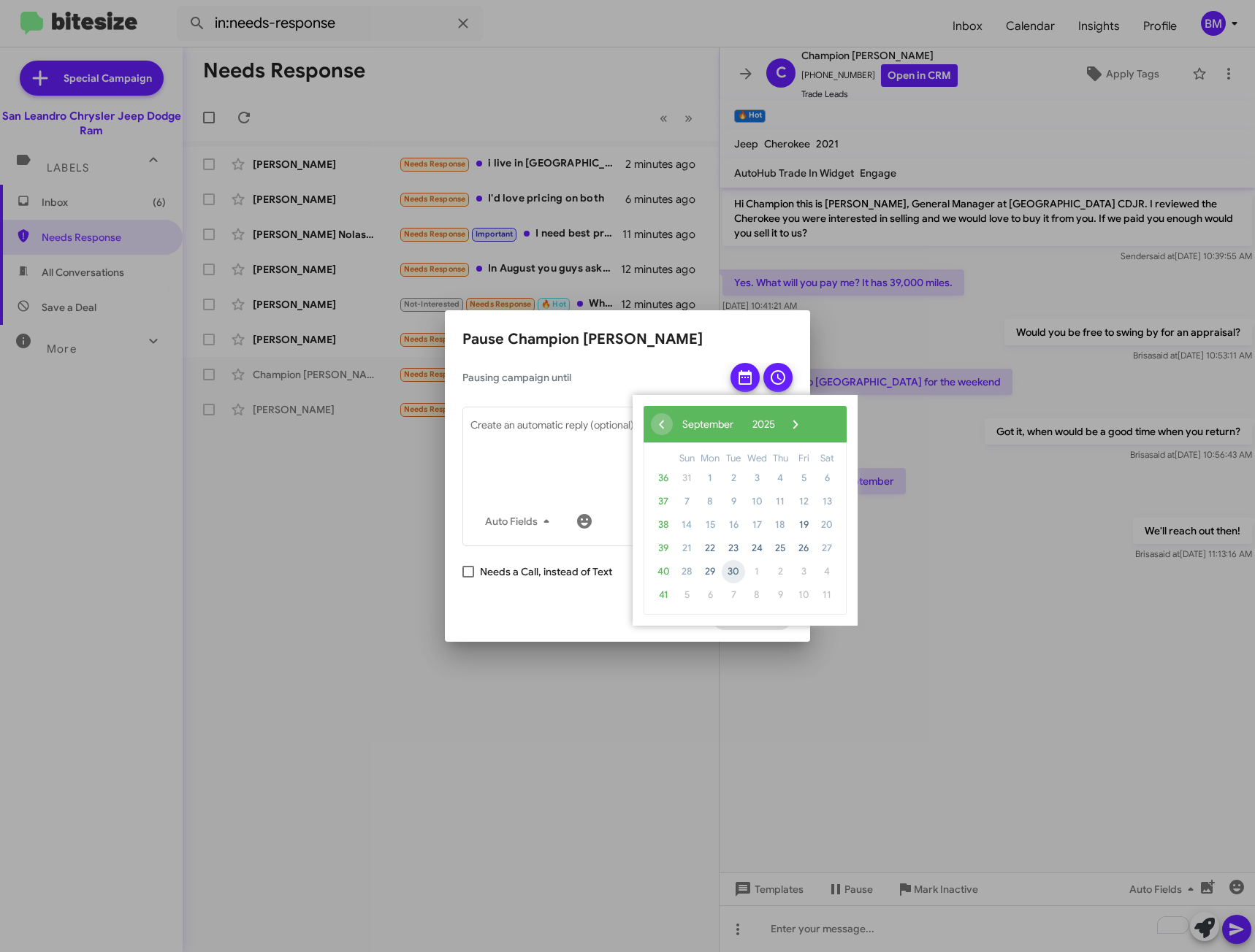
click at [735, 571] on span "30" at bounding box center [733, 572] width 23 height 23
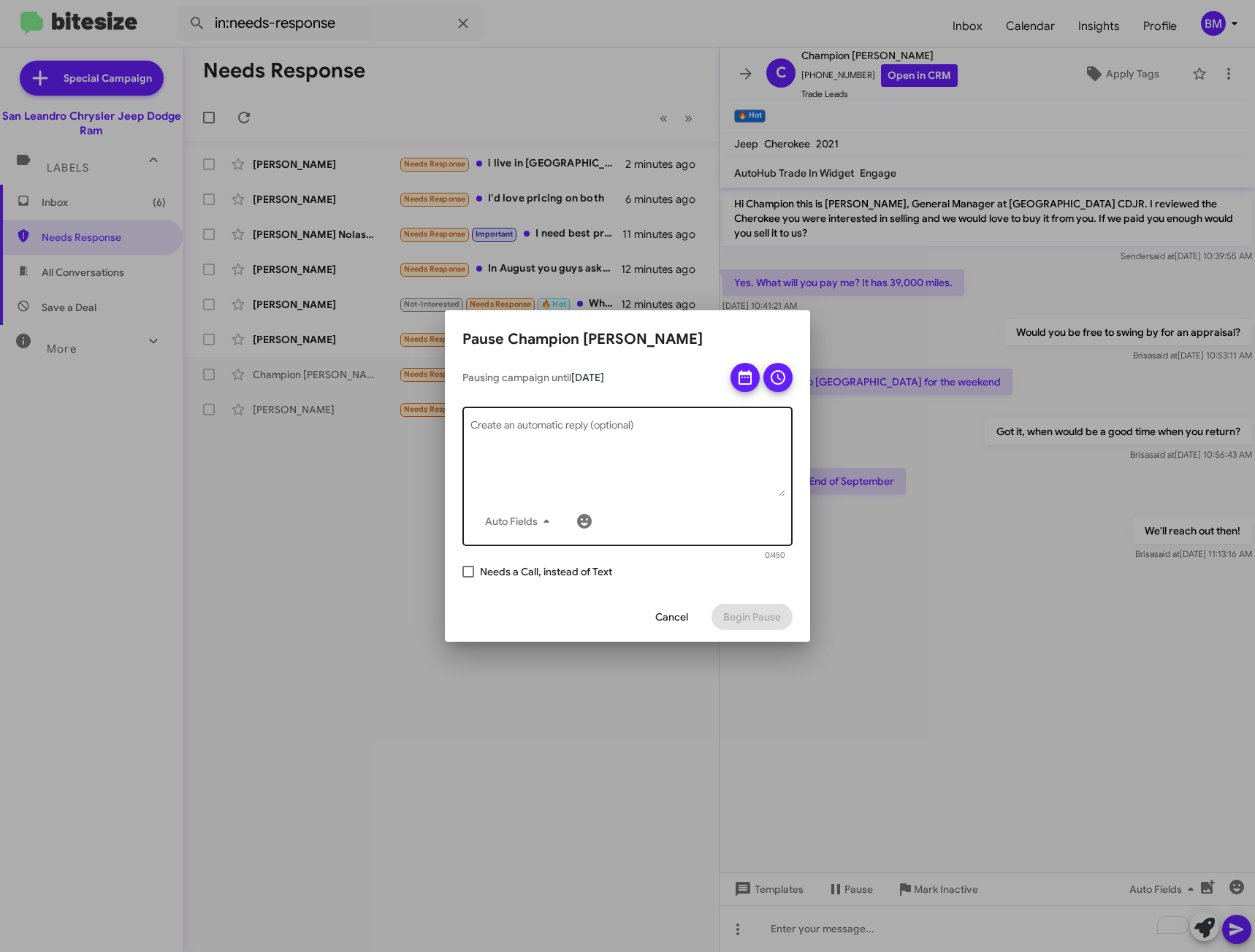
click at [641, 456] on textarea "Create an automatic reply (optional)" at bounding box center [628, 458] width 315 height 76
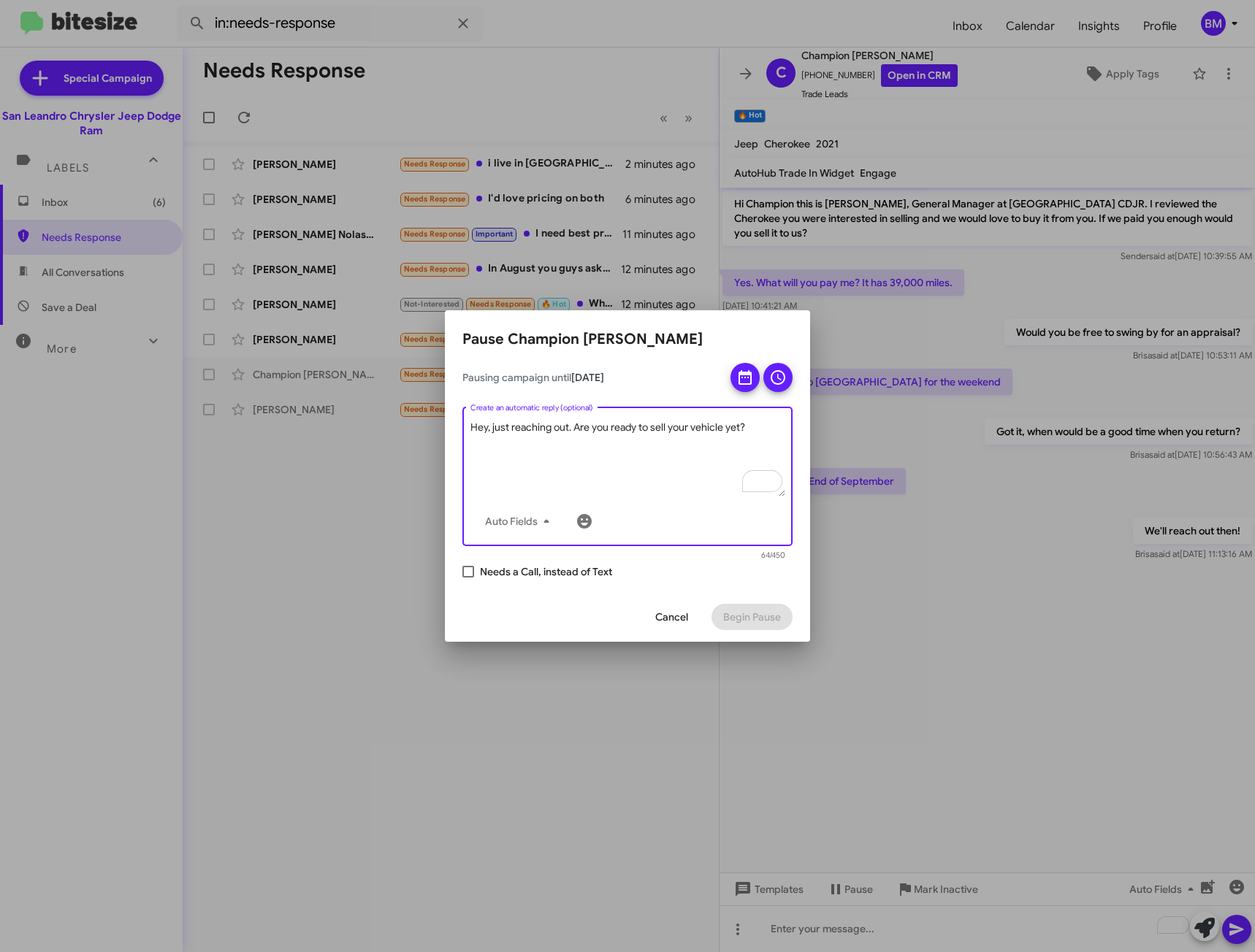
type textarea "Hey, just reaching out. Are you ready to sell your vehicle yet?"
click at [739, 572] on div "Pausing campaign until [DATE] Hey, just reaching out. Are you ready to sell you…" at bounding box center [628, 471] width 330 height 217
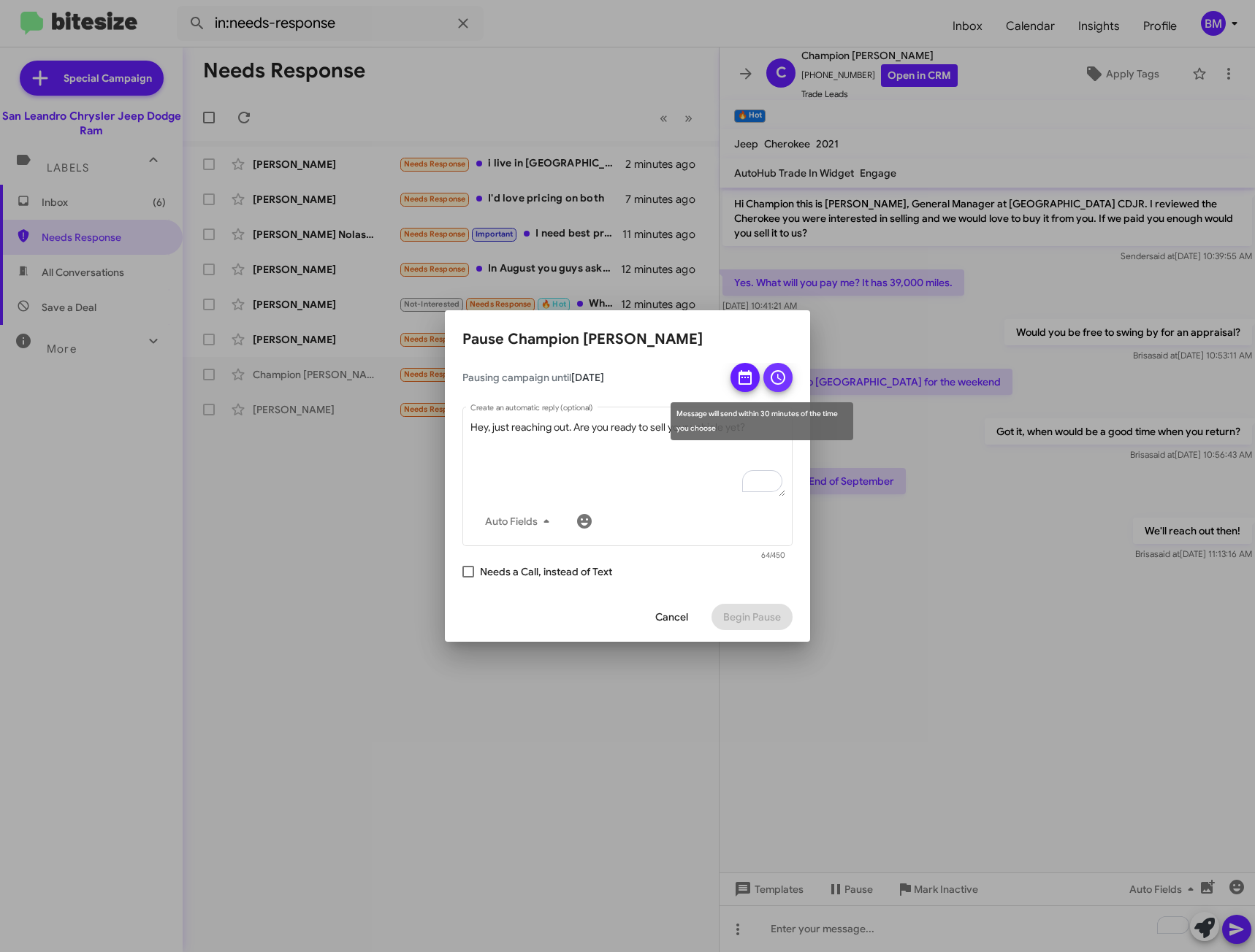
click at [782, 378] on icon at bounding box center [778, 377] width 18 height 18
click at [758, 622] on span "Begin Pause" at bounding box center [751, 616] width 58 height 26
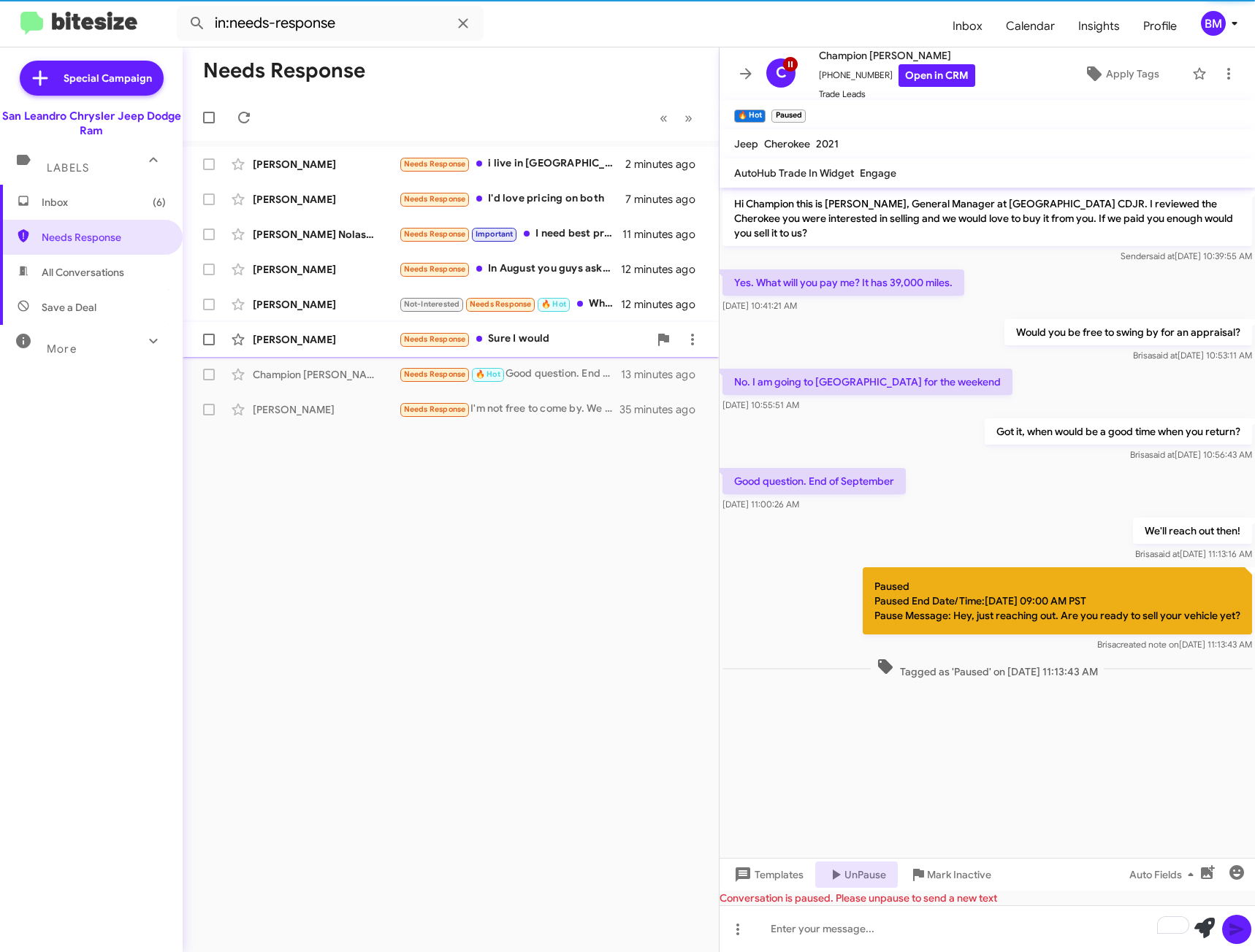
click at [585, 345] on div "Needs Response Sure I would" at bounding box center [524, 338] width 250 height 17
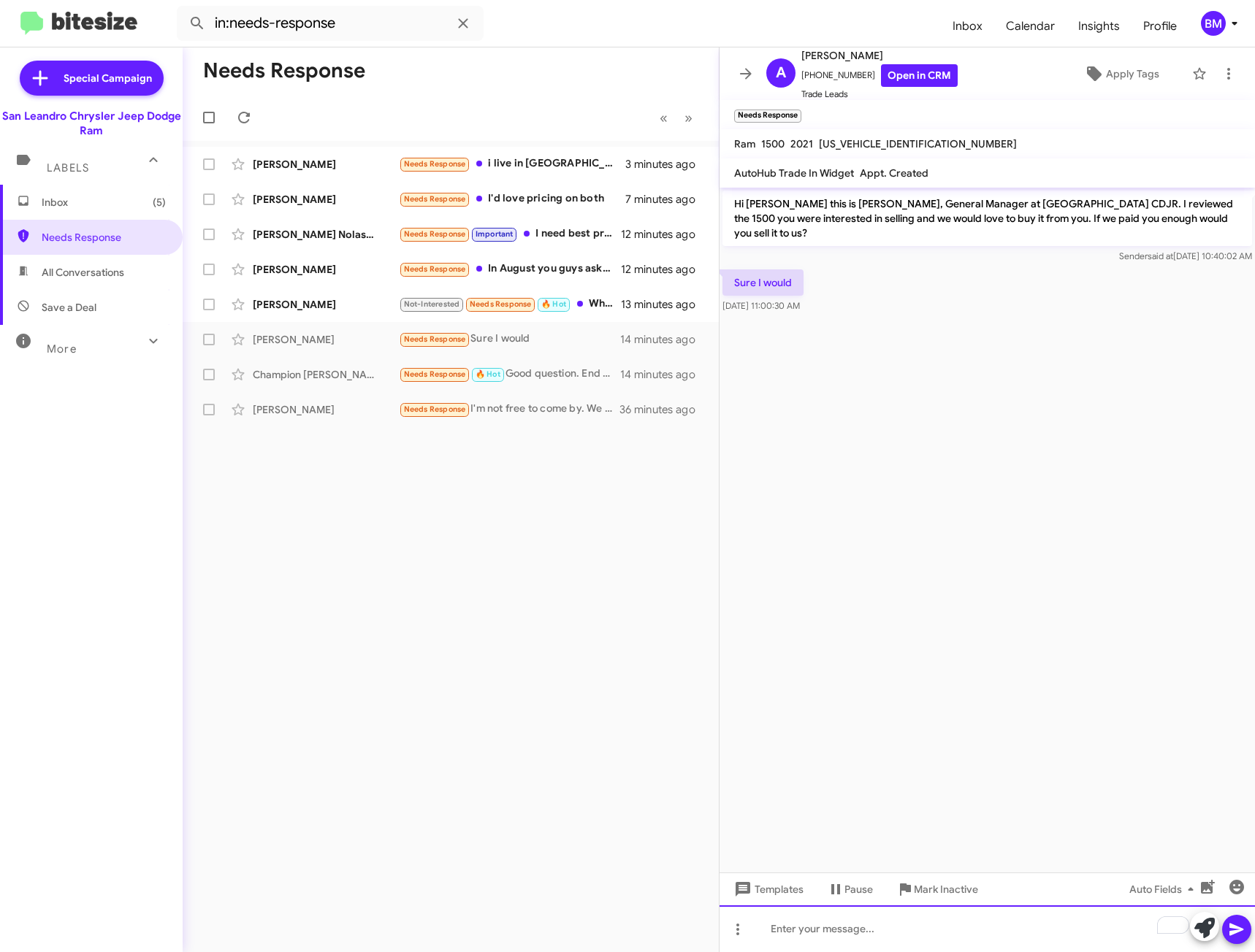
click at [881, 928] on div "To enrich screen reader interactions, please activate Accessibility in Grammarl…" at bounding box center [987, 929] width 536 height 47
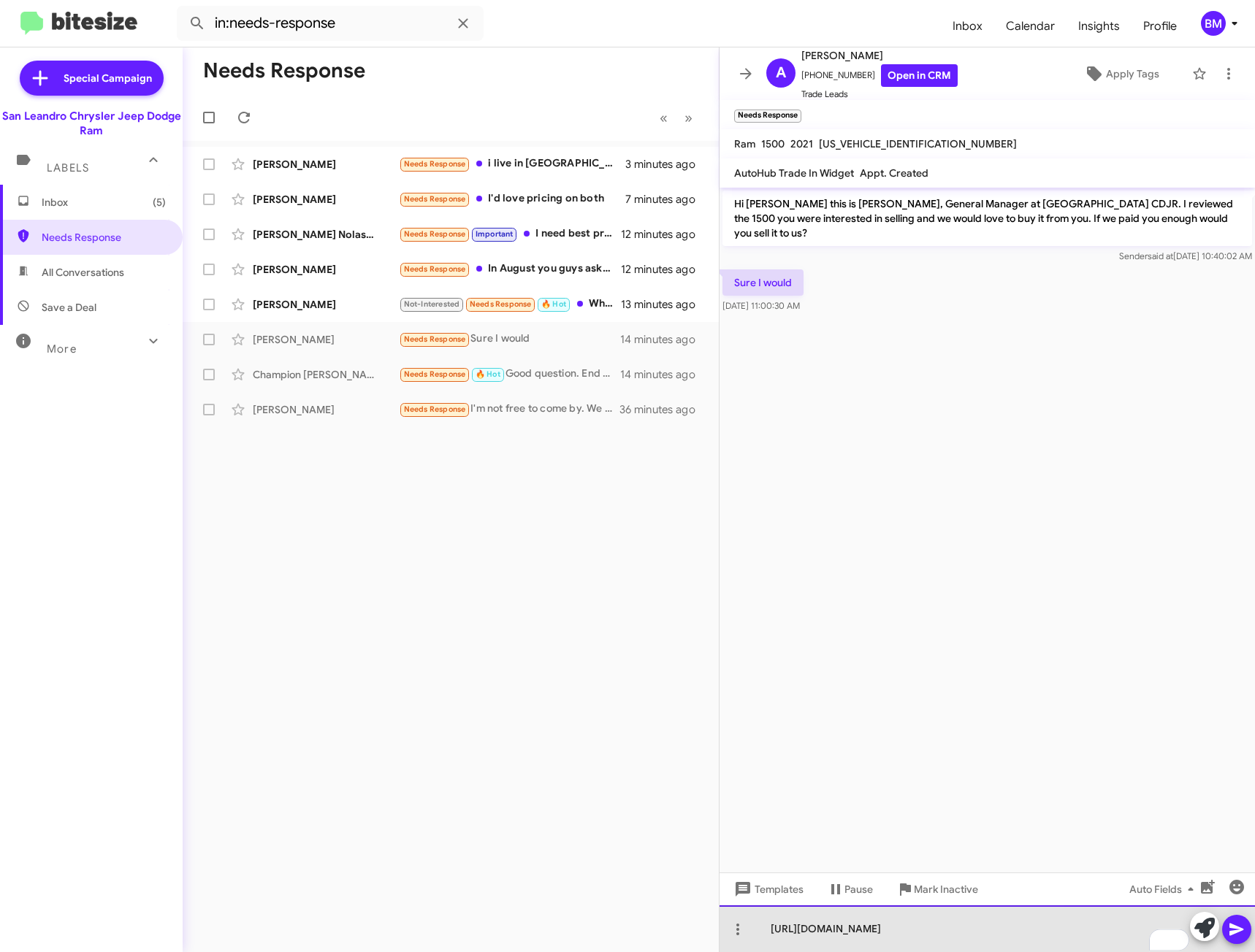
click at [881, 928] on div "[URL][DOMAIN_NAME]" at bounding box center [987, 929] width 536 height 47
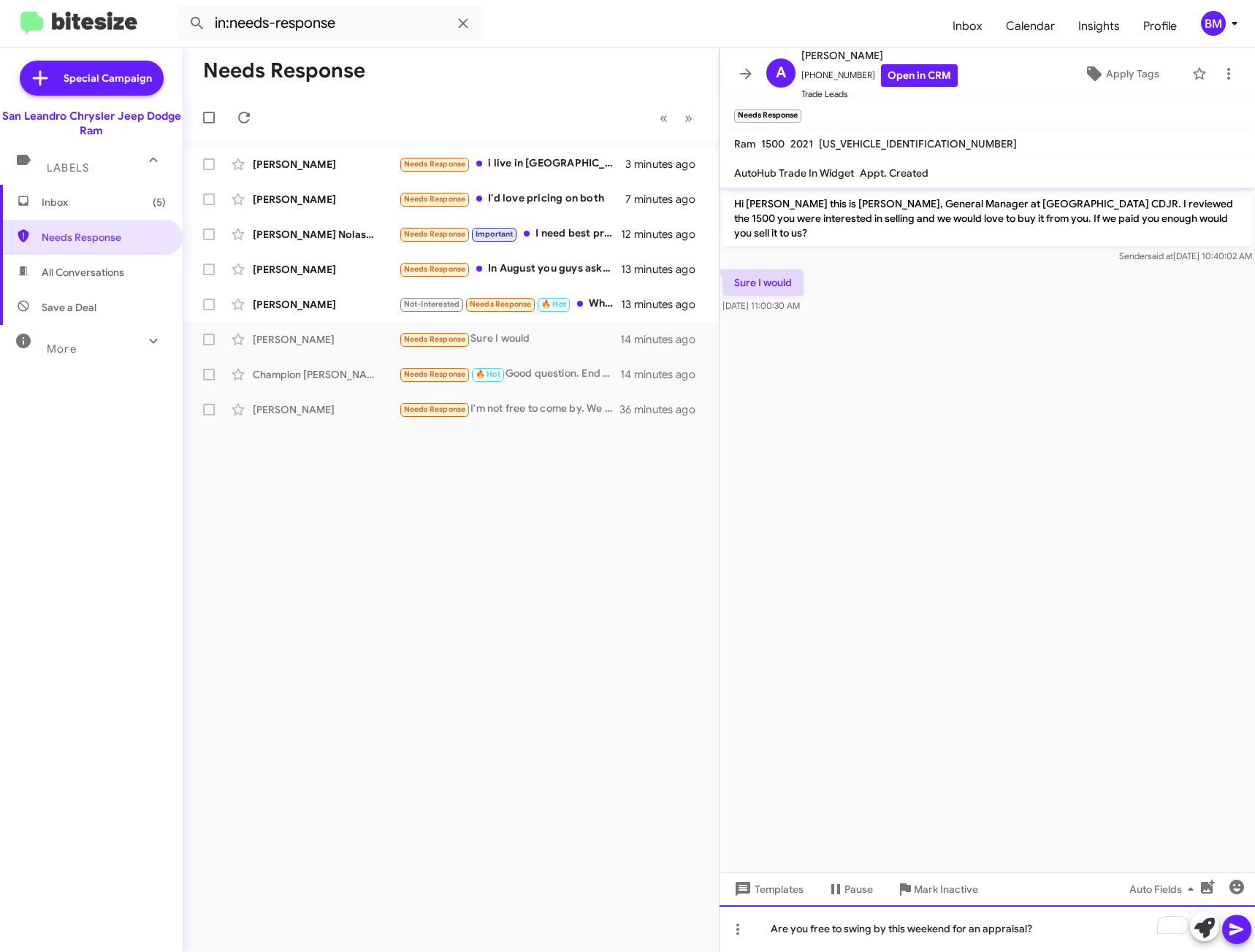
click at [966, 917] on div "Are you free to swing by this weekend for an appraisal?" at bounding box center [987, 929] width 536 height 47
click at [964, 924] on div "Are you free to swing by this weekend for an appraisal?" at bounding box center [987, 929] width 536 height 47
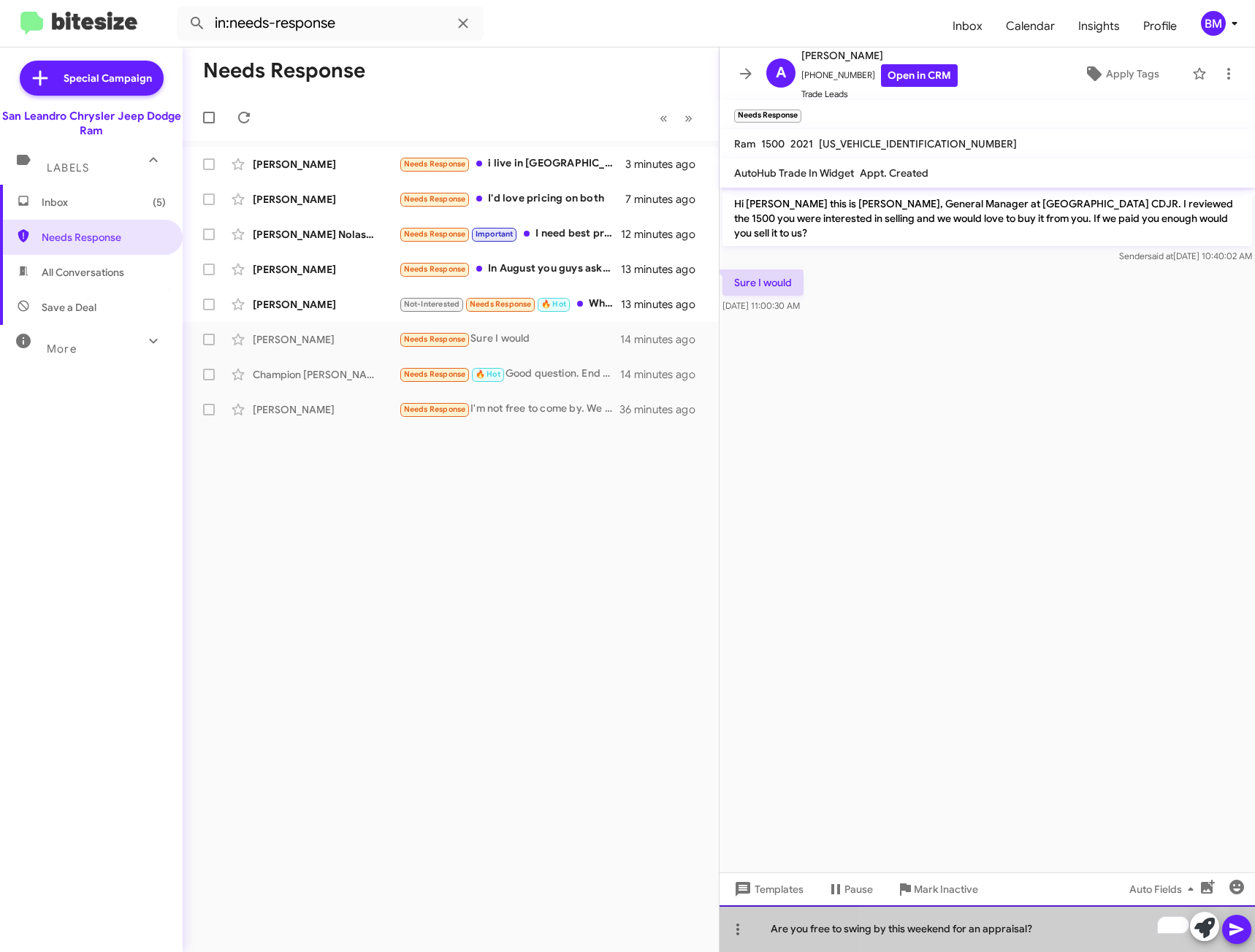
click at [964, 924] on div "Are you free to swing by this weekend for an appraisal?" at bounding box center [987, 929] width 536 height 47
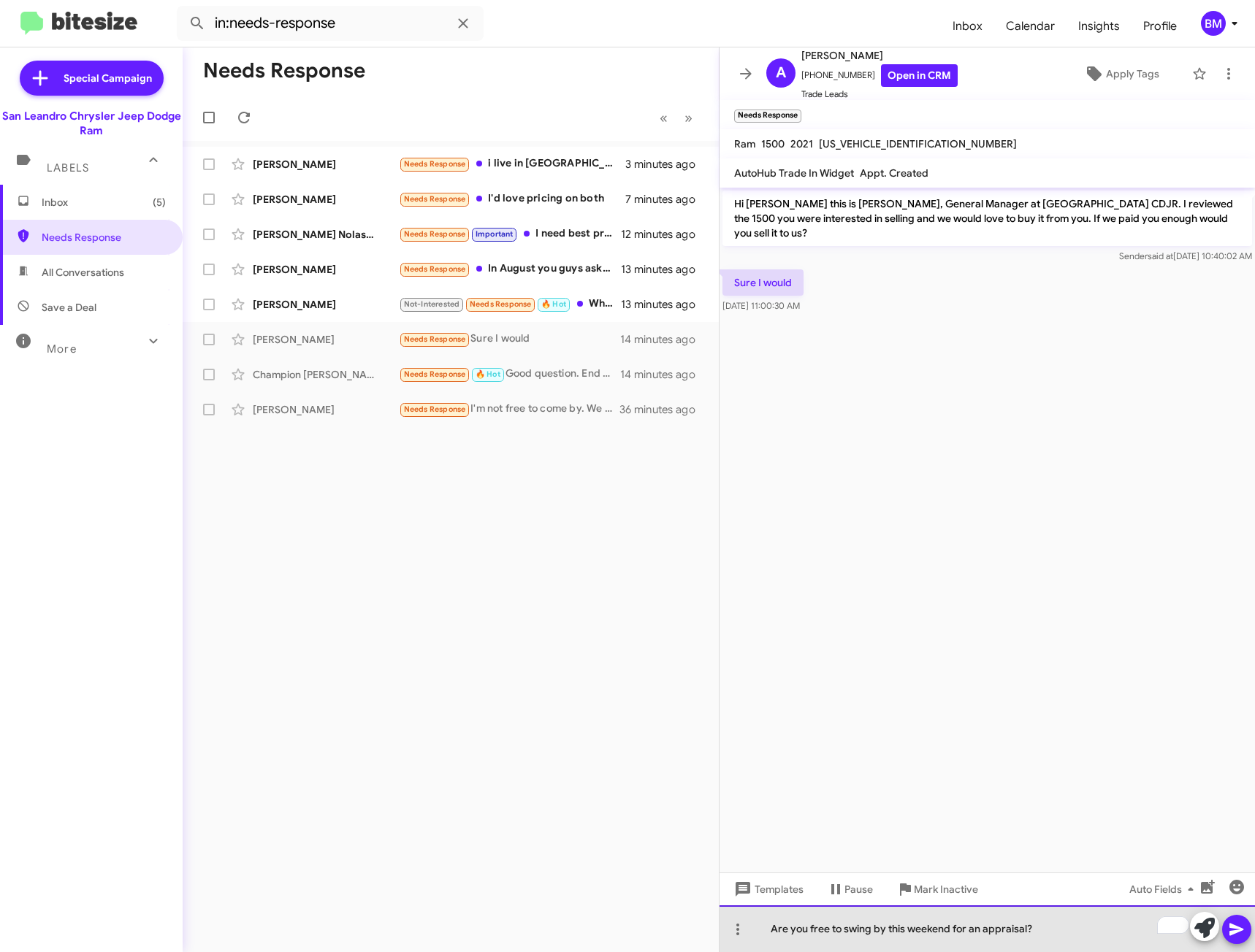
click at [964, 924] on div "Are you free to swing by this weekend for an appraisal?" at bounding box center [987, 929] width 536 height 47
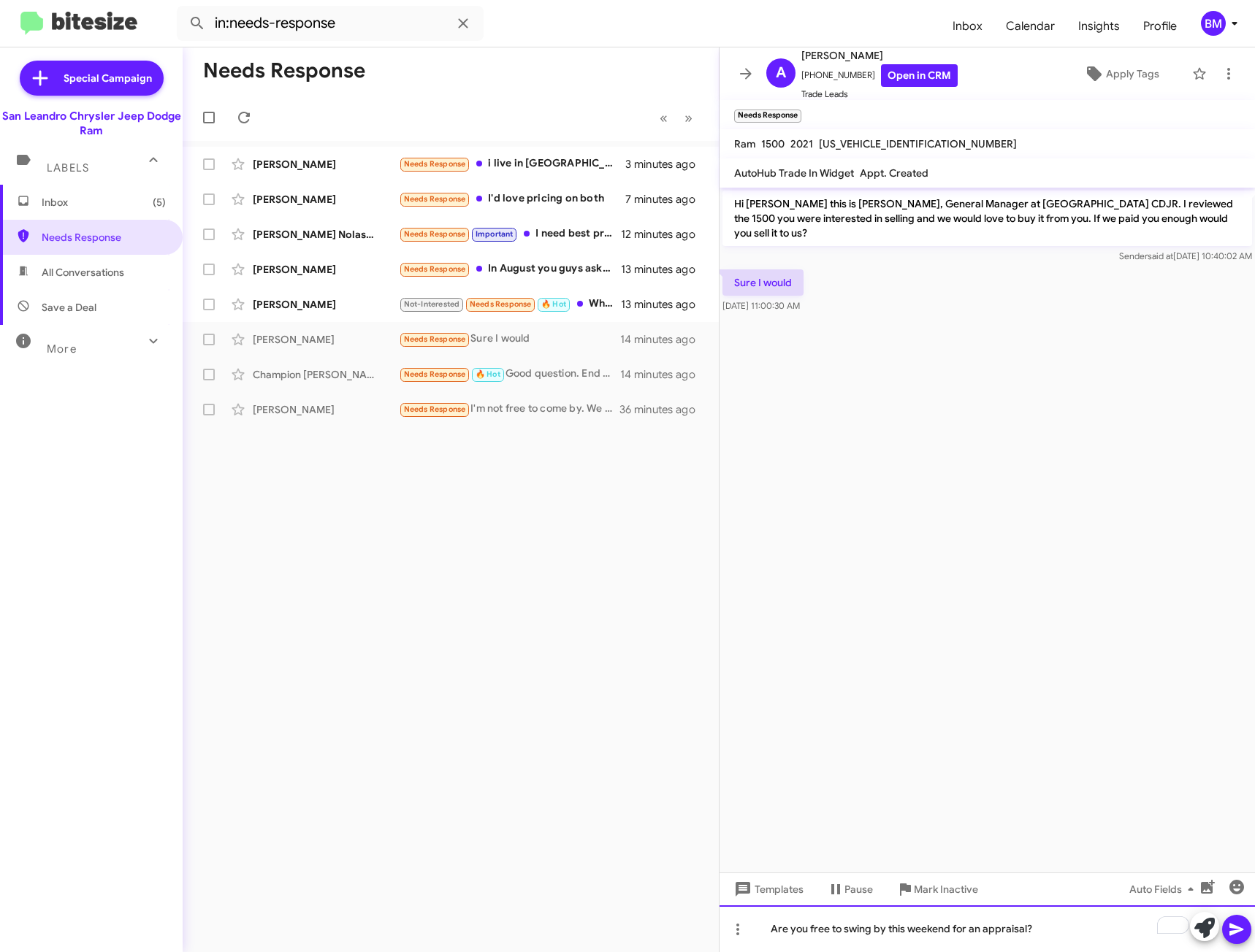
copy div "Are you free to swing by this weekend for an appraisal?"
click at [1235, 924] on icon at bounding box center [1236, 930] width 18 height 18
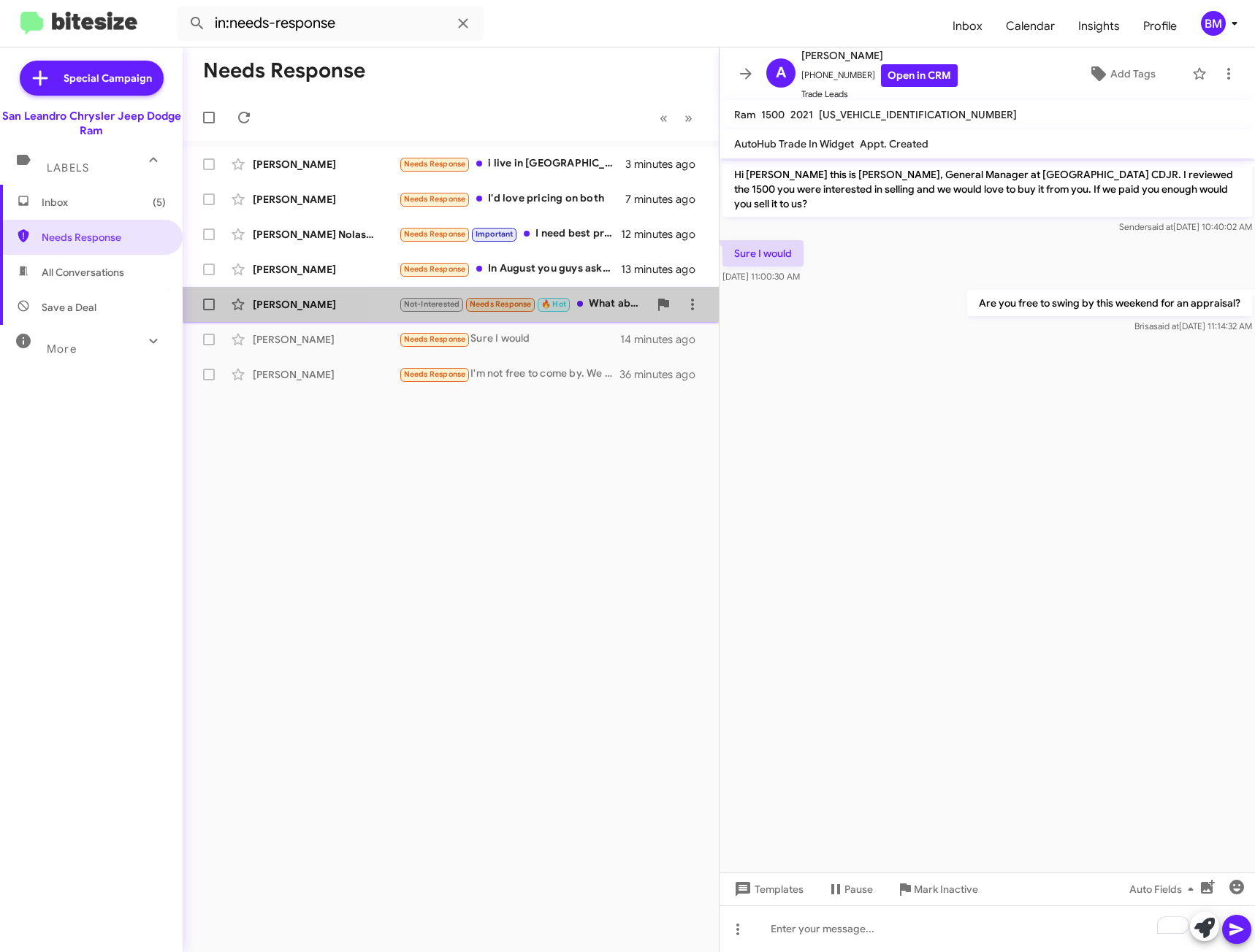
click at [604, 298] on div "Not-Interested Needs Response 🔥 Hot What about 2025& 26" at bounding box center [524, 303] width 250 height 17
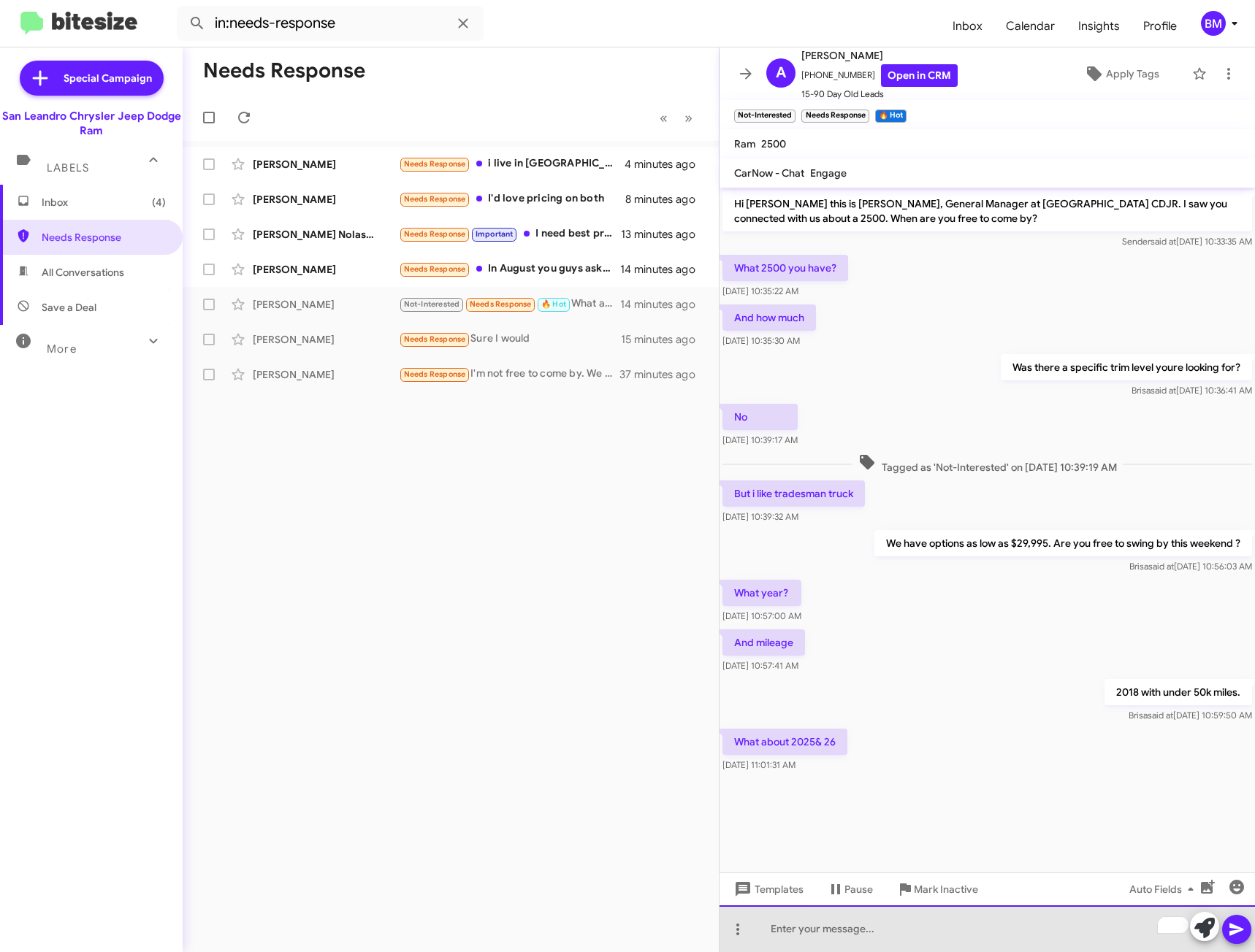
click at [941, 928] on div "To enrich screen reader interactions, please activate Accessibility in Grammarl…" at bounding box center [987, 929] width 536 height 47
click at [1019, 912] on div "2025: starting at 48995," at bounding box center [987, 929] width 536 height 47
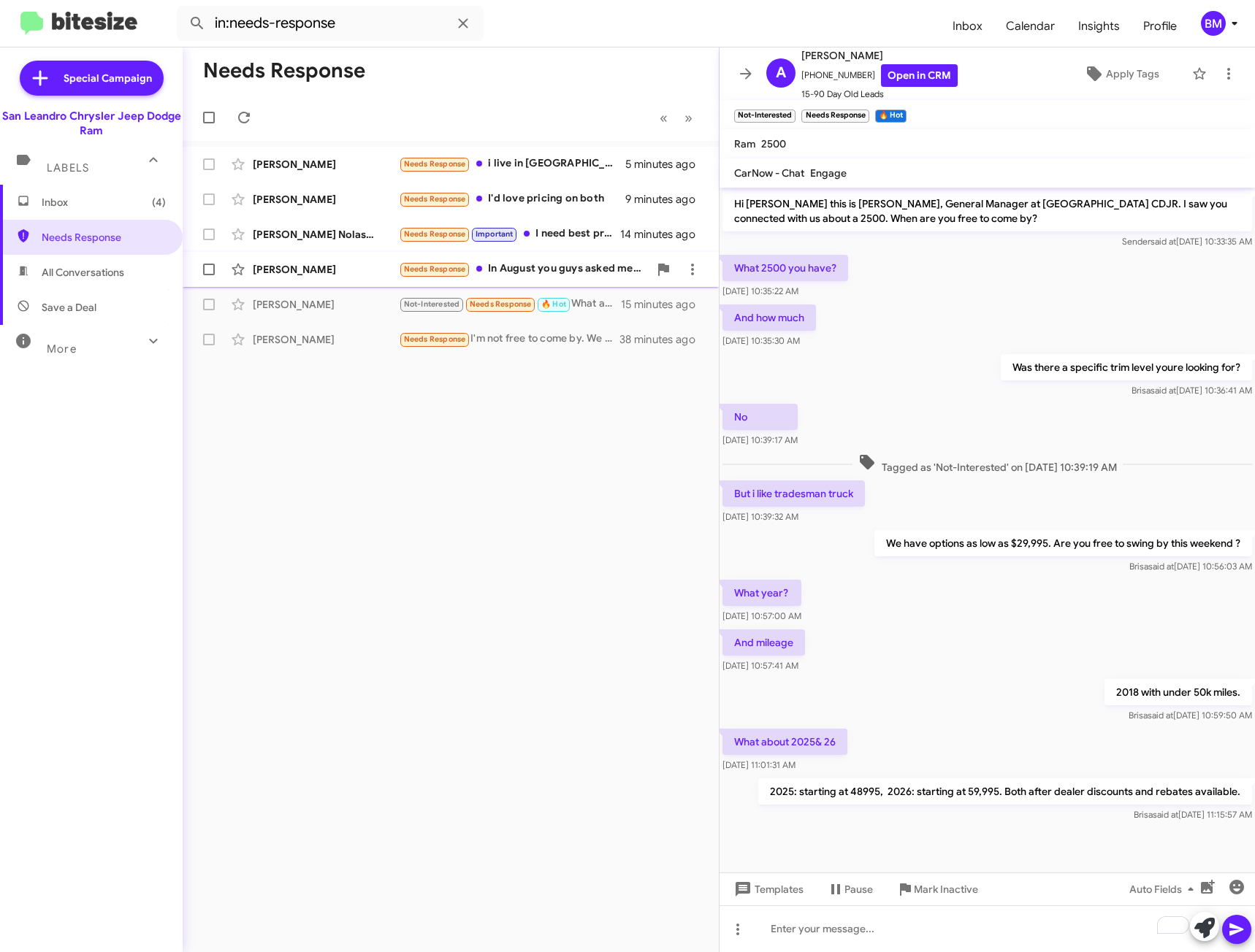
click at [489, 275] on div "Needs Response In August you guys asked me the same question and after discussi…" at bounding box center [524, 268] width 250 height 17
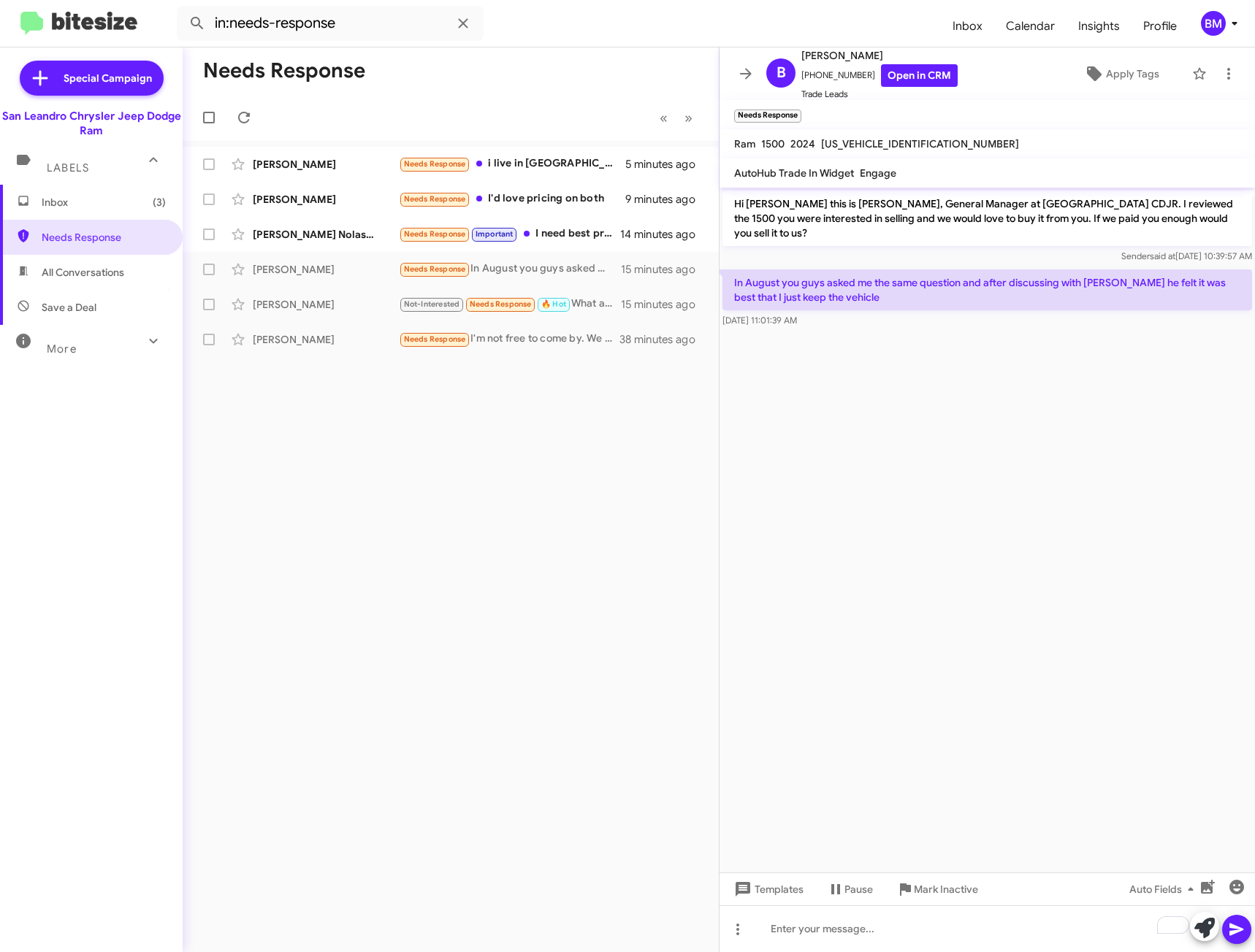
click at [967, 894] on span "Mark Inactive" at bounding box center [946, 889] width 64 height 26
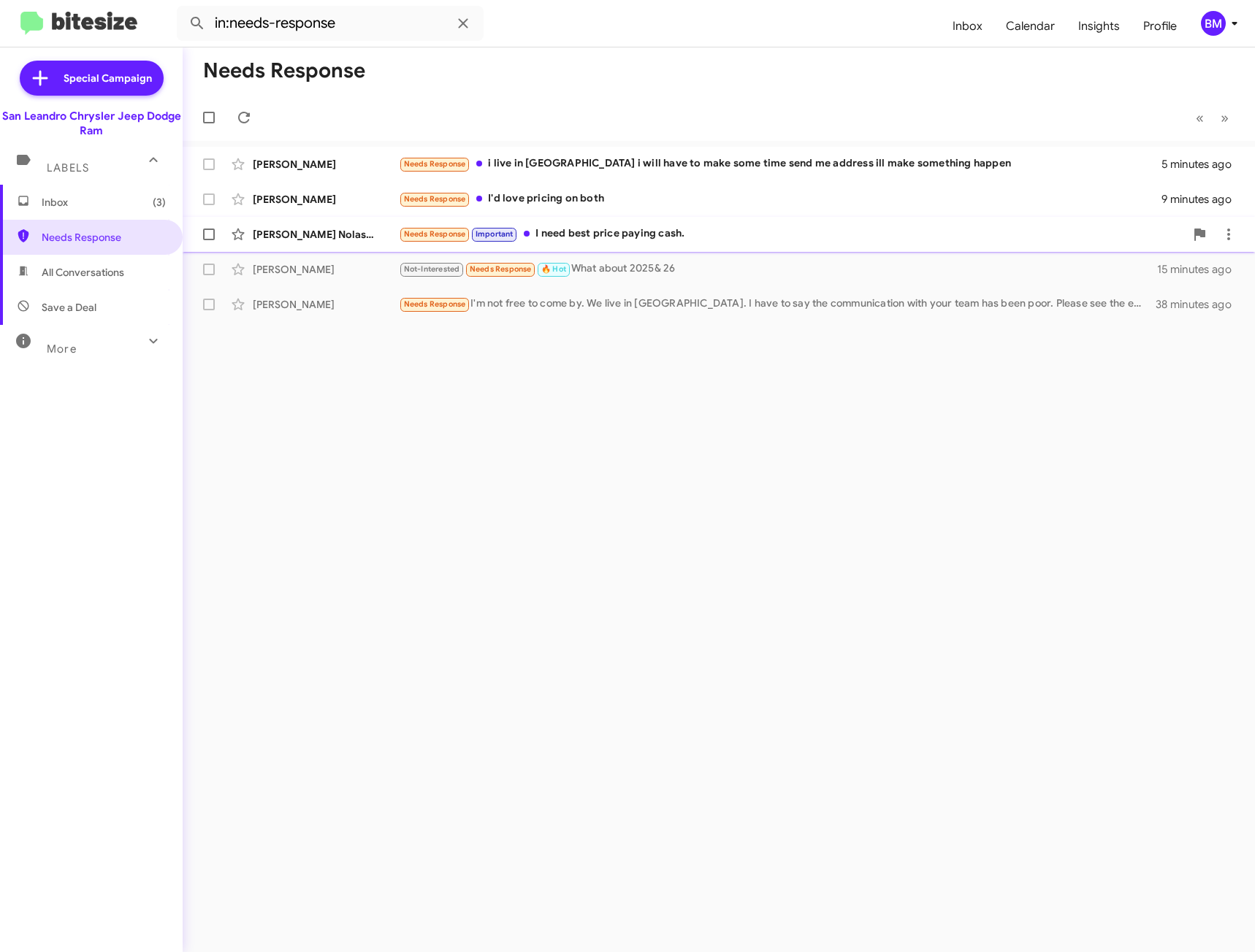
click at [721, 225] on div "Needs Response Important I need best price paying cash." at bounding box center [791, 233] width 786 height 17
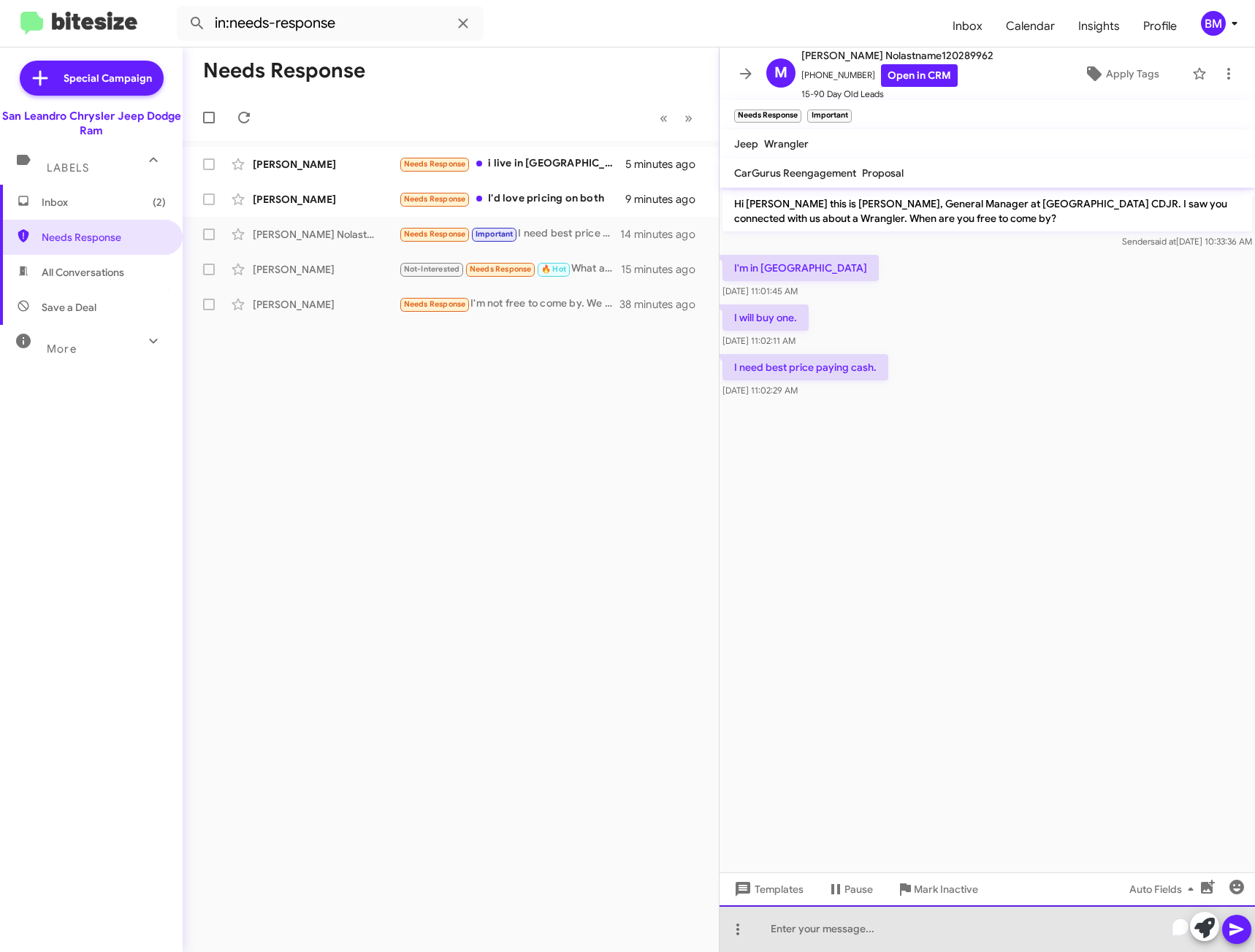
click at [869, 933] on div "To enrich screen reader interactions, please activate Accessibility in Grammarl…" at bounding box center [987, 929] width 536 height 47
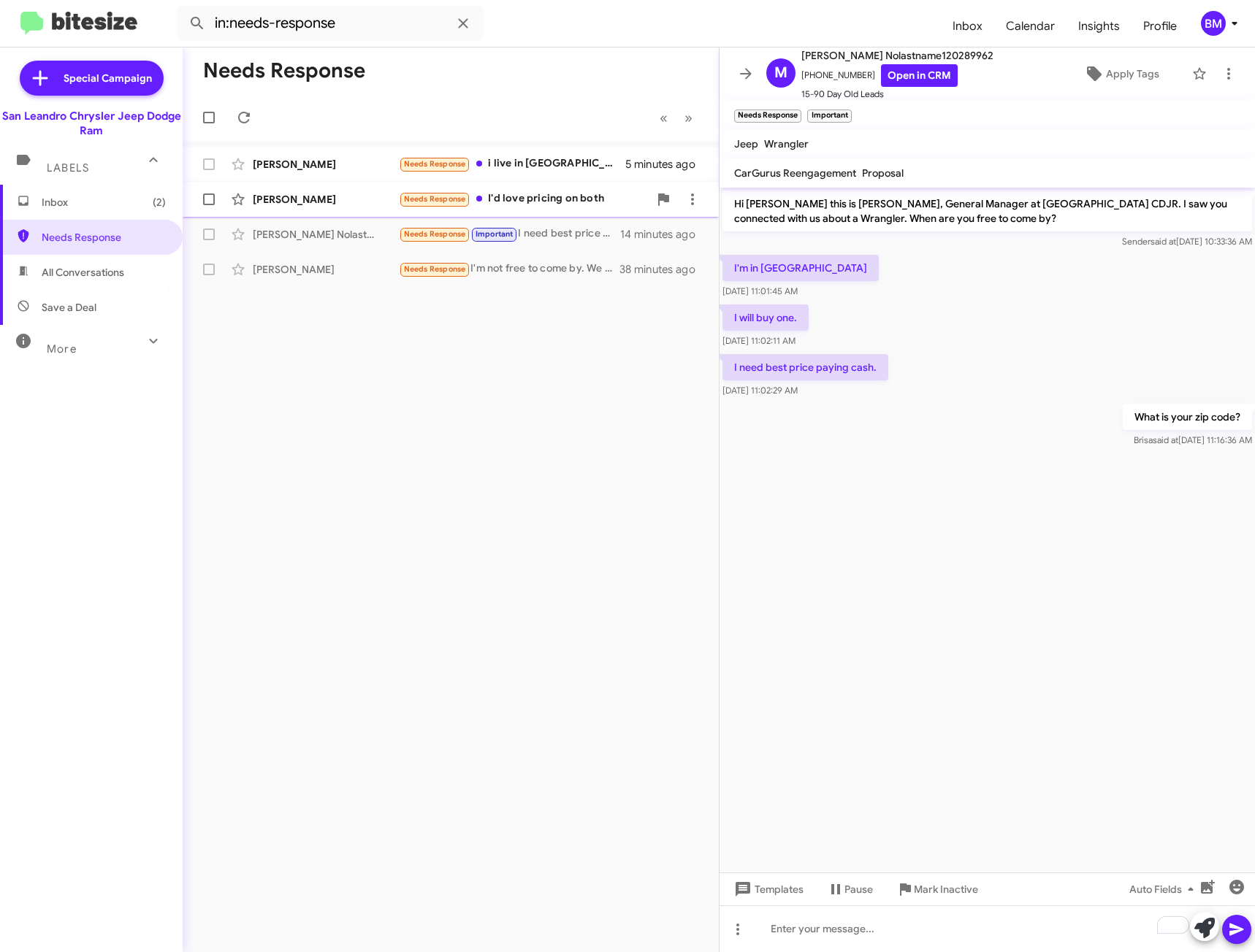
click at [559, 205] on div "Needs Response I'd love pricing on both" at bounding box center [524, 198] width 250 height 17
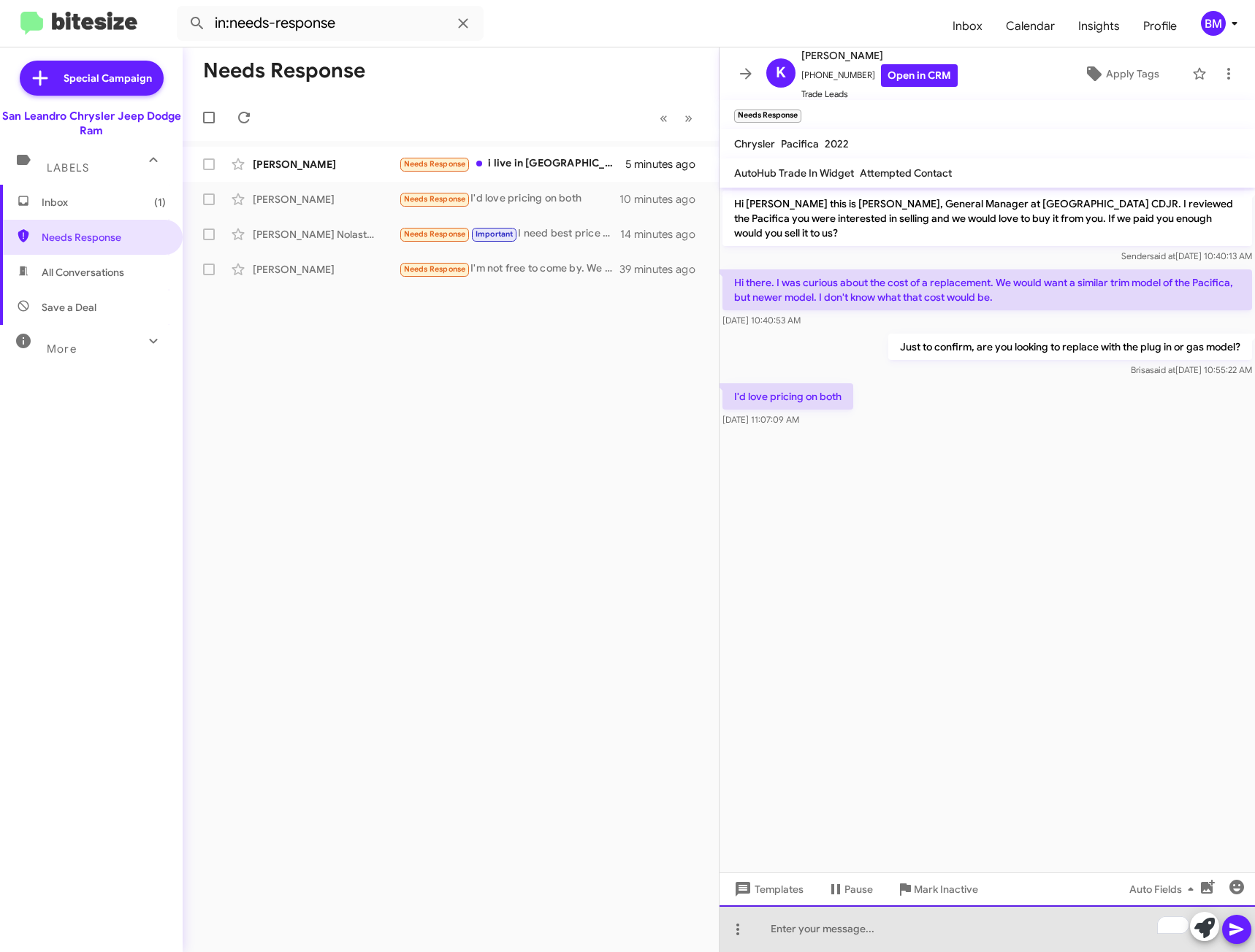
click at [794, 927] on div "To enrich screen reader interactions, please activate Accessibility in Grammarl…" at bounding box center [987, 929] width 536 height 47
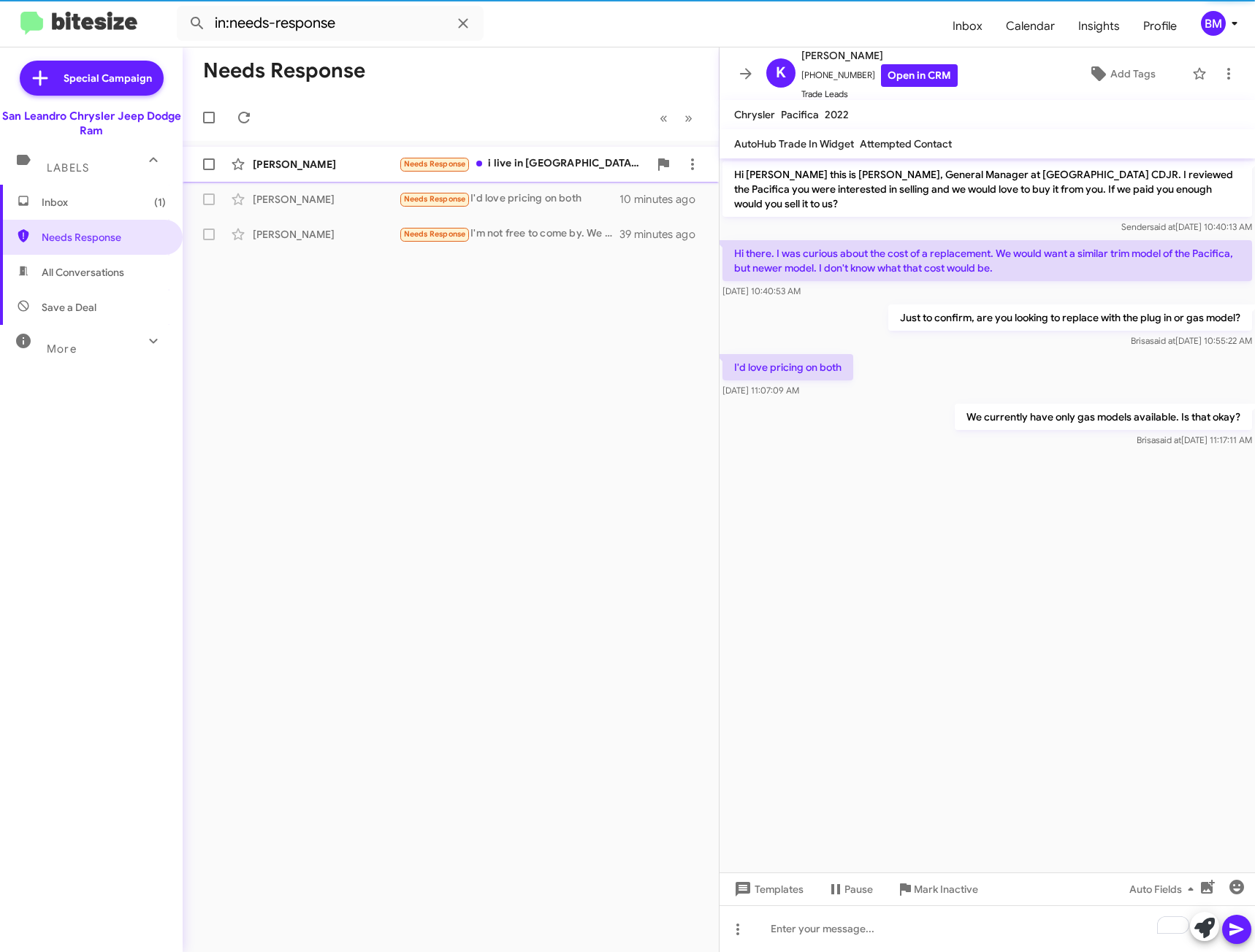
click at [509, 160] on div "Needs Response i live in [GEOGRAPHIC_DATA] i will have to make some time send m…" at bounding box center [524, 163] width 250 height 17
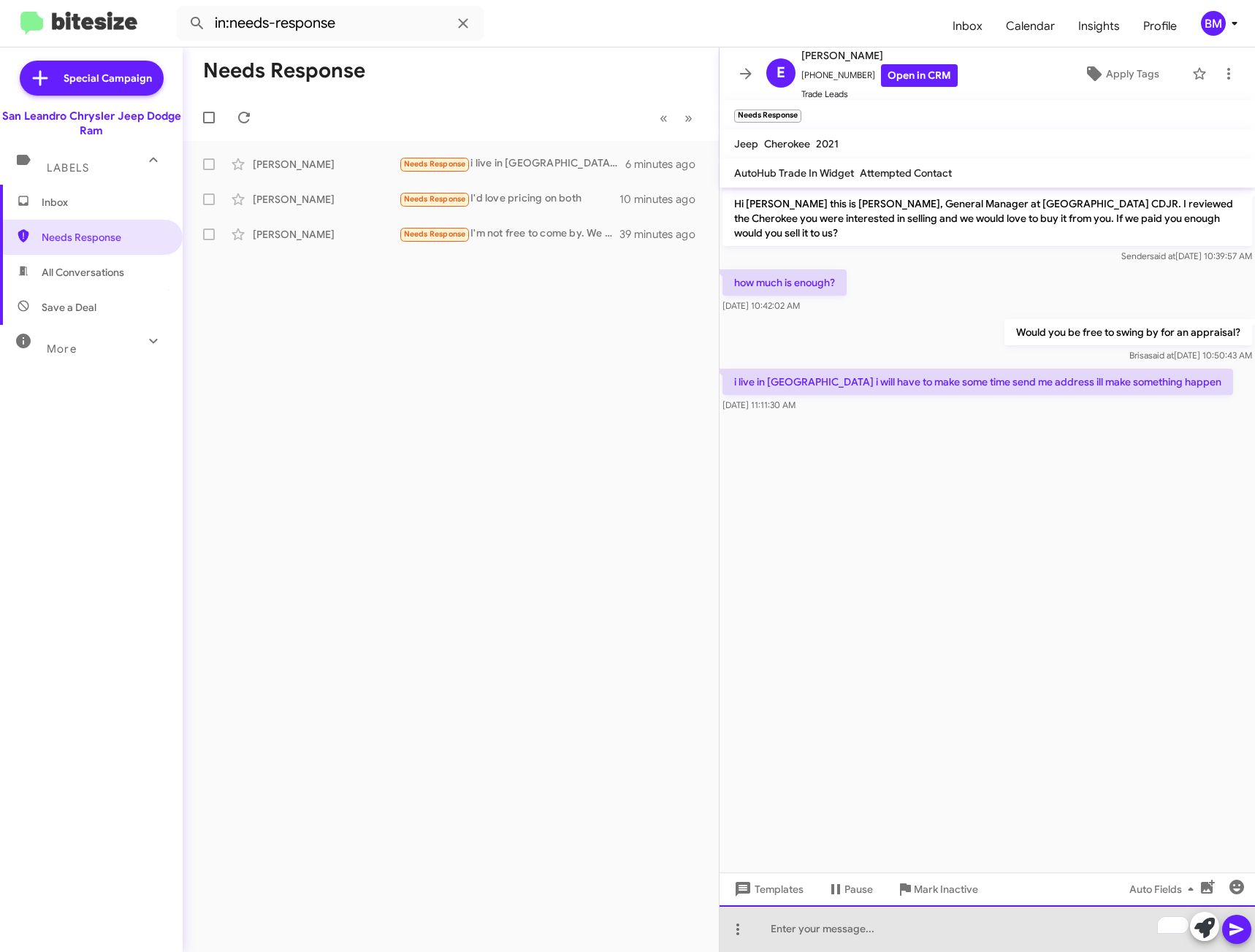
click at [870, 921] on div "To enrich screen reader interactions, please activate Accessibility in Grammarl…" at bounding box center [987, 929] width 536 height 47
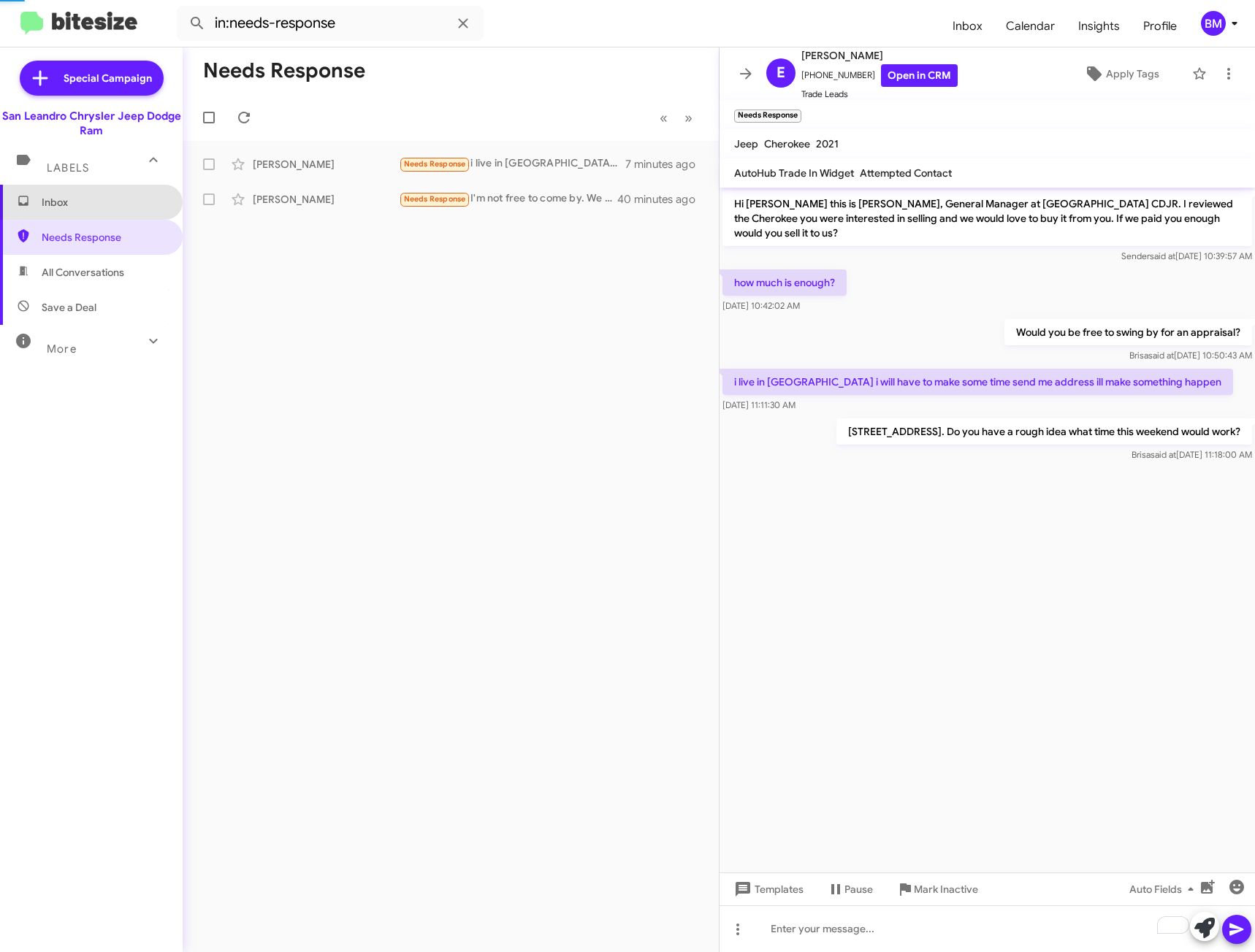
click at [106, 204] on span "Inbox" at bounding box center [103, 202] width 124 height 15
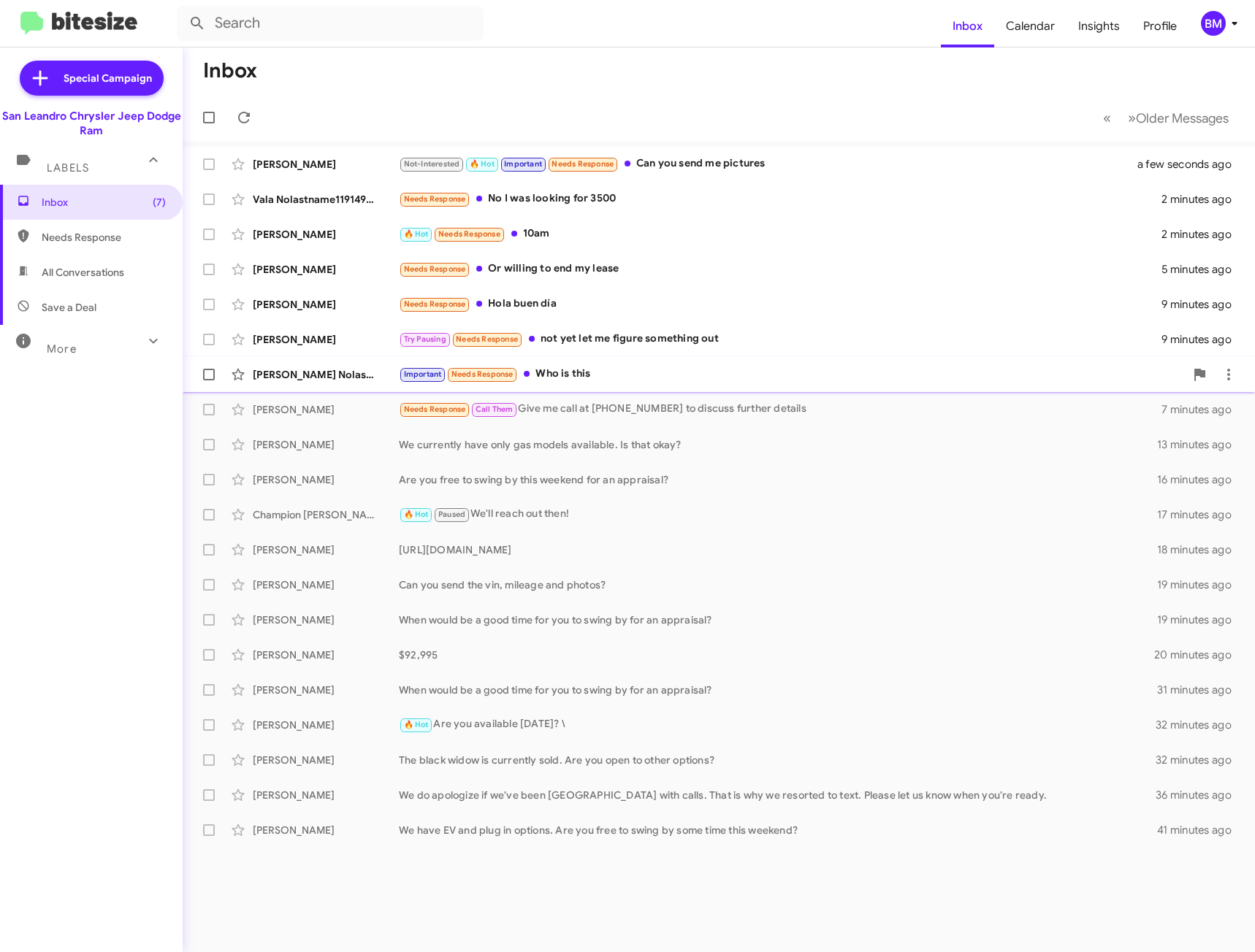
click at [629, 381] on div "Important Needs Response Who is this" at bounding box center [791, 374] width 786 height 17
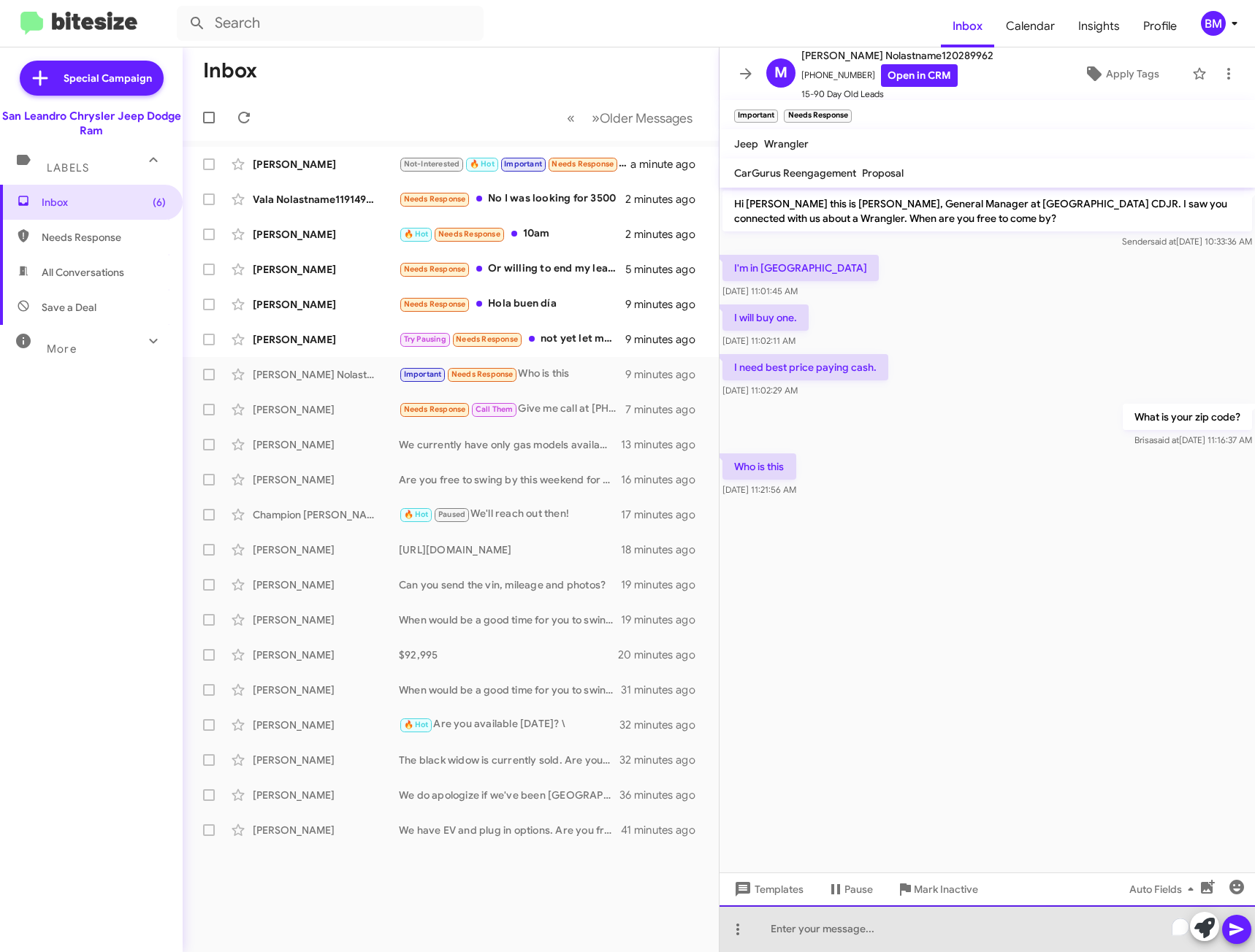
click at [872, 927] on div "To enrich screen reader interactions, please activate Accessibility in Grammarl…" at bounding box center [987, 929] width 536 height 47
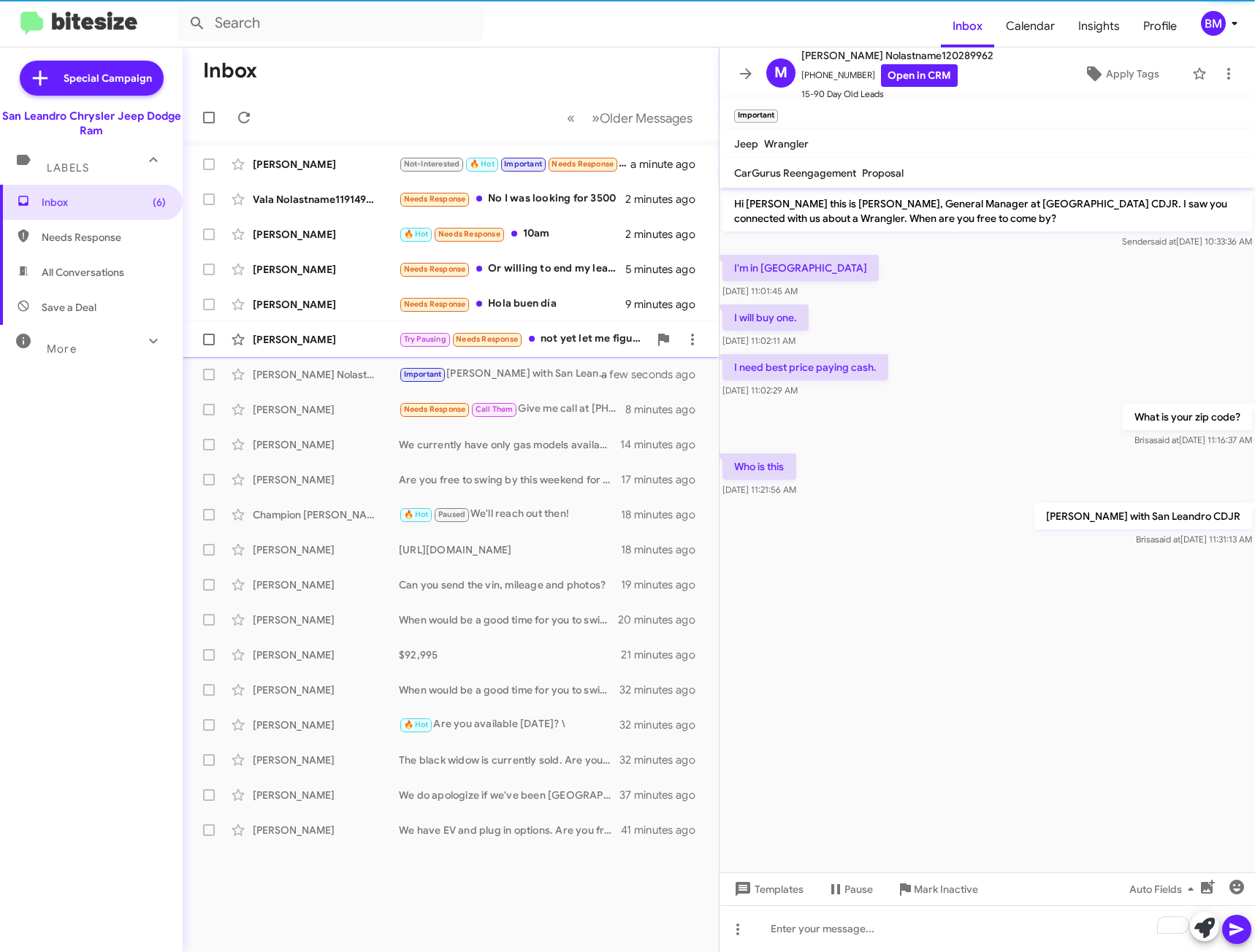
click at [585, 337] on div "Try Pausing Needs Response not yet let me figure something out" at bounding box center [524, 338] width 250 height 17
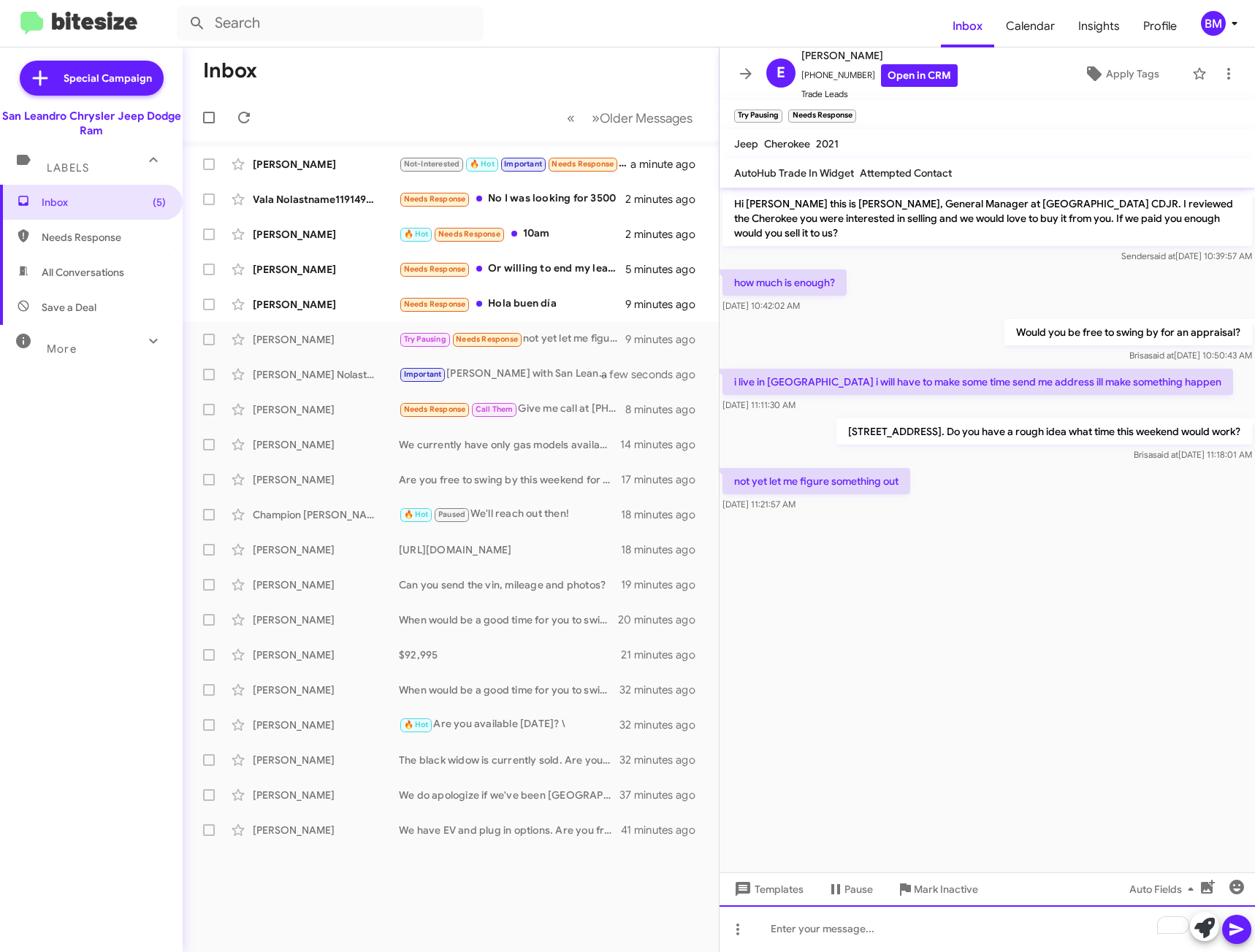
click at [839, 940] on div "To enrich screen reader interactions, please activate Accessibility in Grammarl…" at bounding box center [987, 929] width 536 height 47
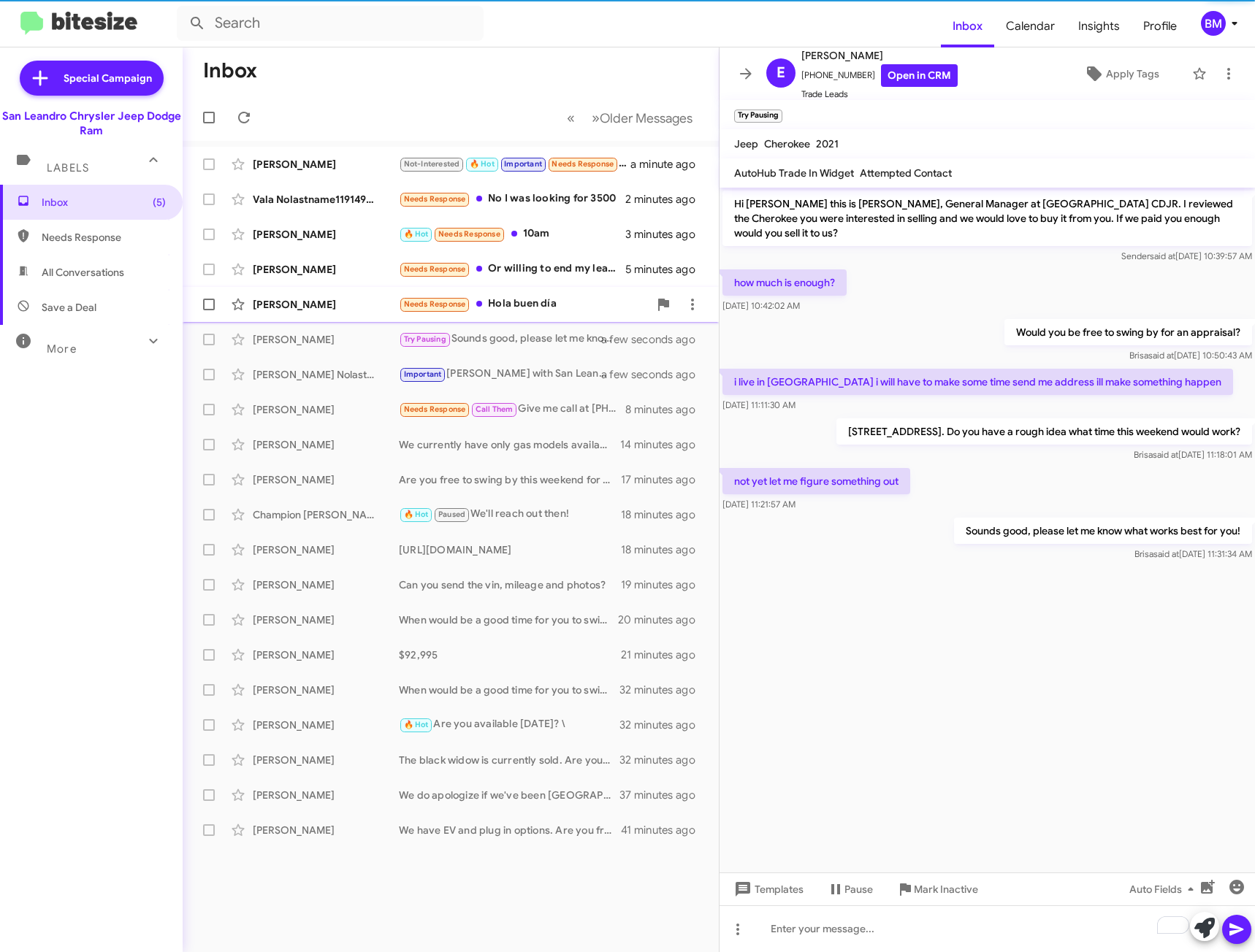
click at [571, 309] on div "Needs Response Hola buen día" at bounding box center [524, 303] width 250 height 17
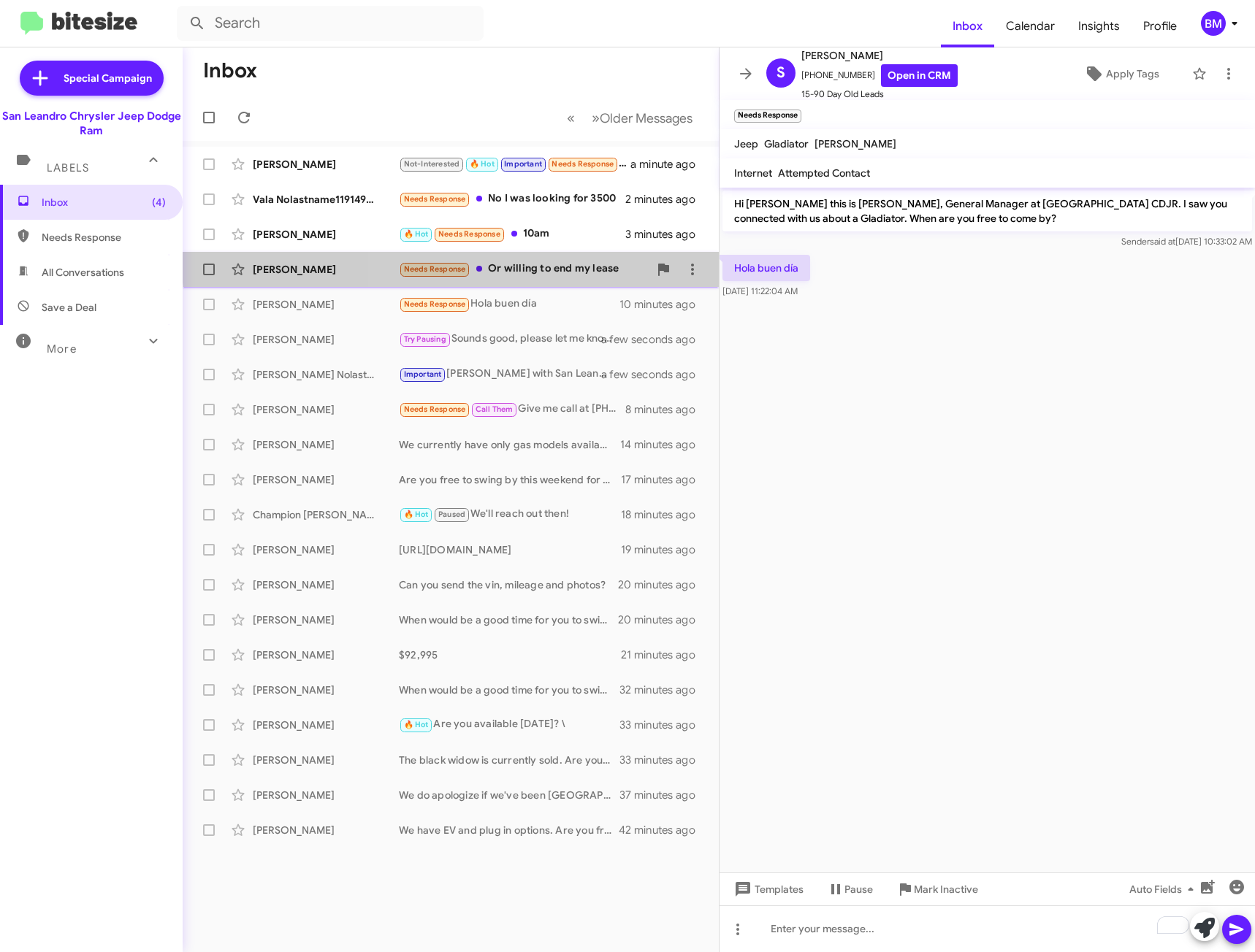
click at [567, 259] on div "[PERSON_NAME] Needs Response Or willing to end my lease 6 minutes ago" at bounding box center [450, 269] width 512 height 29
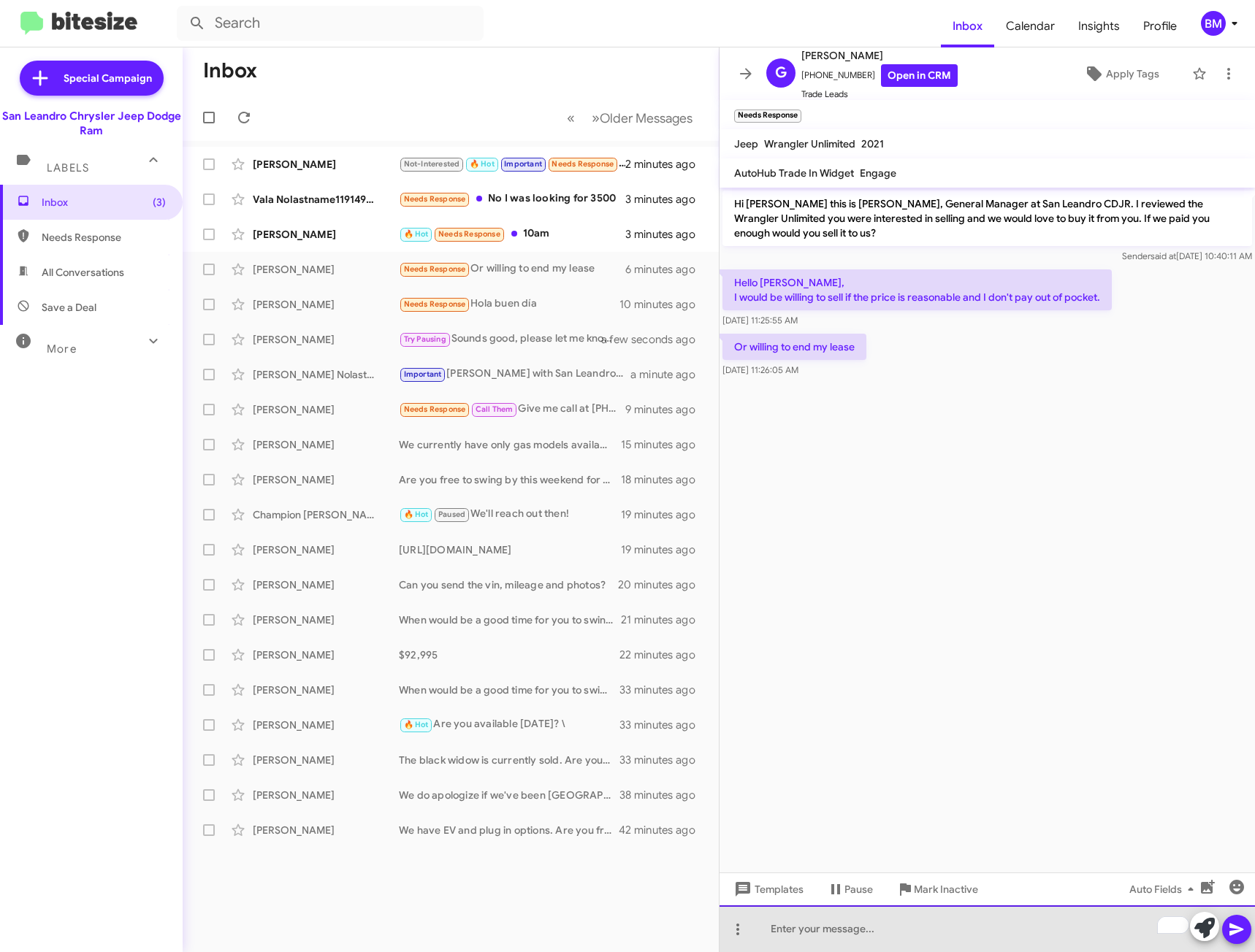
click at [834, 932] on div "To enrich screen reader interactions, please activate Accessibility in Grammarl…" at bounding box center [987, 929] width 536 height 47
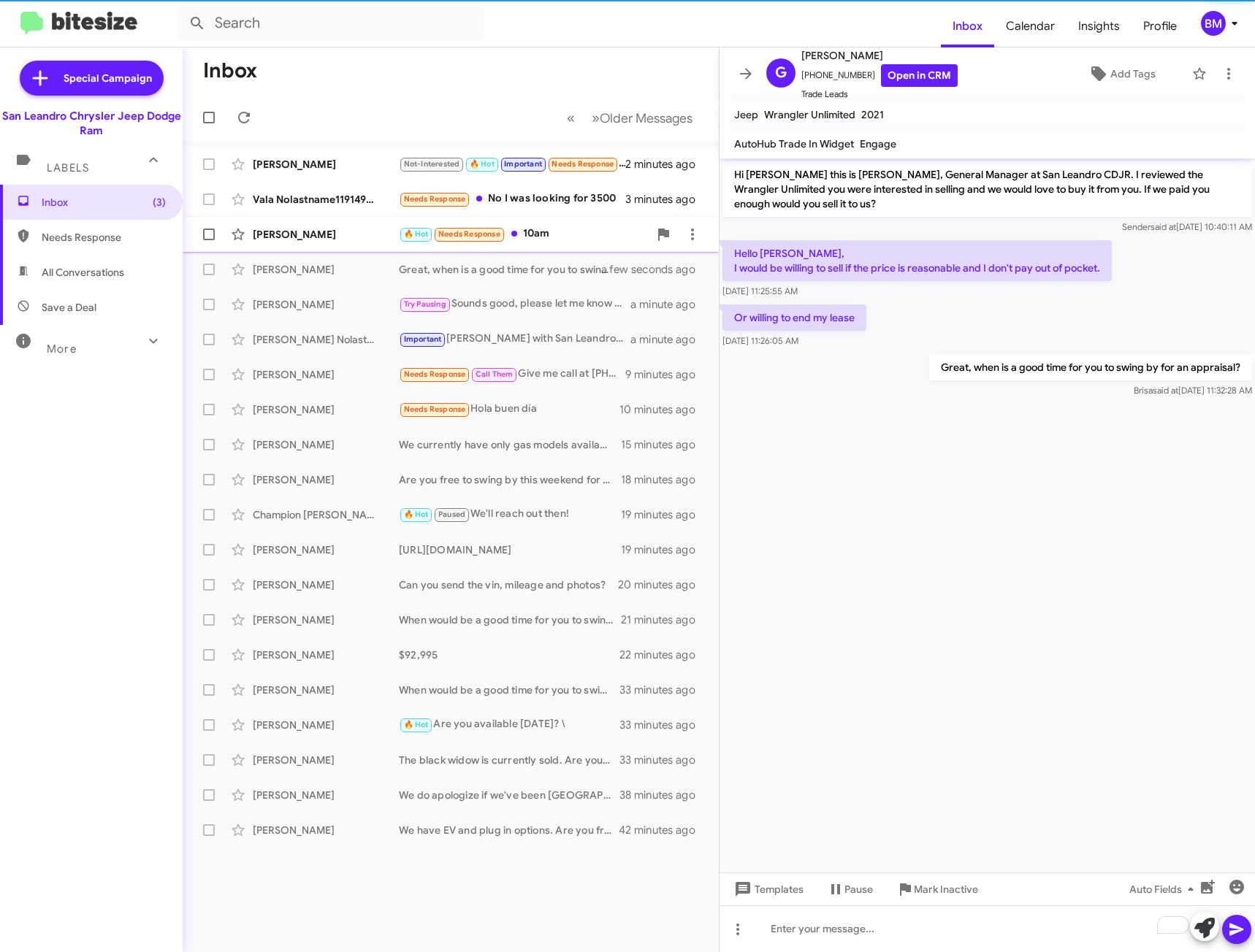
click at [556, 230] on div "🔥 Hot Needs Response 10am" at bounding box center [524, 233] width 250 height 17
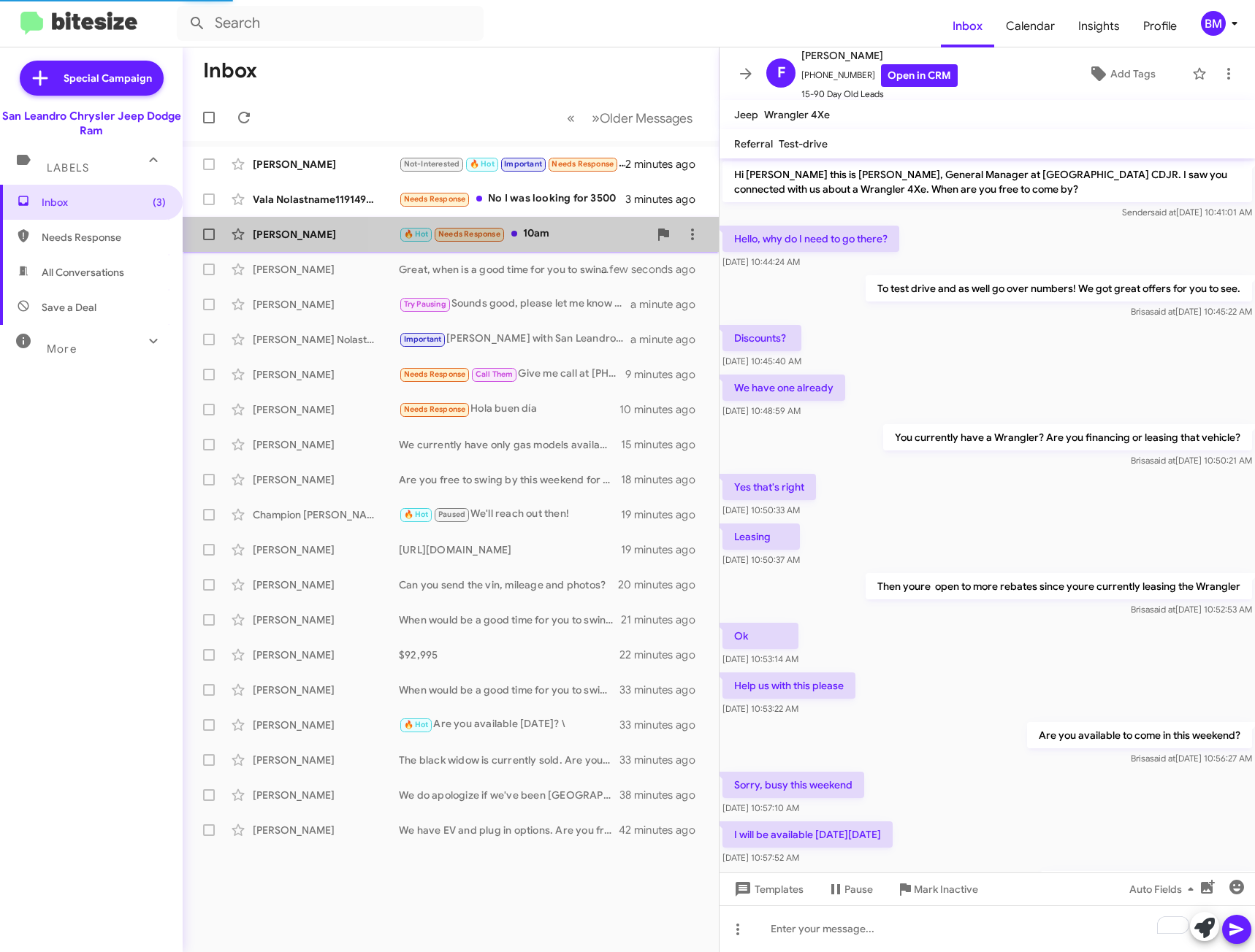
scroll to position [153, 0]
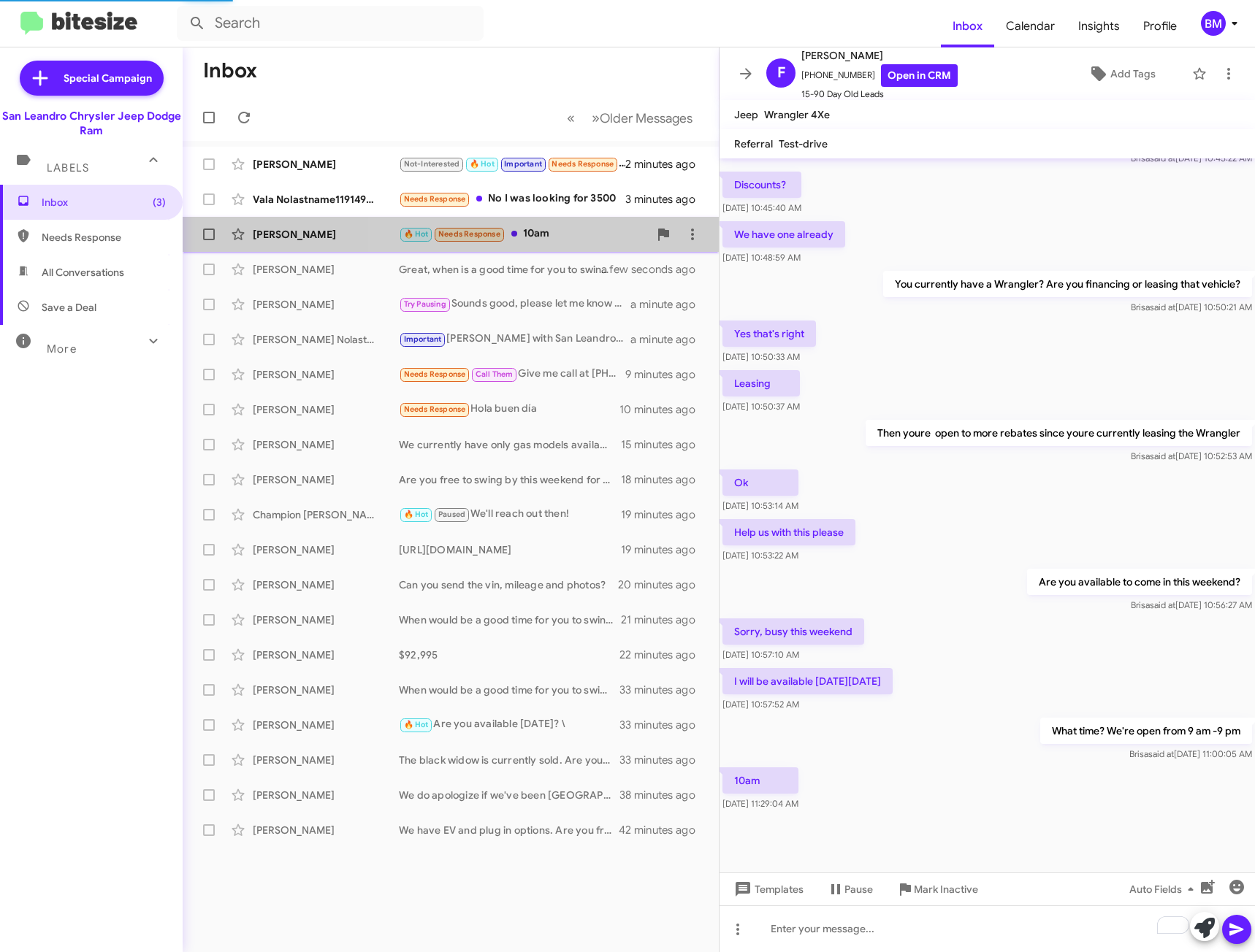
click at [556, 230] on div "🔥 Hot Needs Response 10am" at bounding box center [524, 233] width 250 height 17
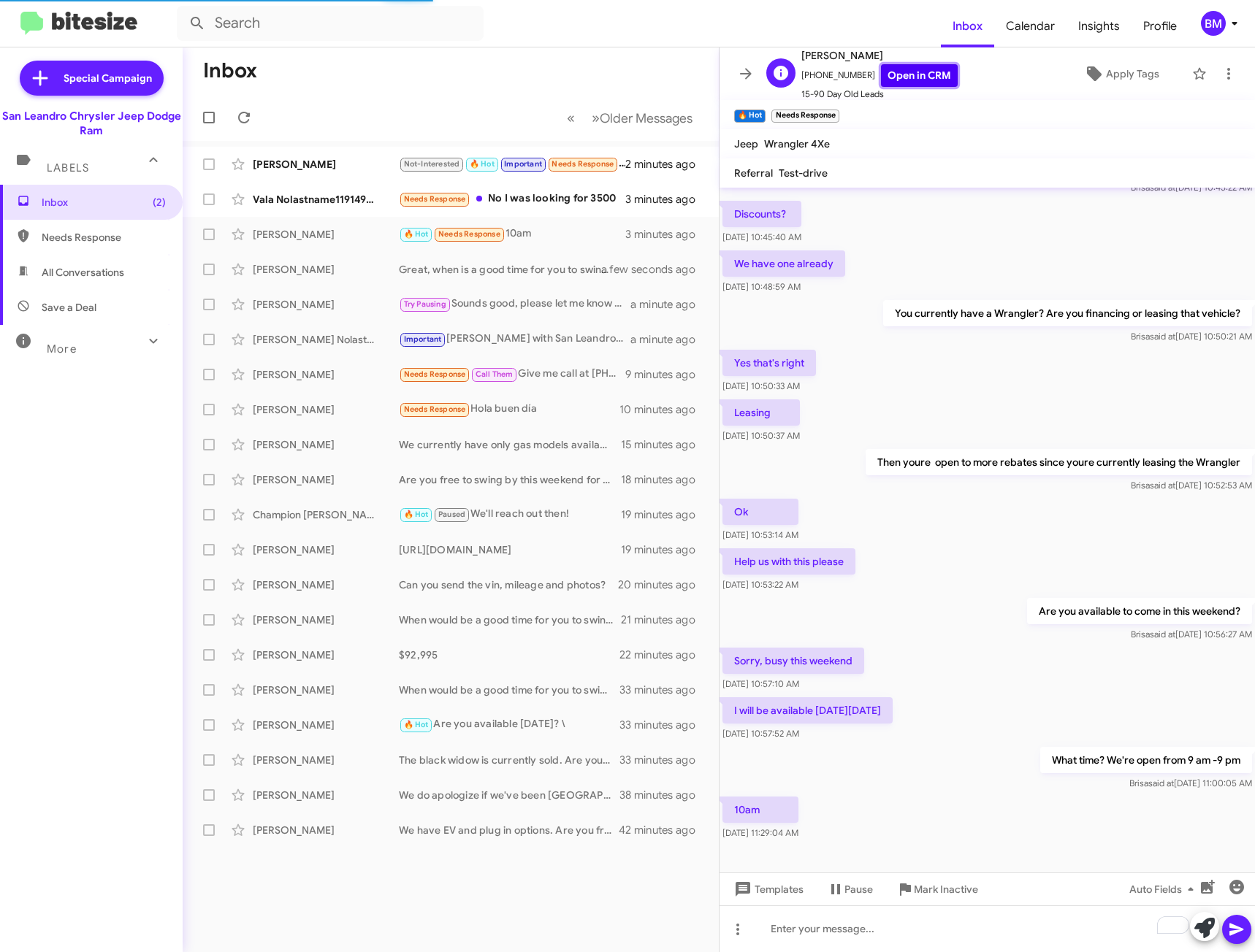
click at [918, 65] on link "Open in CRM" at bounding box center [919, 75] width 77 height 22
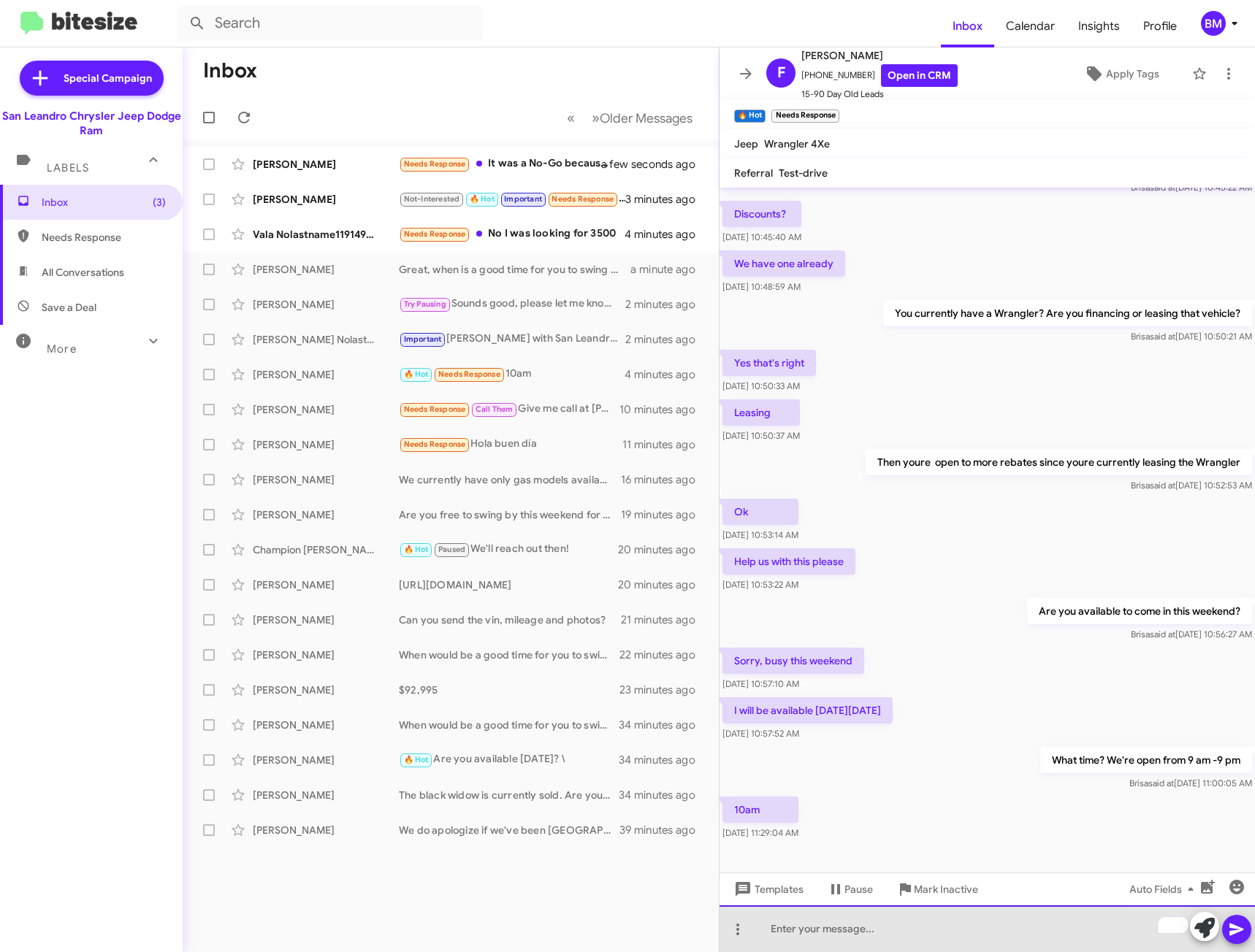
click at [914, 933] on div "To enrich screen reader interactions, please activate Accessibility in Grammarl…" at bounding box center [987, 929] width 536 height 47
click at [883, 926] on div "Great" at bounding box center [987, 929] width 536 height 47
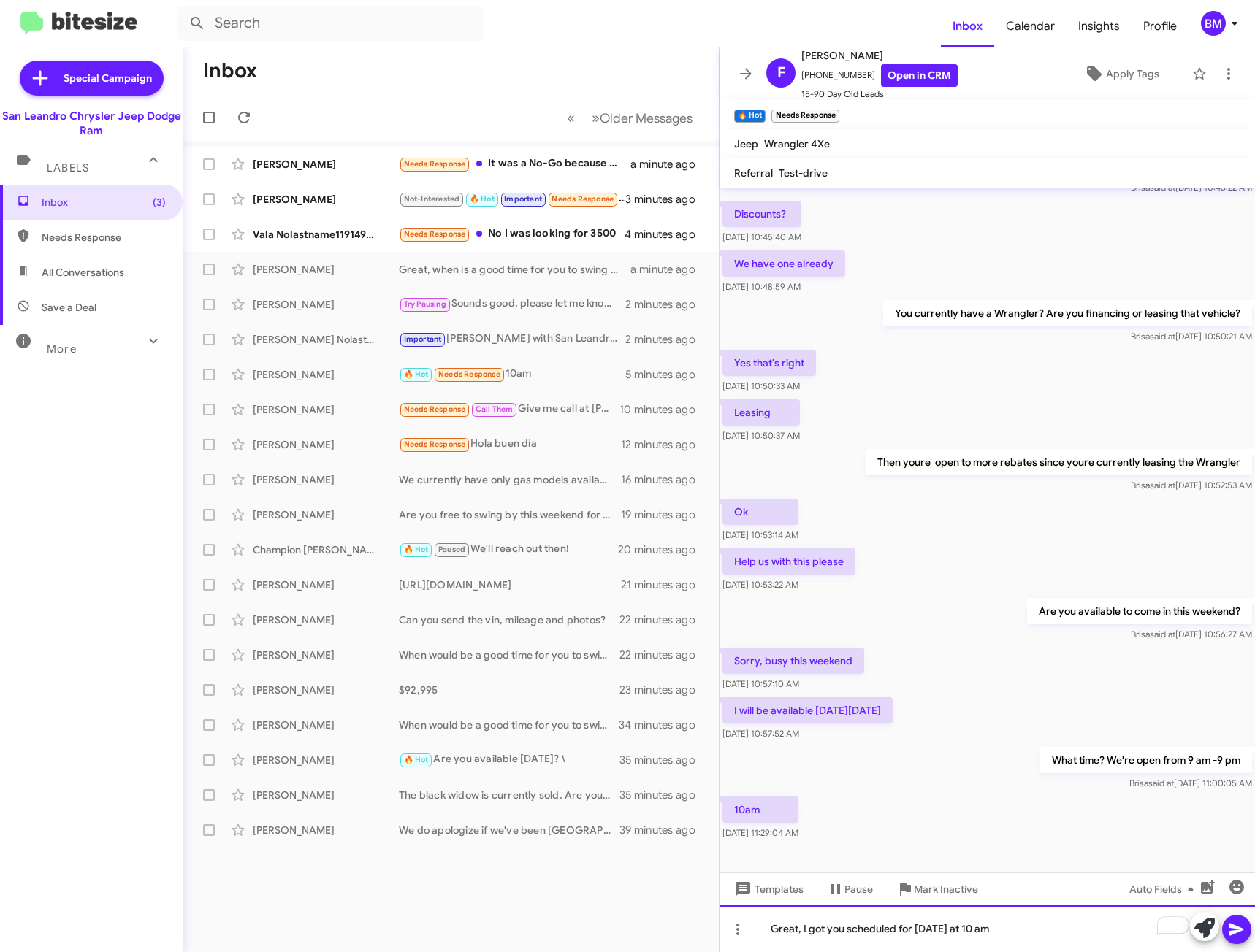
click at [975, 931] on div "Great, I got you scheduled for [DATE] at 10 am" at bounding box center [987, 929] width 536 height 47
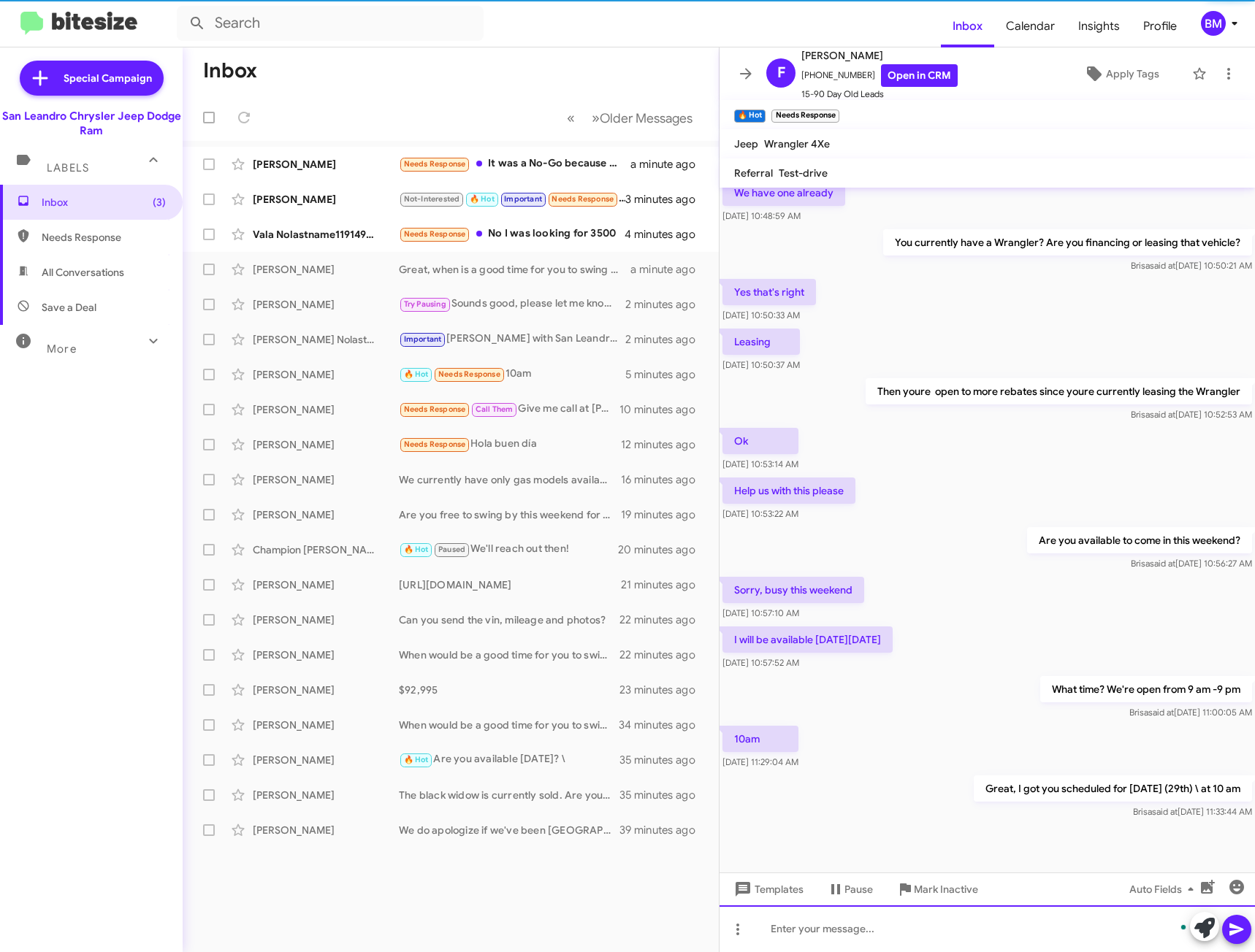
scroll to position [236, 0]
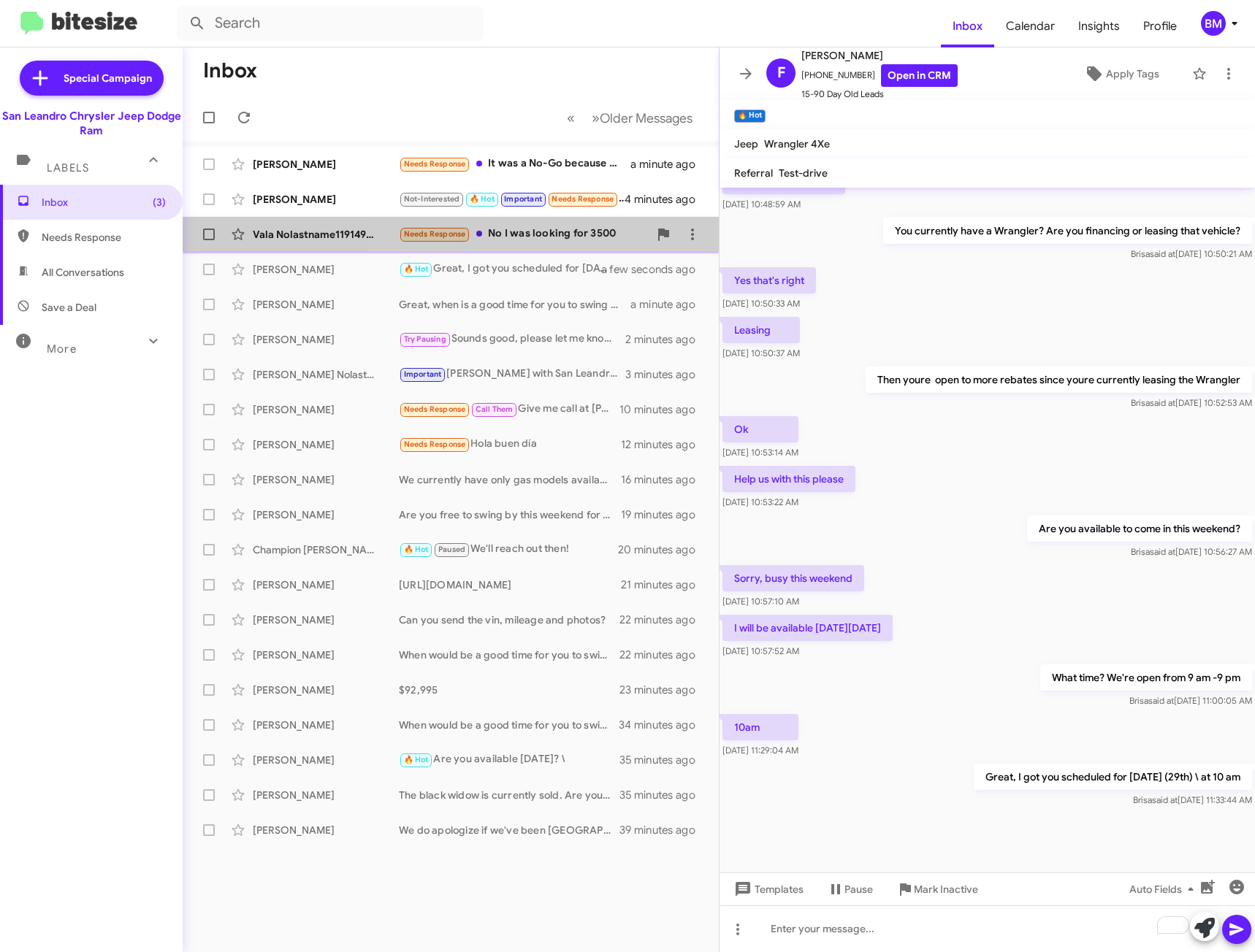
click at [530, 233] on div "Needs Response No I was looking for 3500" at bounding box center [524, 233] width 250 height 17
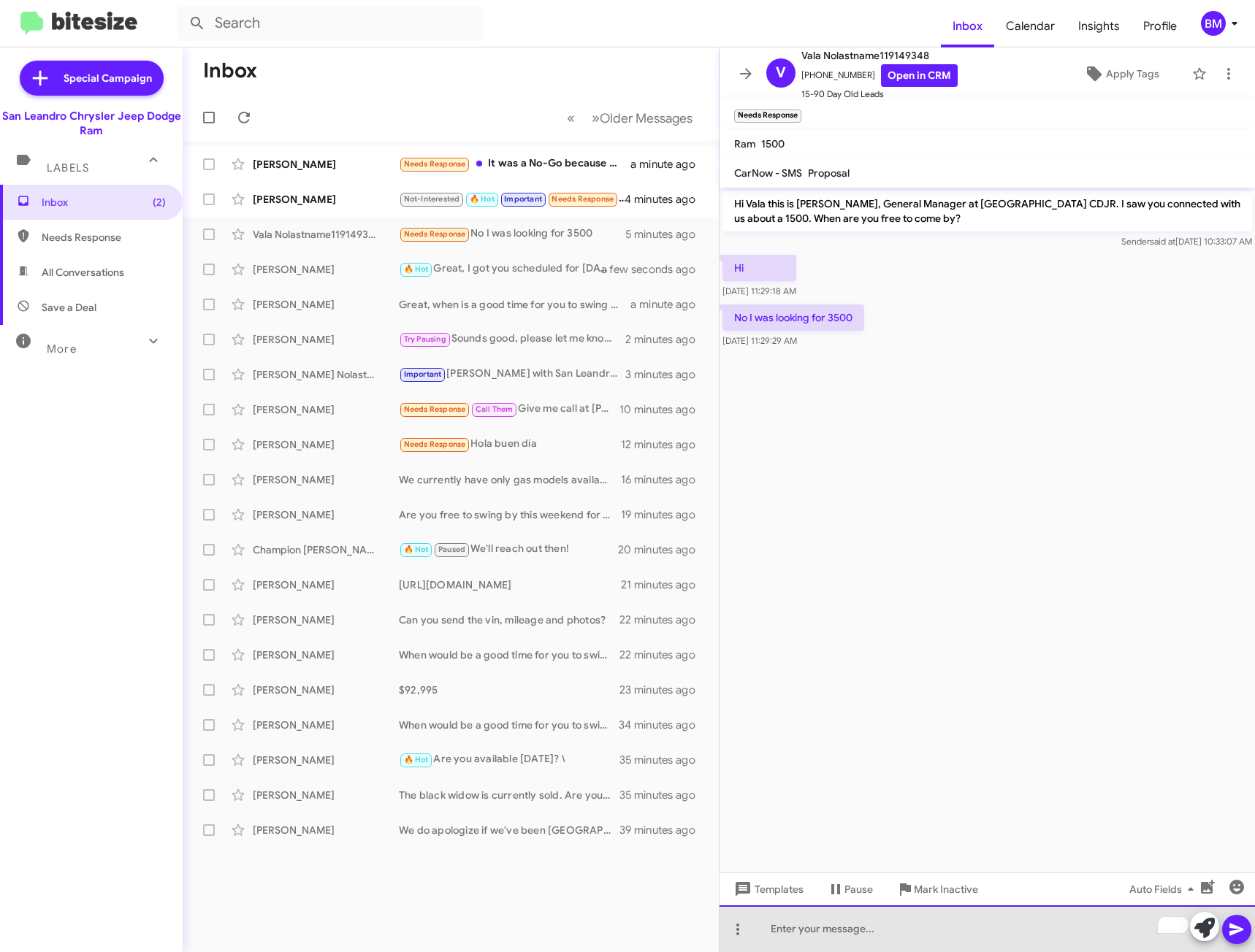
click at [945, 913] on div "To enrich screen reader interactions, please activate Accessibility in Grammarl…" at bounding box center [987, 929] width 536 height 47
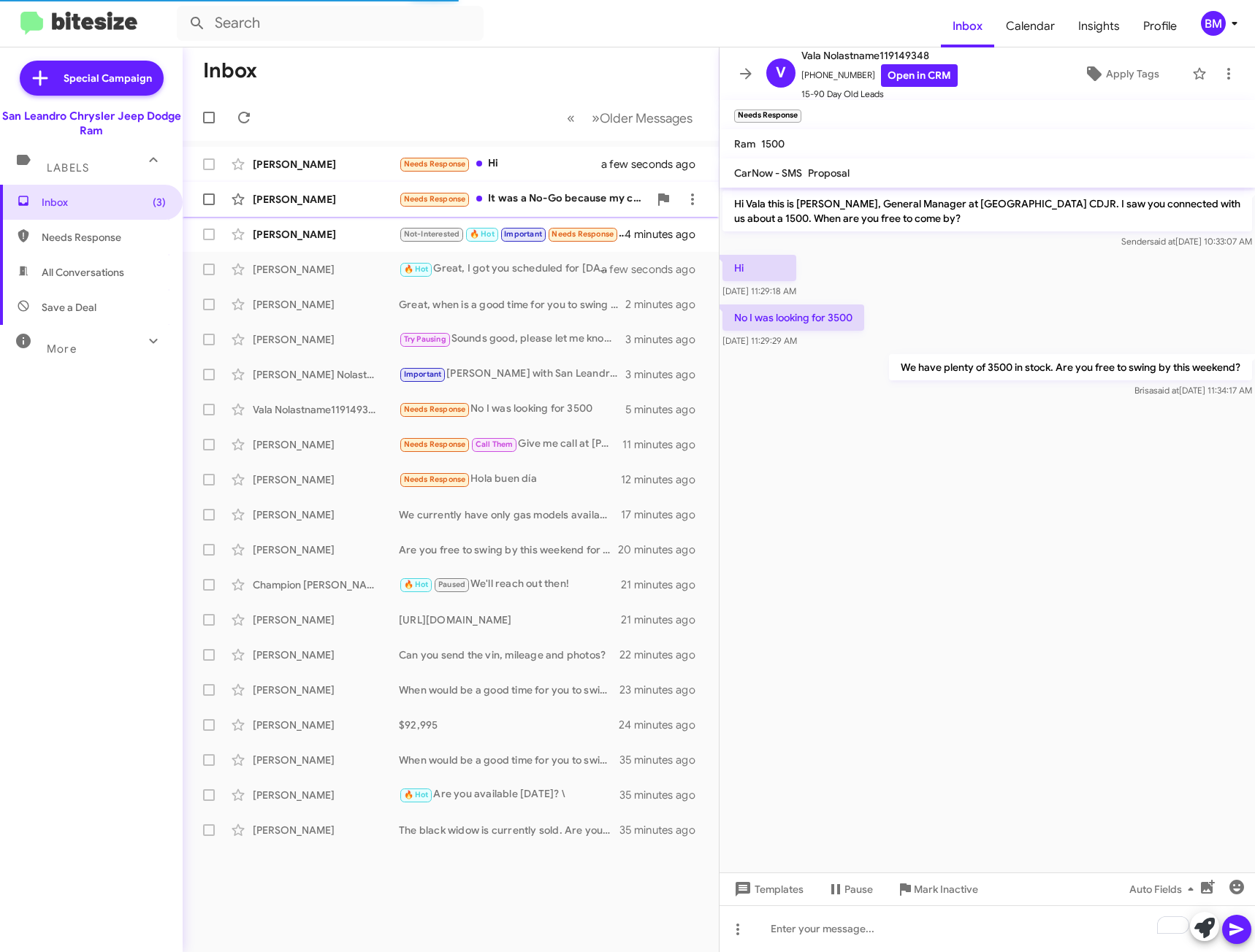
click at [562, 196] on div "Needs Response It was a No-Go because my credit and stuff" at bounding box center [524, 198] width 250 height 17
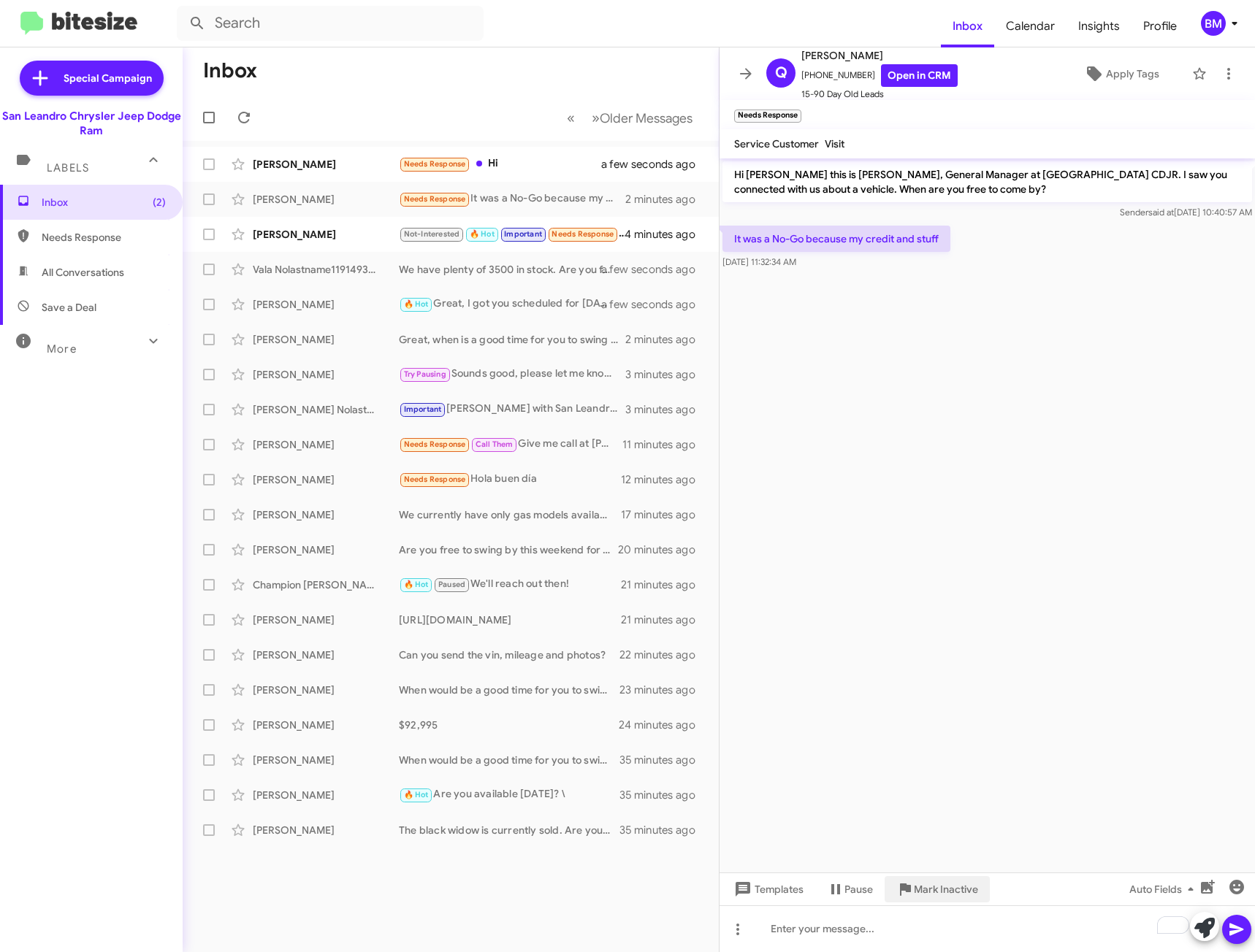
click at [927, 890] on span "Mark Inactive" at bounding box center [946, 889] width 64 height 26
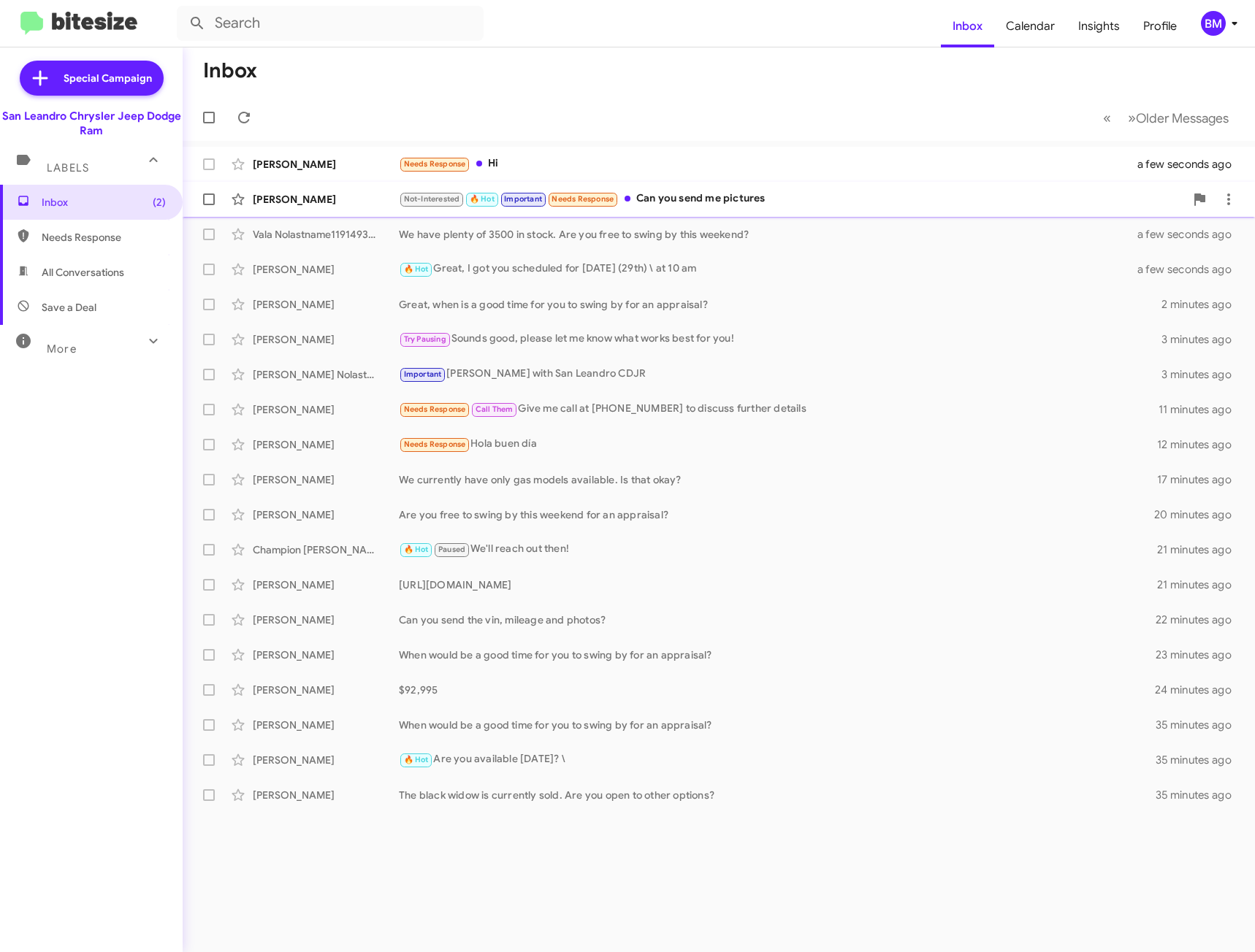
click at [667, 202] on div "Not-Interested 🔥 Hot Important Needs Response Can you send me pictures" at bounding box center [791, 198] width 786 height 17
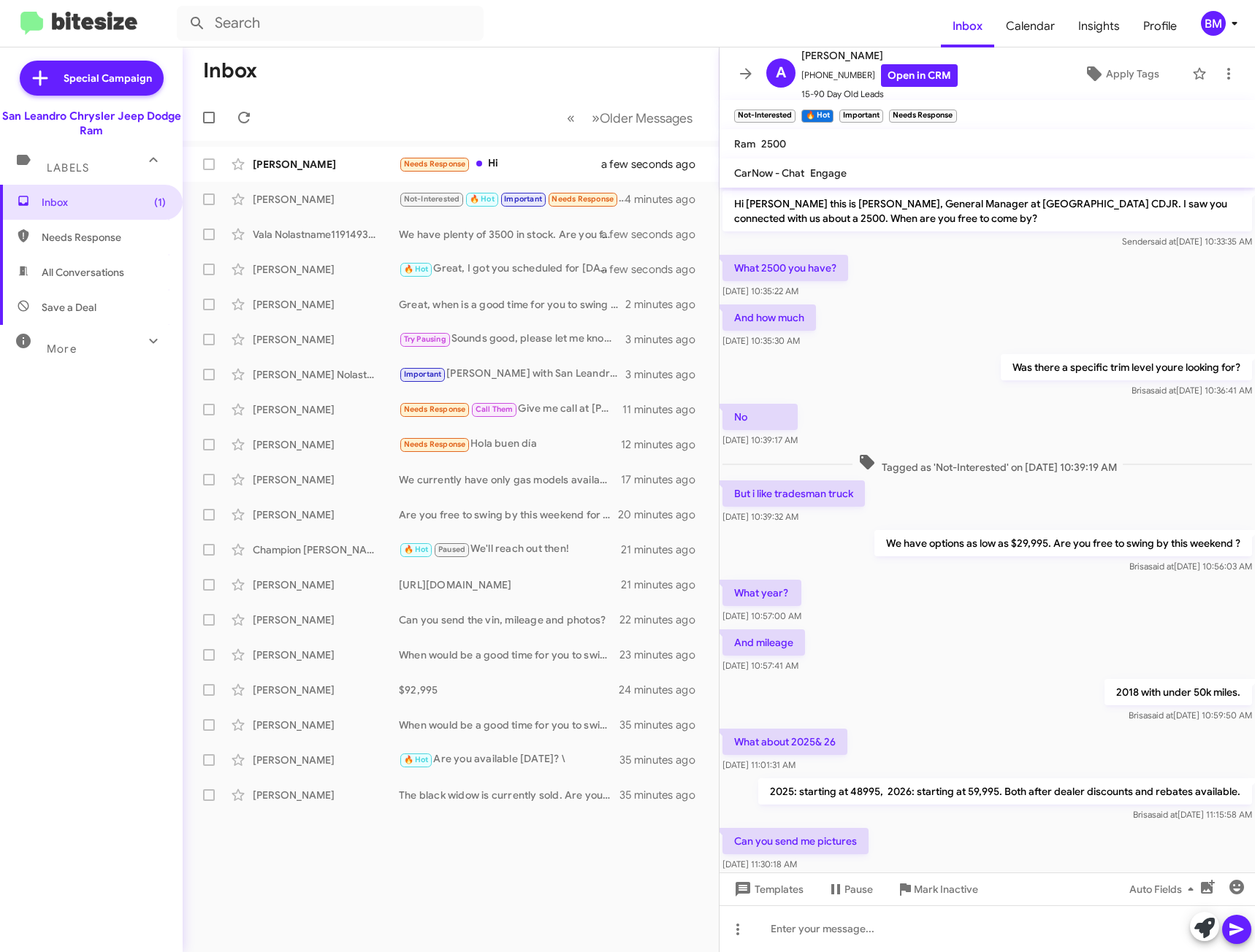
scroll to position [54, 0]
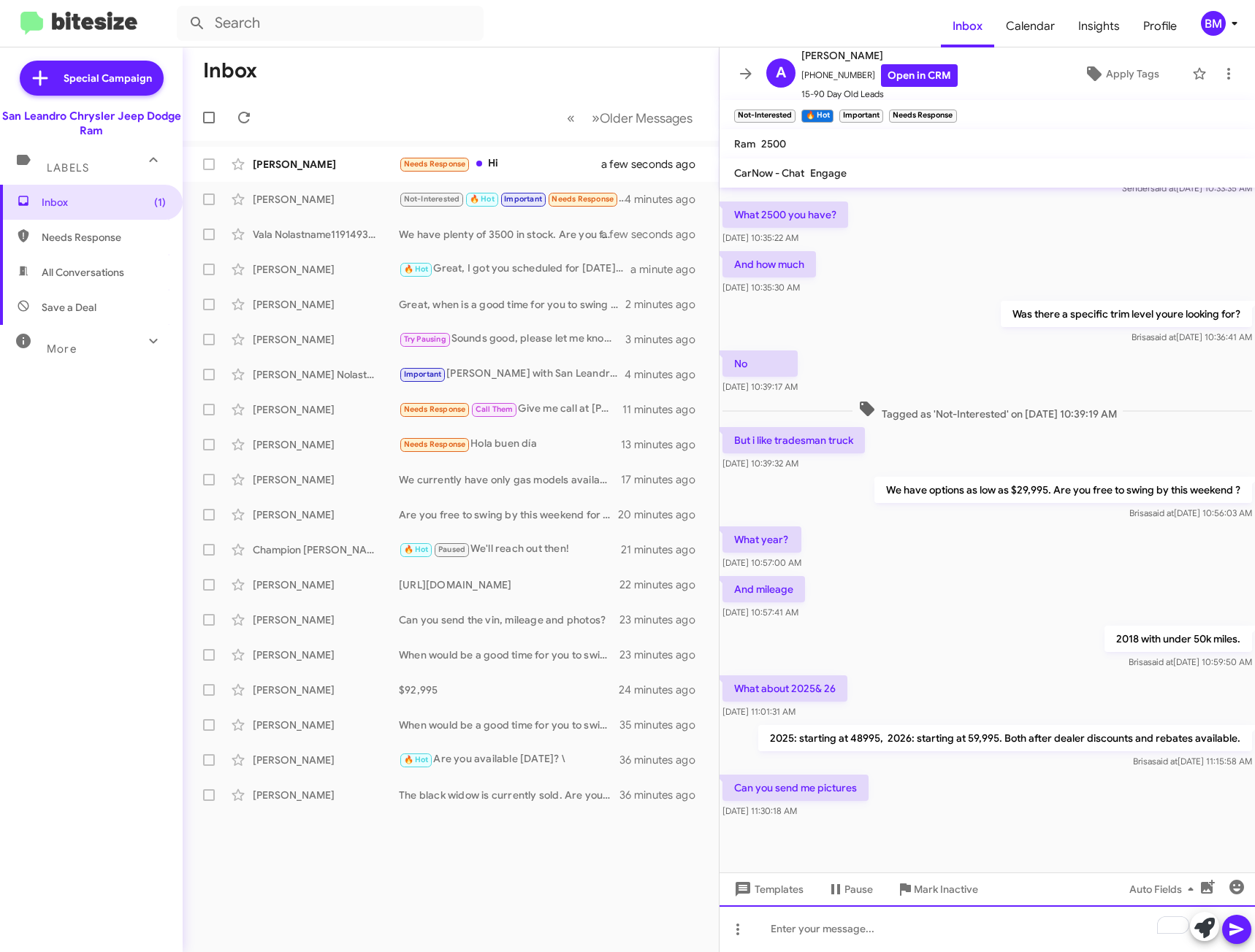
paste div "To enrich screen reader interactions, please activate Accessibility in Grammarl…"
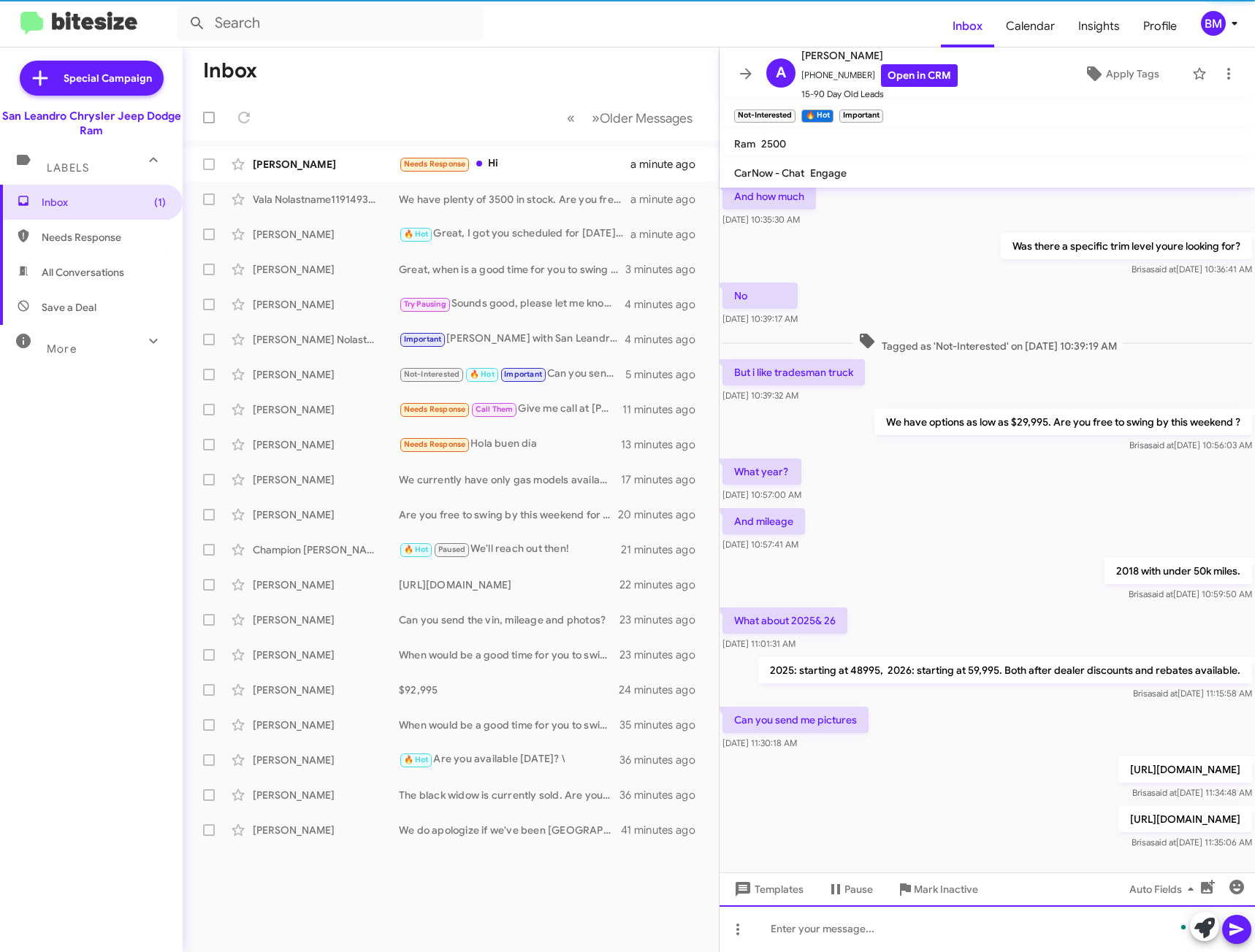
scroll to position [0, 0]
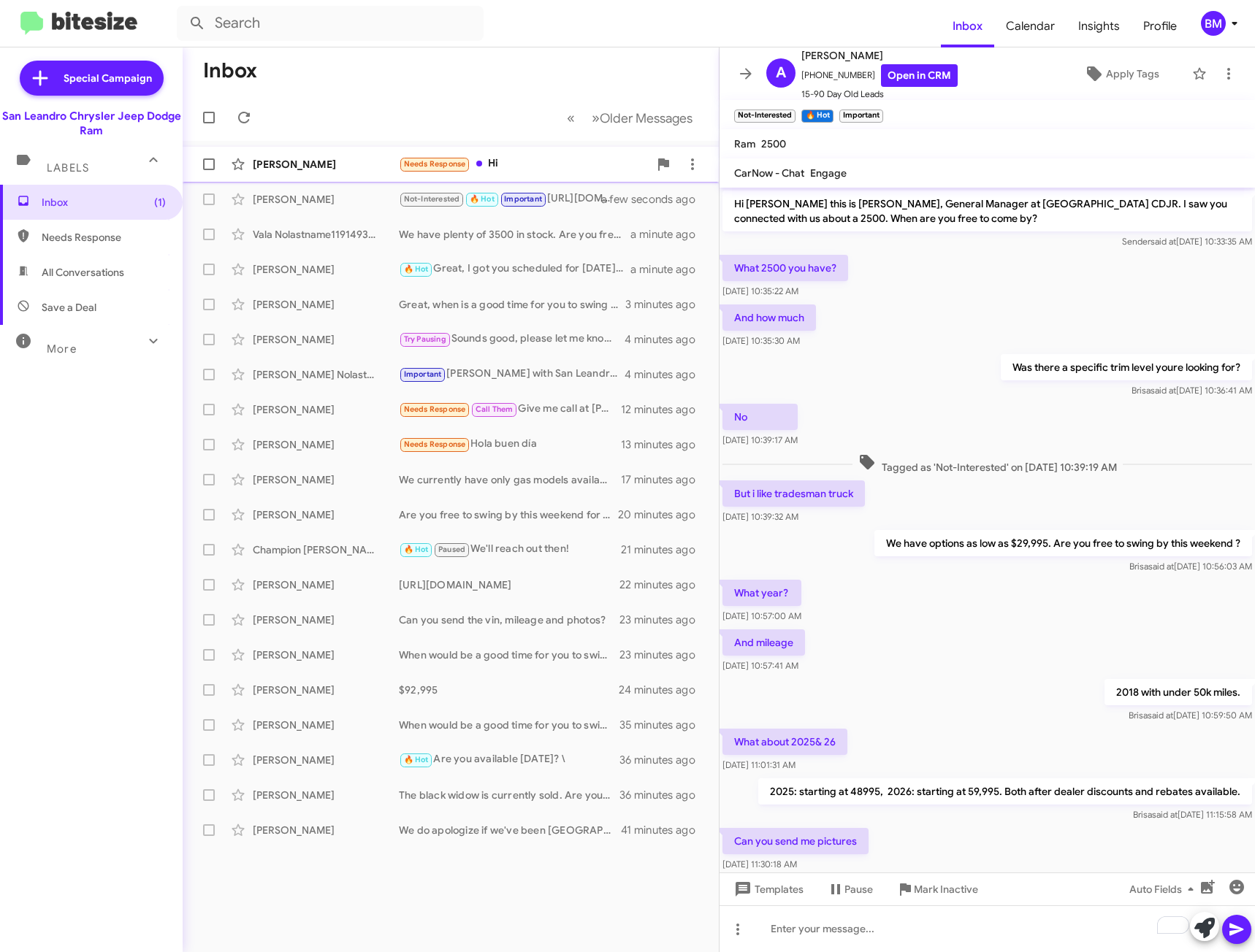
click at [518, 160] on div "Needs Response Hi" at bounding box center [524, 163] width 250 height 17
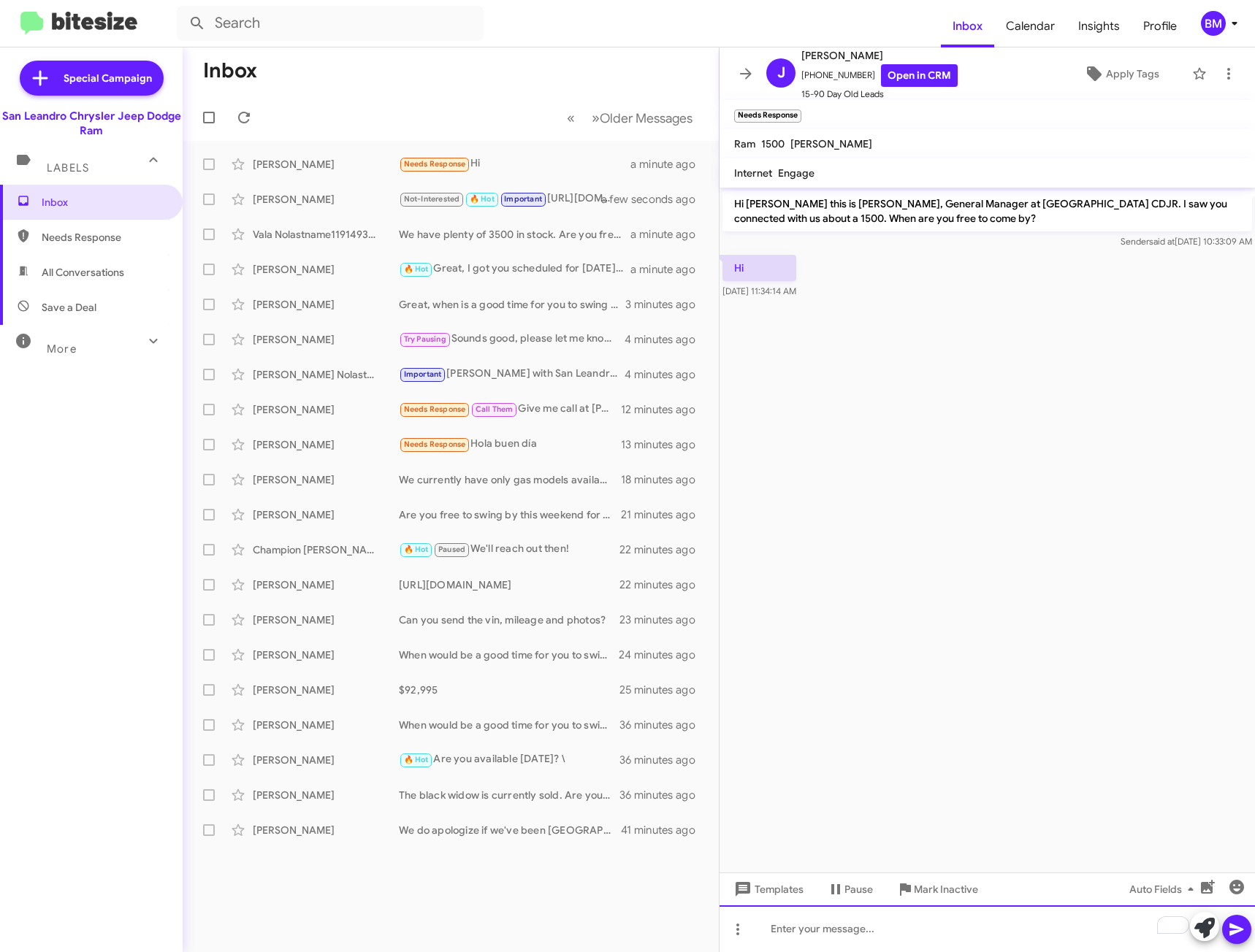
click at [871, 910] on div "To enrich screen reader interactions, please activate Accessibility in Grammarl…" at bounding box center [987, 929] width 536 height 47
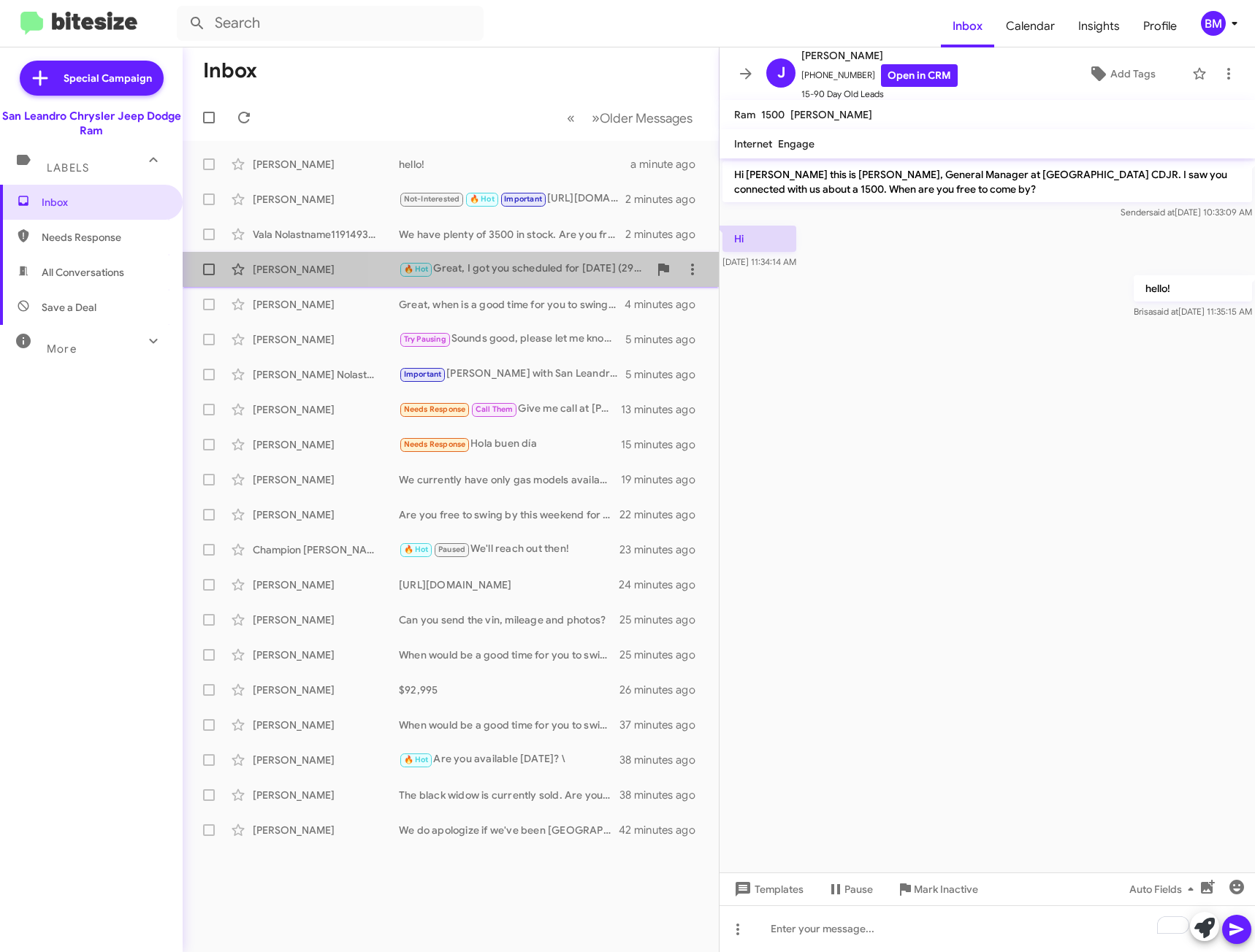
click at [574, 262] on div "🔥 Hot Great, I got you scheduled for [DATE] (29th) \ at 10 am" at bounding box center [524, 268] width 250 height 17
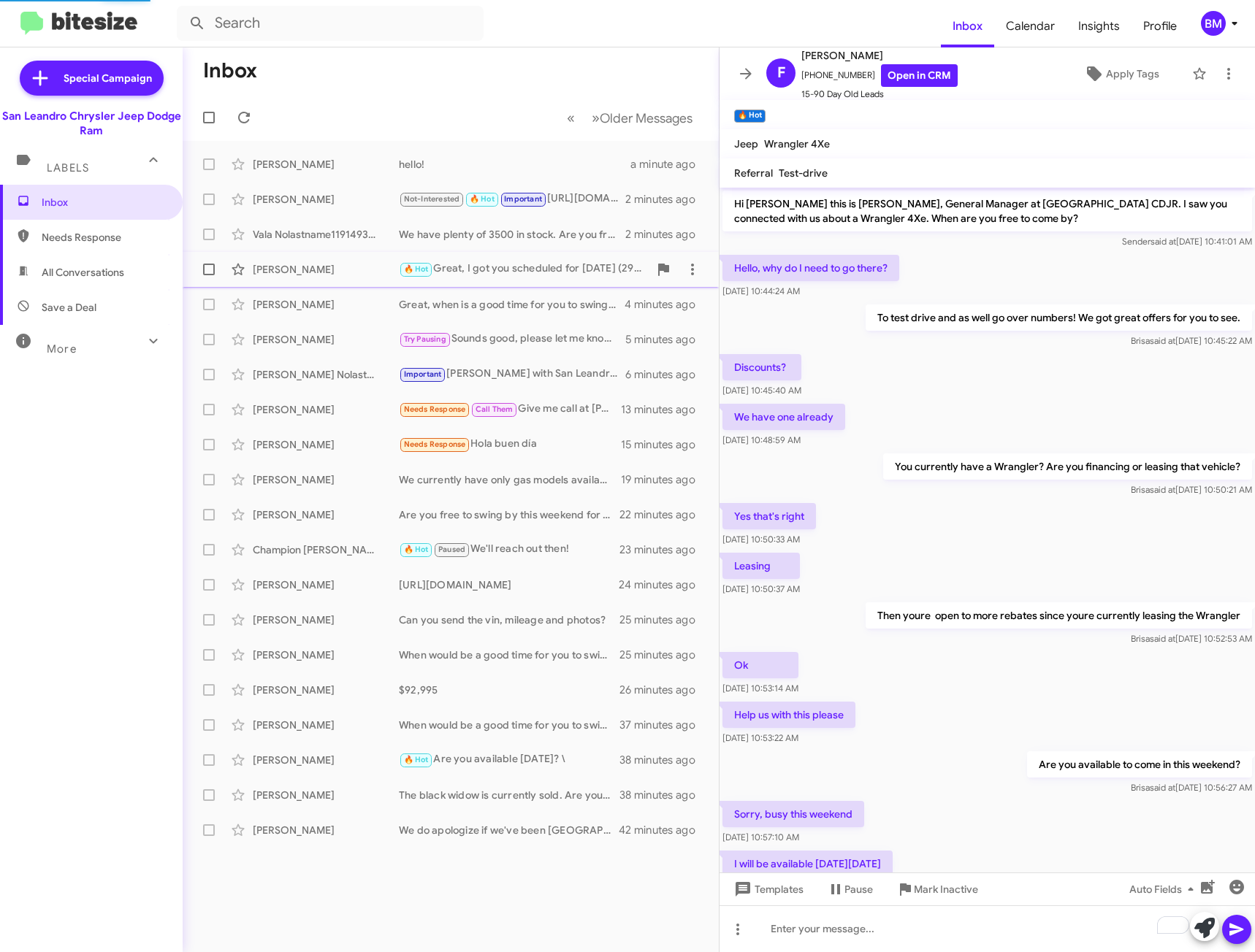
scroll to position [207, 0]
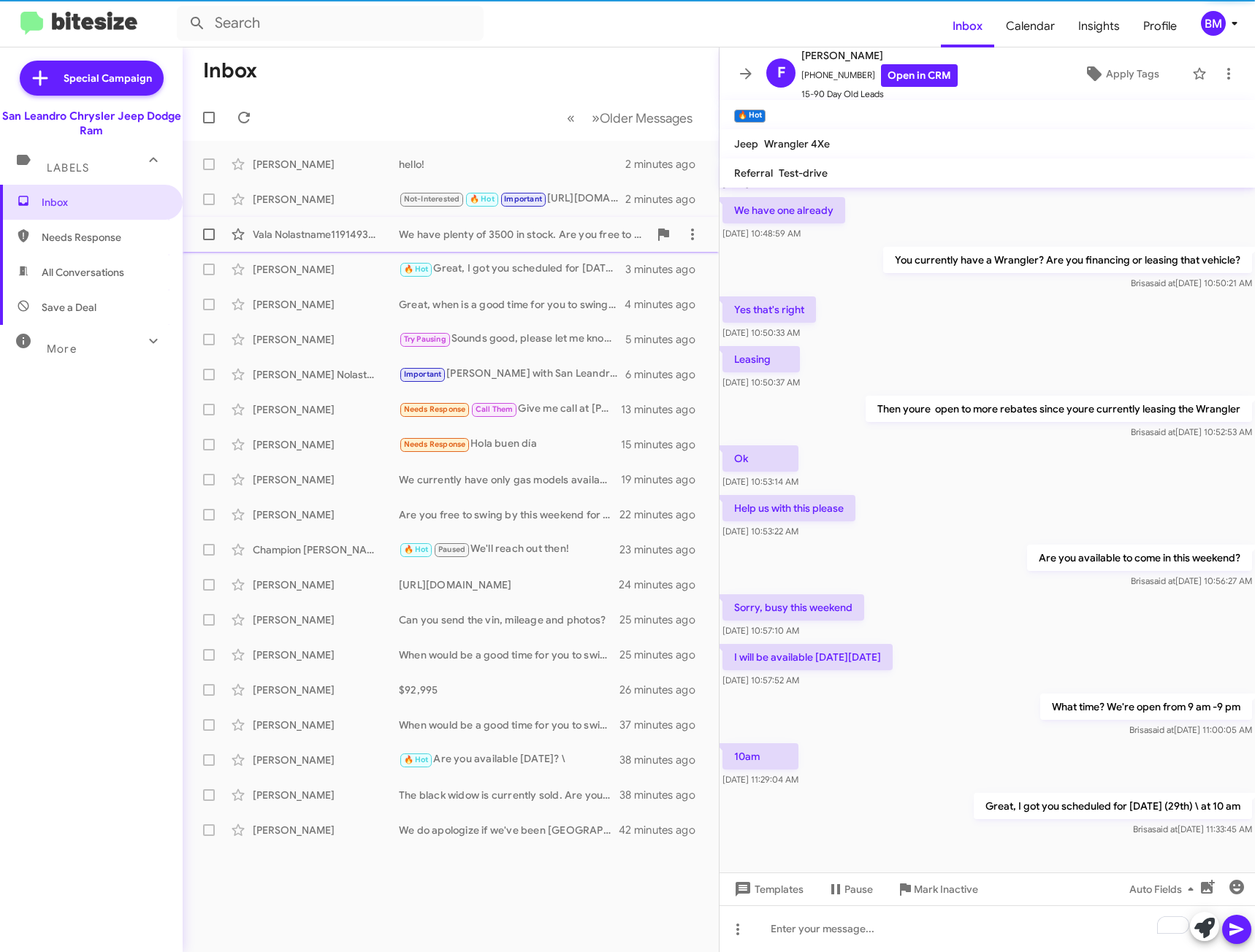
click at [569, 236] on div "We have plenty of 3500 in stock. Are you free to swing by this weekend?" at bounding box center [524, 234] width 250 height 15
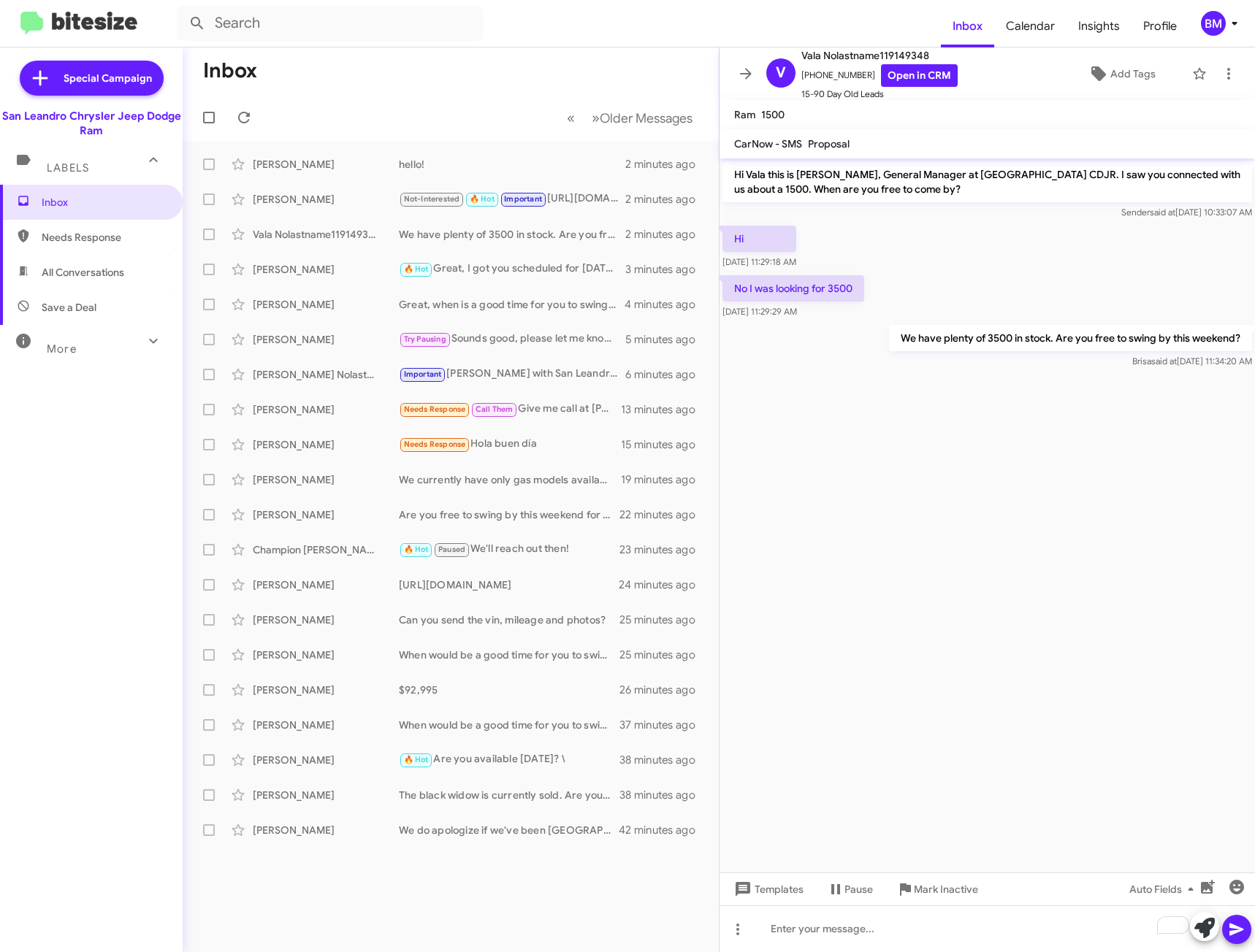
click at [113, 247] on span "Needs Response" at bounding box center [91, 237] width 182 height 35
type input "in:needs-response"
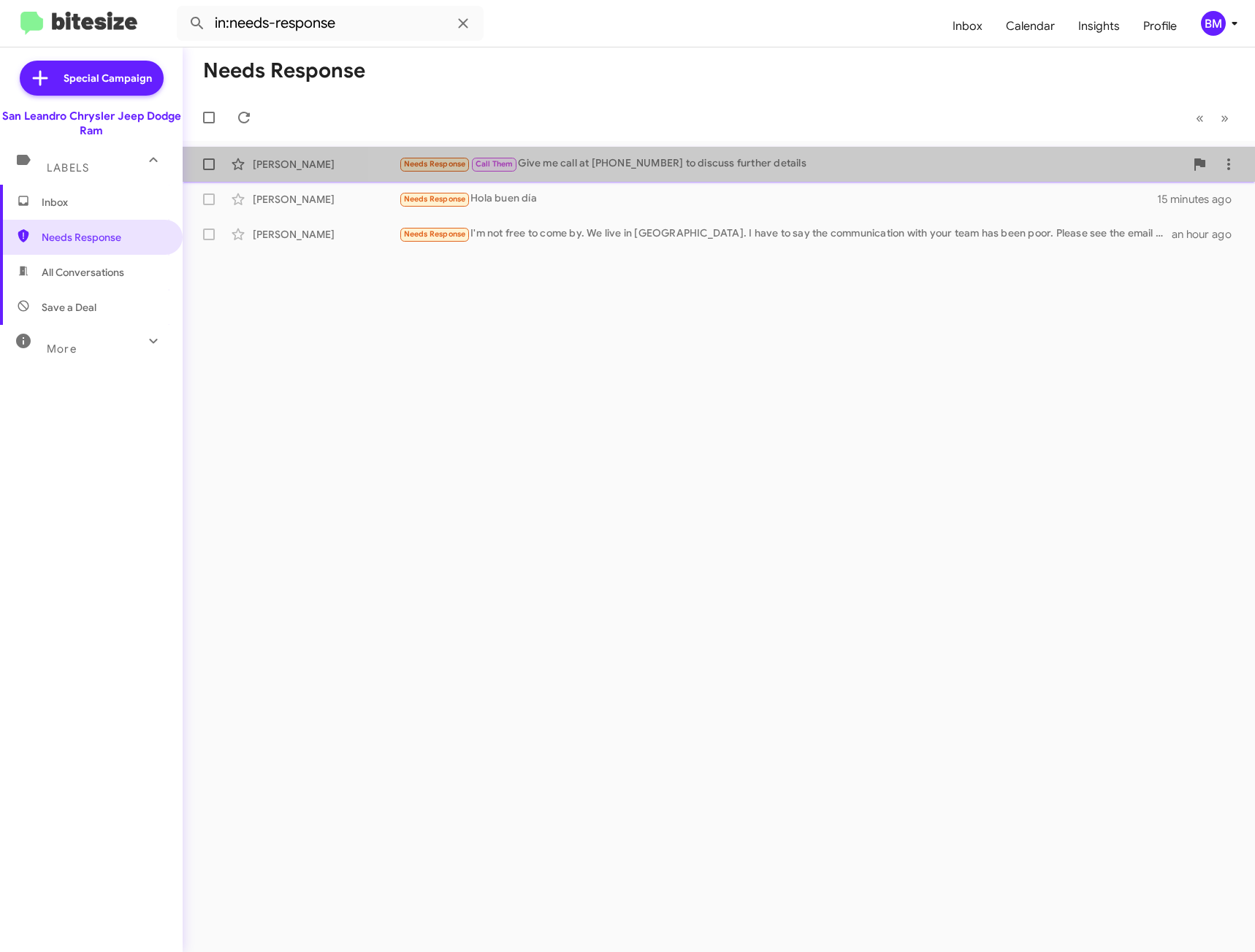
click at [743, 160] on div "Needs Response Call Them Give me call at [PHONE_NUMBER] to discuss further deta…" at bounding box center [791, 163] width 786 height 17
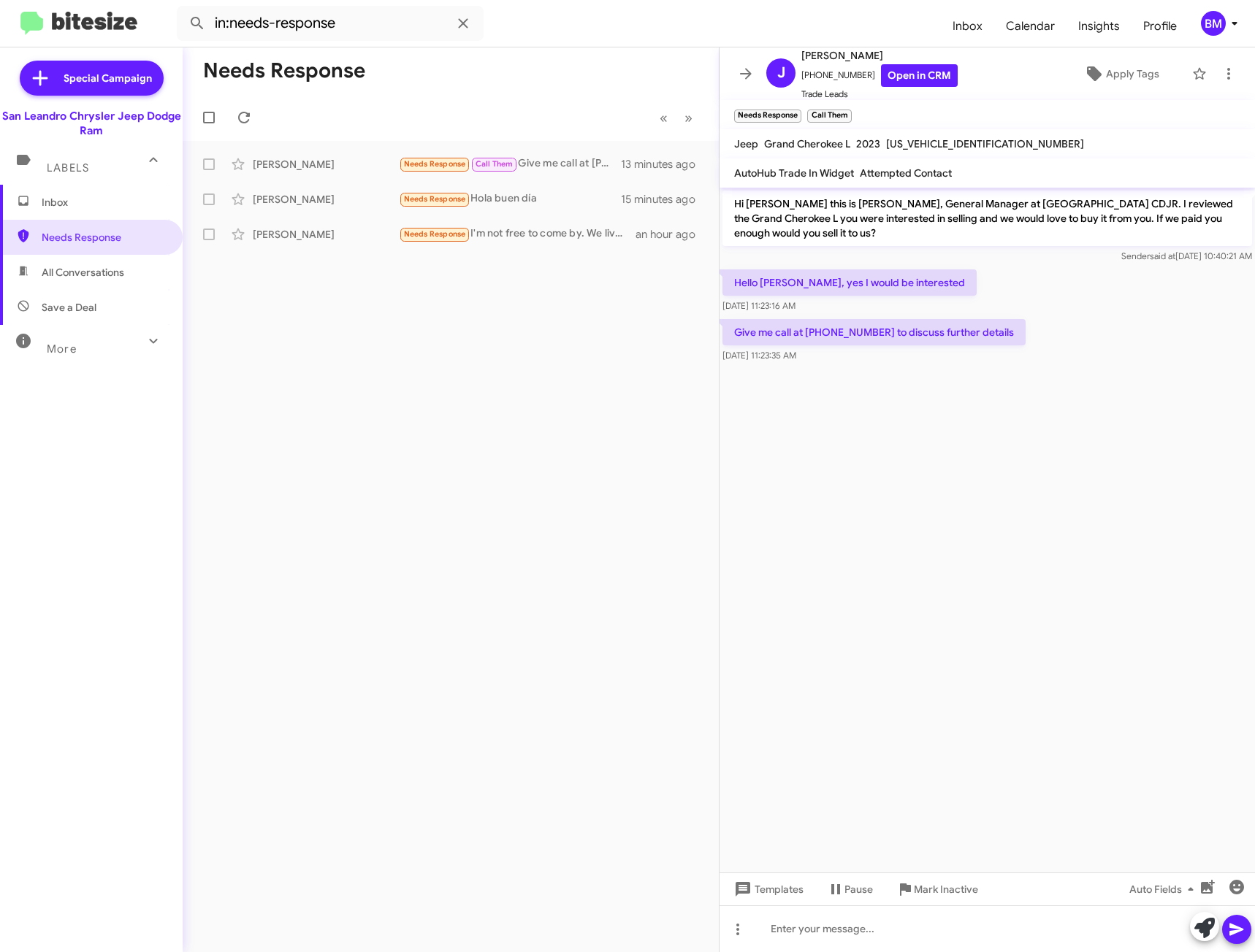
click at [101, 196] on span "Inbox" at bounding box center [103, 202] width 124 height 15
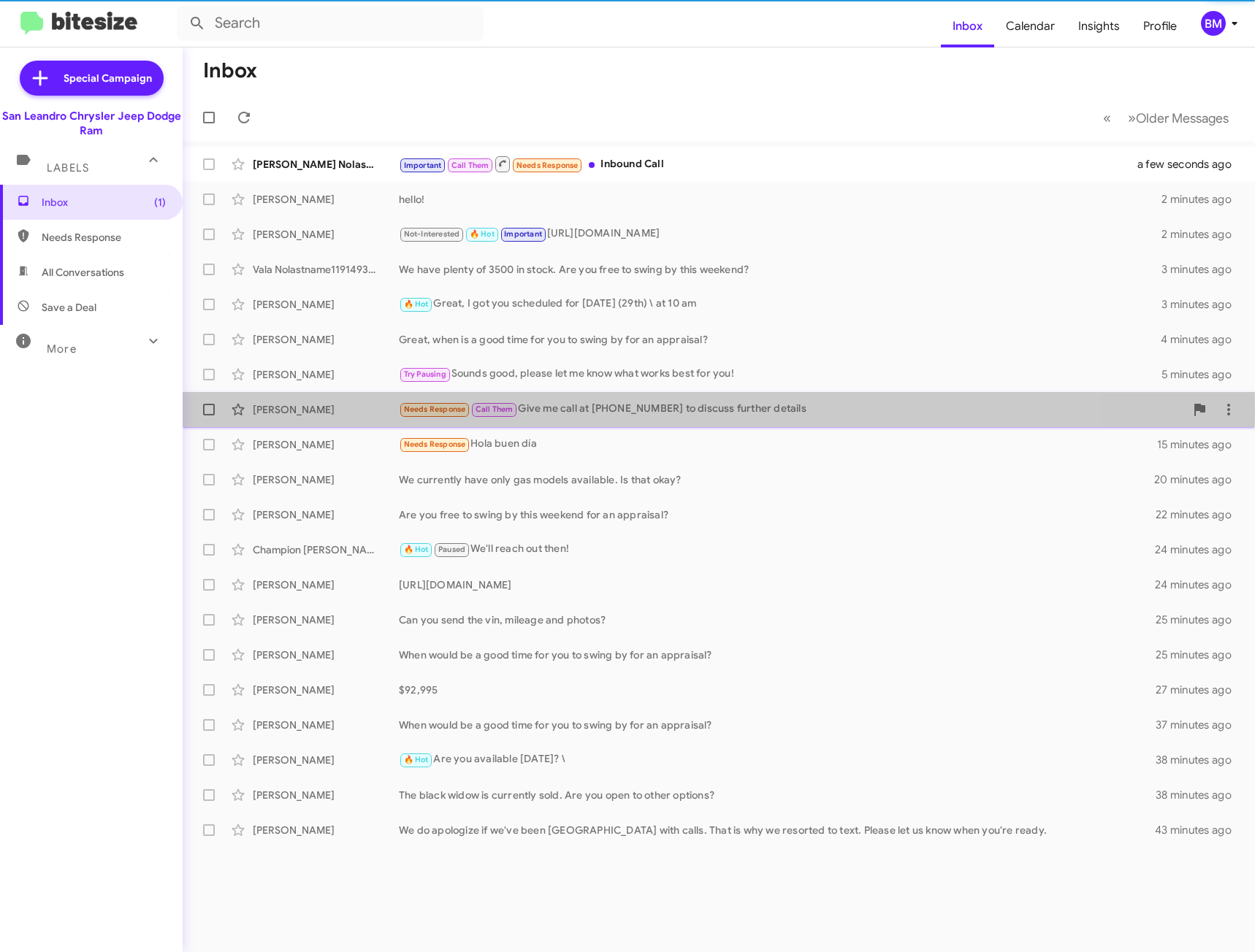
click at [528, 411] on div "Needs Response Call Them Give me call at [PHONE_NUMBER] to discuss further deta…" at bounding box center [791, 409] width 786 height 17
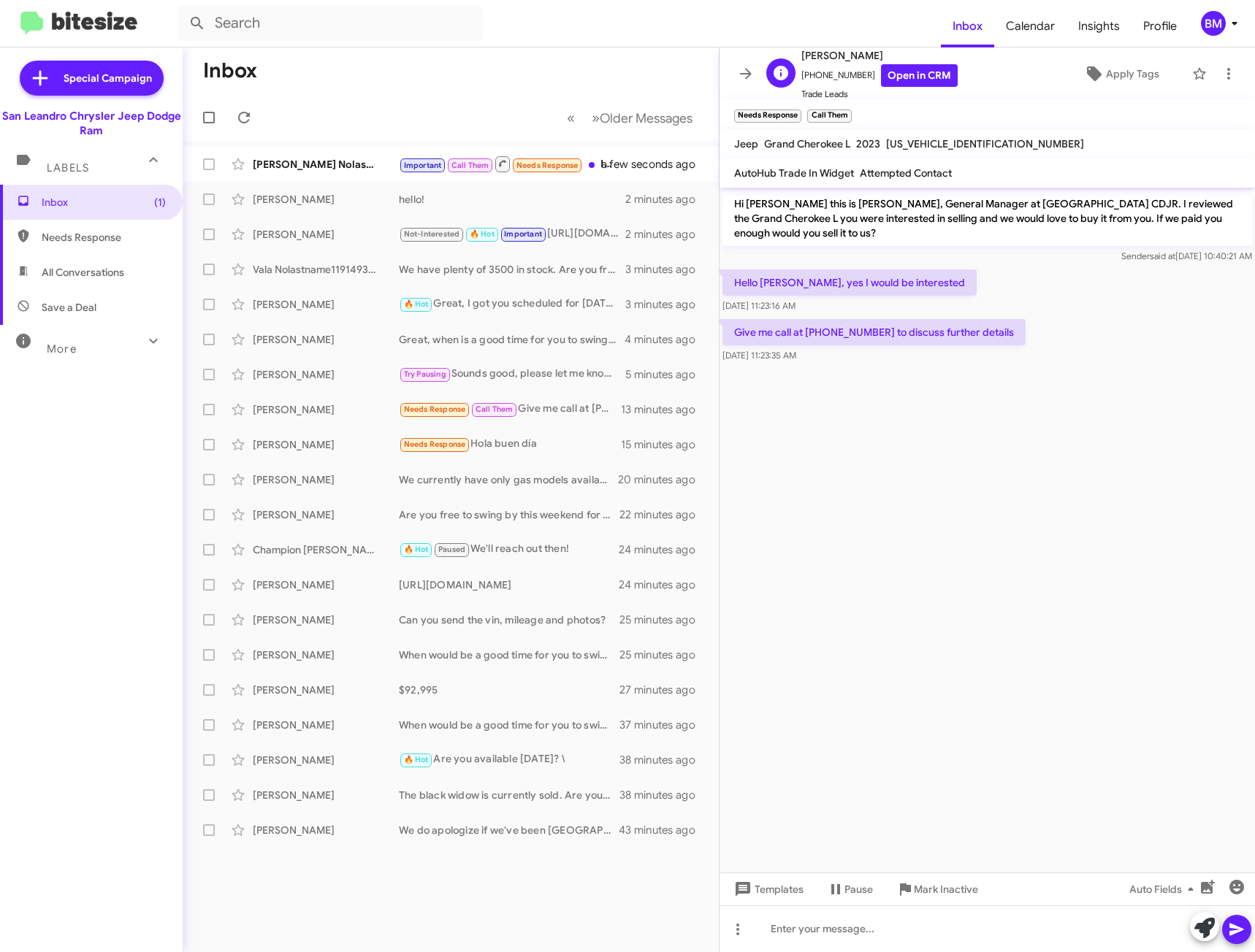
click at [828, 77] on span "[PHONE_NUMBER] Open in CRM" at bounding box center [879, 75] width 156 height 22
click at [884, 76] on link "Open in CRM" at bounding box center [919, 75] width 77 height 22
click at [74, 248] on span "Needs Response" at bounding box center [91, 237] width 182 height 35
type input "in:needs-response"
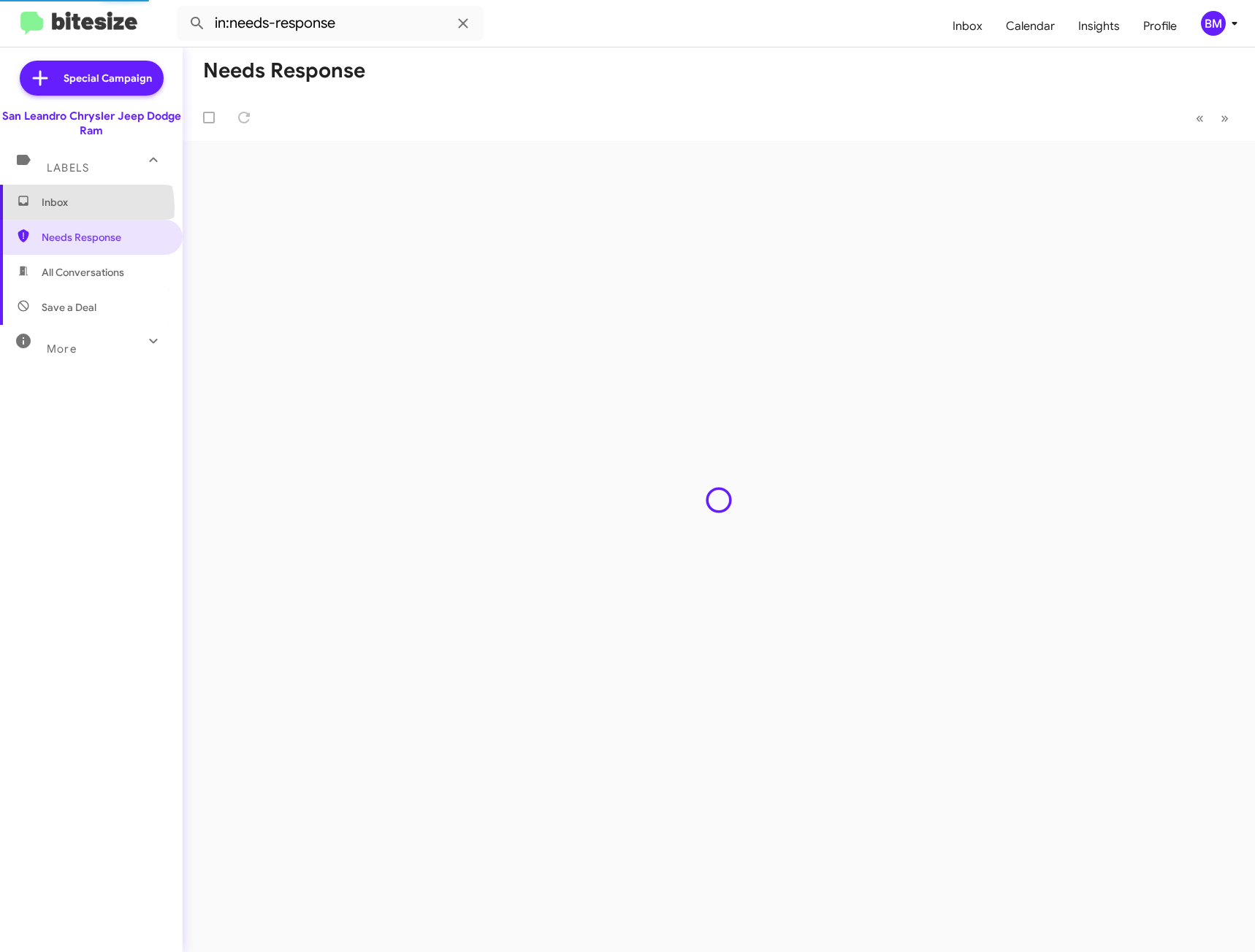
click at [76, 208] on span "Inbox" at bounding box center [103, 202] width 124 height 15
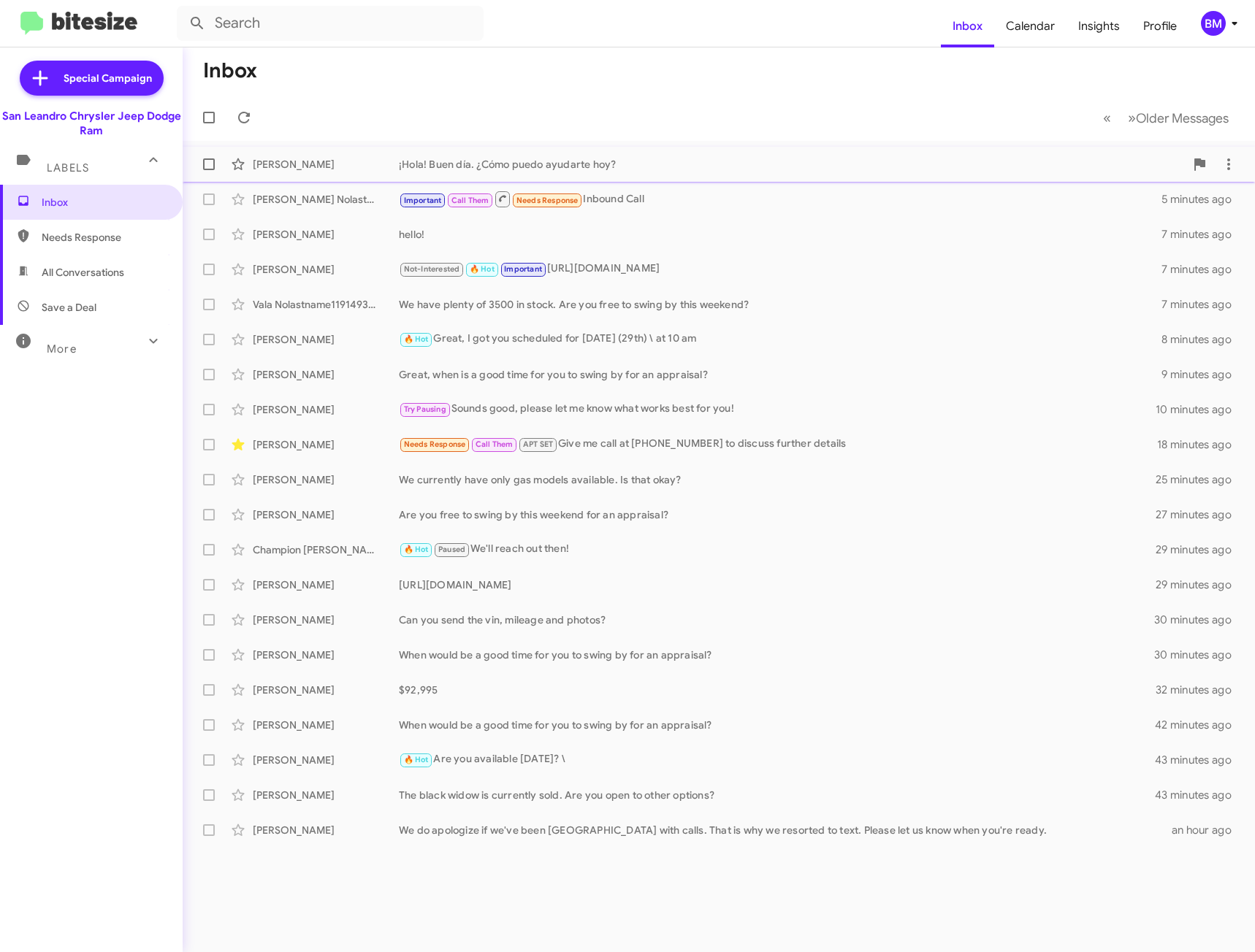
click at [519, 155] on div "[PERSON_NAME] ¡Hola! Buen día. ¿Cómo puedo ayudarte hoy? a few seconds ago" at bounding box center [718, 164] width 1049 height 29
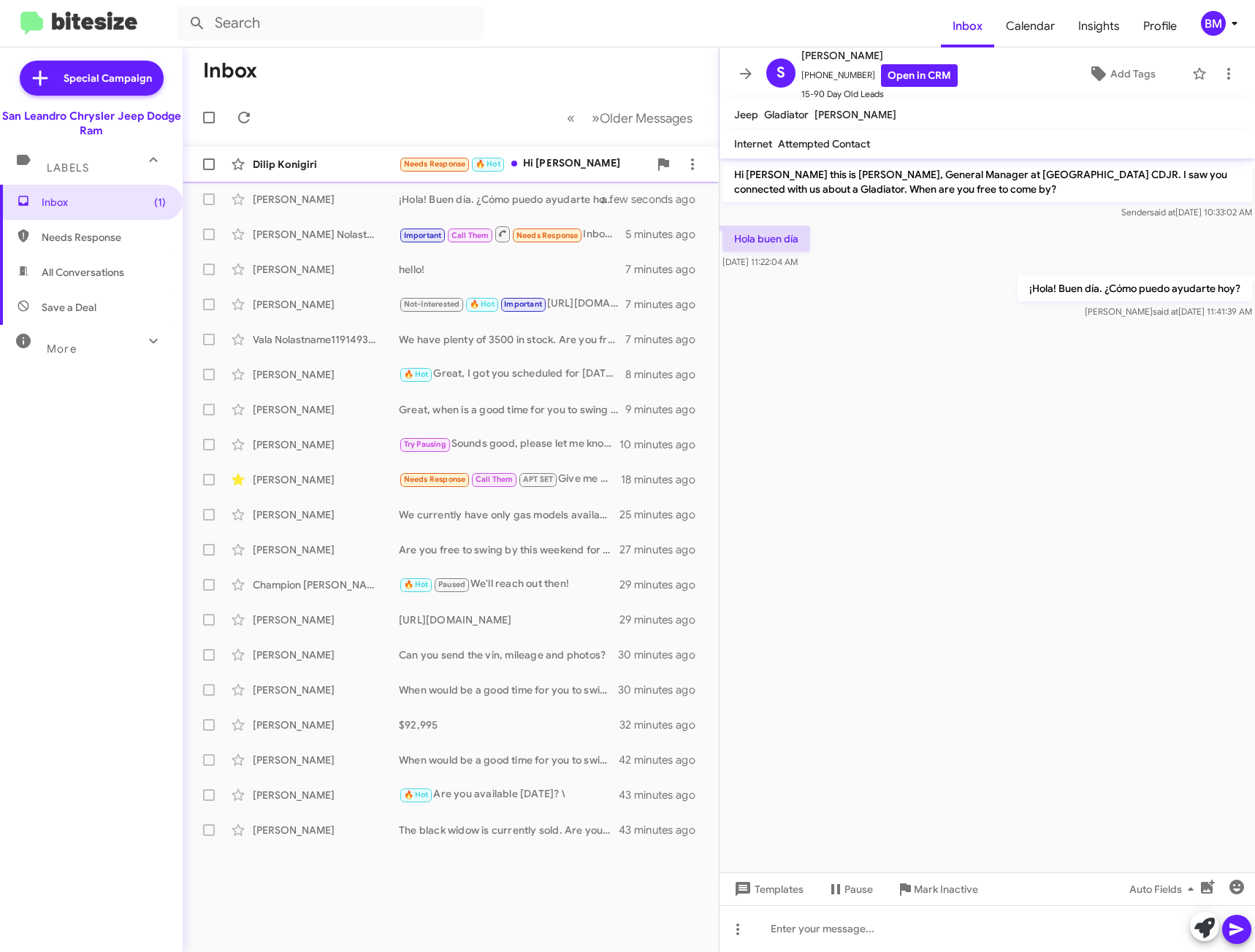
click at [544, 164] on div "Needs Response 🔥 Hot Hi [PERSON_NAME]" at bounding box center [524, 163] width 250 height 17
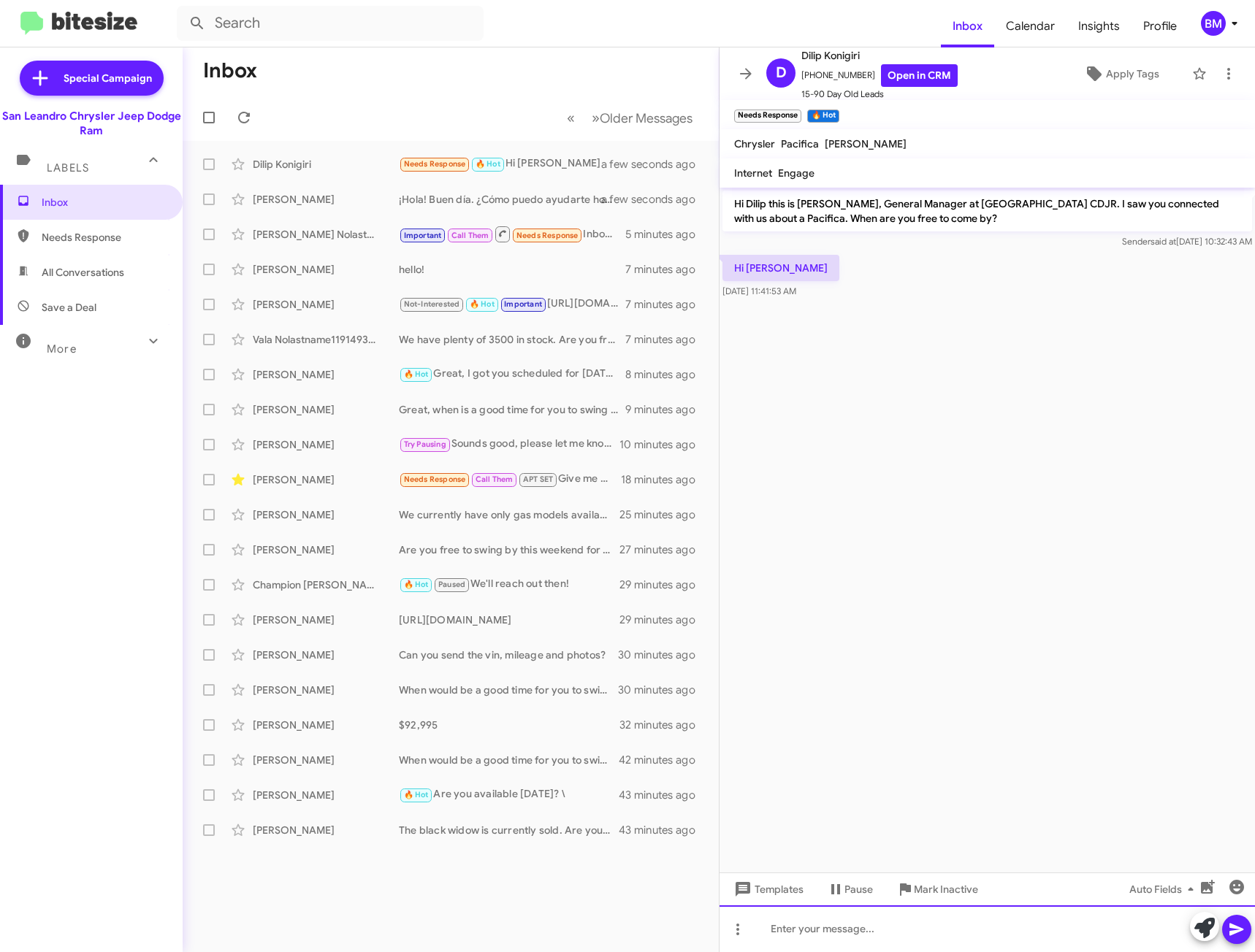
click at [861, 928] on div at bounding box center [987, 929] width 536 height 47
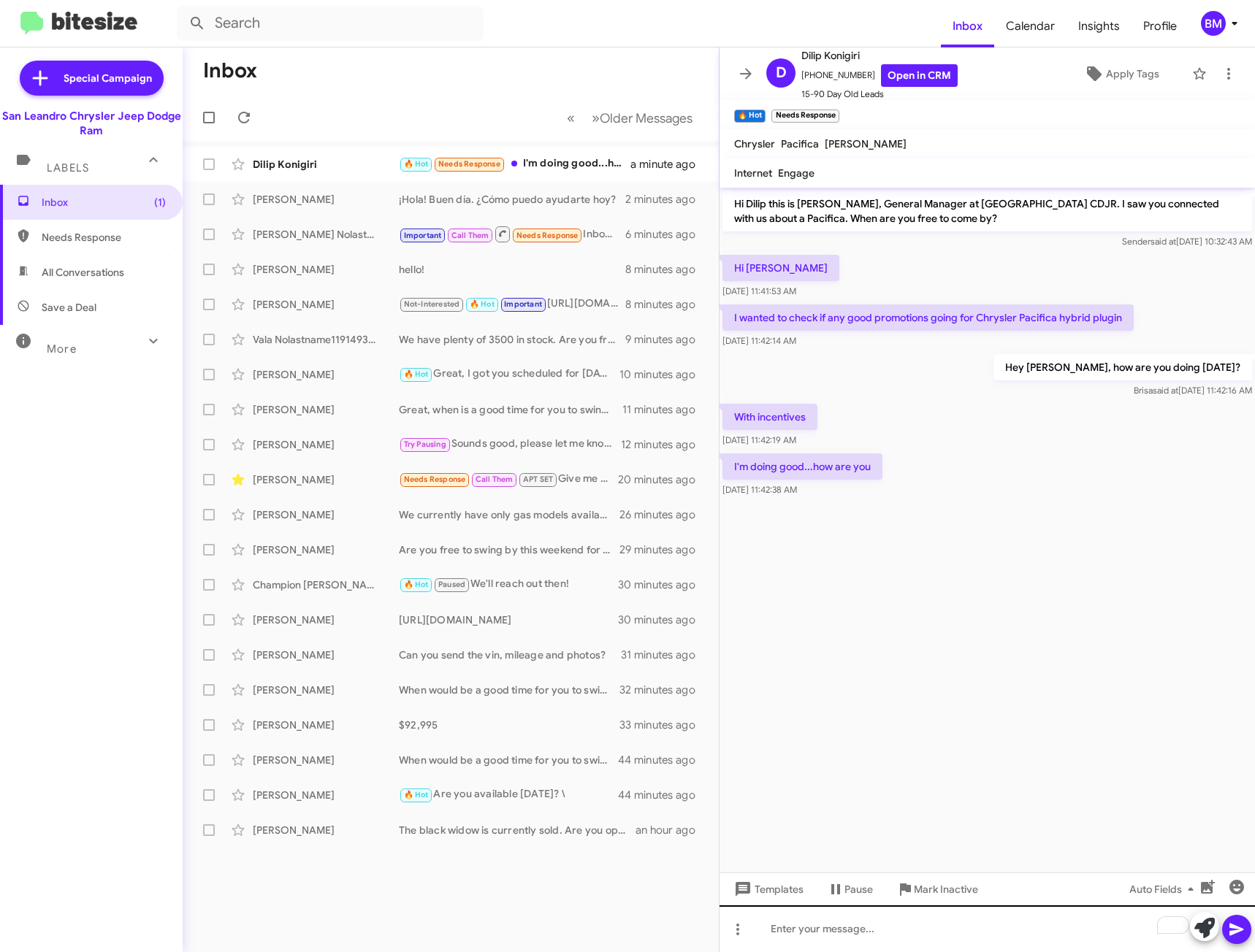
click at [905, 946] on div "To enrich screen reader interactions, please activate Accessibility in Grammarl…" at bounding box center [987, 929] width 536 height 47
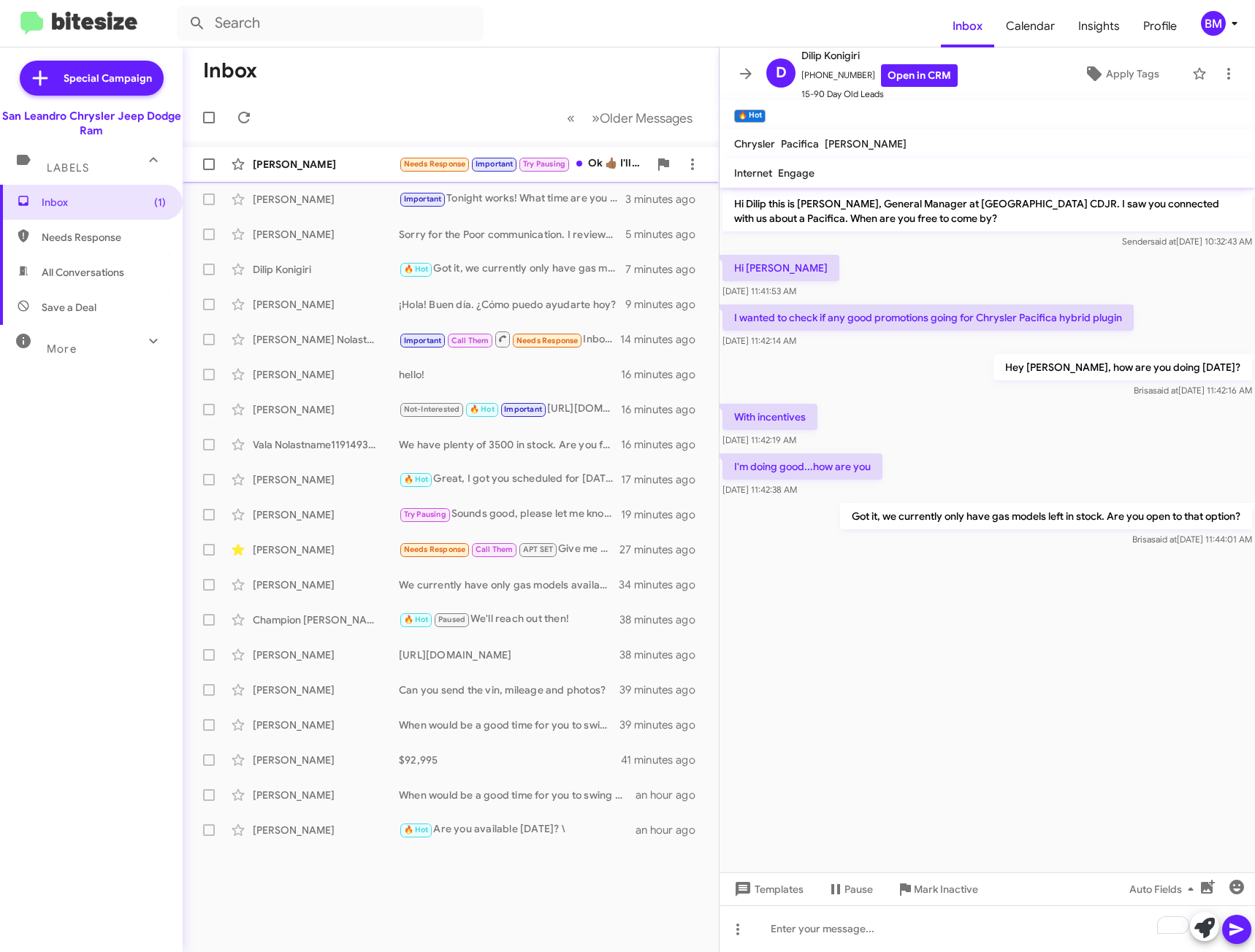
click at [582, 164] on span at bounding box center [579, 164] width 6 height 6
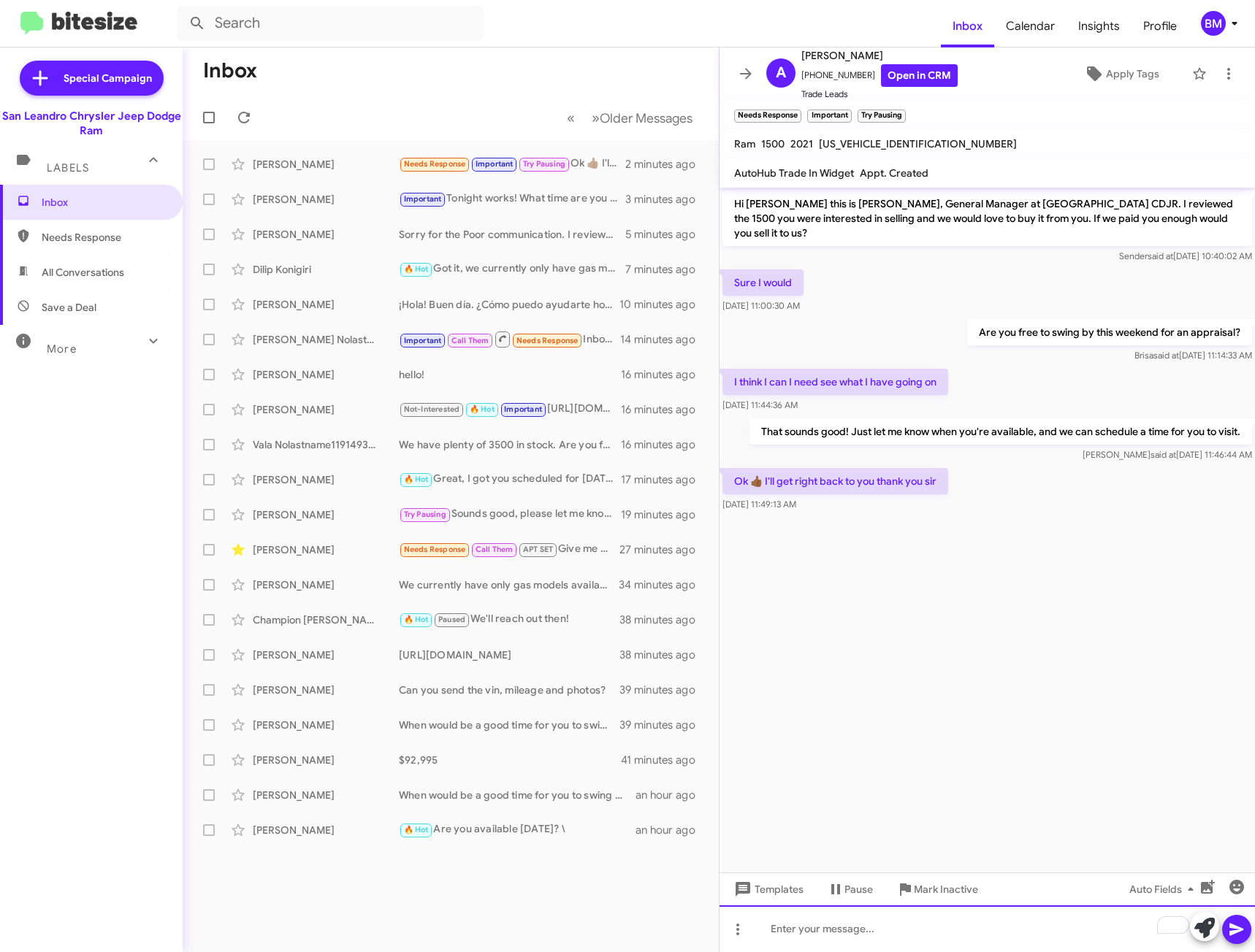
click at [871, 927] on div "To enrich screen reader interactions, please activate Accessibility in Grammarl…" at bounding box center [987, 929] width 536 height 47
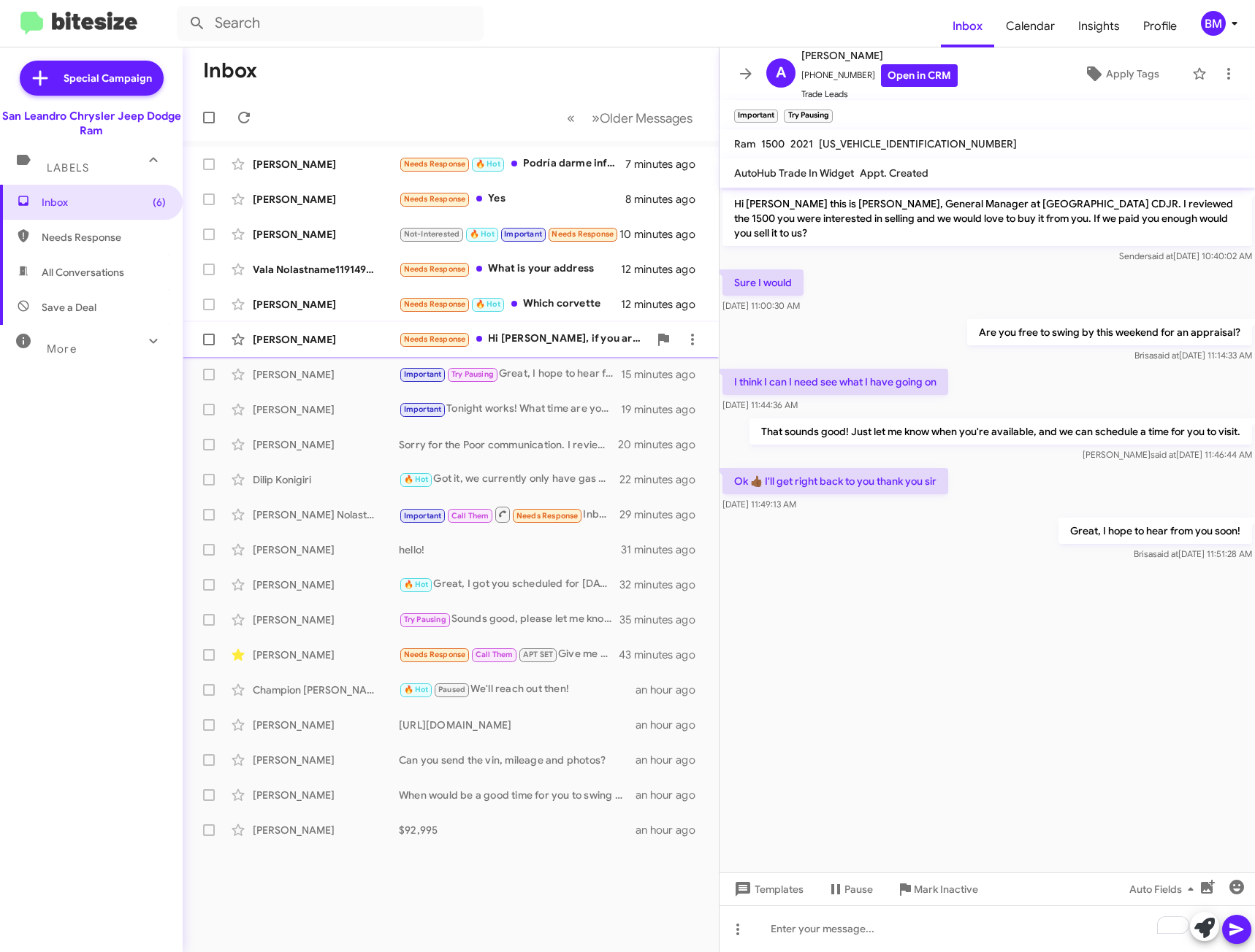
click at [541, 355] on span "Joey Liu Needs Response Hi Carlos, if you are pay me good price I would sell it…" at bounding box center [450, 339] width 536 height 35
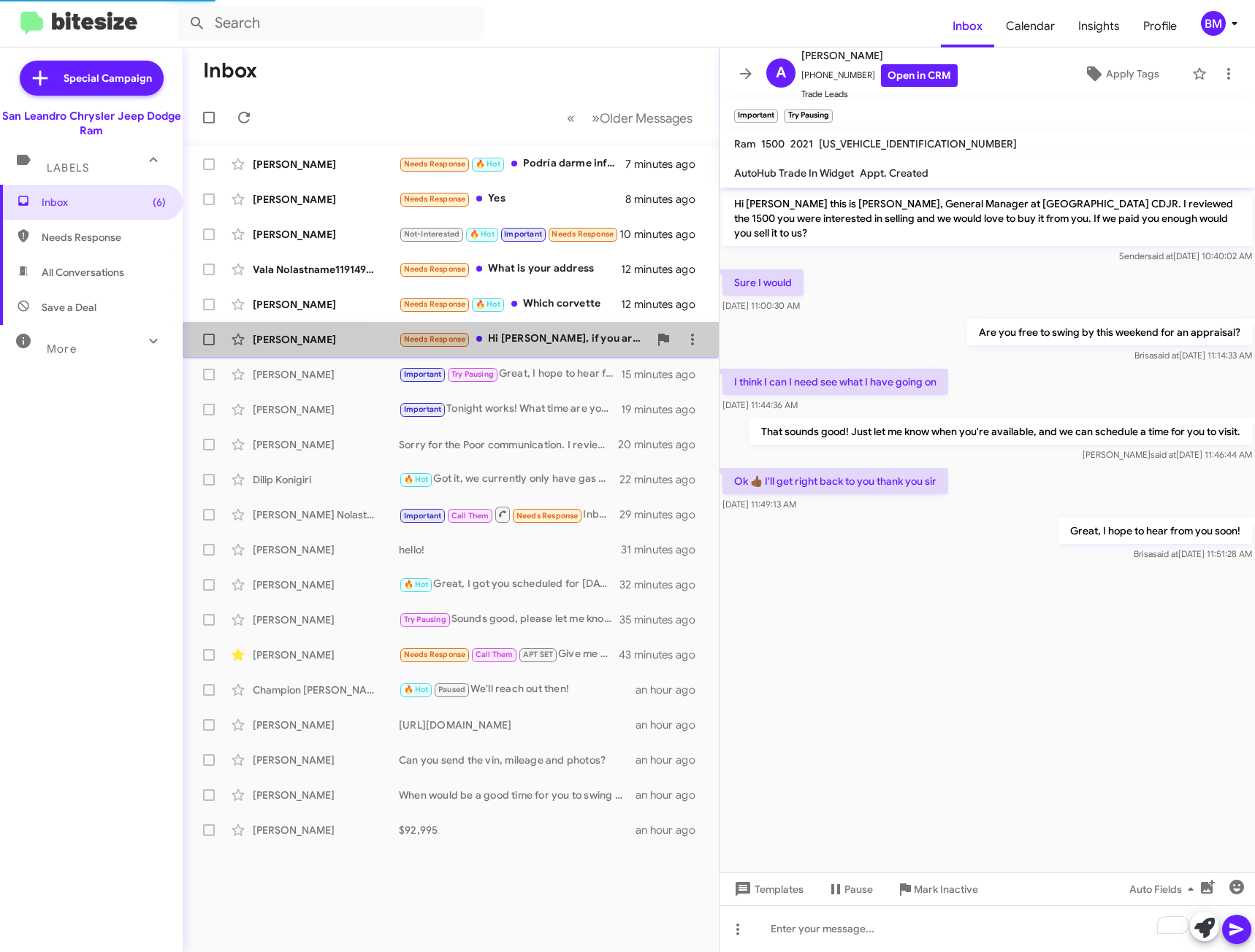
click at [541, 346] on div "Needs Response Hi Carlos, if you are pay me good price I would sell it to you." at bounding box center [524, 338] width 250 height 17
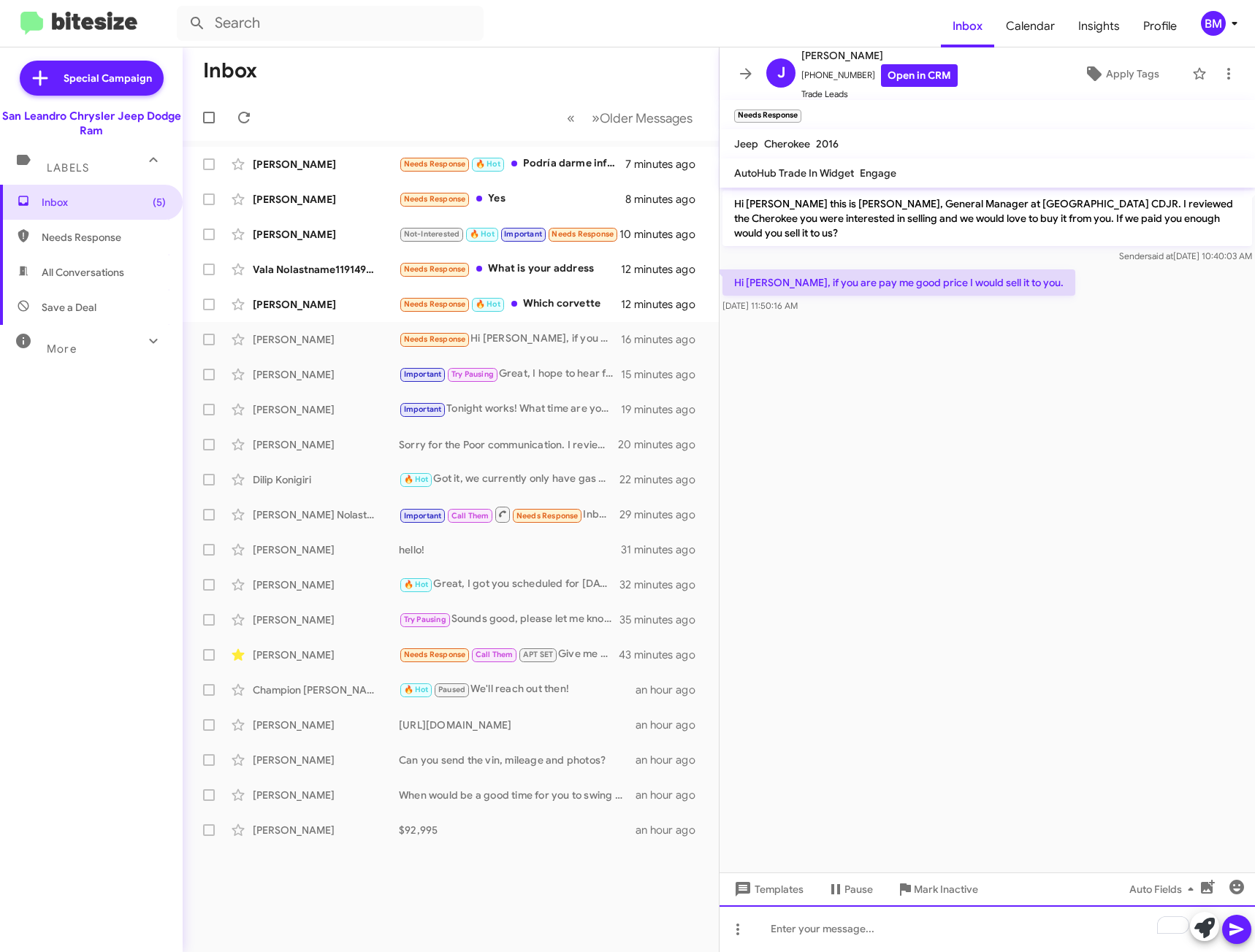
click at [885, 933] on div "To enrich screen reader interactions, please activate Accessibility in Grammarl…" at bounding box center [987, 929] width 536 height 47
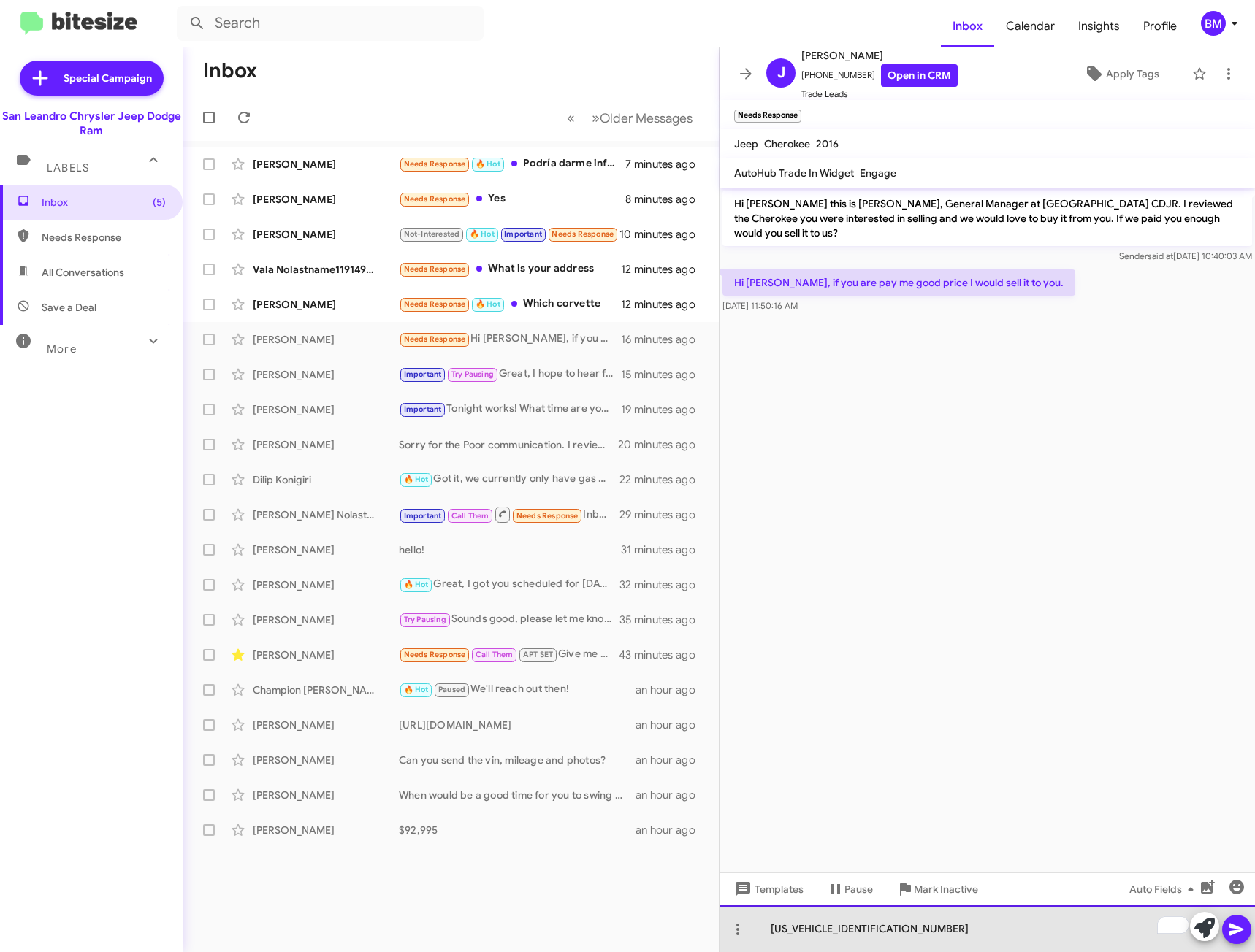
click at [885, 933] on div "3C63RRGL0RG377001" at bounding box center [987, 929] width 536 height 47
click at [974, 936] on div "Are you available to swing by" at bounding box center [987, 929] width 536 height 47
click at [979, 921] on div "Are you available to swing by this weekend for an appraisal?" at bounding box center [987, 929] width 536 height 47
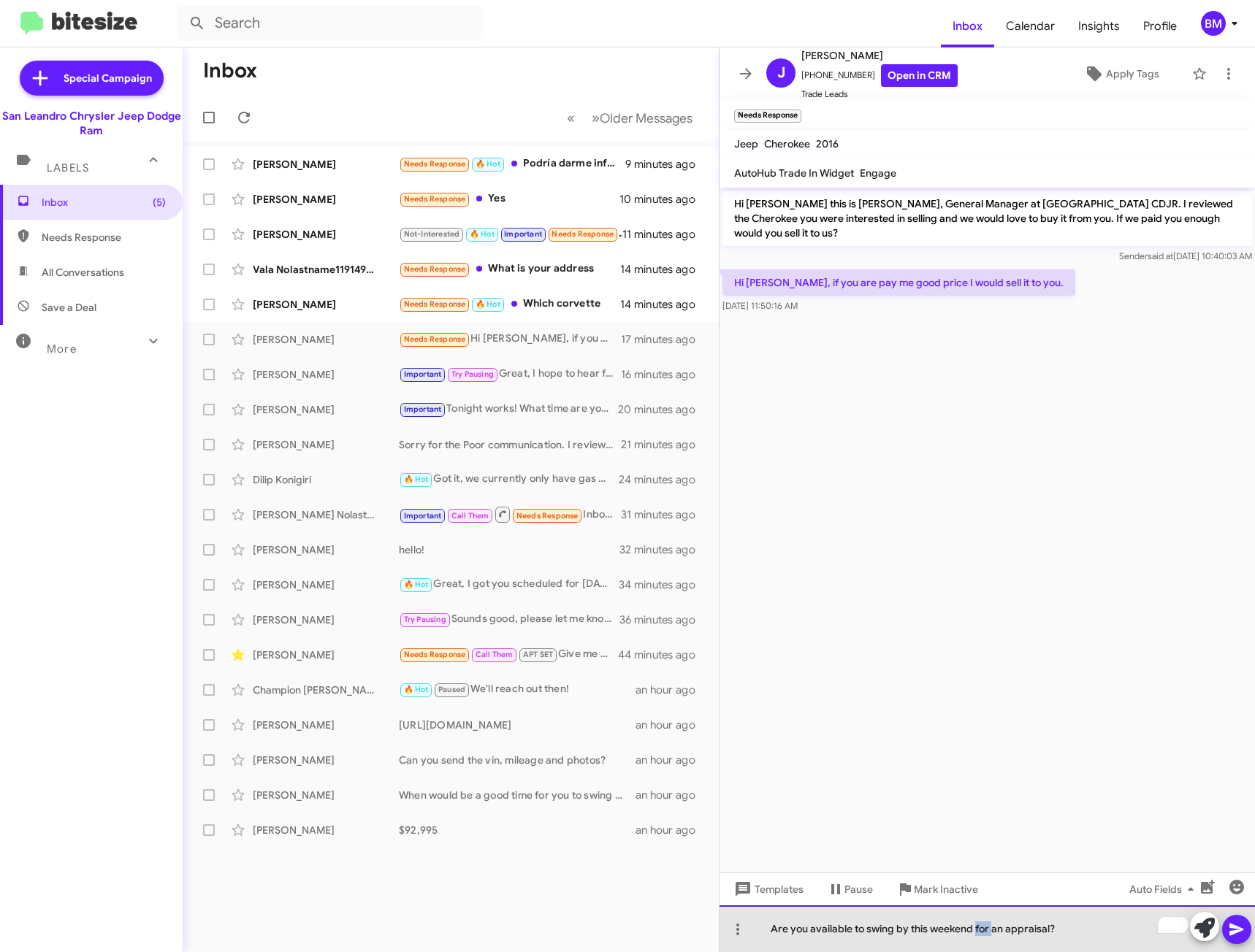
click at [979, 921] on div "Are you available to swing by this weekend for an appraisal?" at bounding box center [987, 929] width 536 height 47
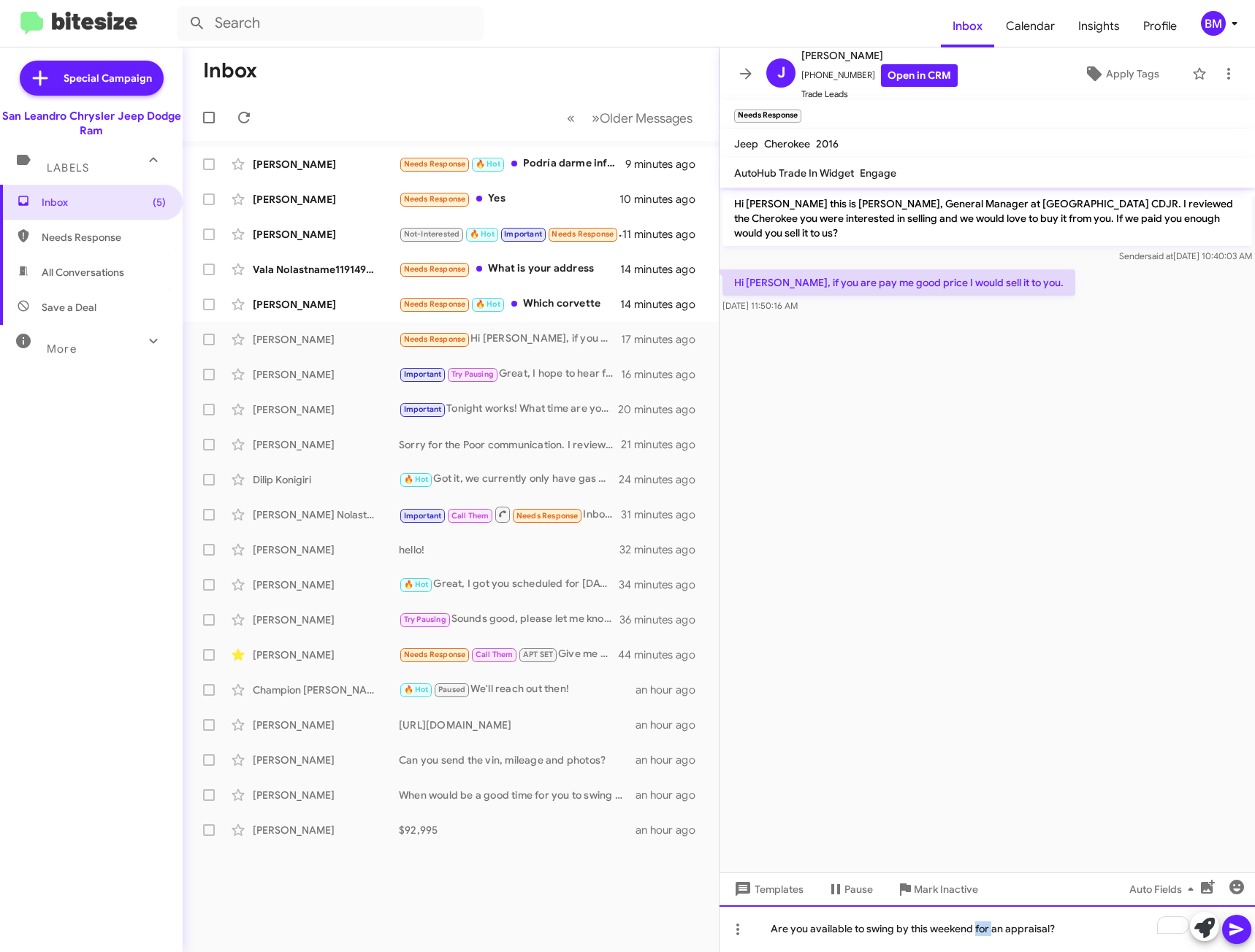
click at [975, 922] on div "Are you available to swing by this weekend for an appraisal?" at bounding box center [987, 929] width 536 height 47
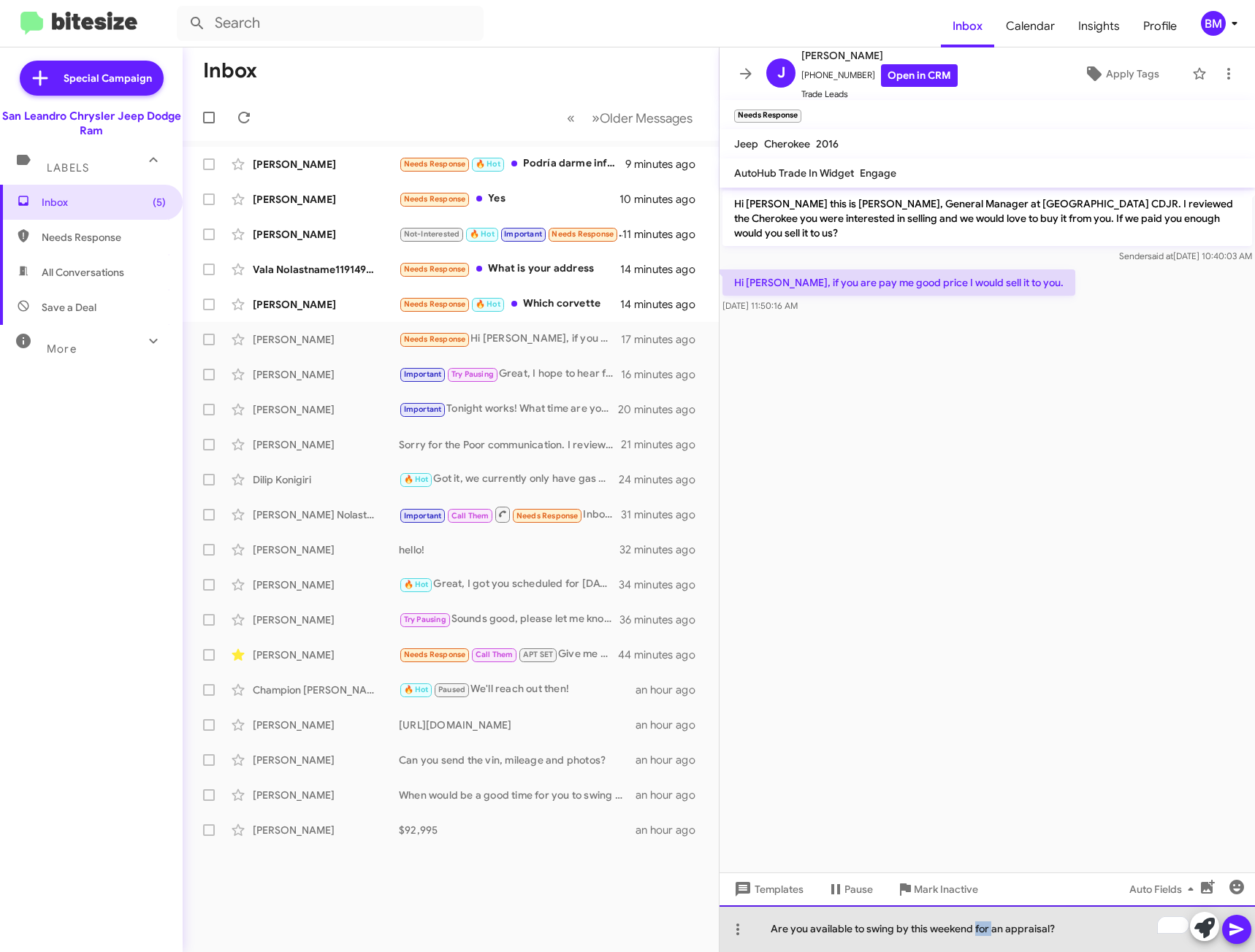
click at [975, 922] on div "Are you available to swing by this weekend for an appraisal?" at bounding box center [987, 929] width 536 height 47
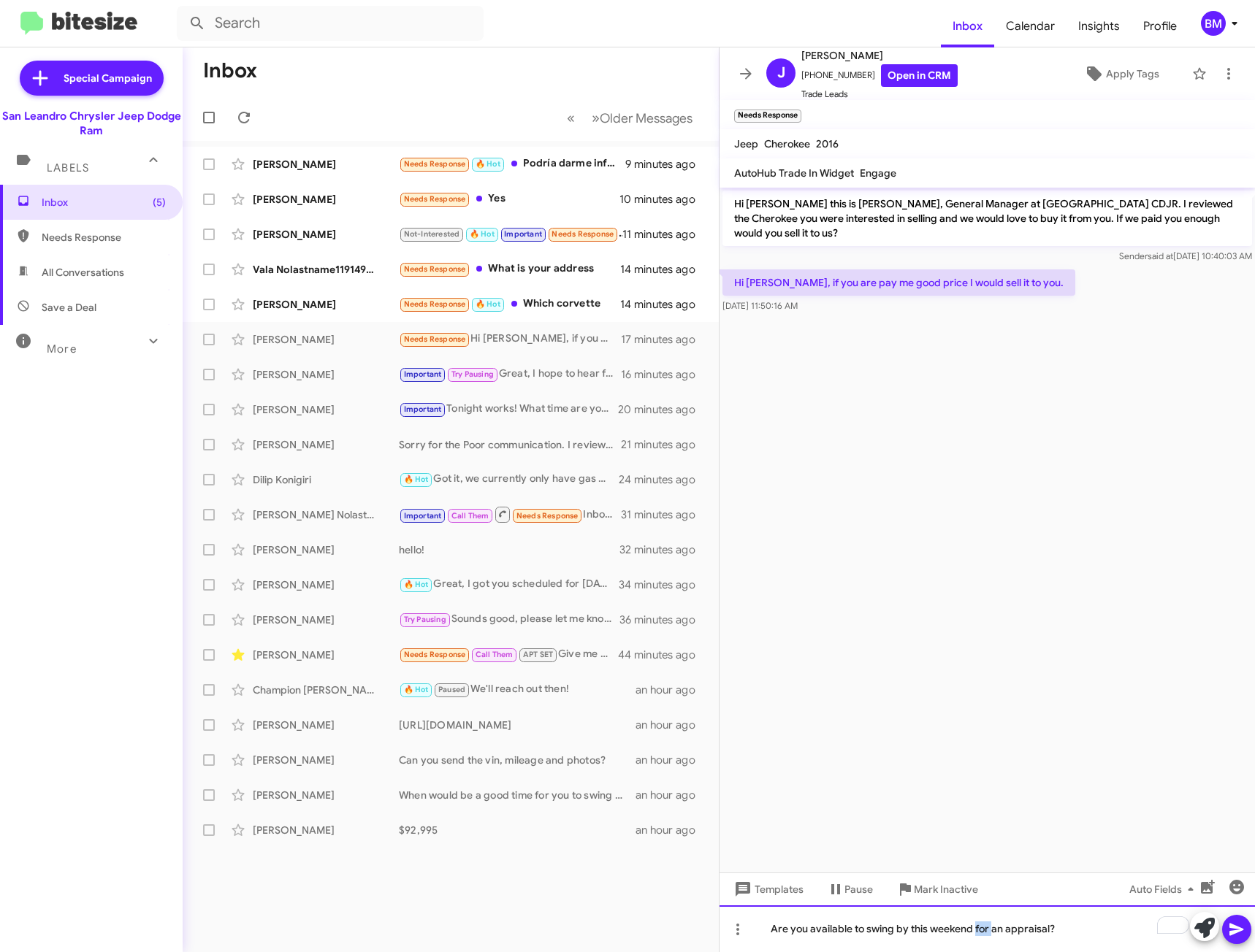
copy div "Are you available to swing by this weekend for an appraisal?"
click at [1235, 921] on icon at bounding box center [1236, 930] width 18 height 18
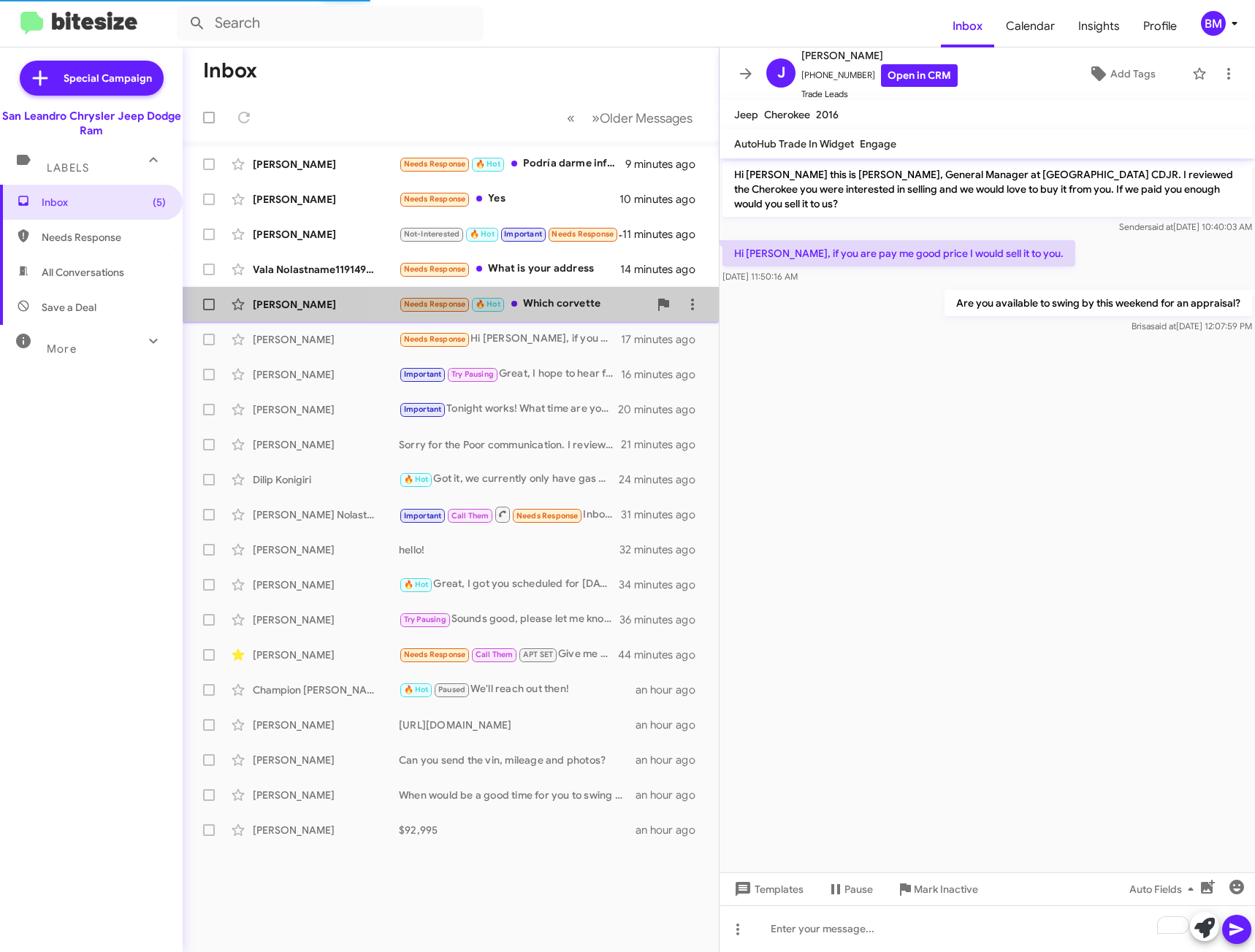
click at [581, 307] on div "Needs Response 🔥 Hot Which corvette" at bounding box center [524, 303] width 250 height 17
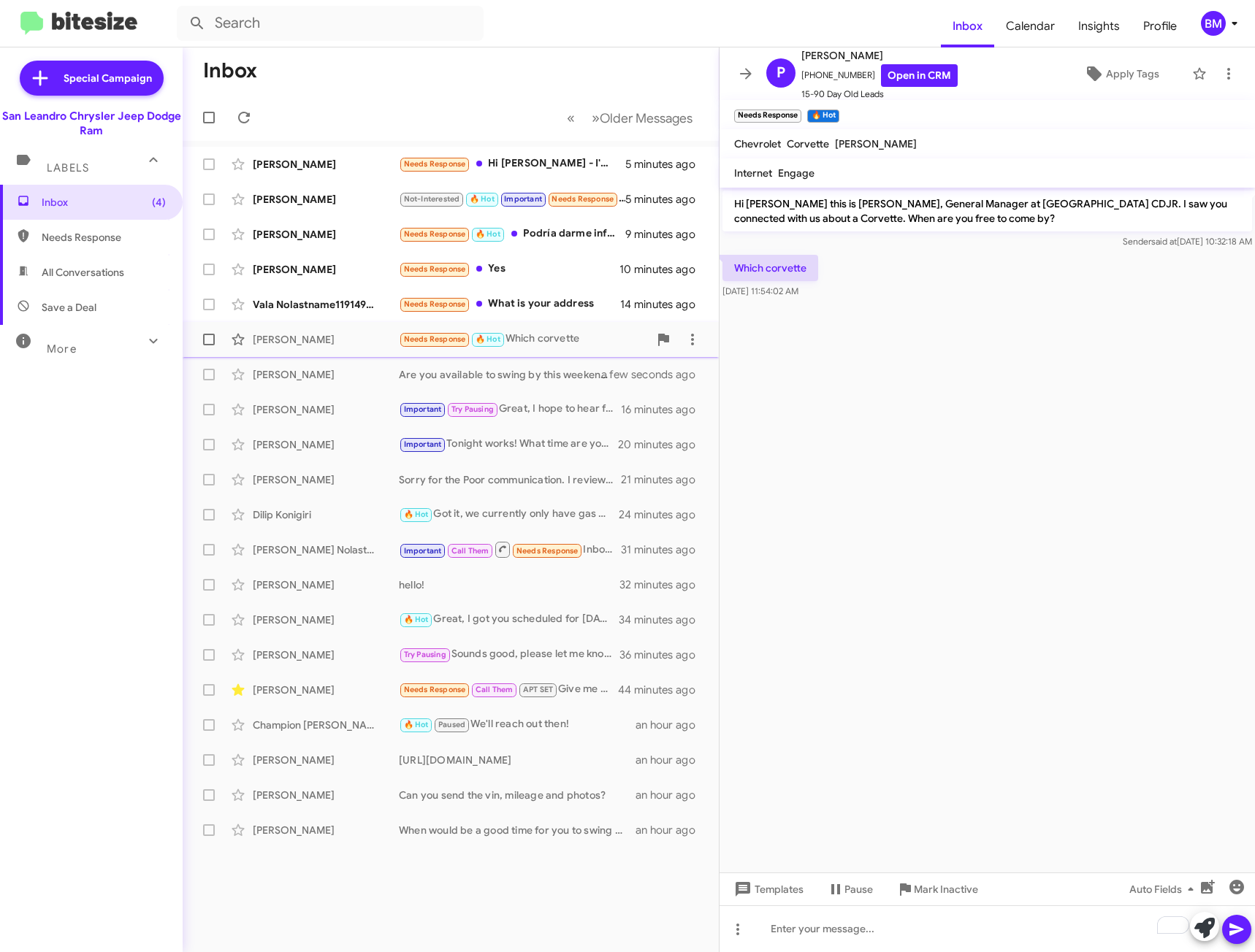
click at [547, 334] on div "Needs Response 🔥 Hot Which corvette" at bounding box center [524, 338] width 250 height 17
click at [911, 890] on icon at bounding box center [905, 890] width 11 height 13
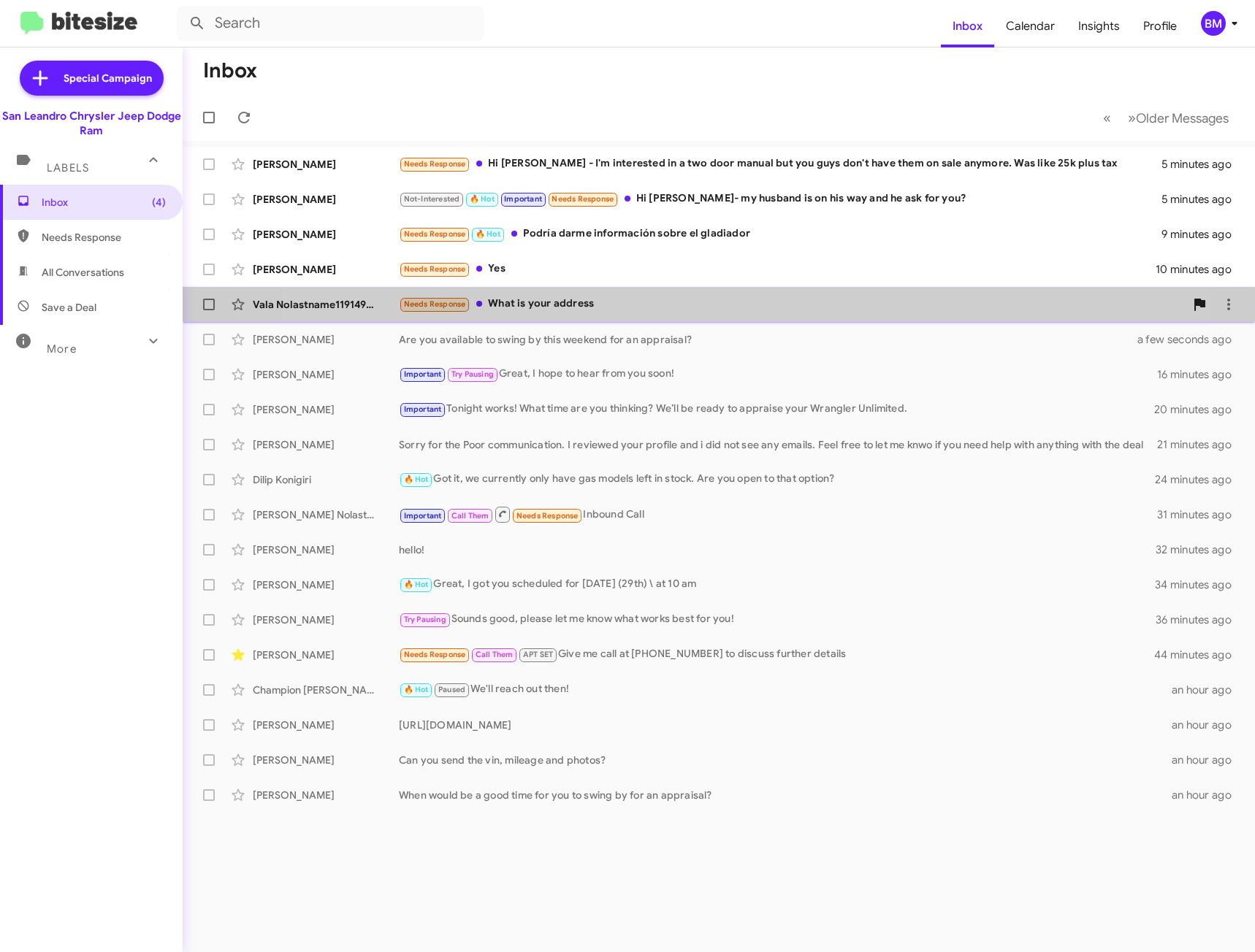
click at [675, 311] on div "Vala Nolastname119149348 Needs Response What is your address 14 minutes ago" at bounding box center [718, 304] width 1049 height 29
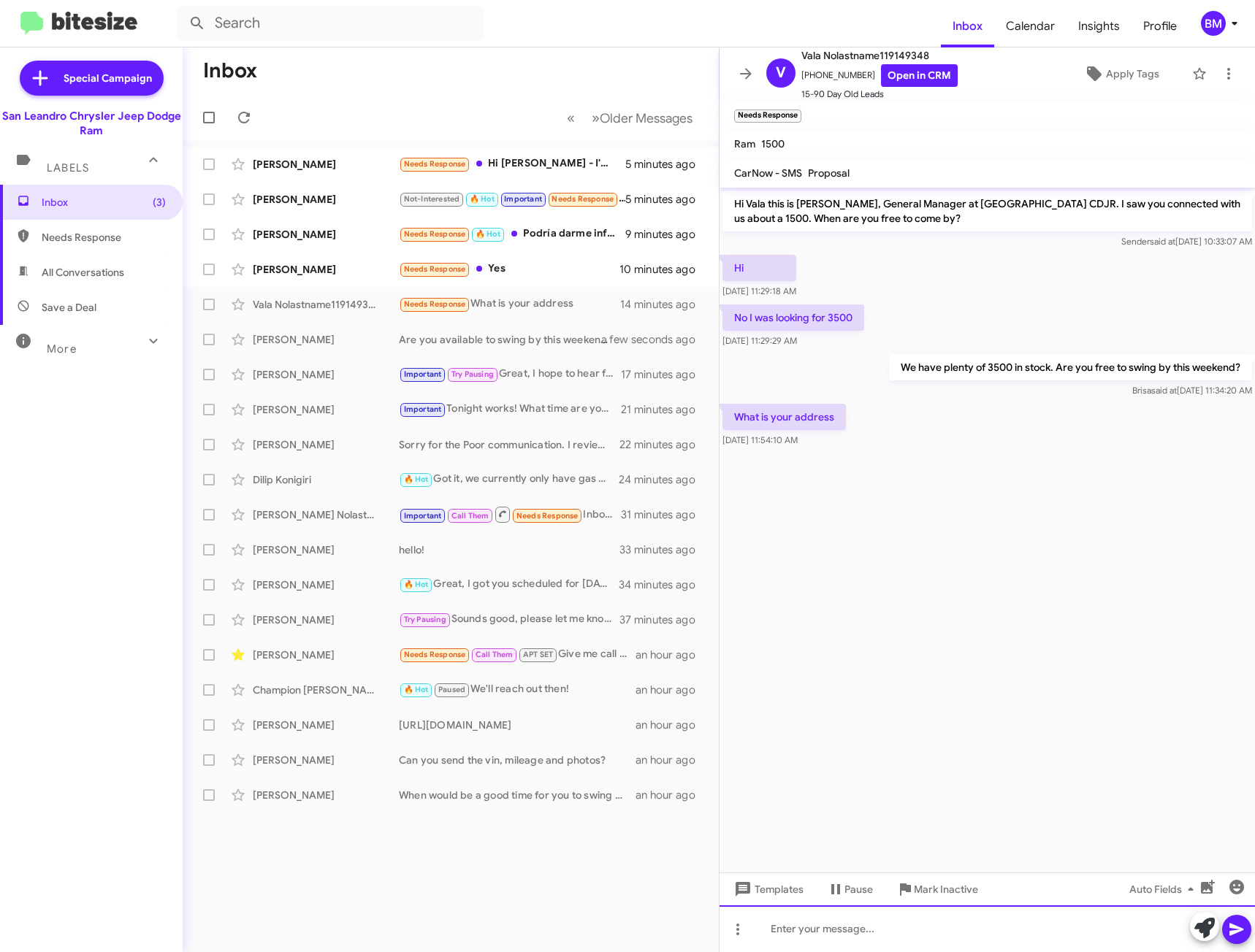
click at [975, 928] on div at bounding box center [987, 929] width 536 height 47
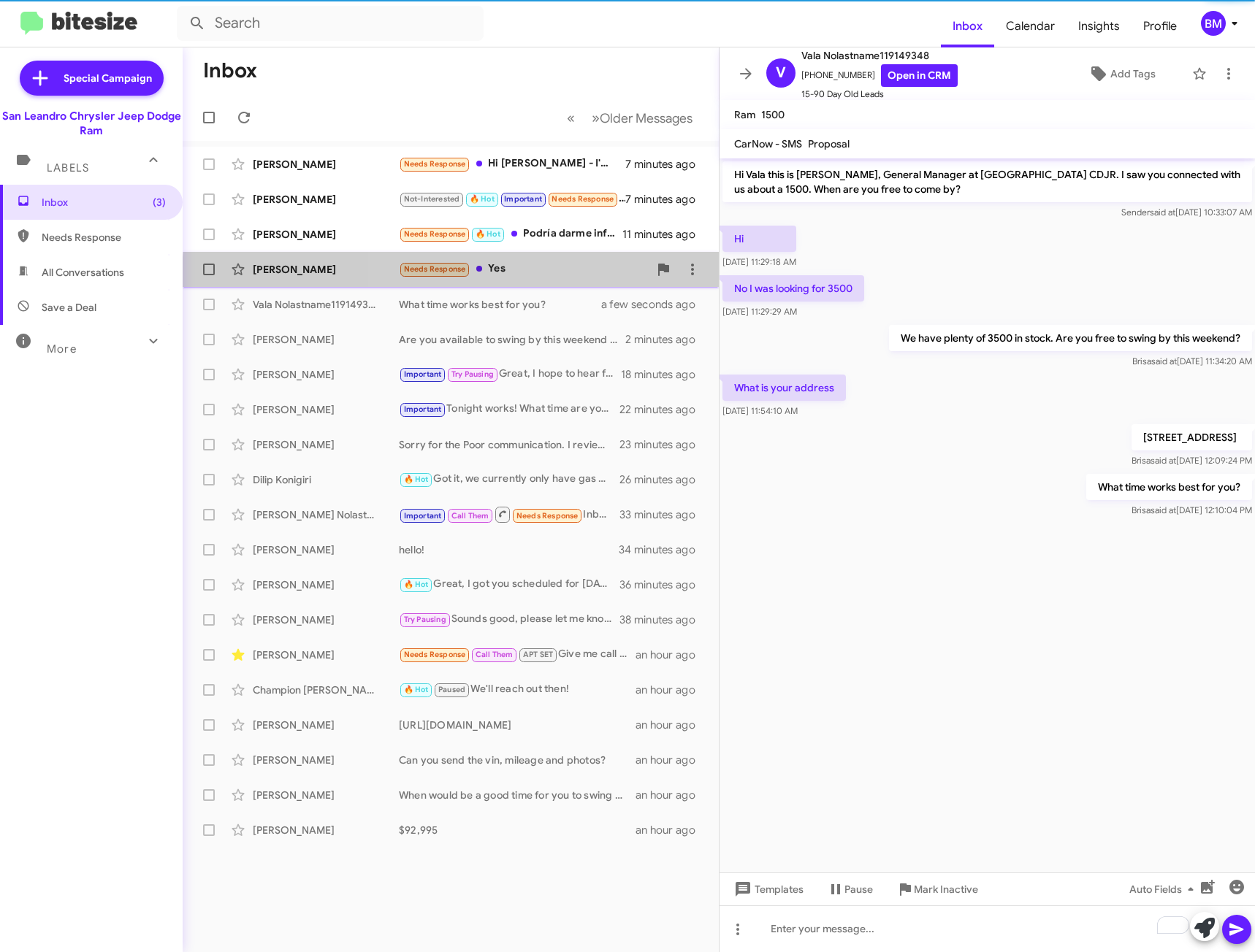
click at [512, 277] on div "Needs Response Yes" at bounding box center [524, 268] width 250 height 17
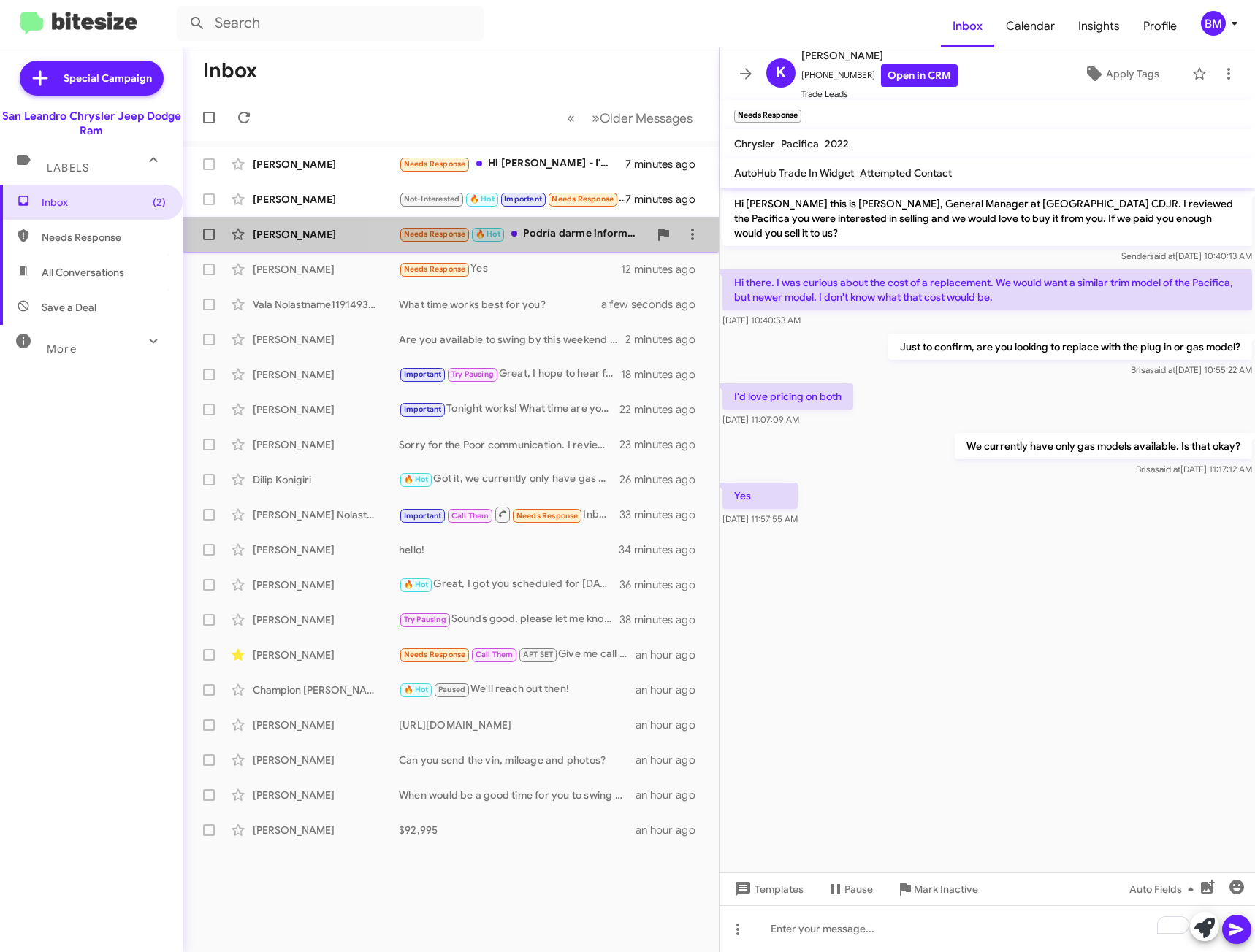
click at [556, 232] on div "Needs Response 🔥 Hot Podría darme información sobre el gladiador" at bounding box center [524, 233] width 250 height 17
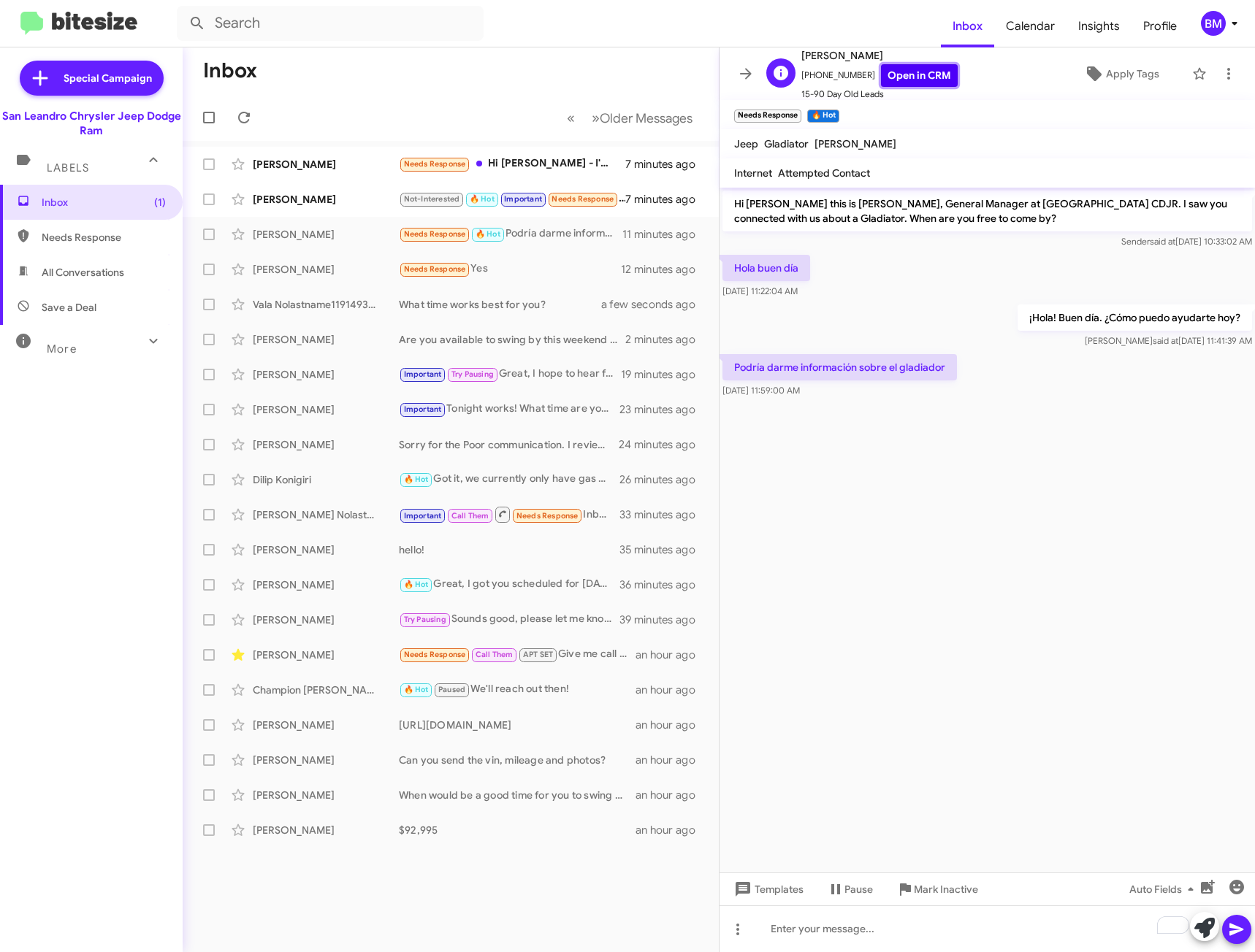
click at [893, 80] on link "Open in CRM" at bounding box center [919, 75] width 77 height 22
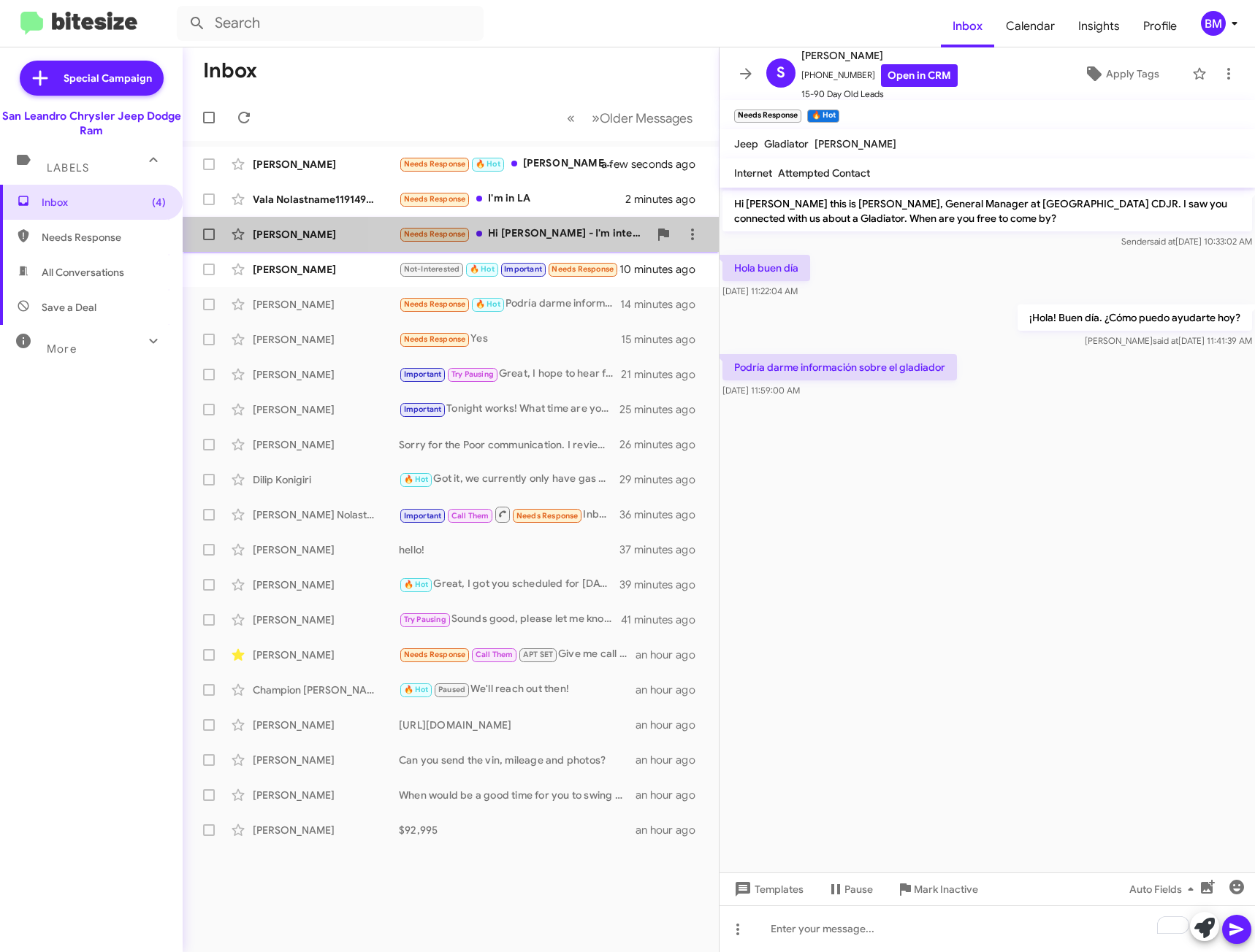
click at [571, 243] on div "Matt Miller Needs Response Hi Carlos - I'm interested in a two door manual but …" at bounding box center [450, 234] width 512 height 29
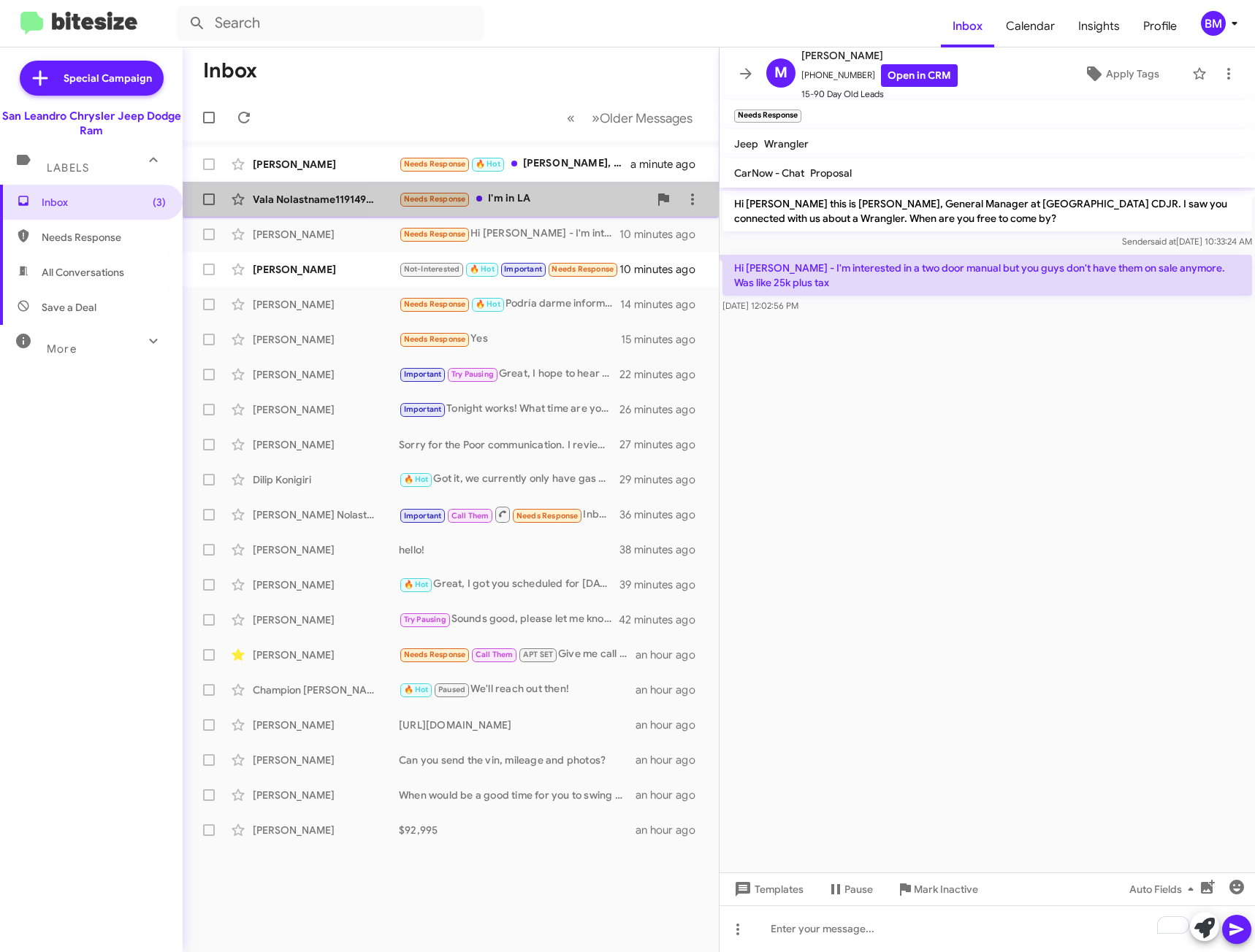
click at [585, 192] on div "Needs Response I'm in LA" at bounding box center [524, 198] width 250 height 17
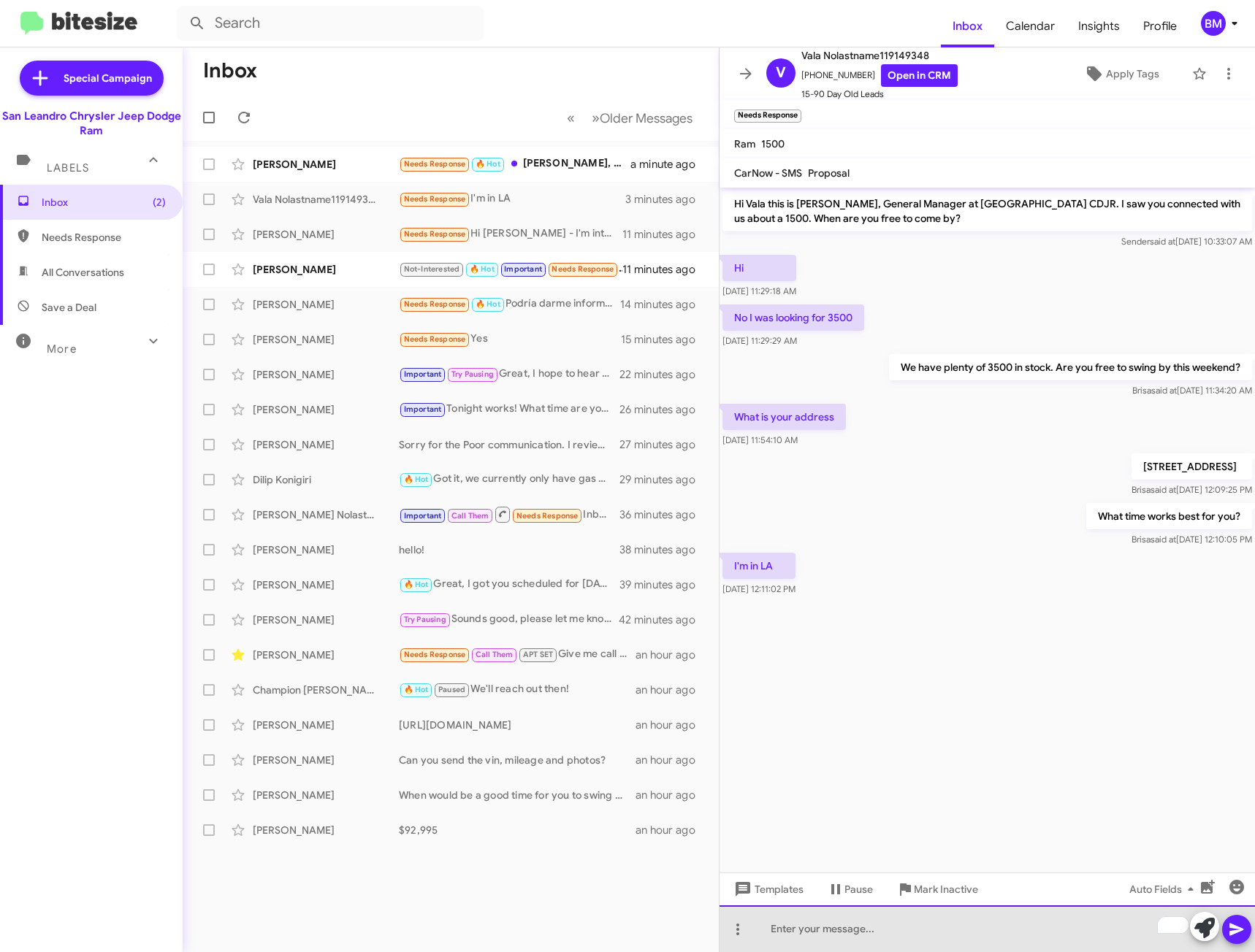
click at [840, 920] on div "To enrich screen reader interactions, please activate Accessibility in Grammarl…" at bounding box center [987, 929] width 536 height 47
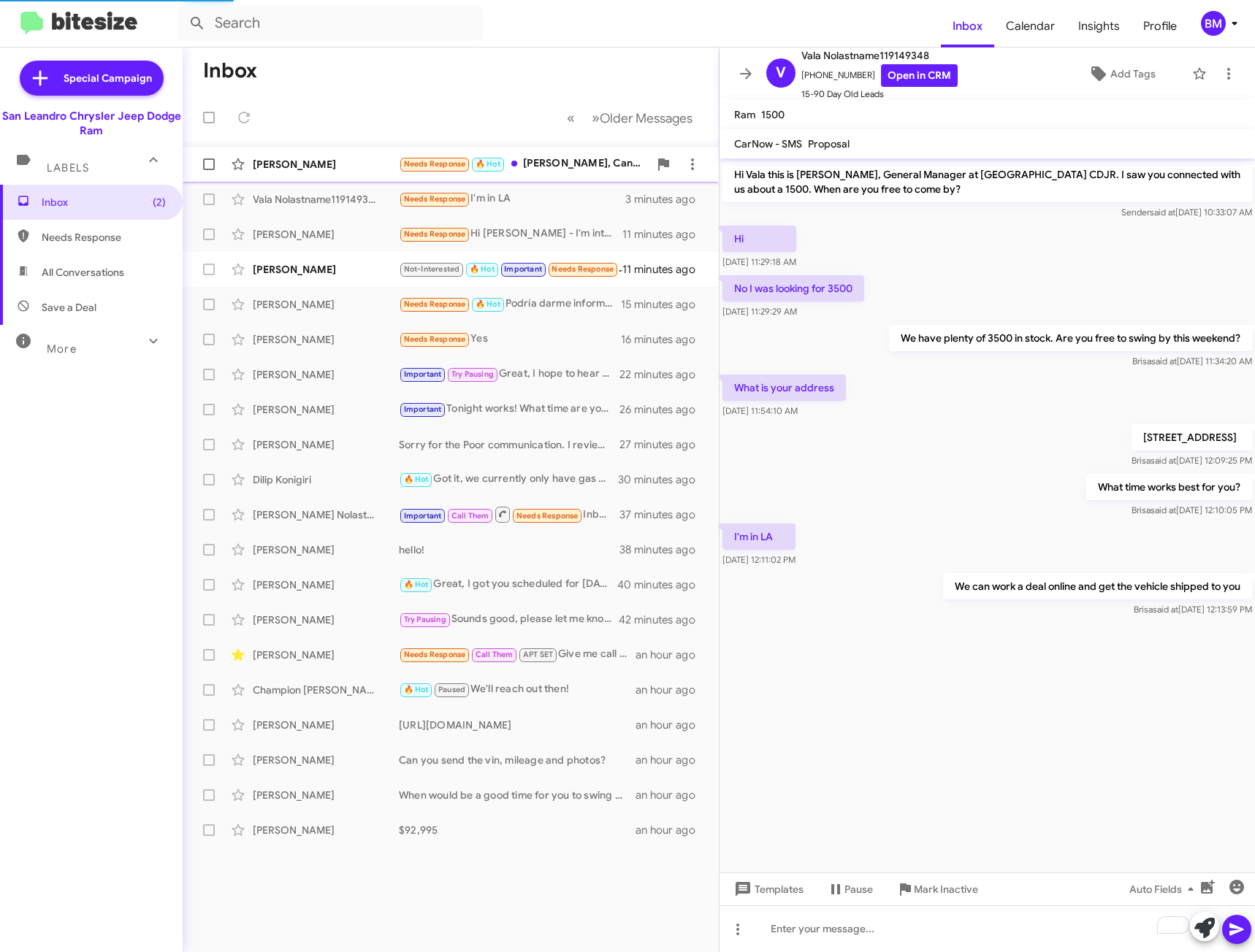
click at [542, 167] on div "Needs Response 🔥 Hot Carlos, Can I asking my friend help me swing by there this…" at bounding box center [524, 163] width 250 height 17
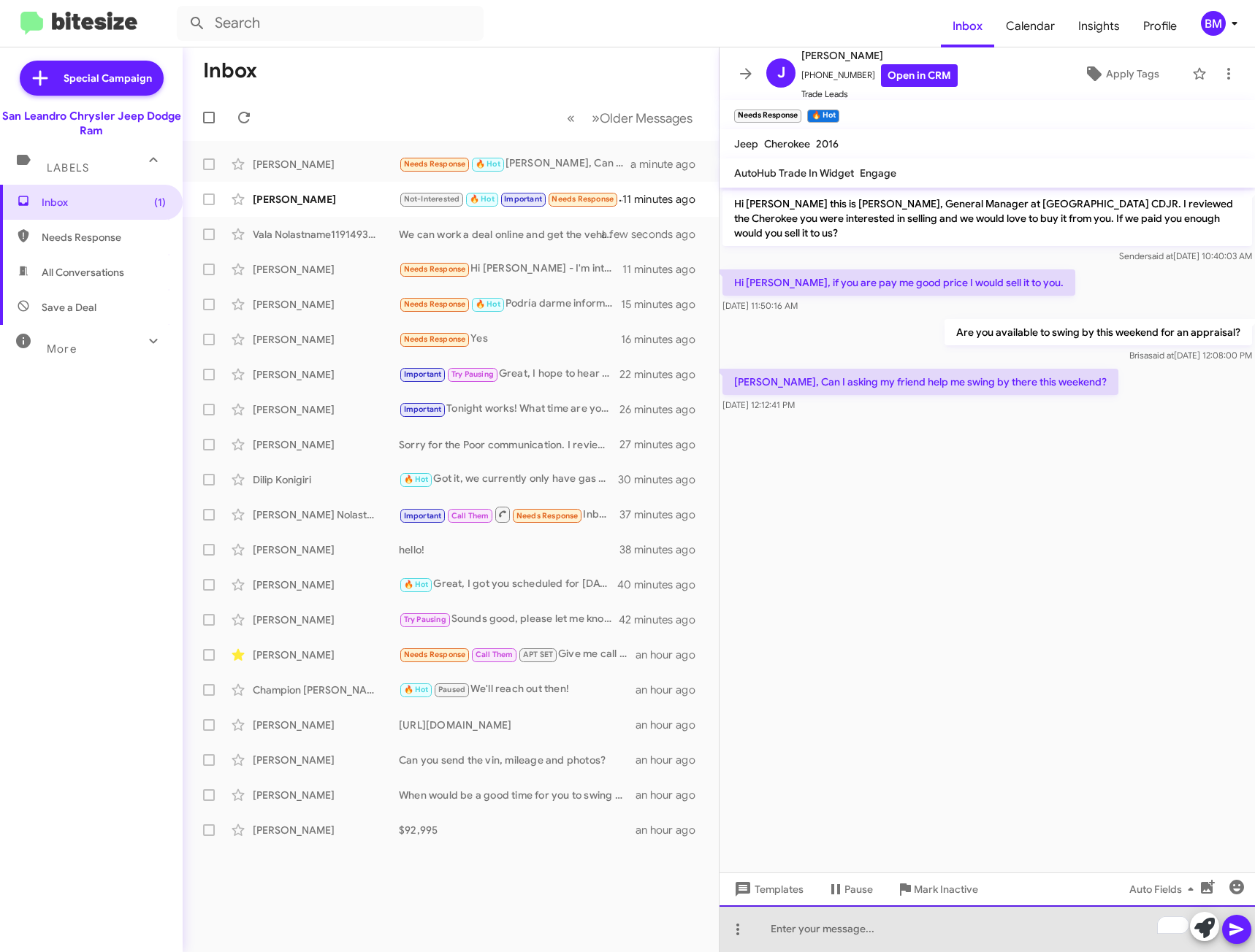
click at [821, 928] on div "To enrich screen reader interactions, please activate Accessibility in Grammarl…" at bounding box center [987, 929] width 536 height 47
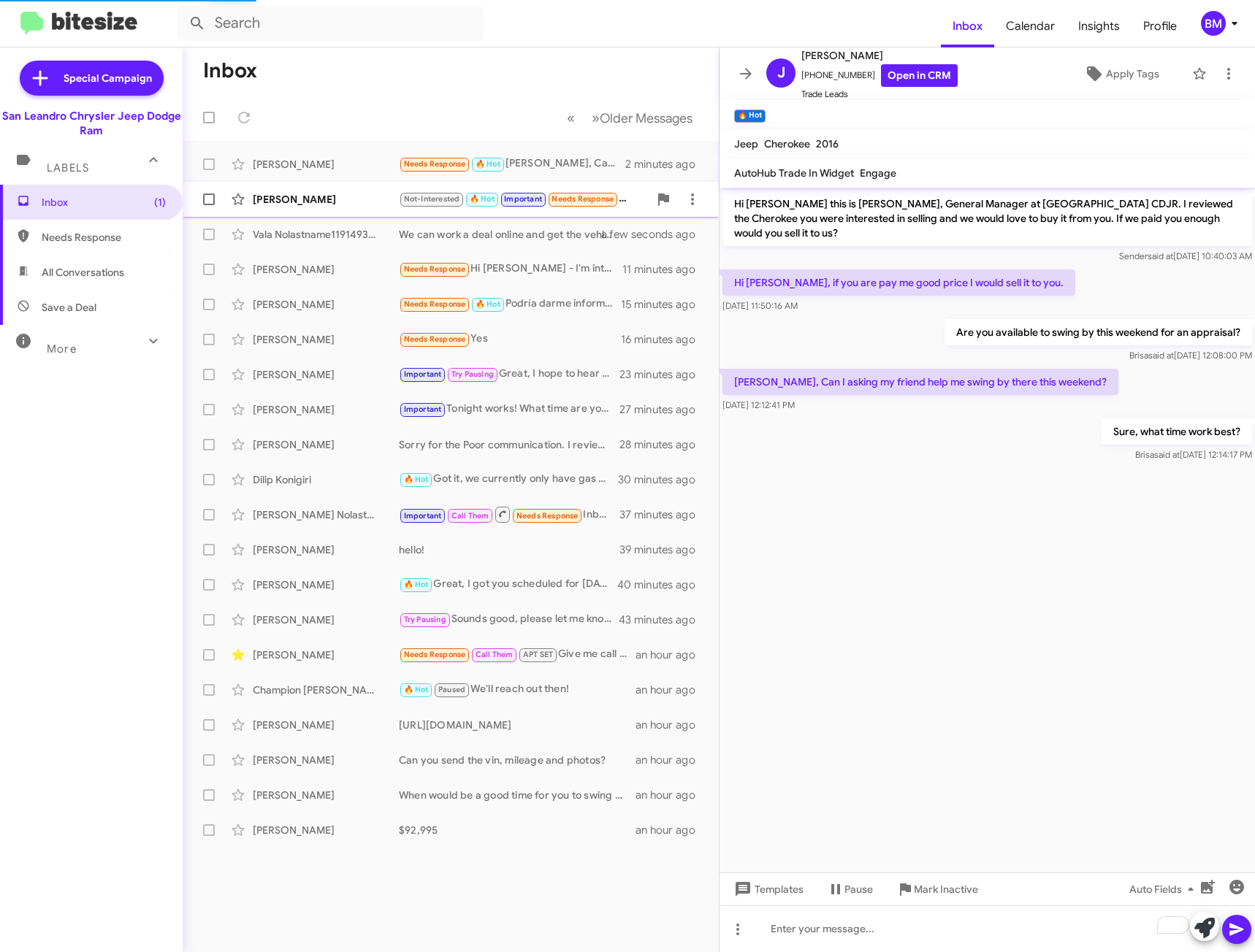
click at [340, 187] on div "Ana Ataata Not-Interested 🔥 Hot Important Needs Response Hi Carlos- my husband …" at bounding box center [450, 199] width 512 height 29
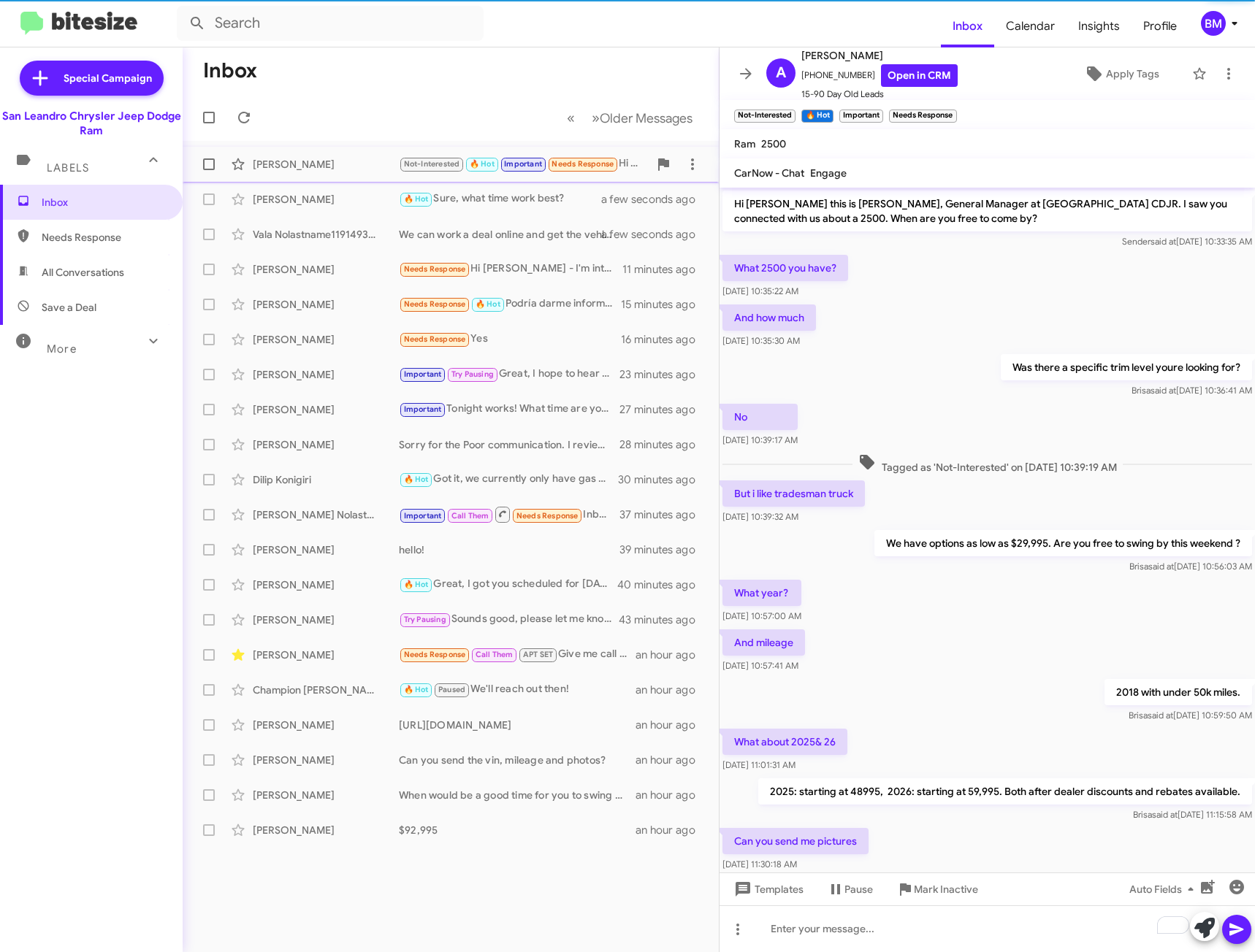
scroll to position [296, 0]
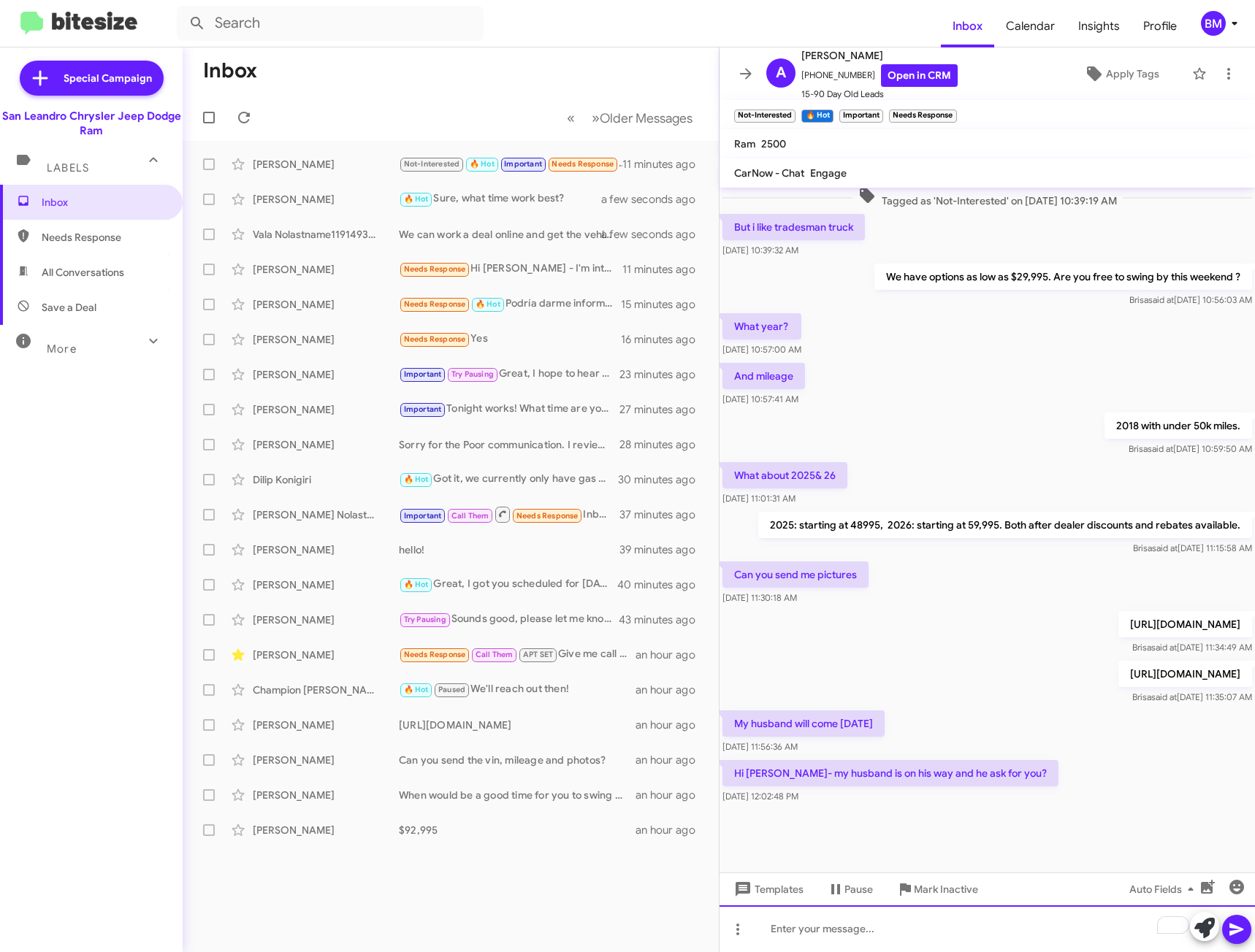
click at [822, 932] on div "To enrich screen reader interactions, please activate Accessibility in Grammarl…" at bounding box center [987, 929] width 536 height 47
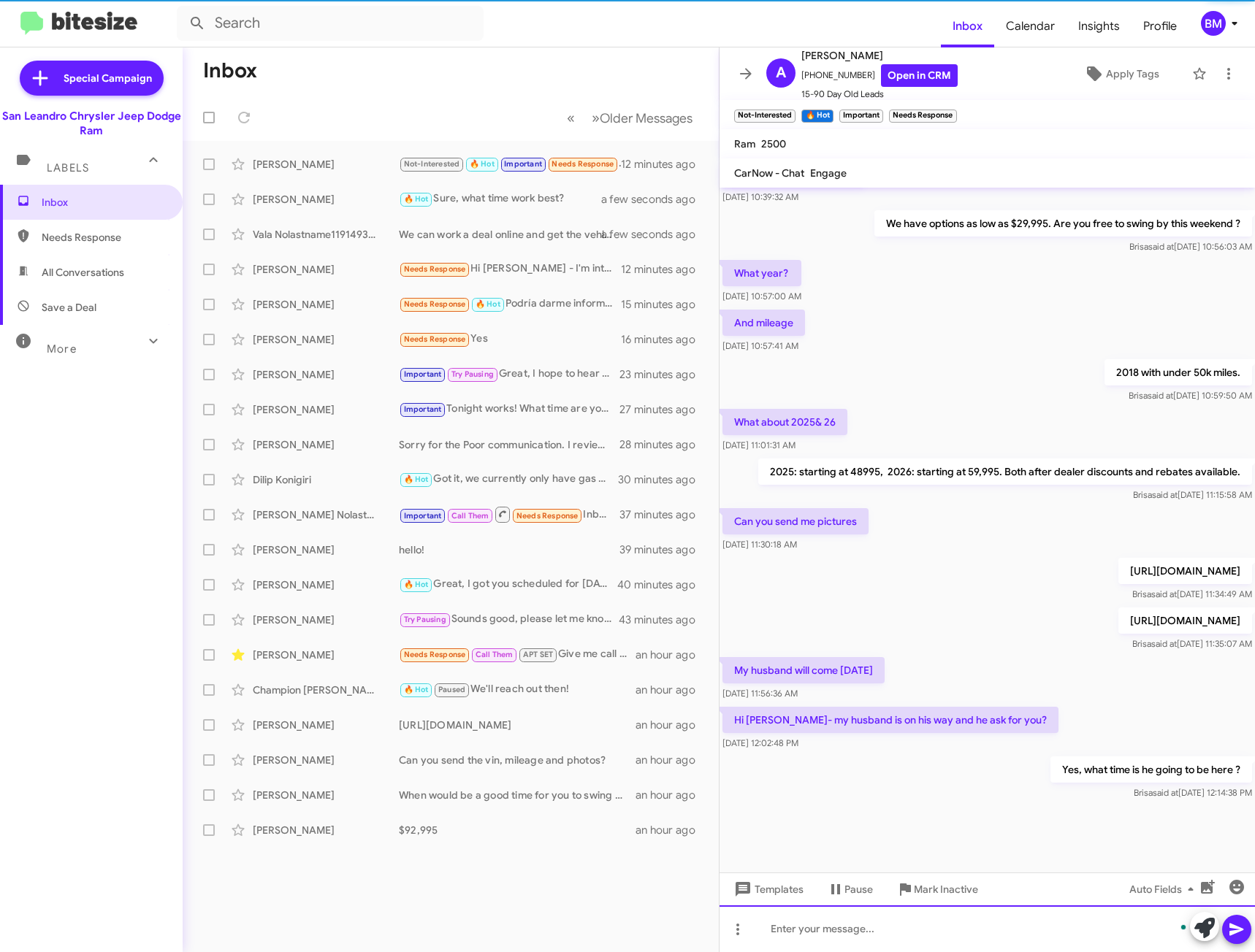
scroll to position [349, 0]
click at [927, 81] on link "Open in CRM" at bounding box center [919, 75] width 77 height 22
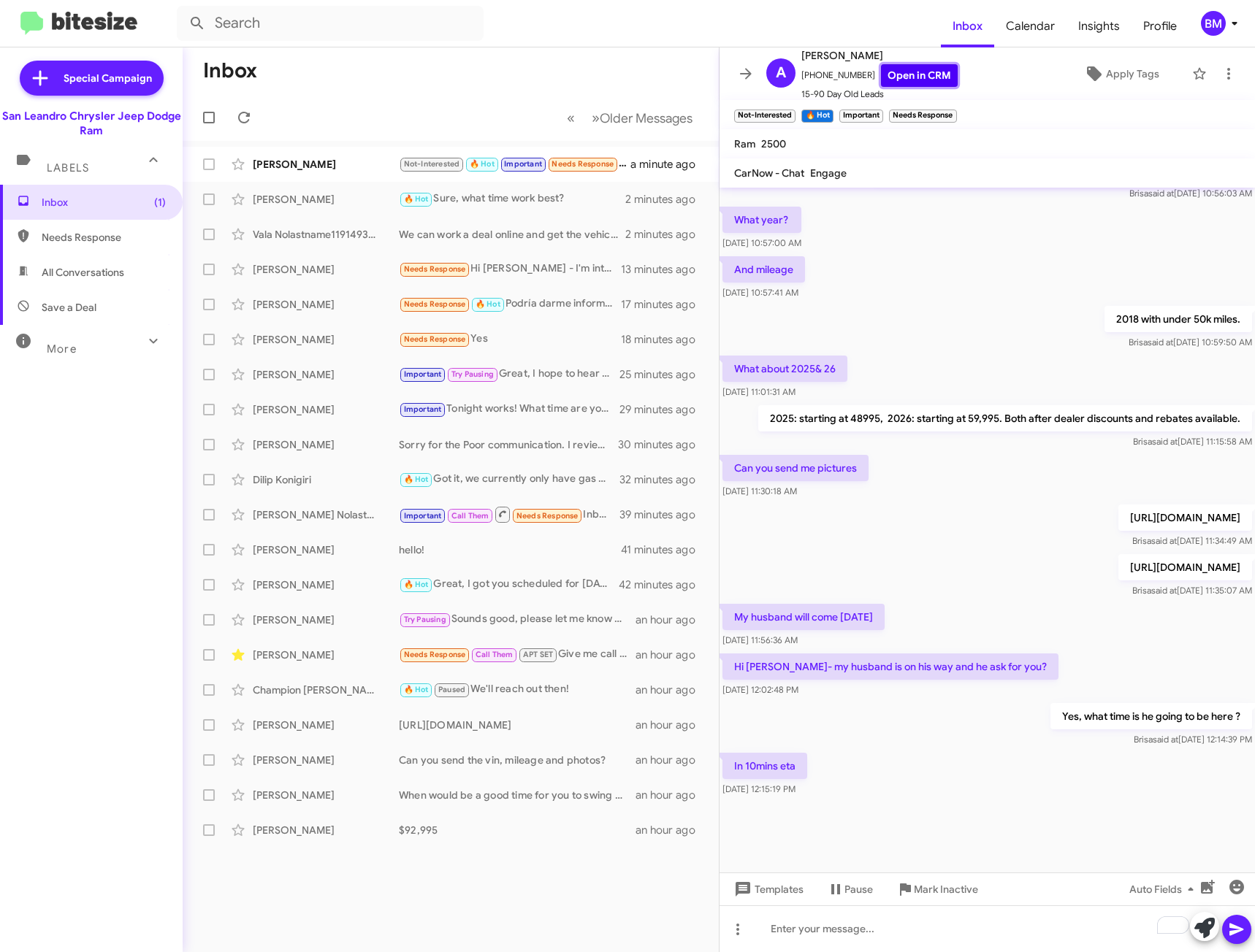
scroll to position [402, 0]
click at [828, 932] on div "To enrich screen reader interactions, please activate Accessibility in Grammarl…" at bounding box center [987, 929] width 536 height 47
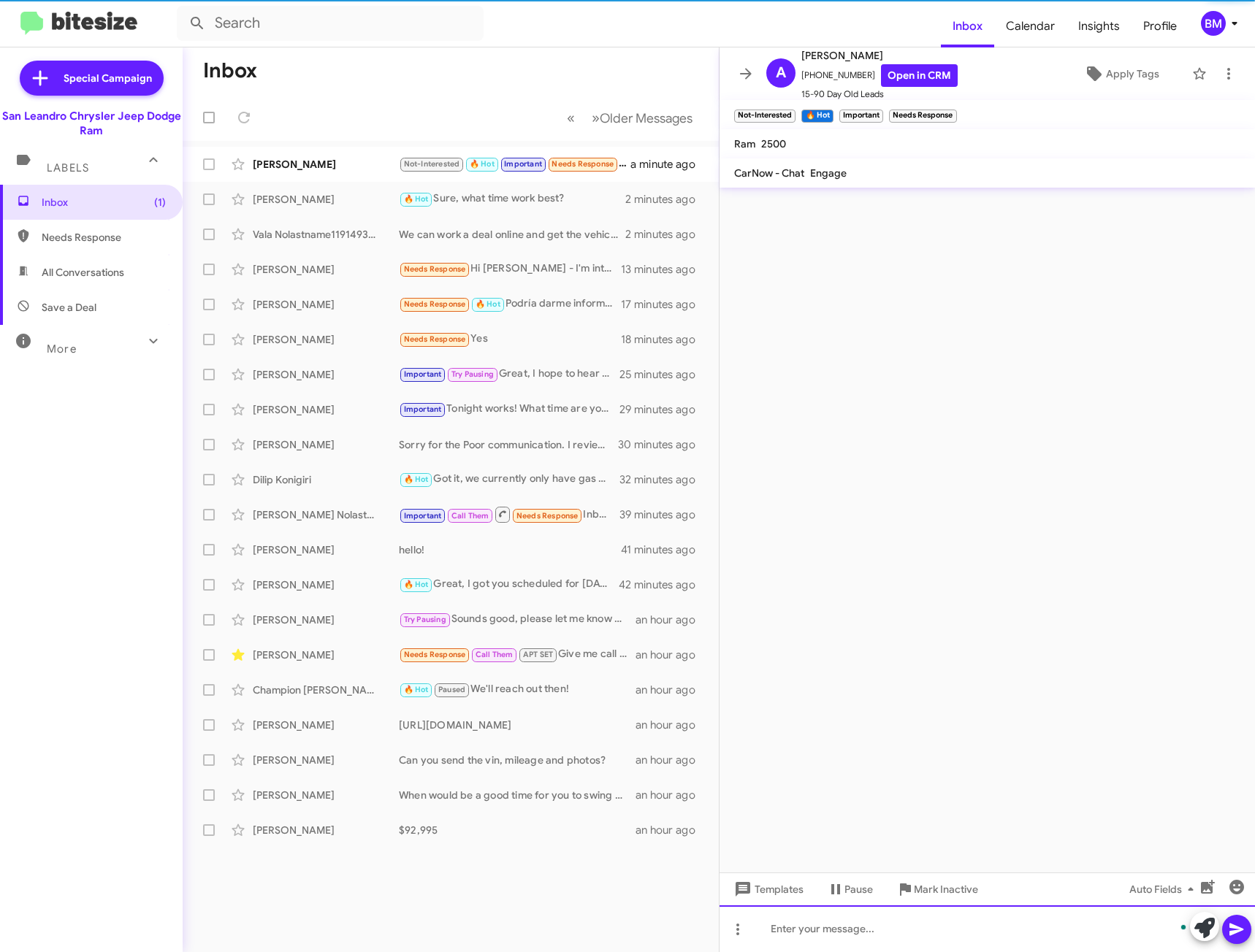
scroll to position [0, 0]
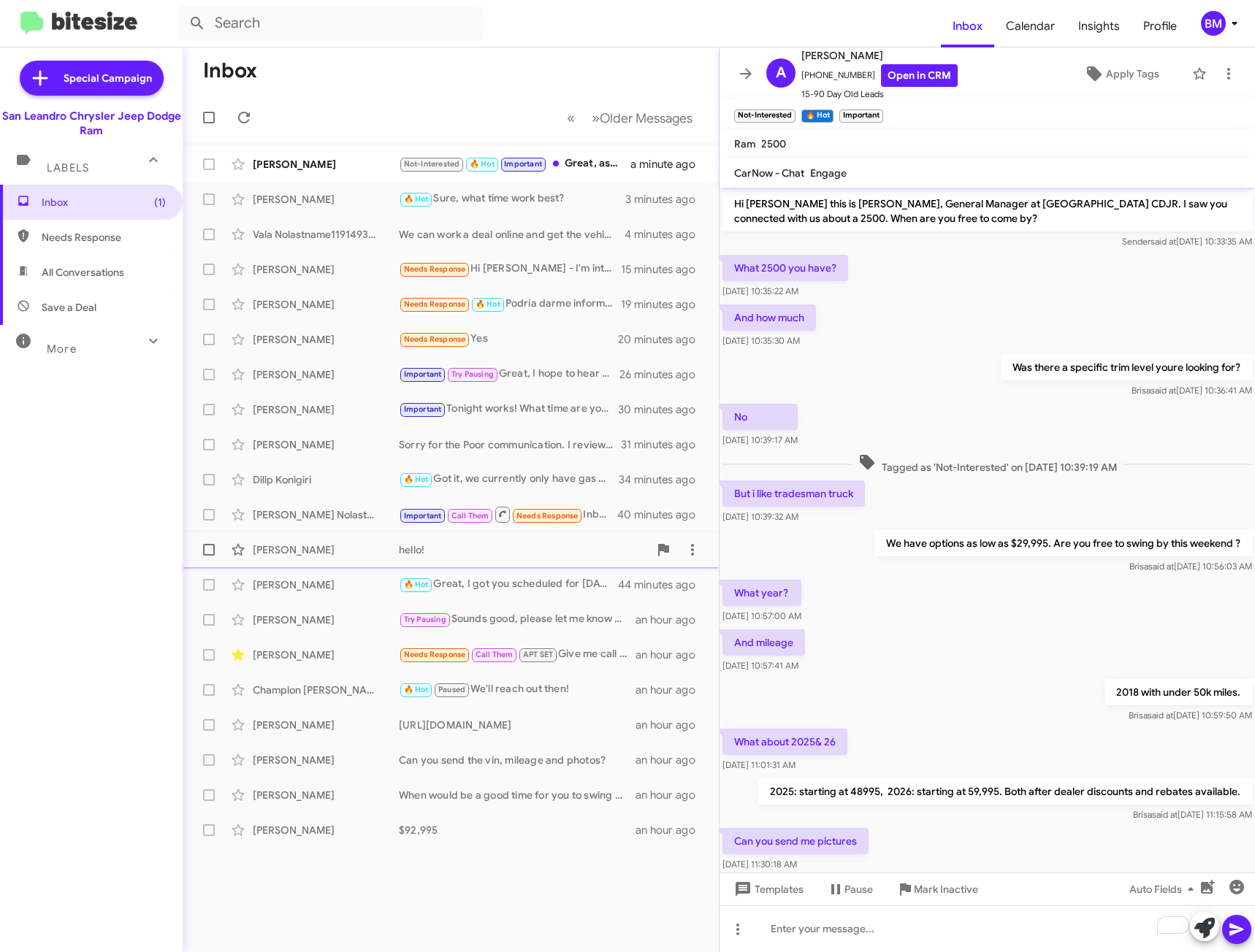
click at [636, 550] on mat-action-list "Ana Ataata Not-Interested 🔥 Hot Important Great, ask for me when he arrives a m…" at bounding box center [450, 494] width 536 height 706
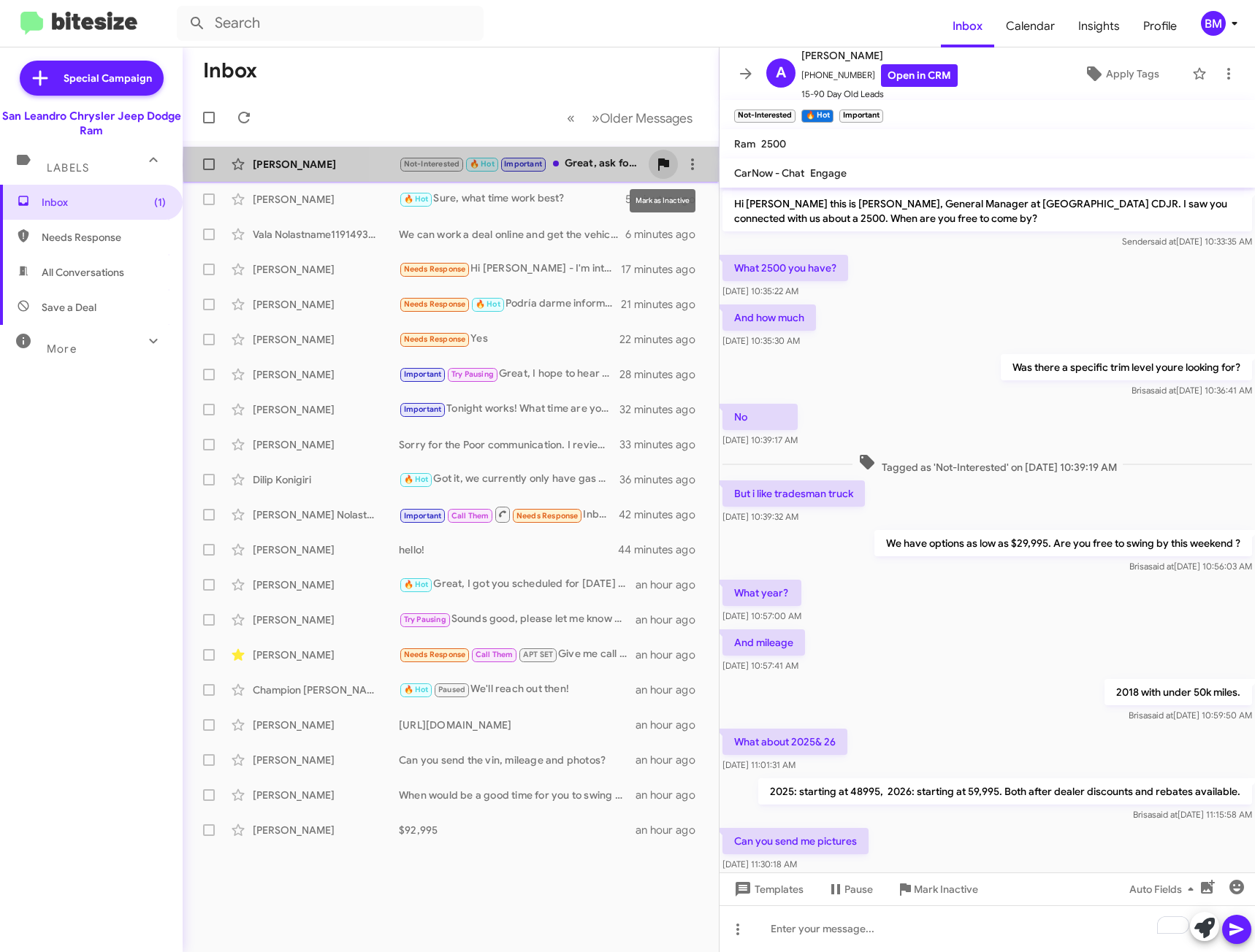
click at [675, 165] on span at bounding box center [664, 164] width 29 height 18
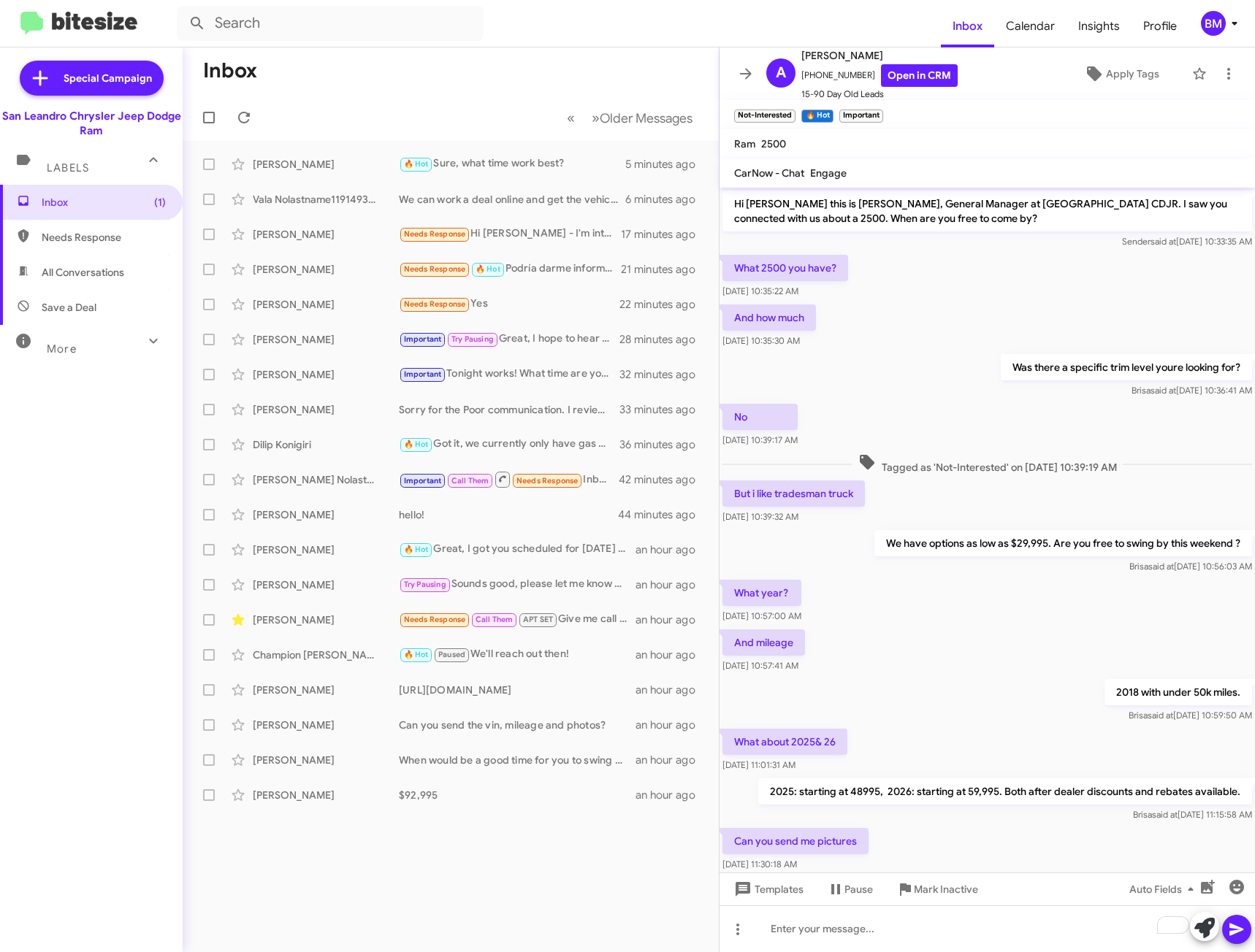
click at [78, 164] on span "Labels" at bounding box center [67, 167] width 42 height 13
click at [80, 160] on span "Labels" at bounding box center [67, 161] width 42 height 13
click at [80, 241] on span "Needs Response" at bounding box center [103, 237] width 124 height 15
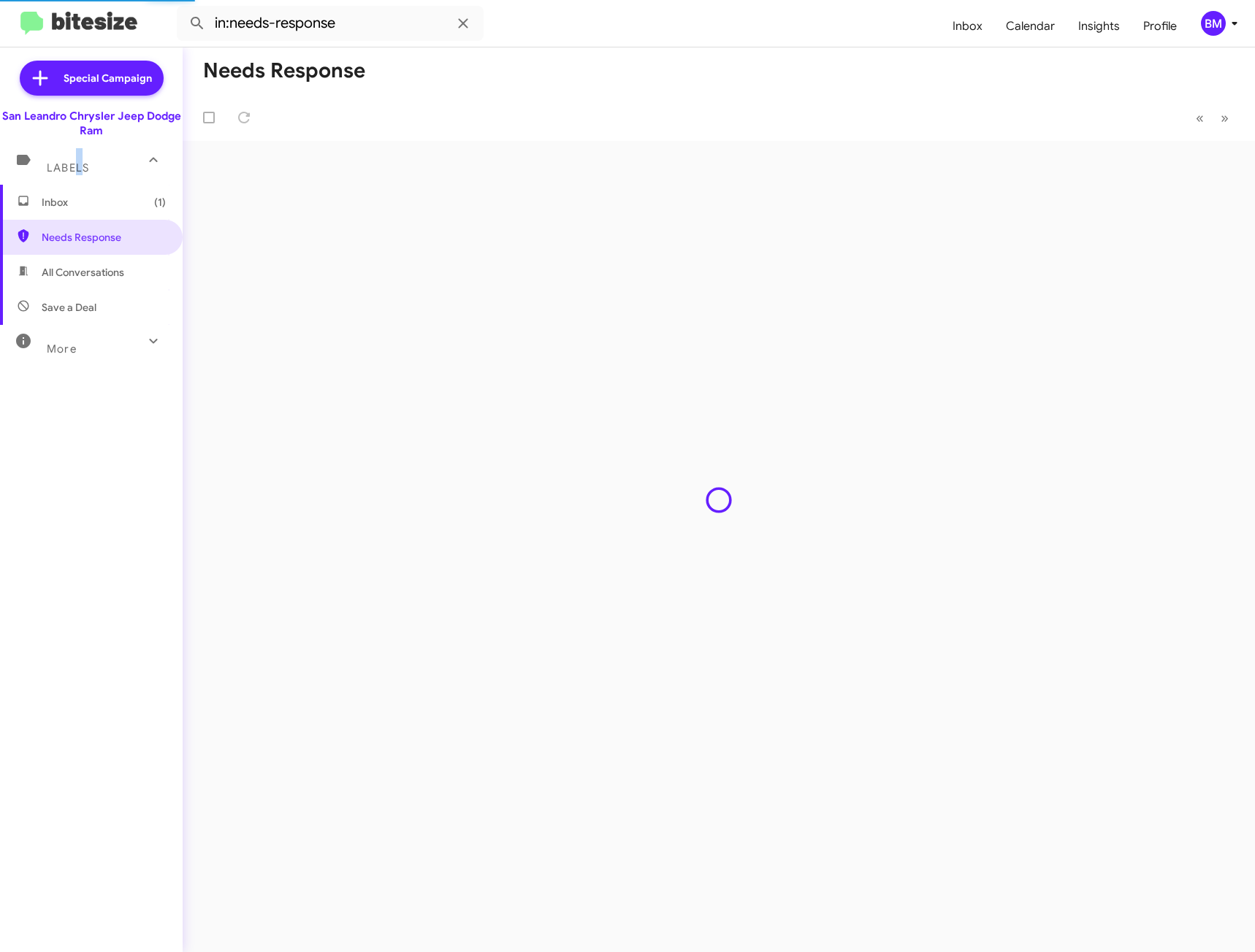
click at [82, 280] on span "All Conversations" at bounding box center [91, 272] width 182 height 35
type input "in:all-conversations"
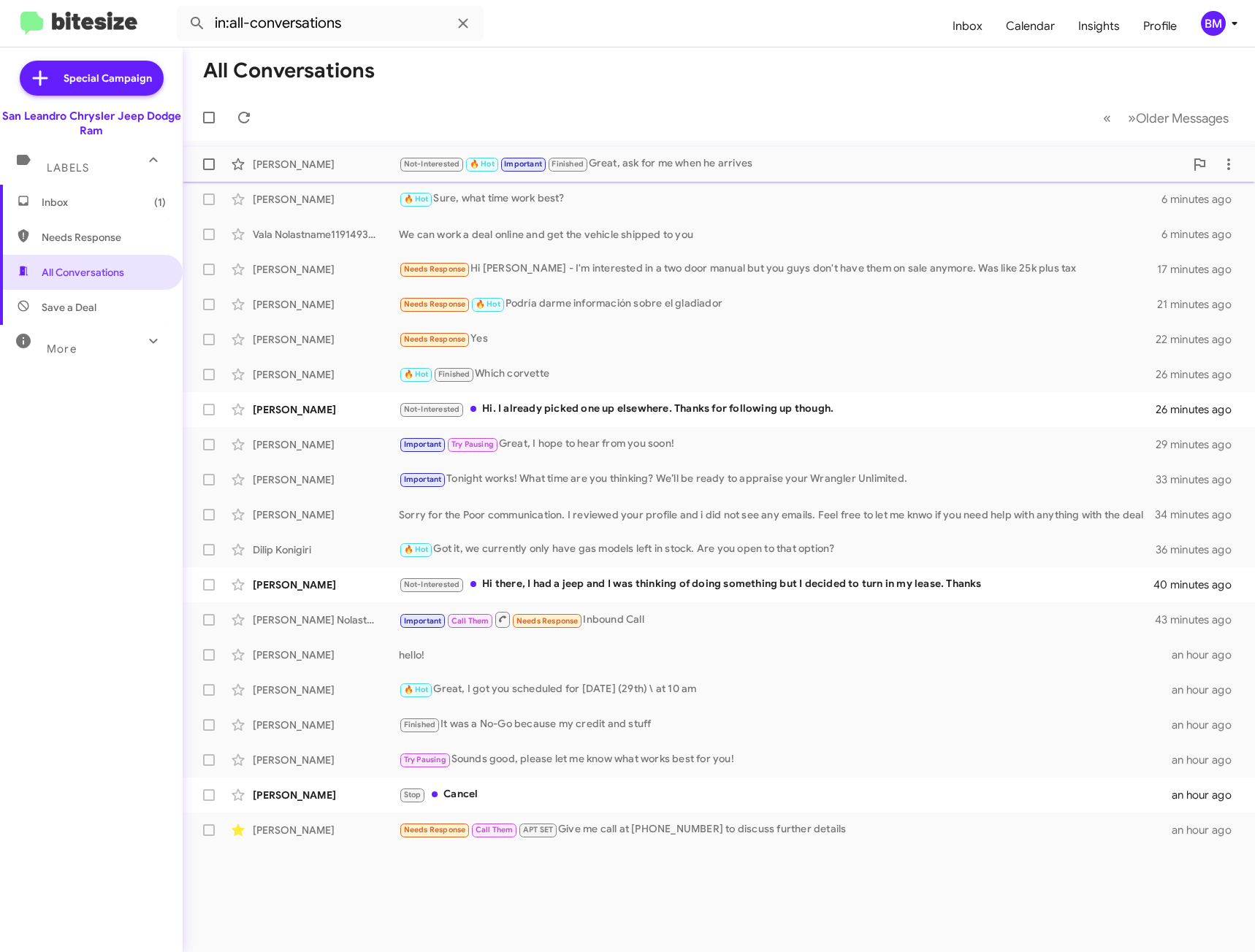
click at [354, 159] on div "[PERSON_NAME]" at bounding box center [326, 164] width 146 height 15
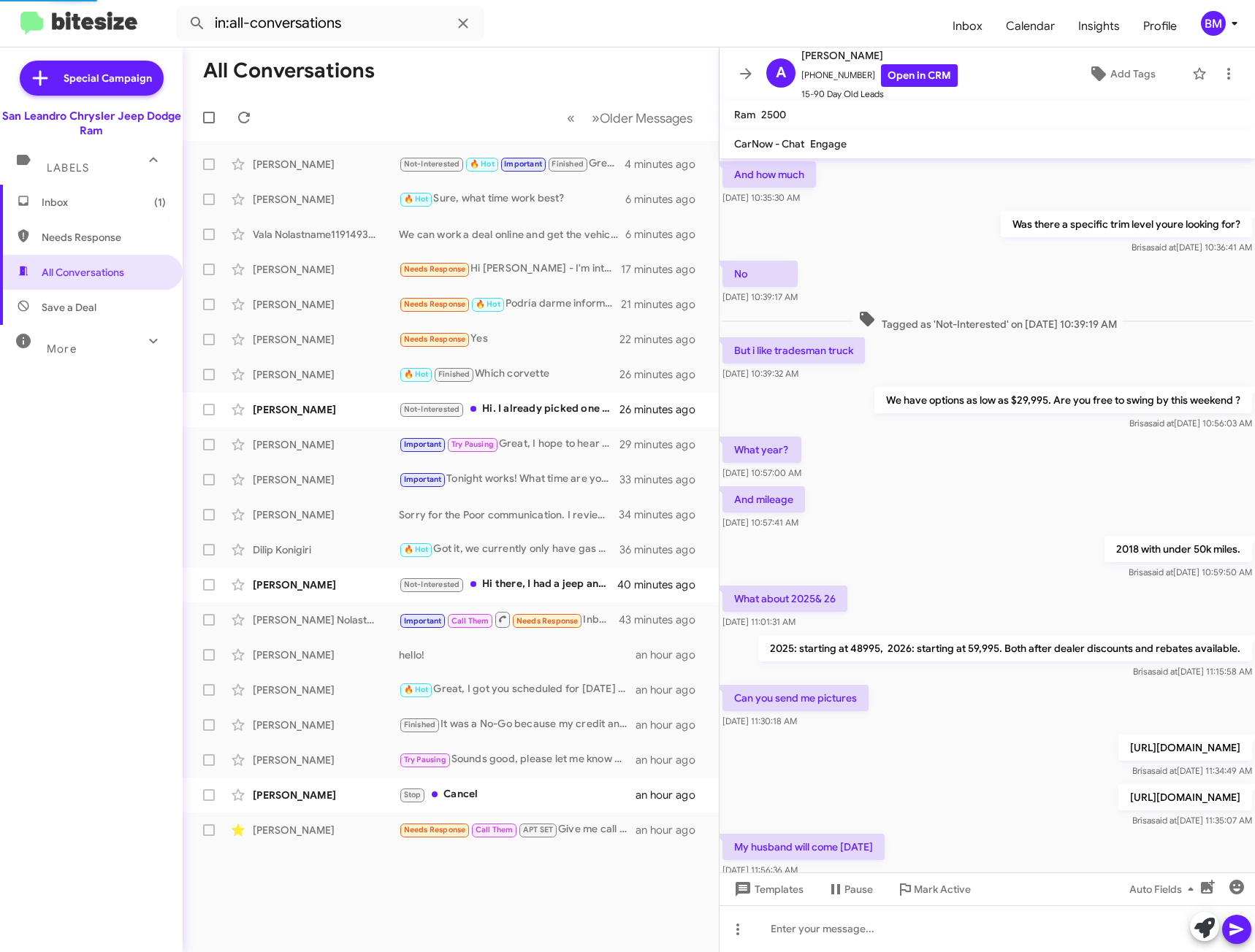
scroll to position [336, 0]
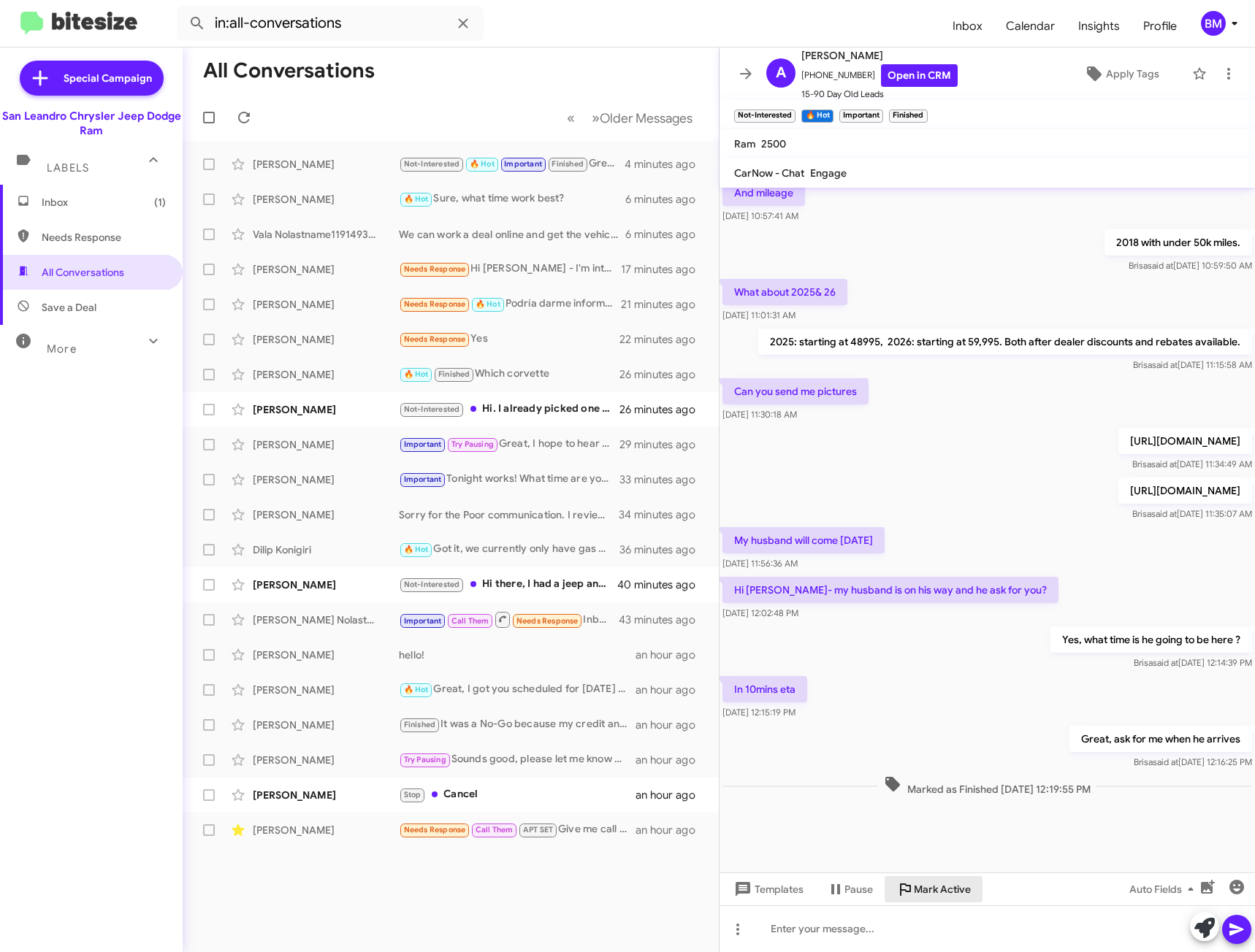
click at [950, 892] on span "Mark Active" at bounding box center [942, 889] width 57 height 26
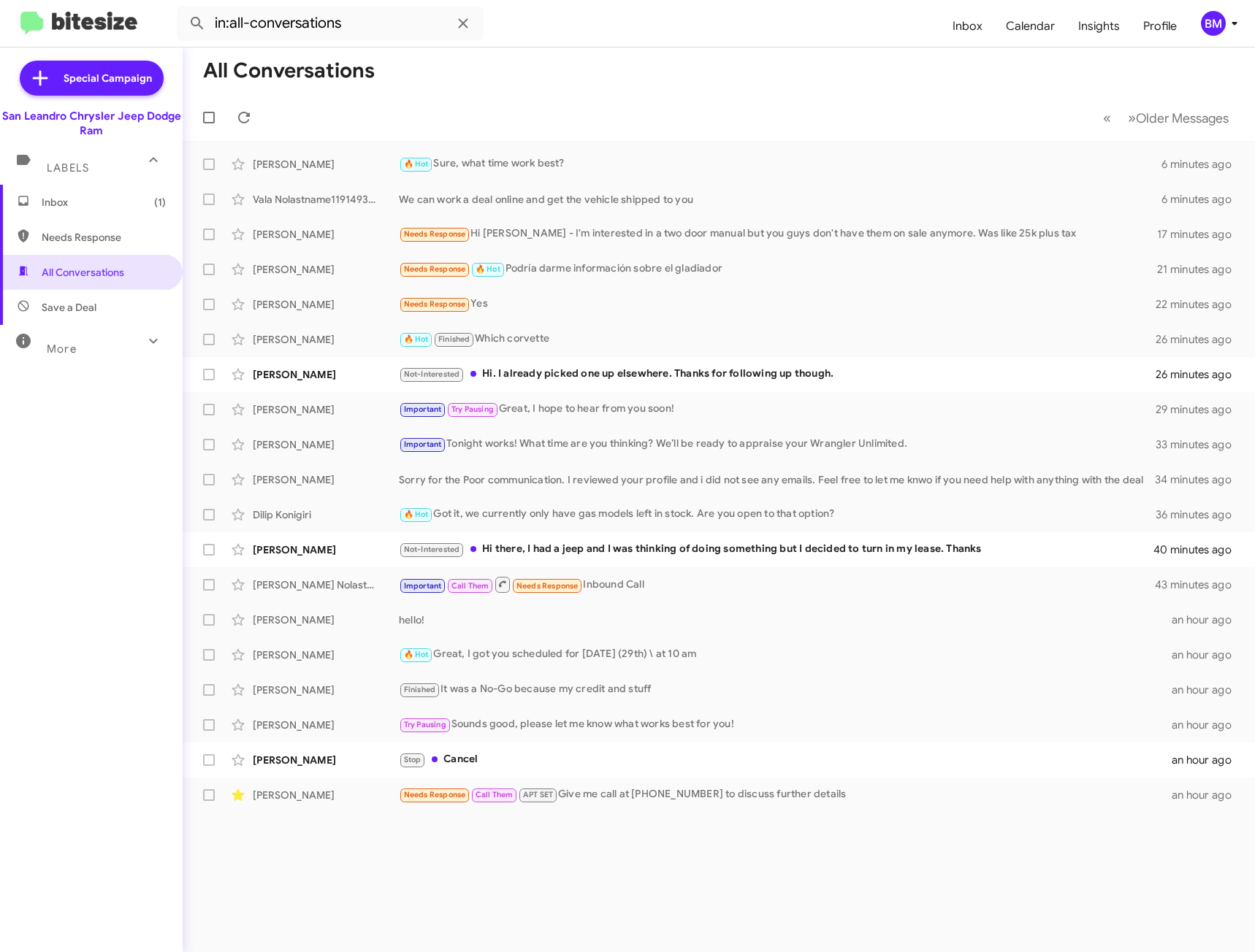
click at [91, 211] on span "Inbox (1)" at bounding box center [91, 202] width 182 height 35
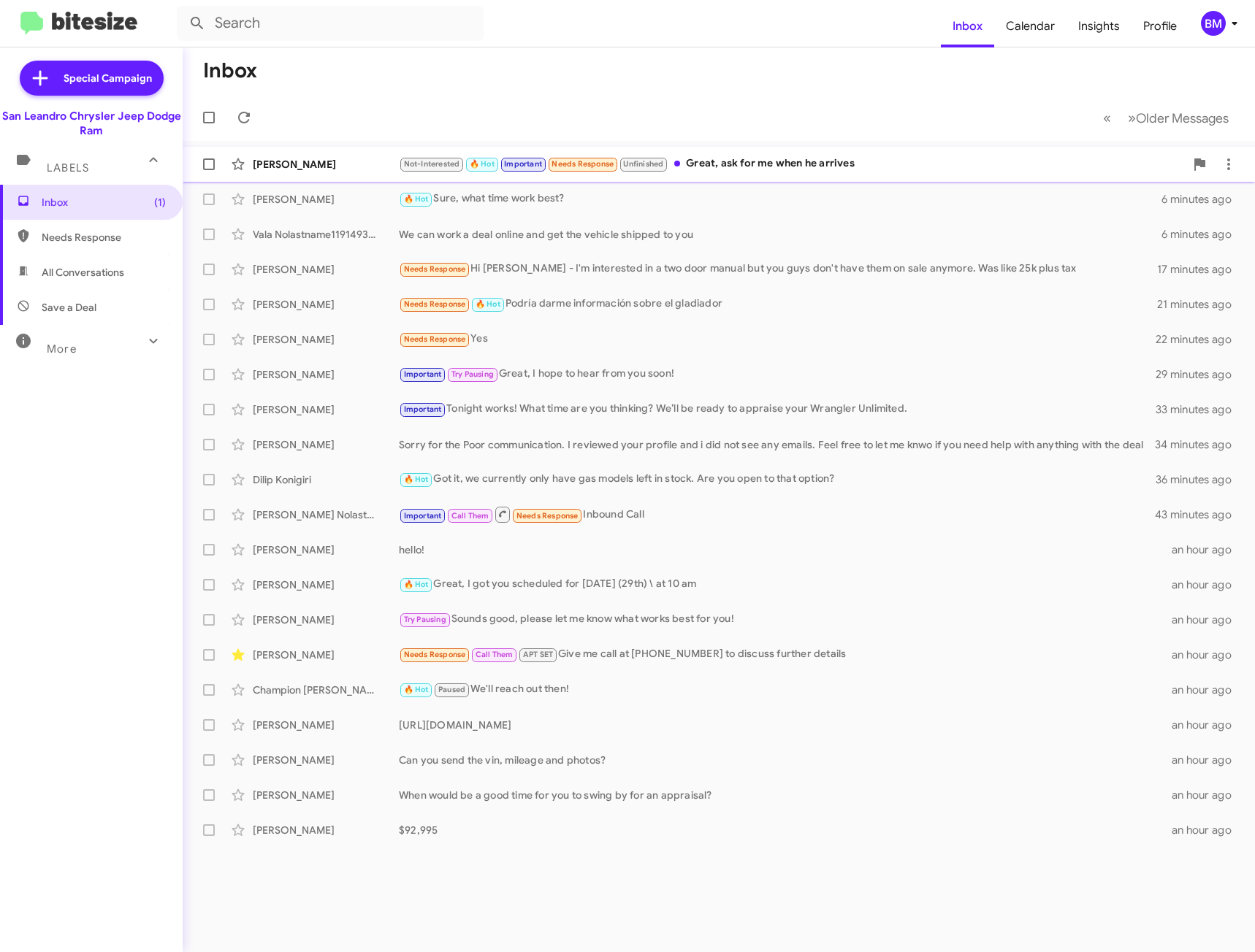
click at [764, 173] on div "Ana Ataata Not-Interested 🔥 Hot Important Needs Response Unfinished Great, ask …" at bounding box center [718, 164] width 1049 height 29
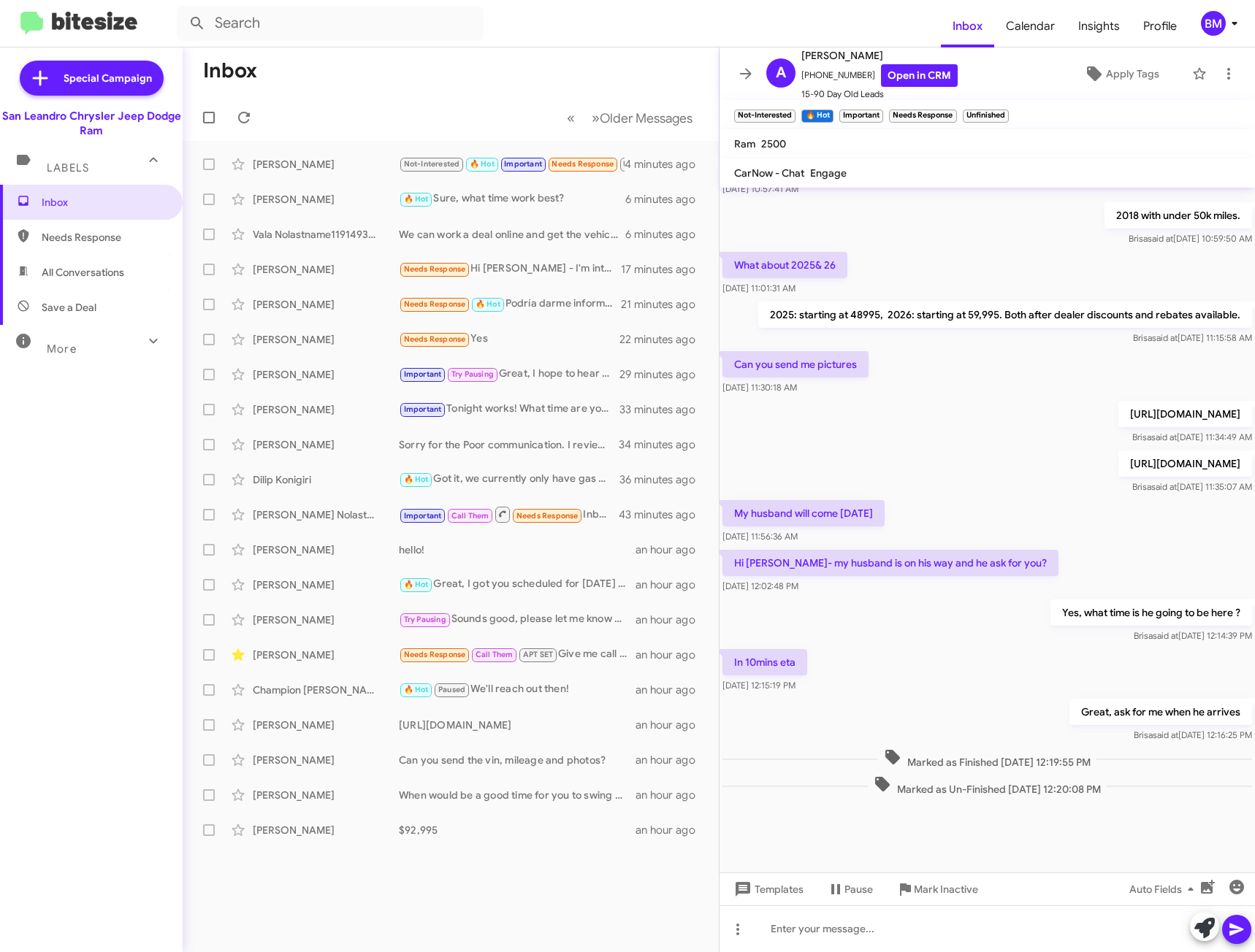
scroll to position [342, 0]
